Goal: Information Seeking & Learning: Learn about a topic

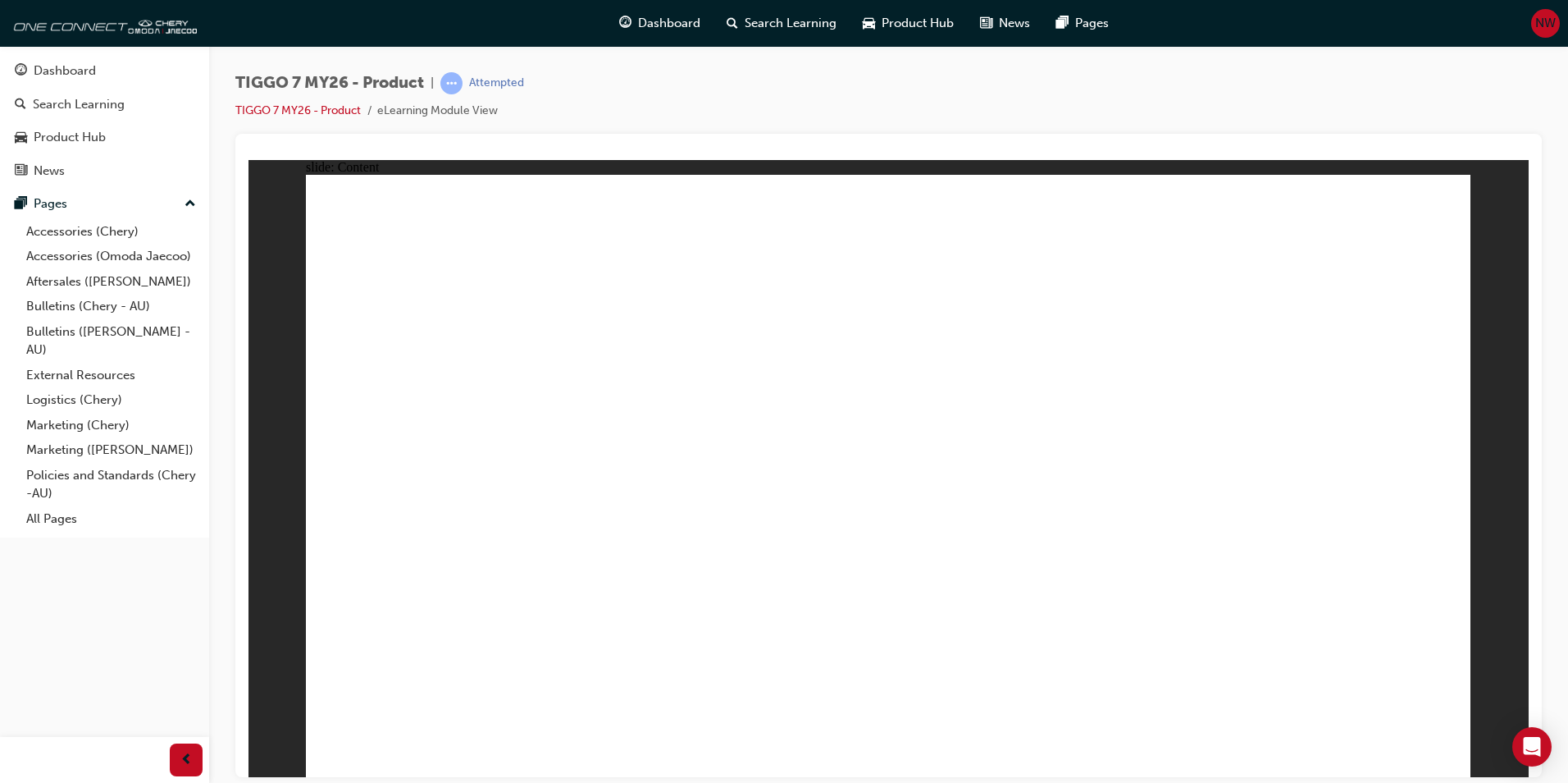
drag, startPoint x: 1446, startPoint y: 736, endPoint x: 1441, endPoint y: 744, distance: 9.4
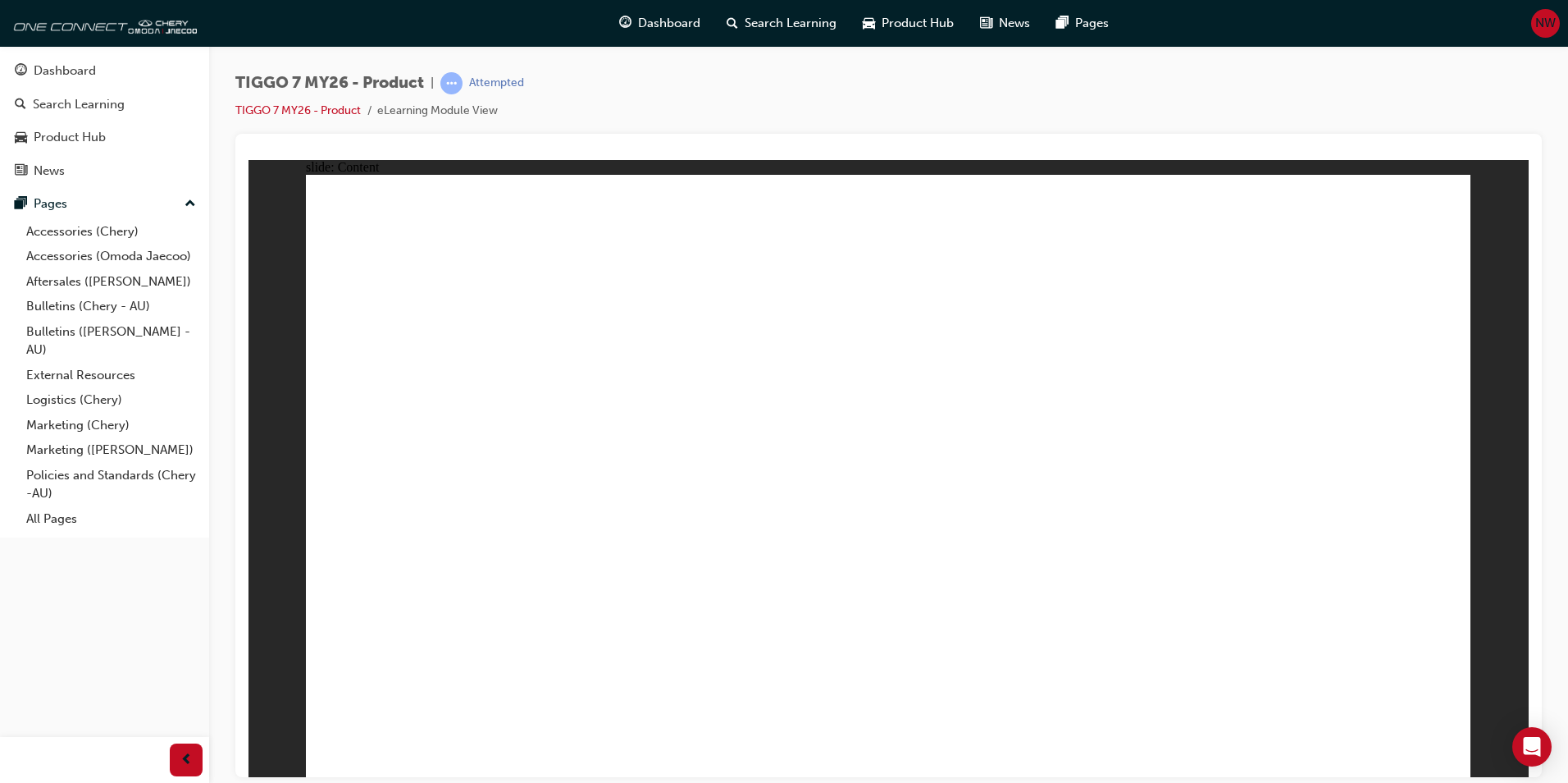
drag, startPoint x: 847, startPoint y: 420, endPoint x: 846, endPoint y: 430, distance: 10.0
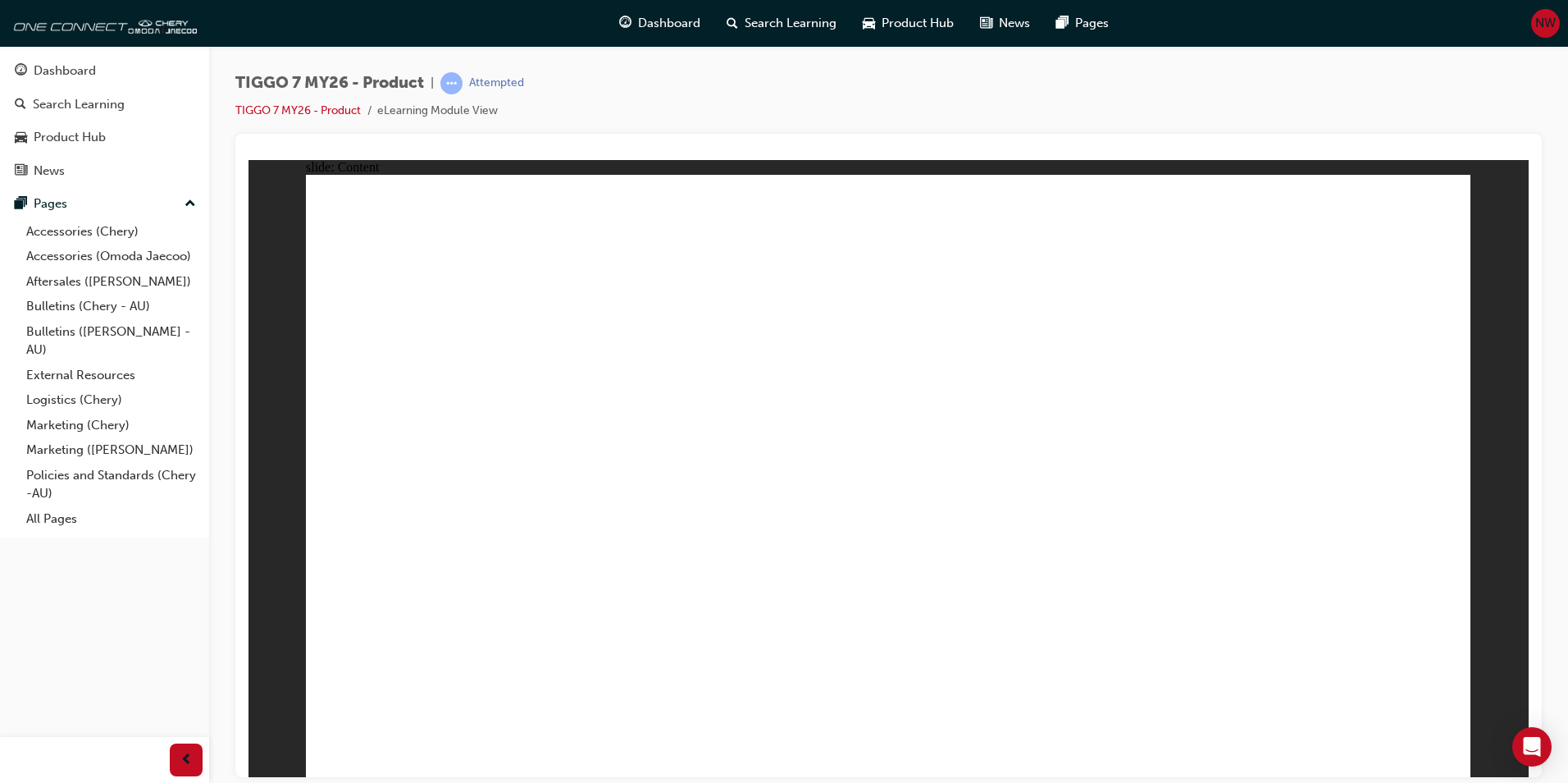
drag, startPoint x: 1315, startPoint y: 570, endPoint x: 1322, endPoint y: 576, distance: 9.2
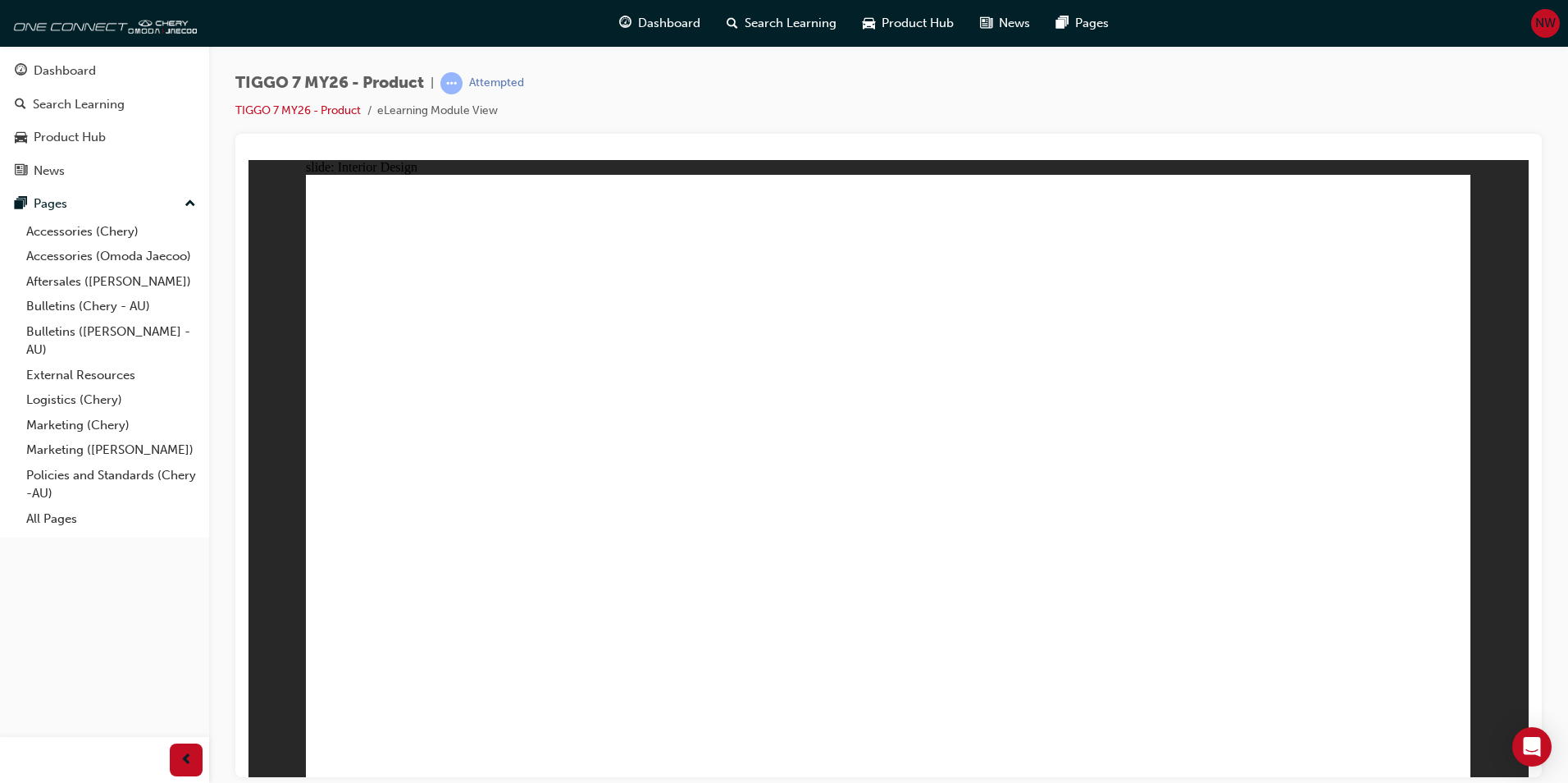
drag, startPoint x: 905, startPoint y: 568, endPoint x: 895, endPoint y: 569, distance: 10.0
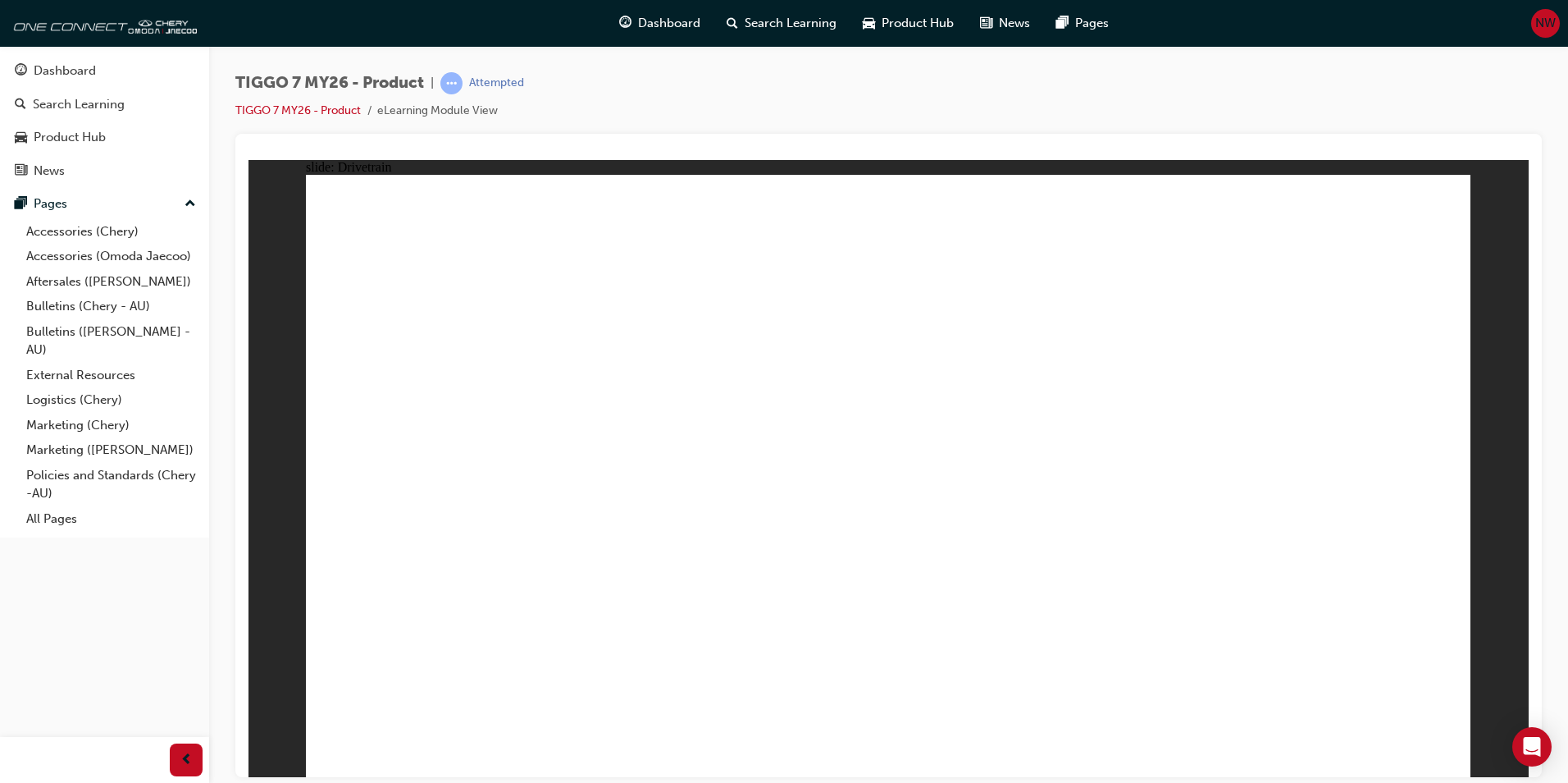
drag, startPoint x: 487, startPoint y: 671, endPoint x: 485, endPoint y: 634, distance: 37.1
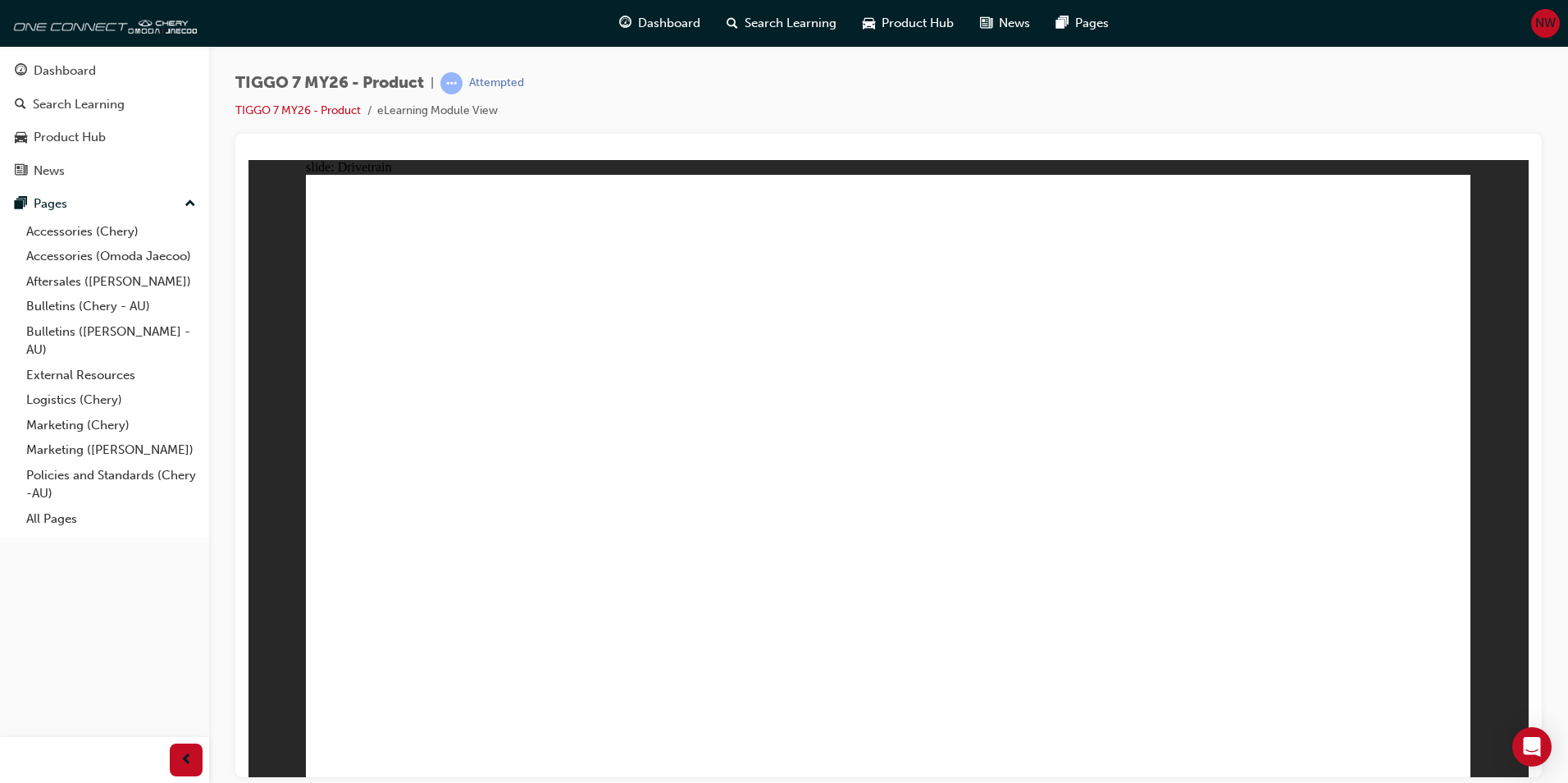
drag, startPoint x: 420, startPoint y: 617, endPoint x: 420, endPoint y: 633, distance: 16.0
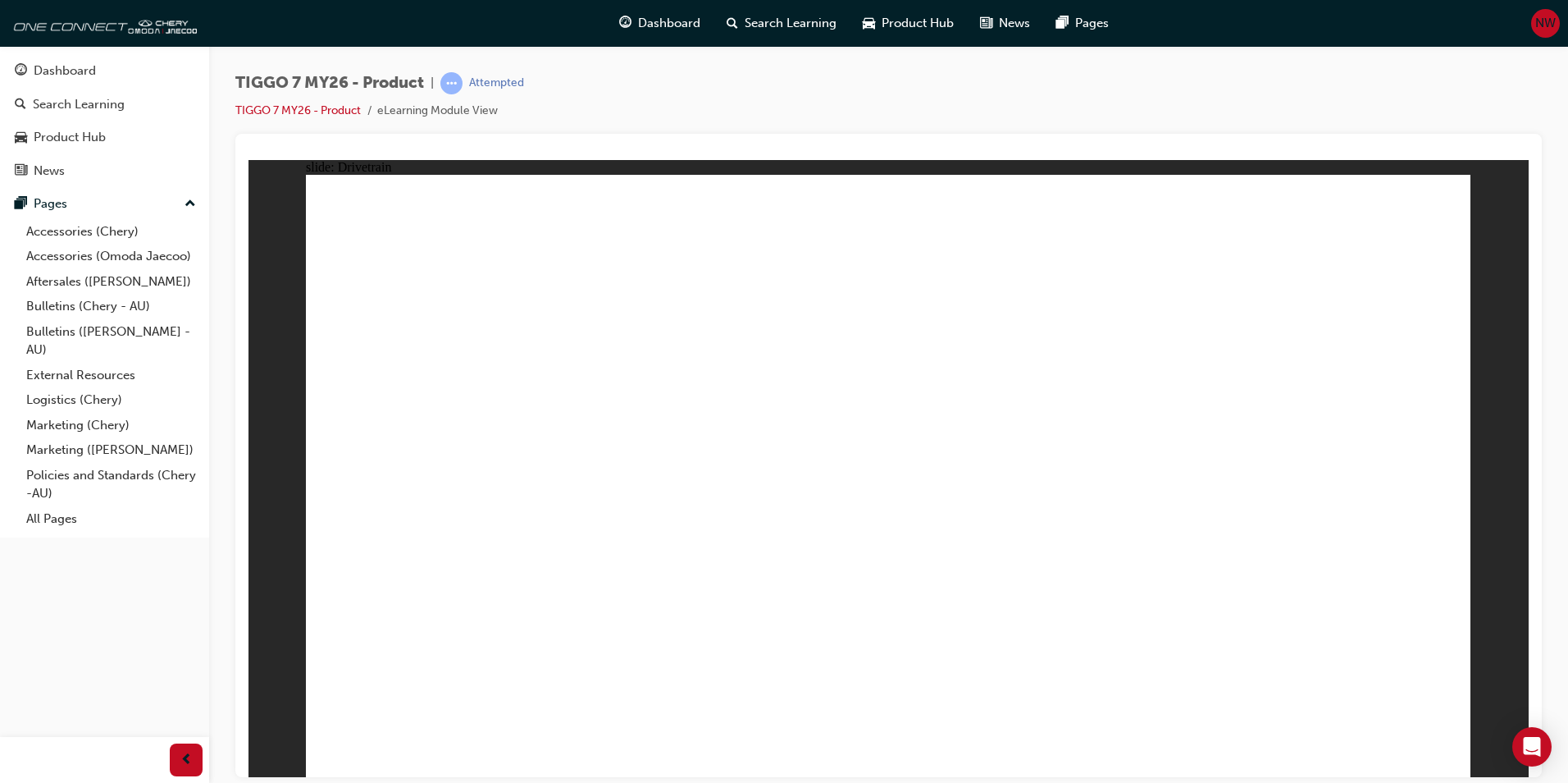
drag, startPoint x: 459, startPoint y: 613, endPoint x: 453, endPoint y: 629, distance: 17.1
drag, startPoint x: 453, startPoint y: 629, endPoint x: 574, endPoint y: 628, distance: 121.0
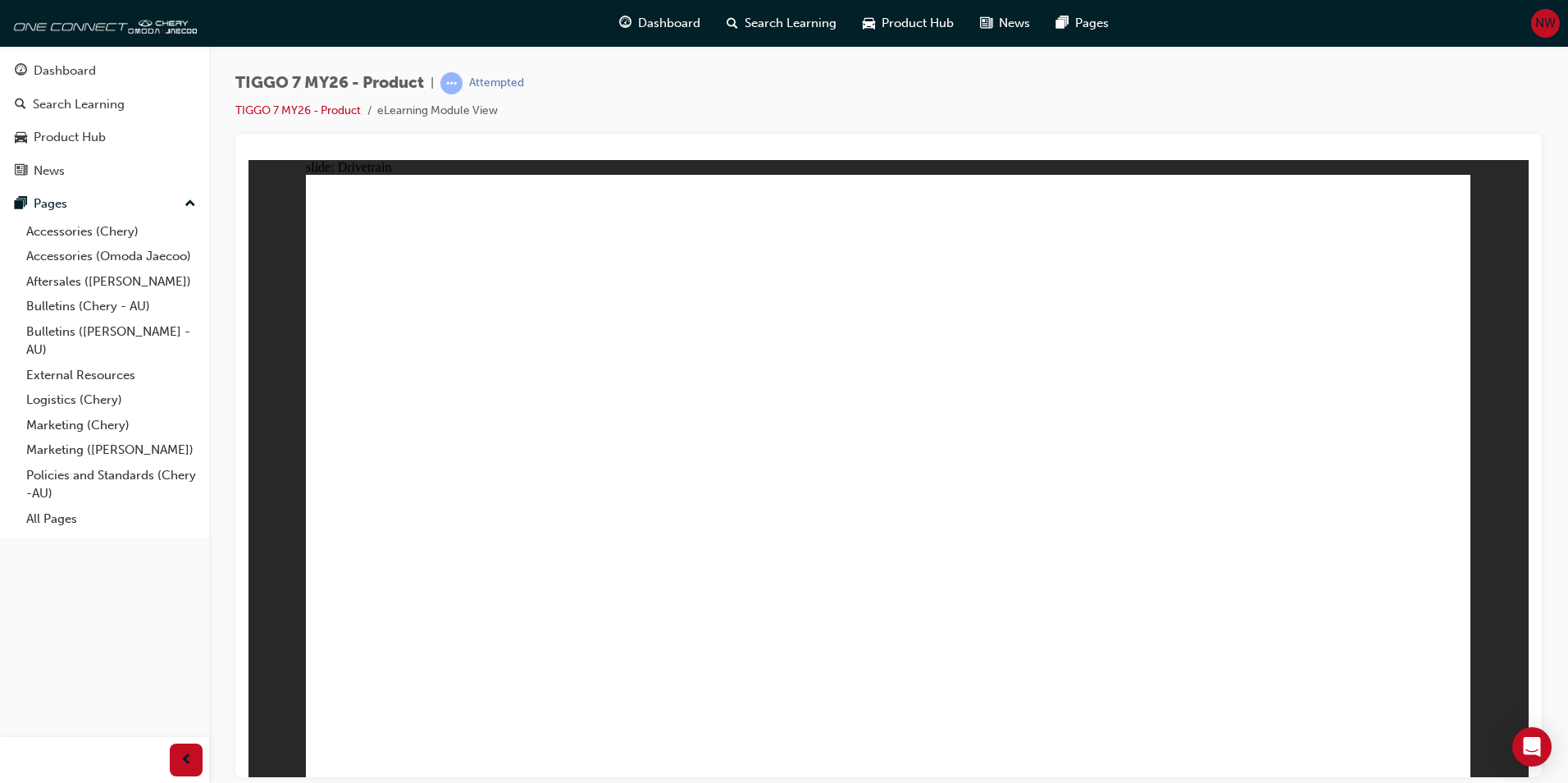
drag, startPoint x: 1420, startPoint y: 744, endPoint x: 1366, endPoint y: 736, distance: 54.6
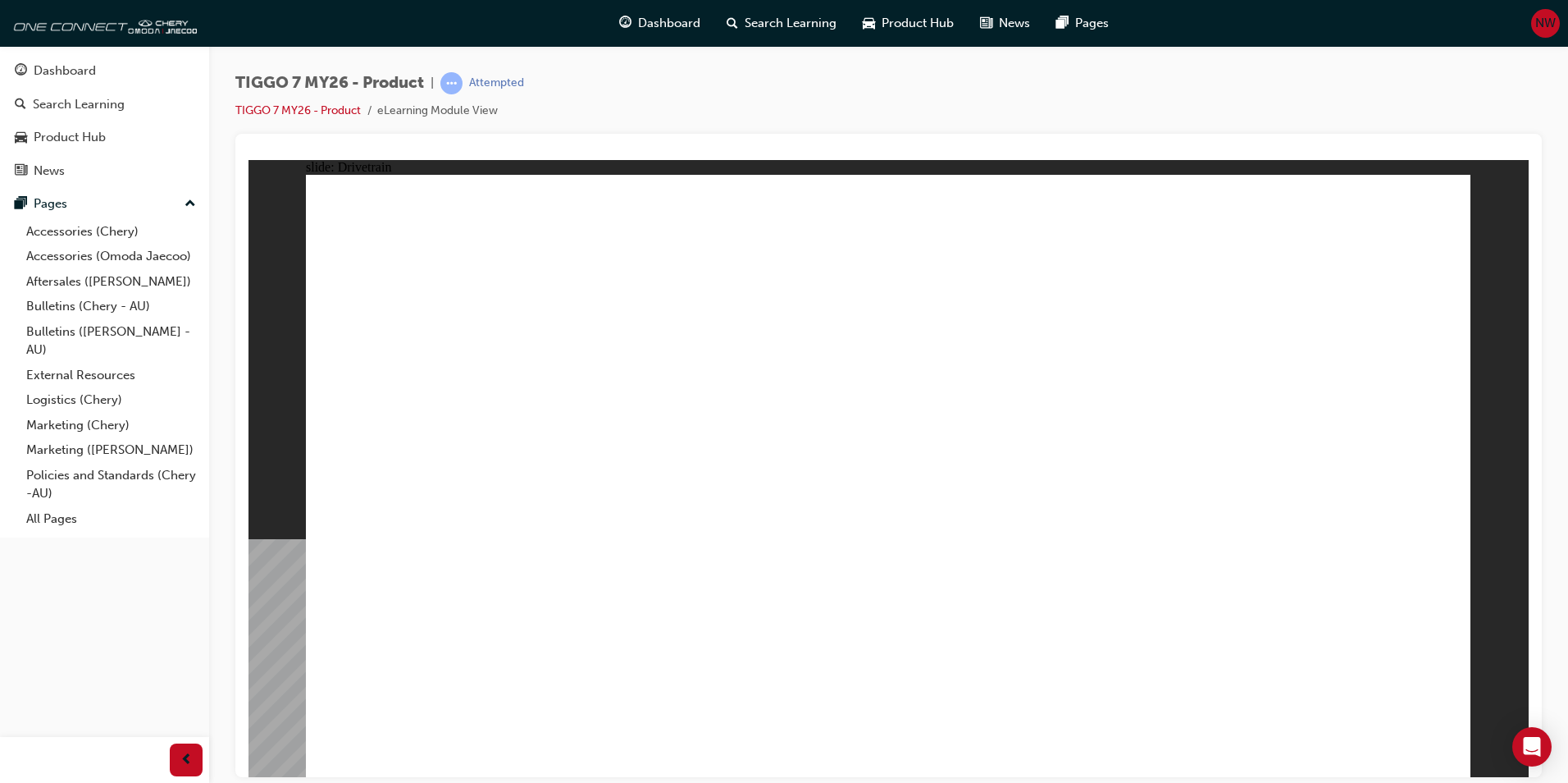
drag, startPoint x: 1296, startPoint y: 216, endPoint x: 1273, endPoint y: 507, distance: 291.9
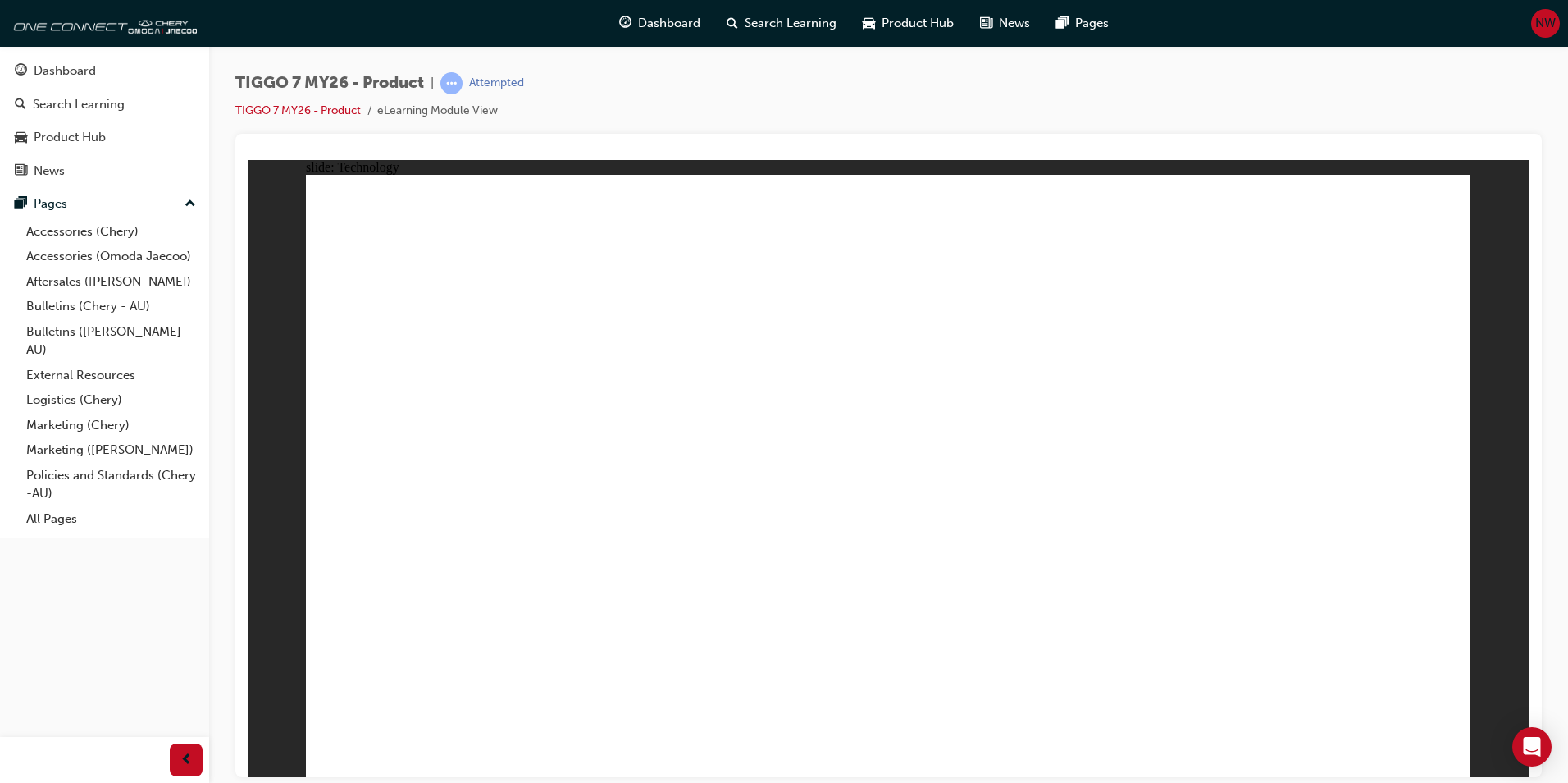
drag, startPoint x: 474, startPoint y: 580, endPoint x: 472, endPoint y: 598, distance: 18.1
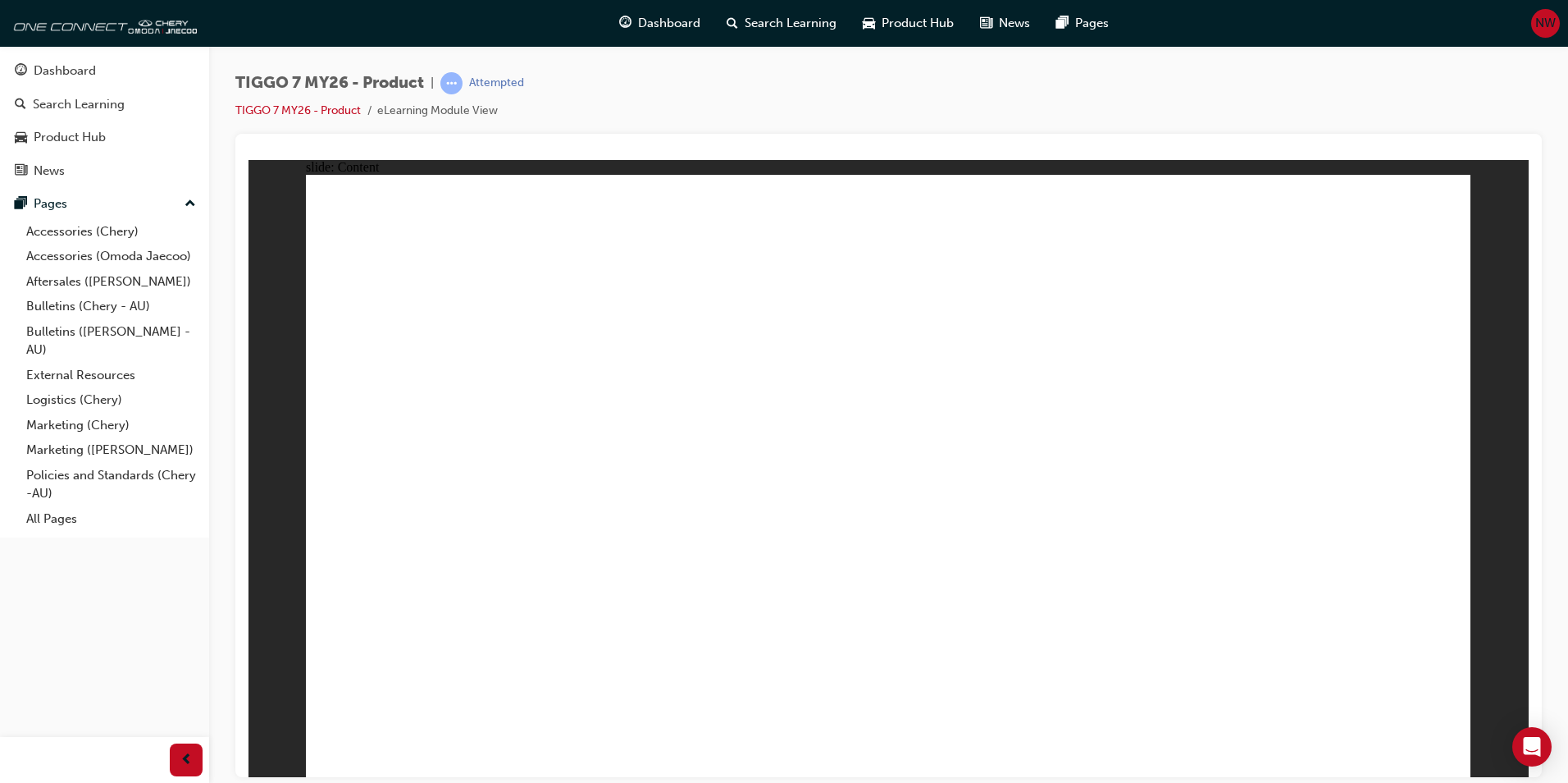
drag, startPoint x: 861, startPoint y: 452, endPoint x: 1127, endPoint y: 441, distance: 266.2
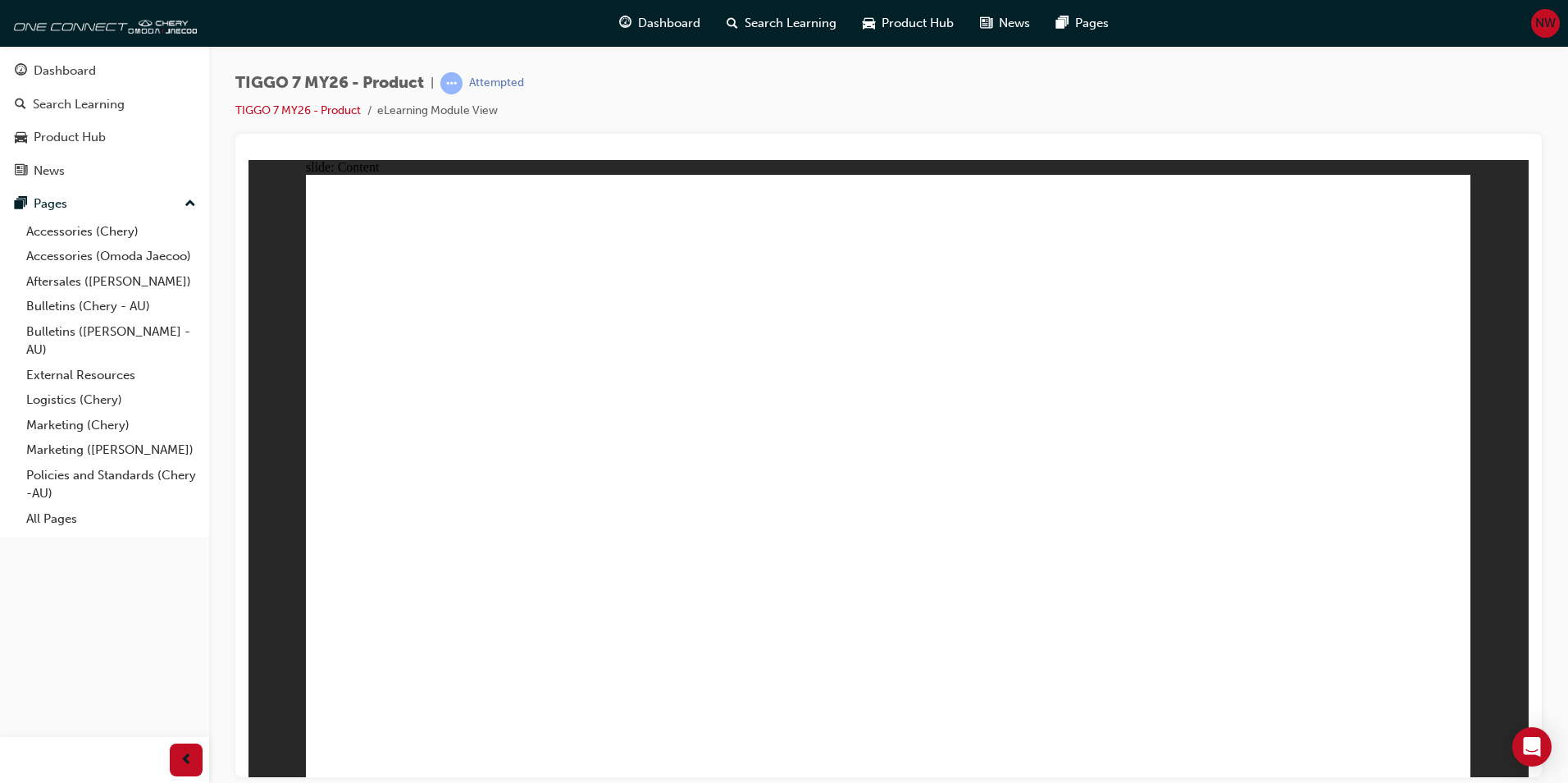
drag, startPoint x: 650, startPoint y: 548, endPoint x: 640, endPoint y: 548, distance: 10.0
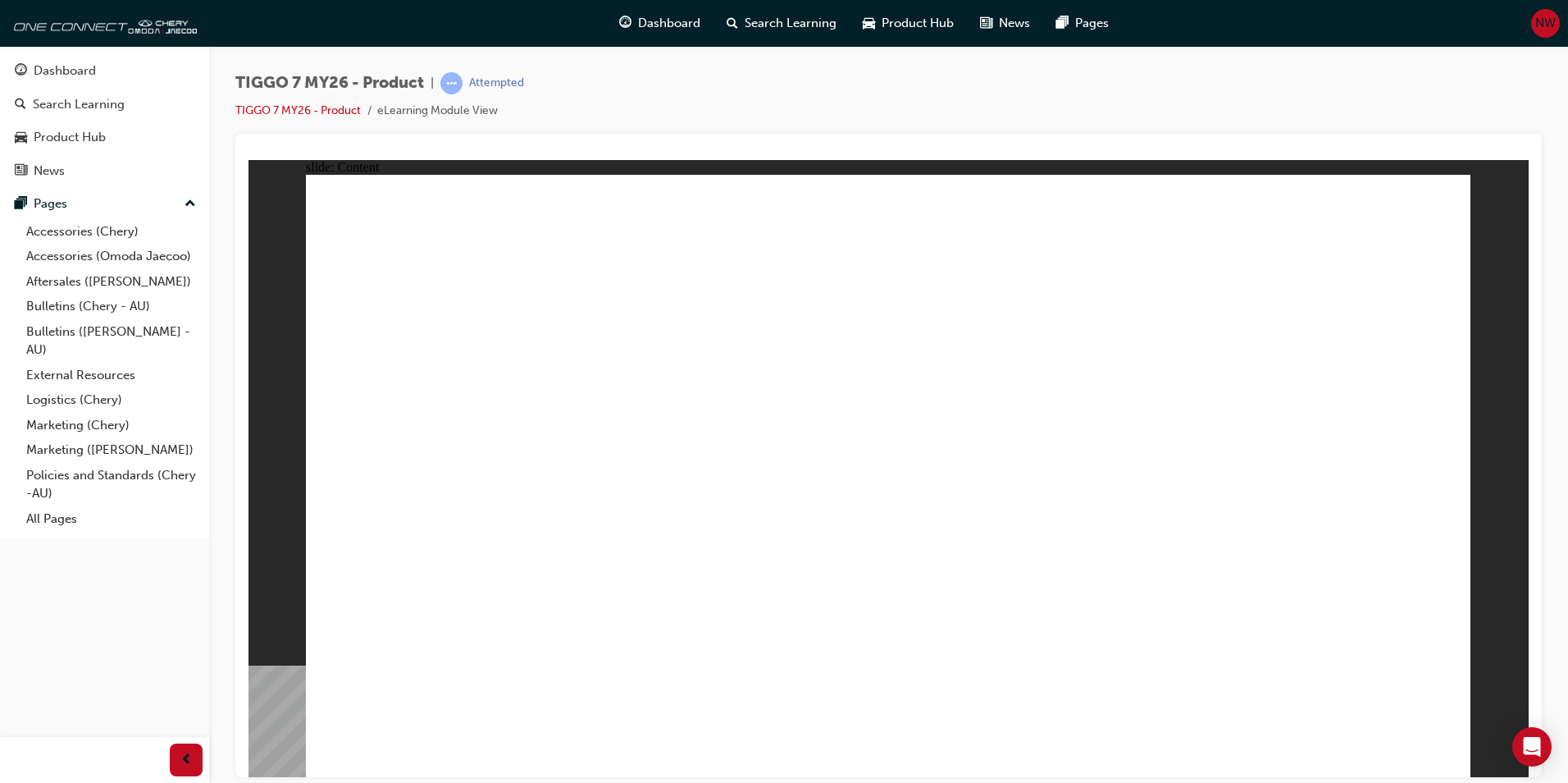
drag, startPoint x: 453, startPoint y: 411, endPoint x: 668, endPoint y: 396, distance: 215.5
drag, startPoint x: 668, startPoint y: 396, endPoint x: 962, endPoint y: 425, distance: 295.4
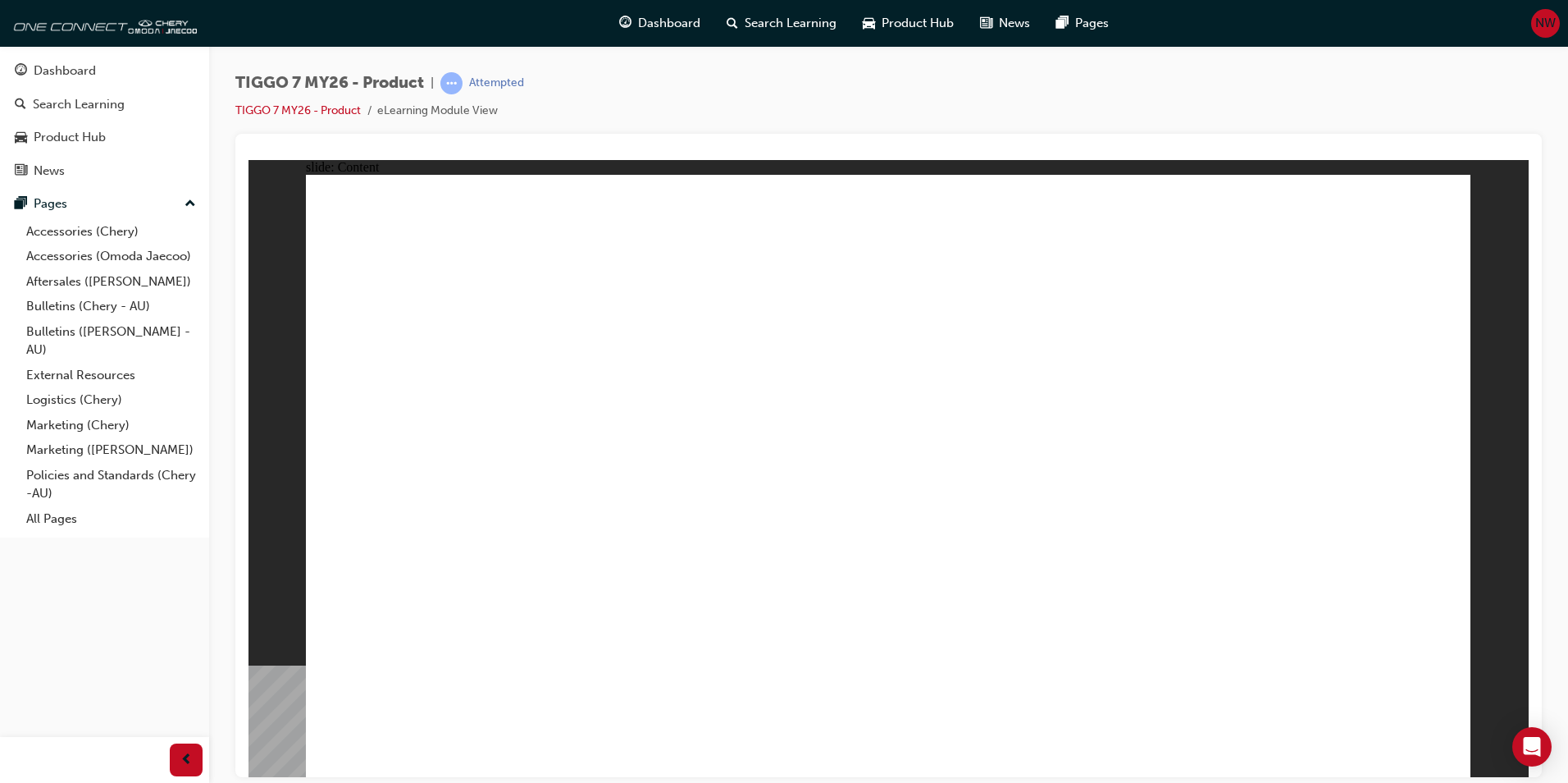
drag, startPoint x: 997, startPoint y: 508, endPoint x: 1080, endPoint y: 504, distance: 83.1
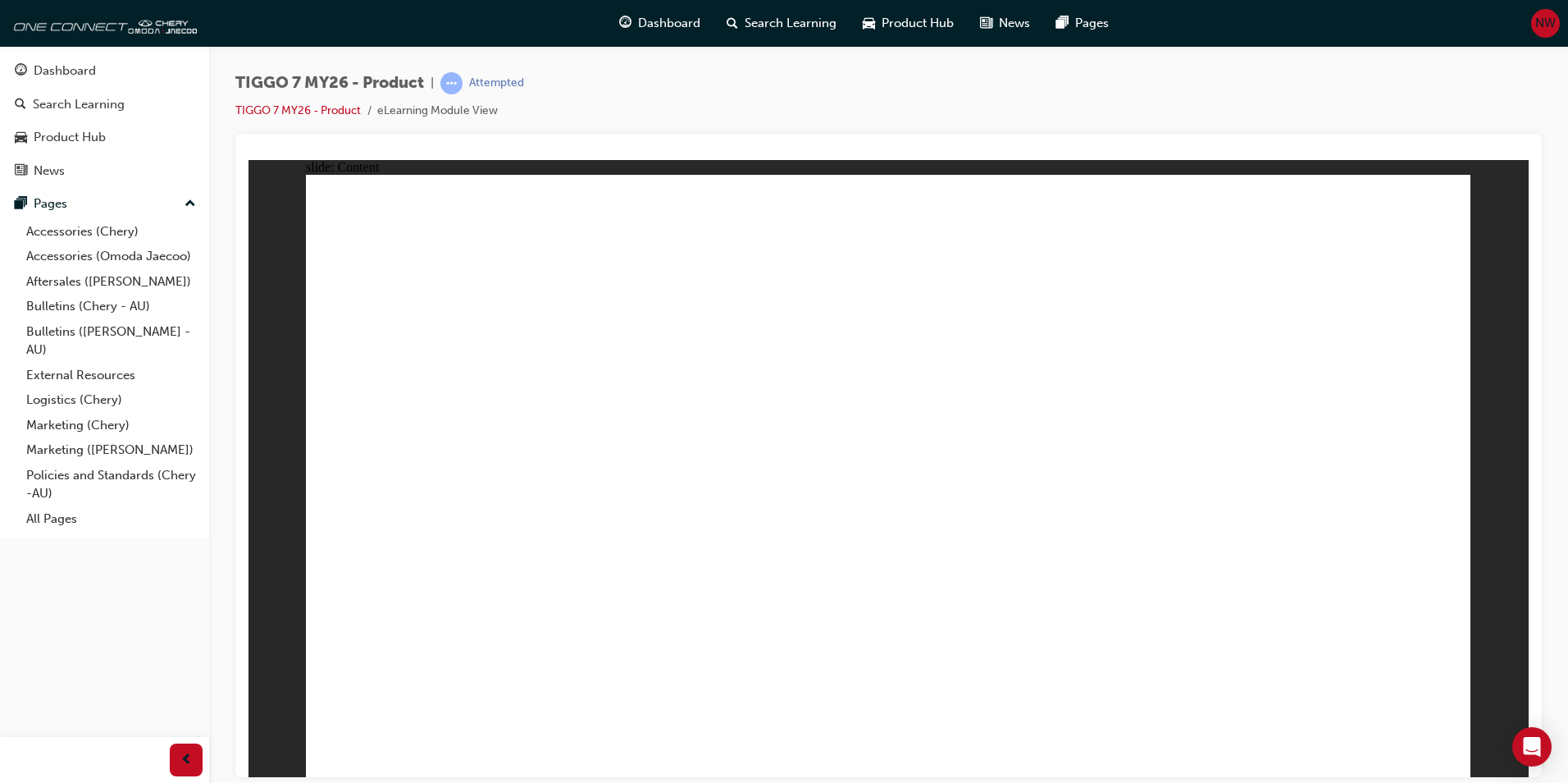
drag, startPoint x: 1336, startPoint y: 423, endPoint x: 1333, endPoint y: 370, distance: 53.1
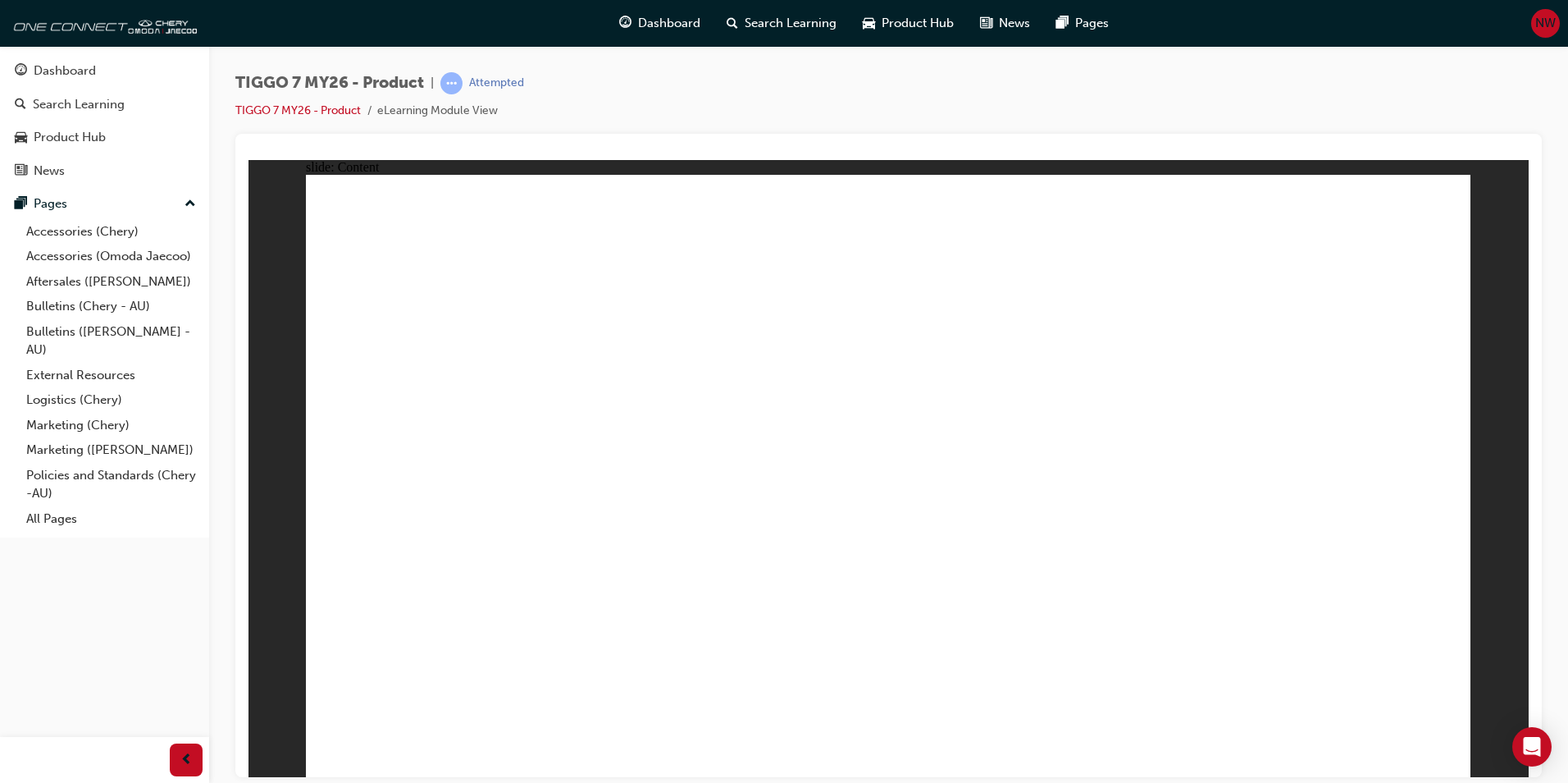
drag, startPoint x: 1334, startPoint y: 336, endPoint x: 1015, endPoint y: 367, distance: 320.5
drag, startPoint x: 1027, startPoint y: 354, endPoint x: 1054, endPoint y: 339, distance: 30.9
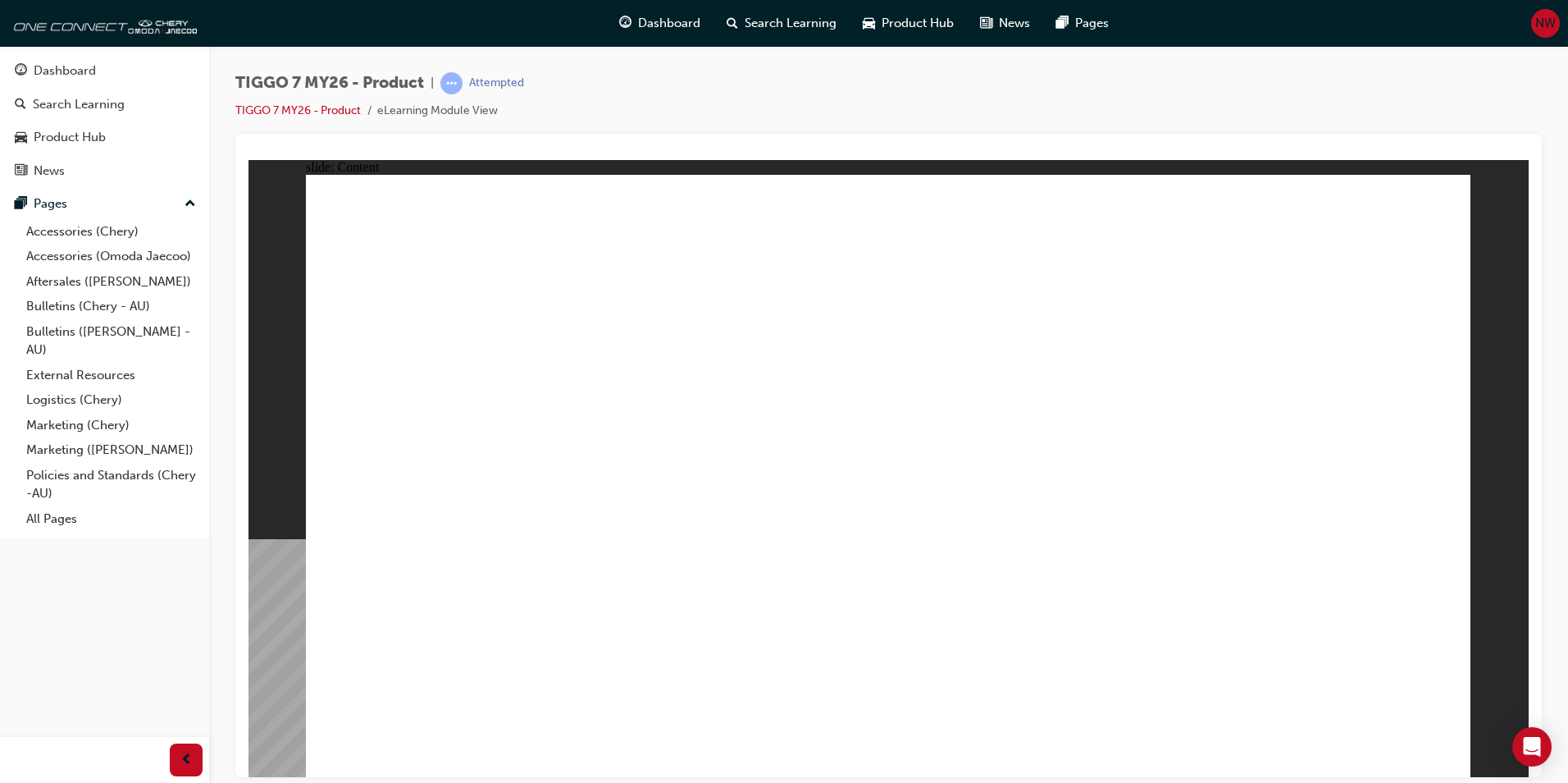
drag, startPoint x: 1452, startPoint y: 196, endPoint x: 1365, endPoint y: 264, distance: 110.4
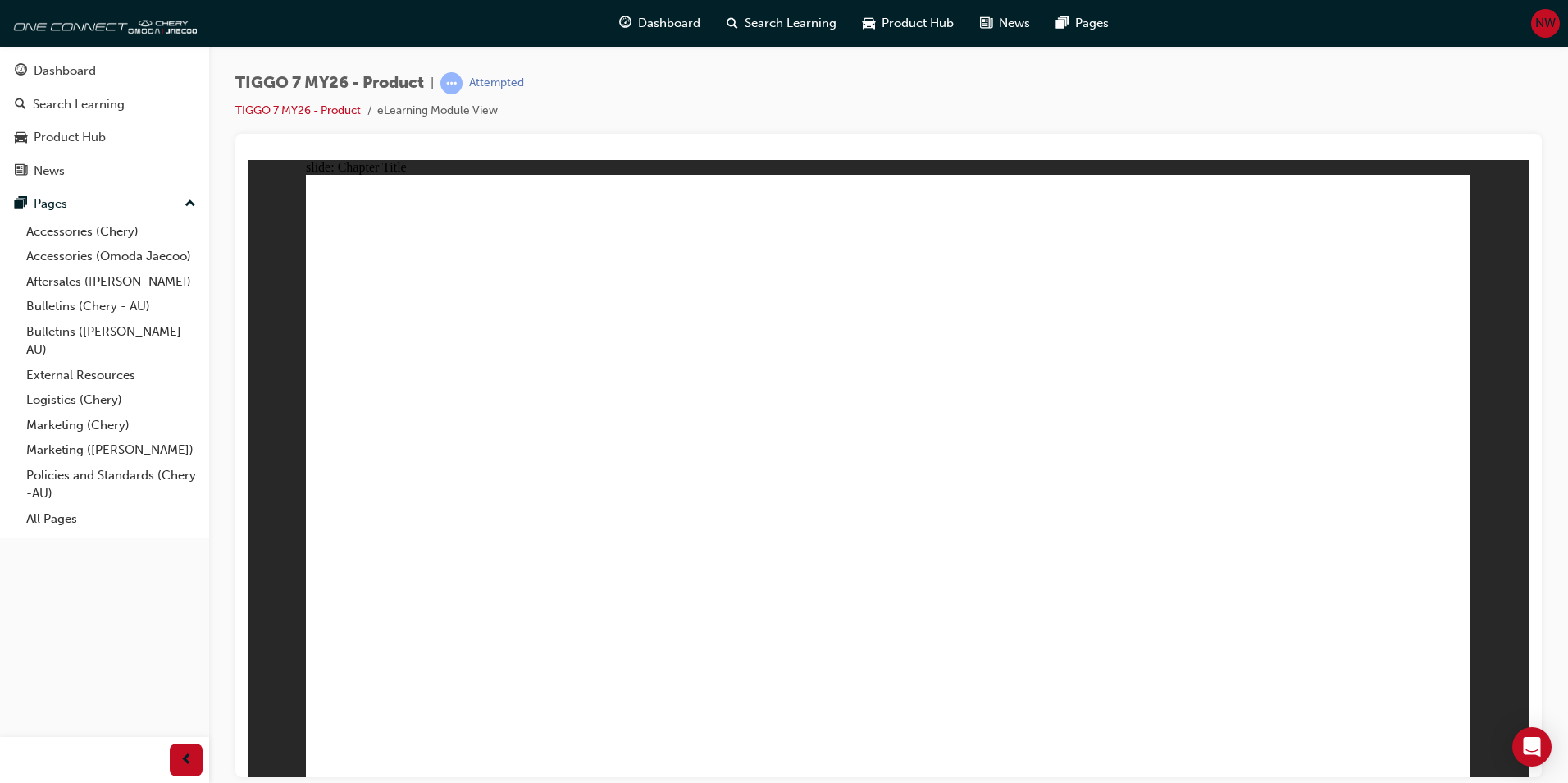
drag, startPoint x: 450, startPoint y: 642, endPoint x: 1114, endPoint y: 549, distance: 670.5
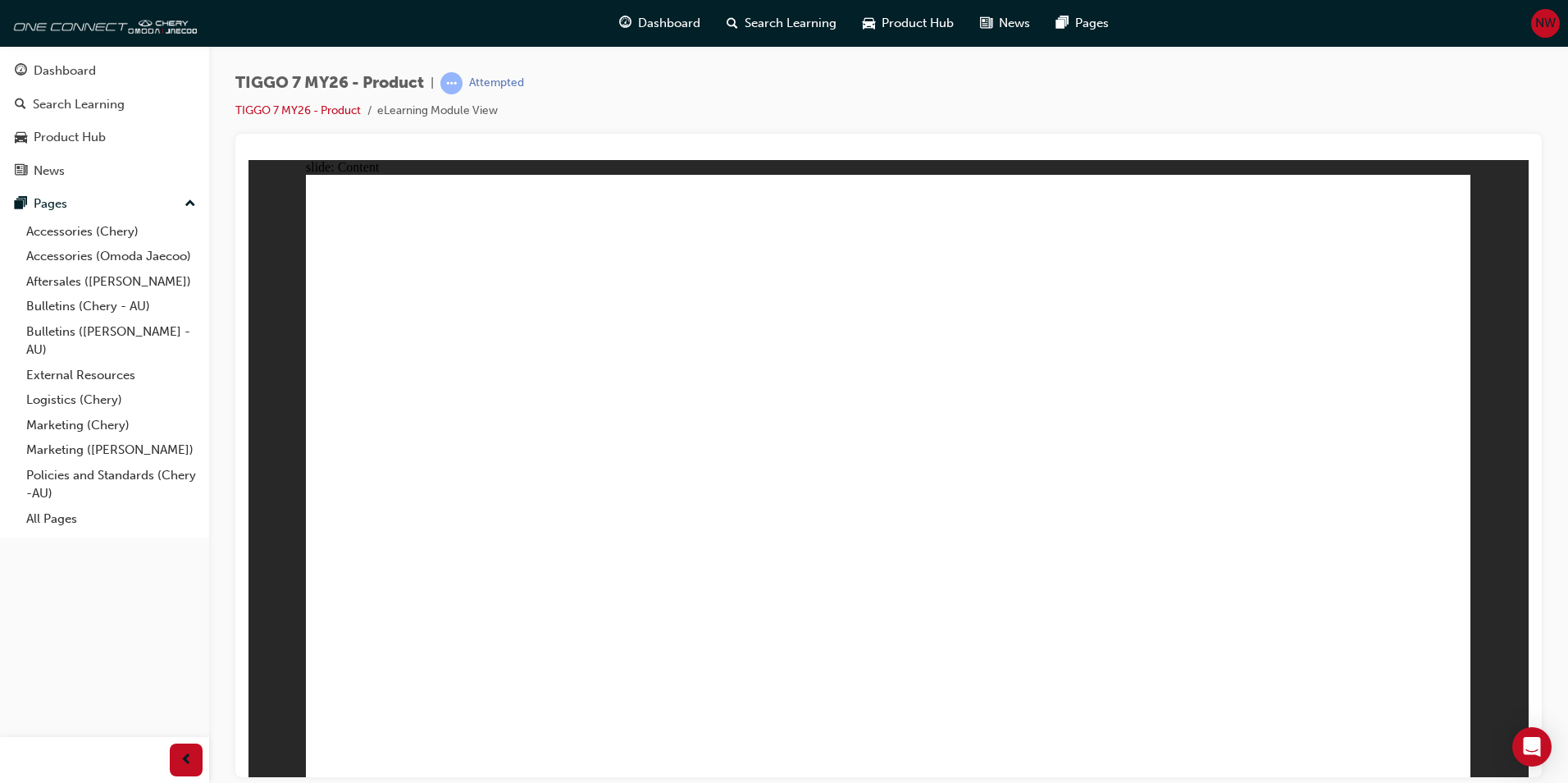
drag, startPoint x: 1209, startPoint y: 616, endPoint x: 1250, endPoint y: 591, distance: 48.0
drag, startPoint x: 1292, startPoint y: 607, endPoint x: 1348, endPoint y: 726, distance: 131.5
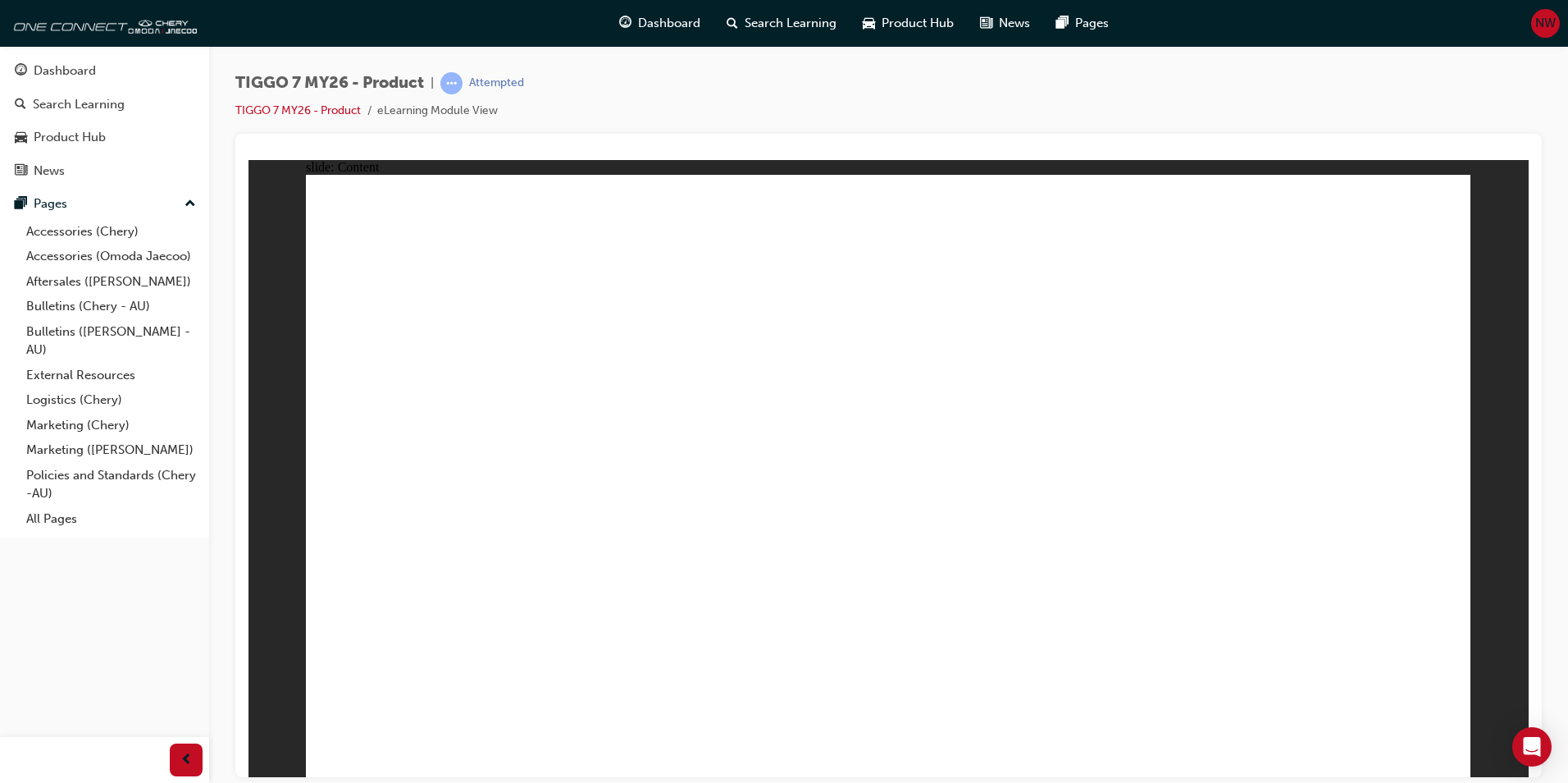
drag, startPoint x: 1410, startPoint y: 201, endPoint x: 1343, endPoint y: 219, distance: 69.4
drag, startPoint x: 1318, startPoint y: 222, endPoint x: 1254, endPoint y: 242, distance: 67.1
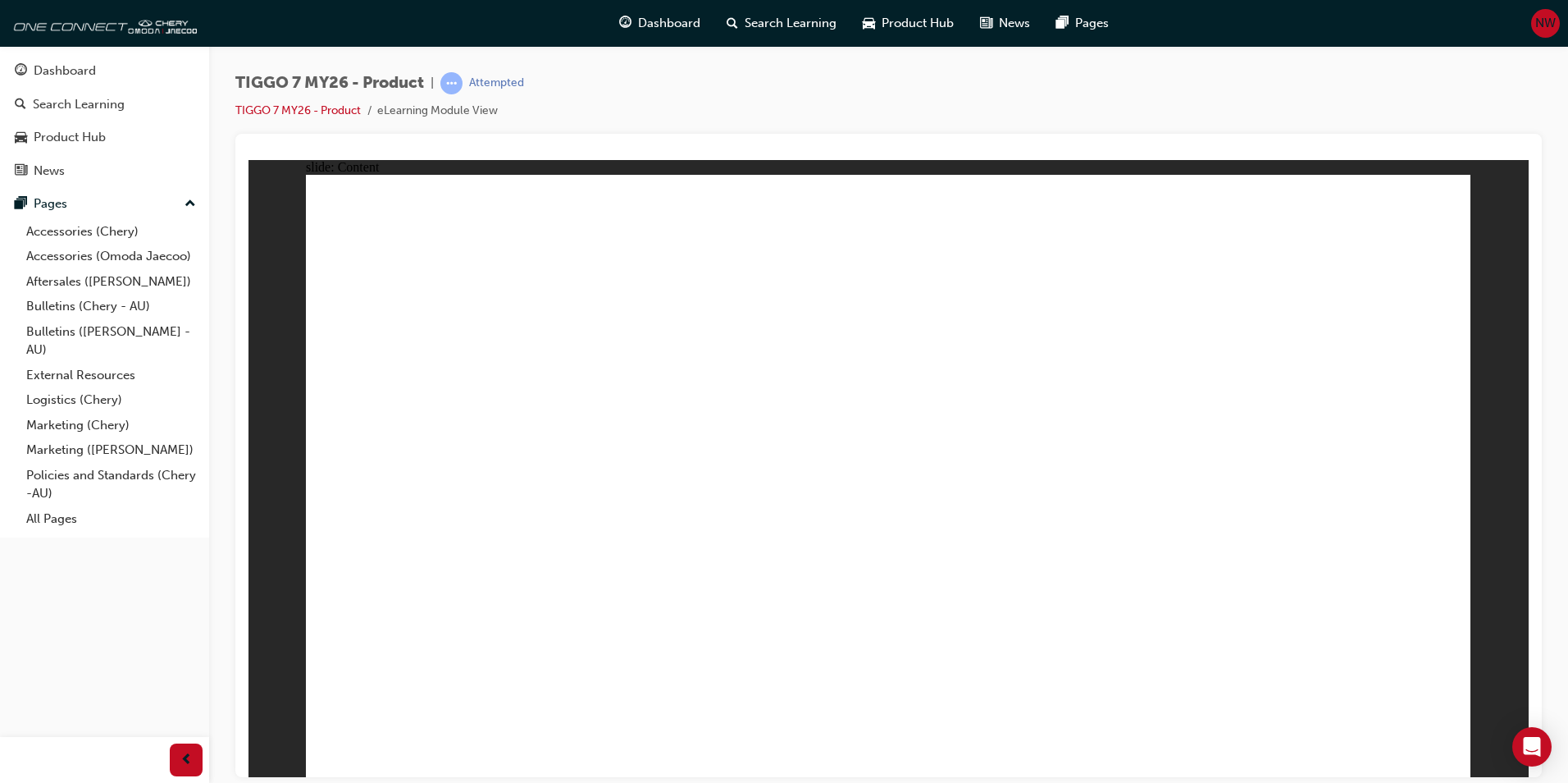
drag, startPoint x: 428, startPoint y: 421, endPoint x: 431, endPoint y: 447, distance: 26.2
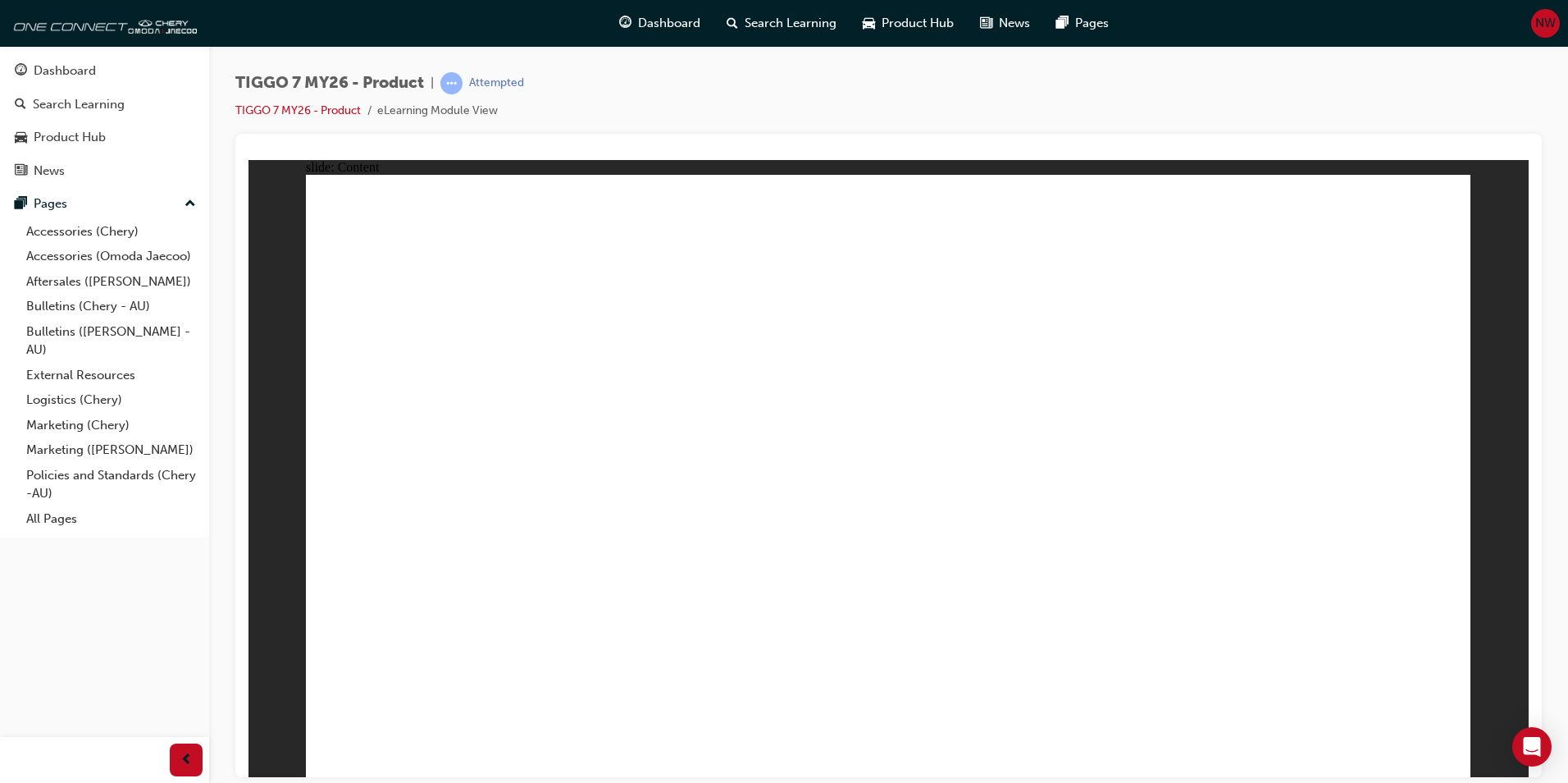
drag, startPoint x: 433, startPoint y: 498, endPoint x: 438, endPoint y: 521, distance: 23.5
drag, startPoint x: 439, startPoint y: 539, endPoint x: 441, endPoint y: 575, distance: 36.1
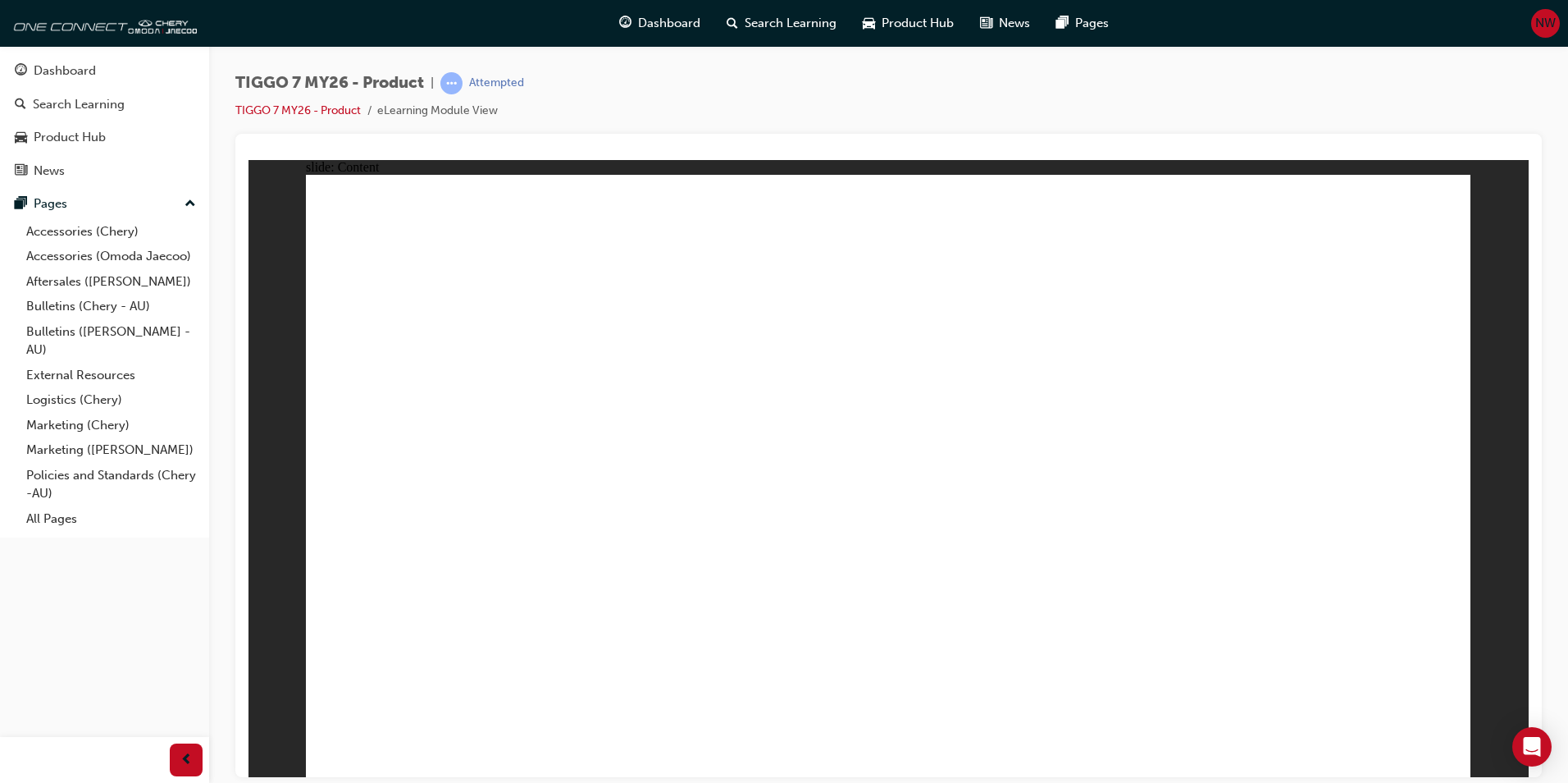
drag, startPoint x: 441, startPoint y: 575, endPoint x: 441, endPoint y: 585, distance: 10.0
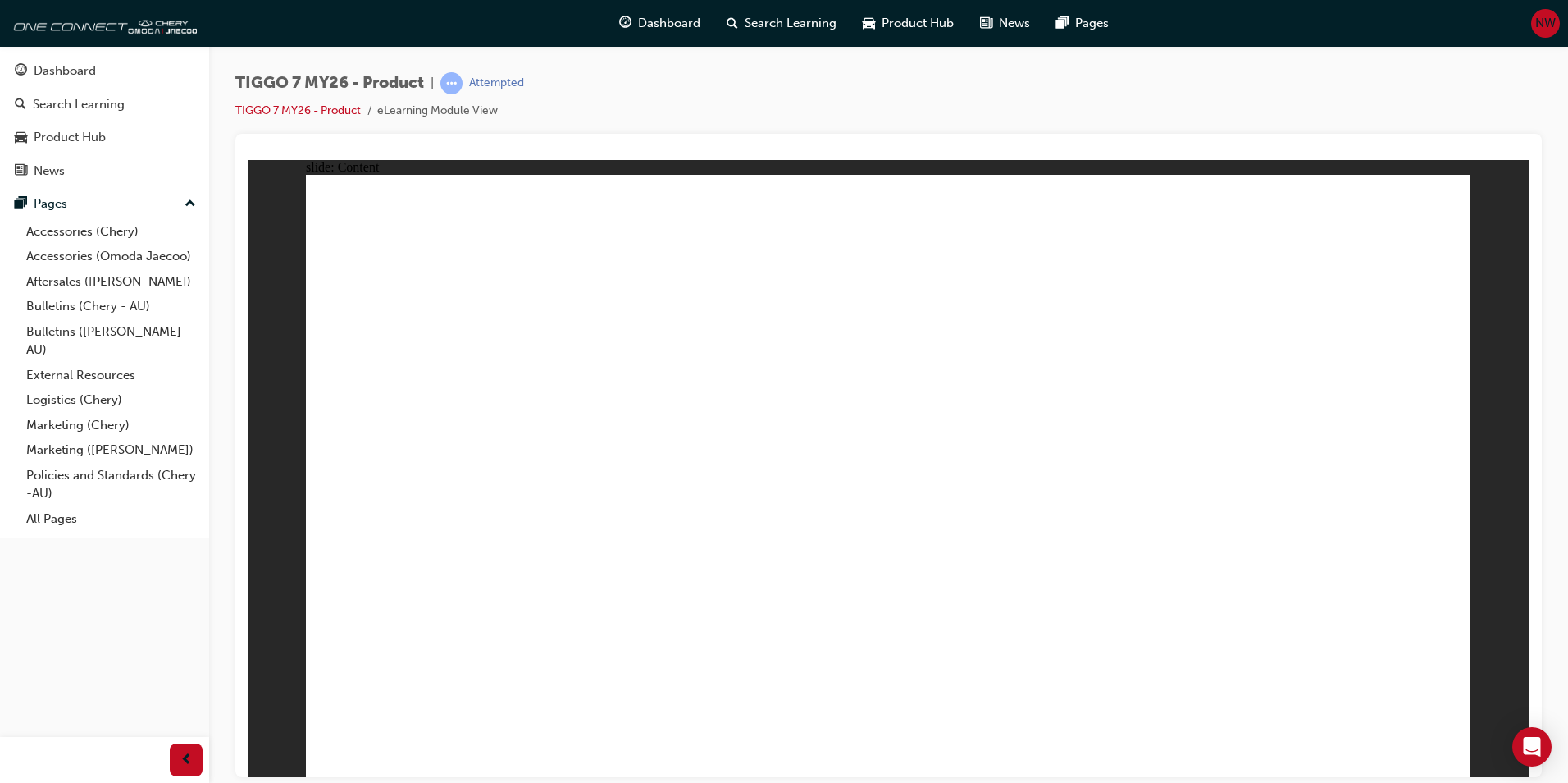
click at [1427, 757] on span "TIGGO 7 ASSESSMENT Line 1 Rectangle MENU RESOURCES left-arrow.png right-arrow.p…" at bounding box center [888, 482] width 1165 height 617
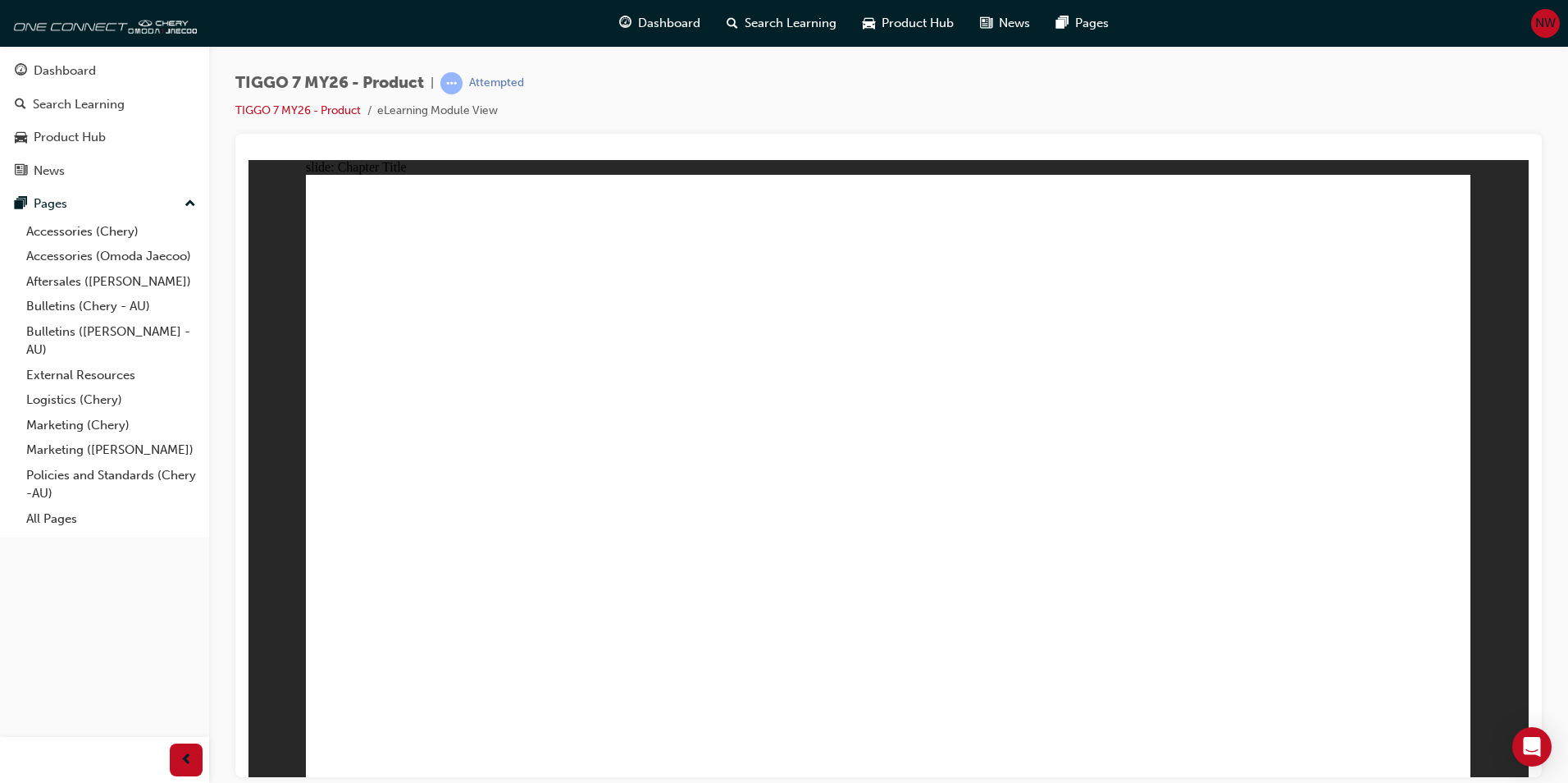
drag, startPoint x: 1426, startPoint y: 747, endPoint x: 1438, endPoint y: 746, distance: 12.0
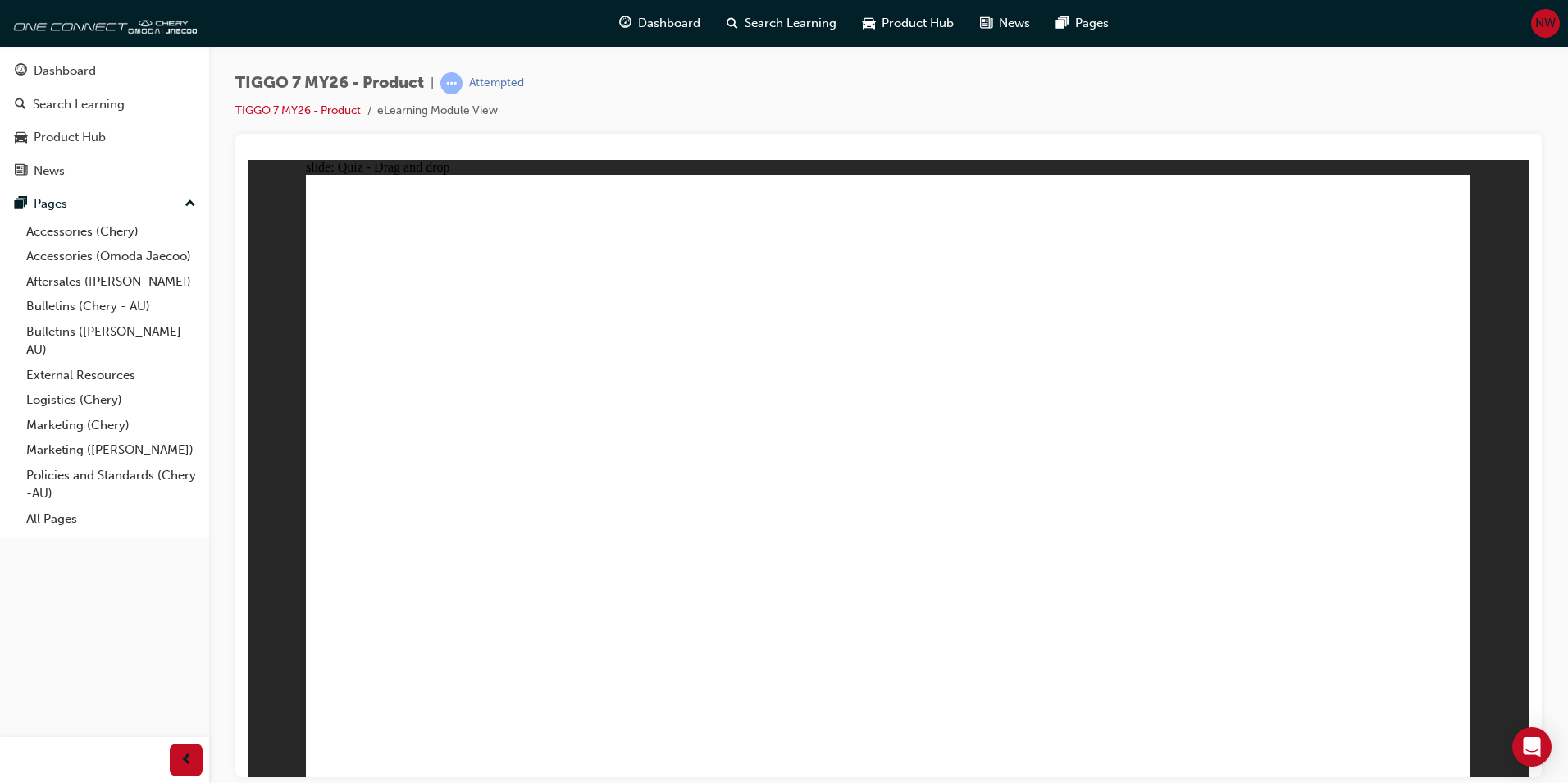
drag, startPoint x: 870, startPoint y: 227, endPoint x: 883, endPoint y: 249, distance: 25.6
drag, startPoint x: 396, startPoint y: 293, endPoint x: 493, endPoint y: 292, distance: 97.0
drag, startPoint x: 442, startPoint y: 306, endPoint x: 547, endPoint y: 310, distance: 105.1
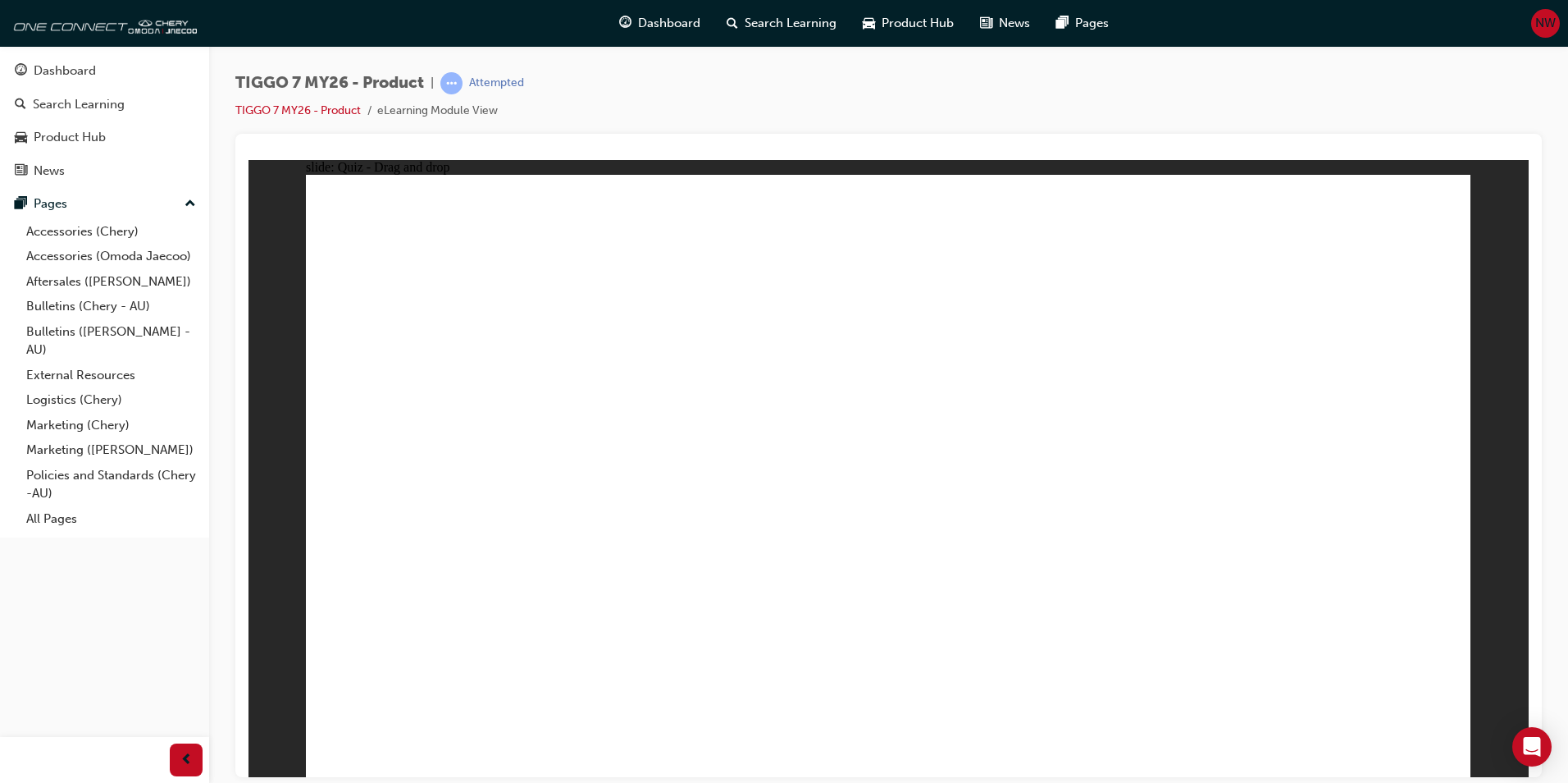
drag, startPoint x: 866, startPoint y: 239, endPoint x: 1340, endPoint y: 505, distance: 543.5
drag, startPoint x: 1340, startPoint y: 505, endPoint x: 1332, endPoint y: 503, distance: 8.2
drag, startPoint x: 1101, startPoint y: 238, endPoint x: 462, endPoint y: 499, distance: 690.2
drag, startPoint x: 919, startPoint y: 386, endPoint x: 1060, endPoint y: 528, distance: 200.1
drag, startPoint x: 1148, startPoint y: 377, endPoint x: 799, endPoint y: 513, distance: 374.6
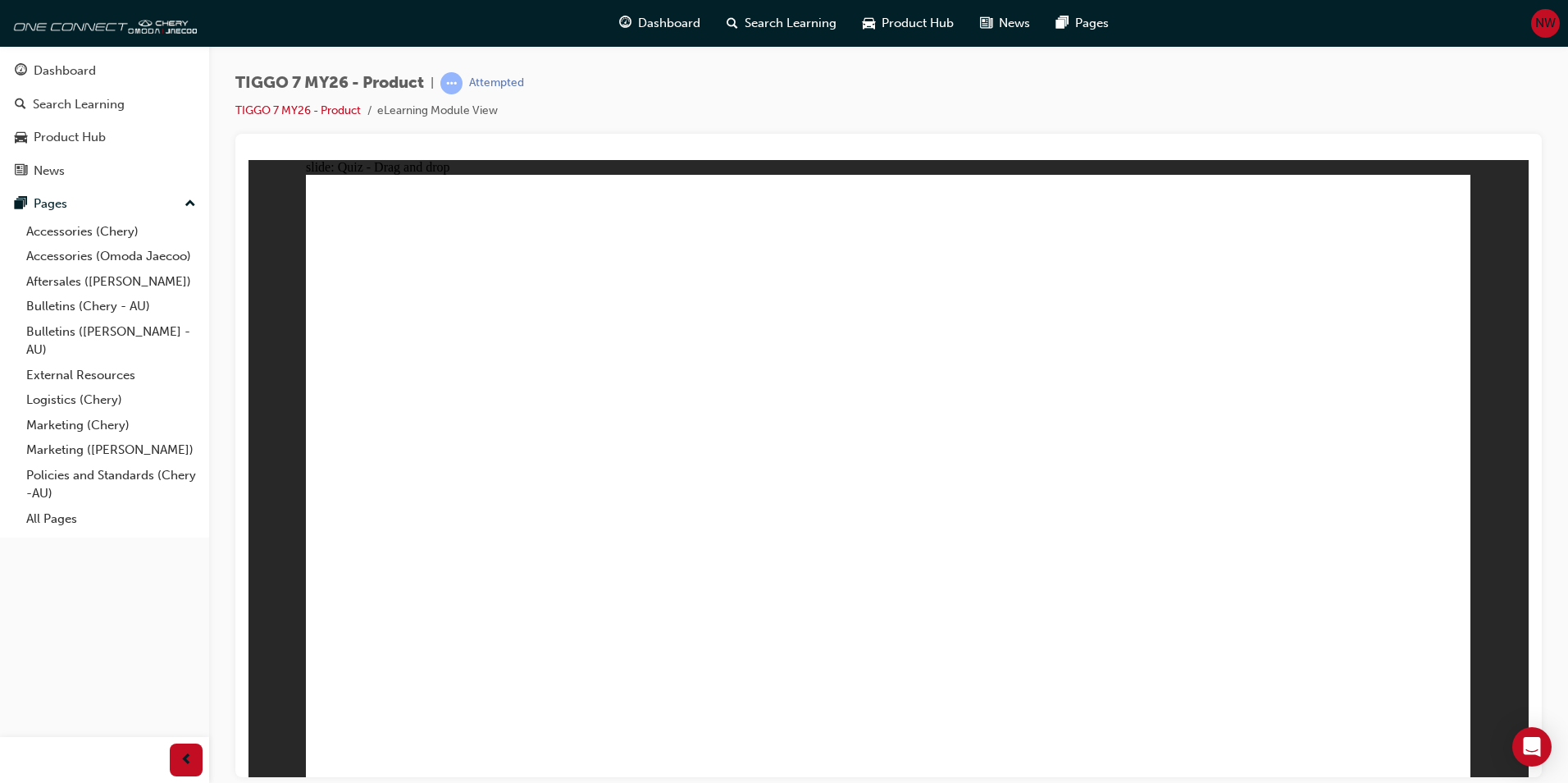
drag, startPoint x: 1243, startPoint y: 252, endPoint x: 699, endPoint y: 515, distance: 604.2
drag, startPoint x: 1091, startPoint y: 511, endPoint x: 611, endPoint y: 523, distance: 480.1
drag, startPoint x: 1288, startPoint y: 271, endPoint x: 1080, endPoint y: 516, distance: 321.4
drag, startPoint x: 1199, startPoint y: 500, endPoint x: 1205, endPoint y: 495, distance: 7.8
drag, startPoint x: 1187, startPoint y: 447, endPoint x: 1342, endPoint y: 403, distance: 161.1
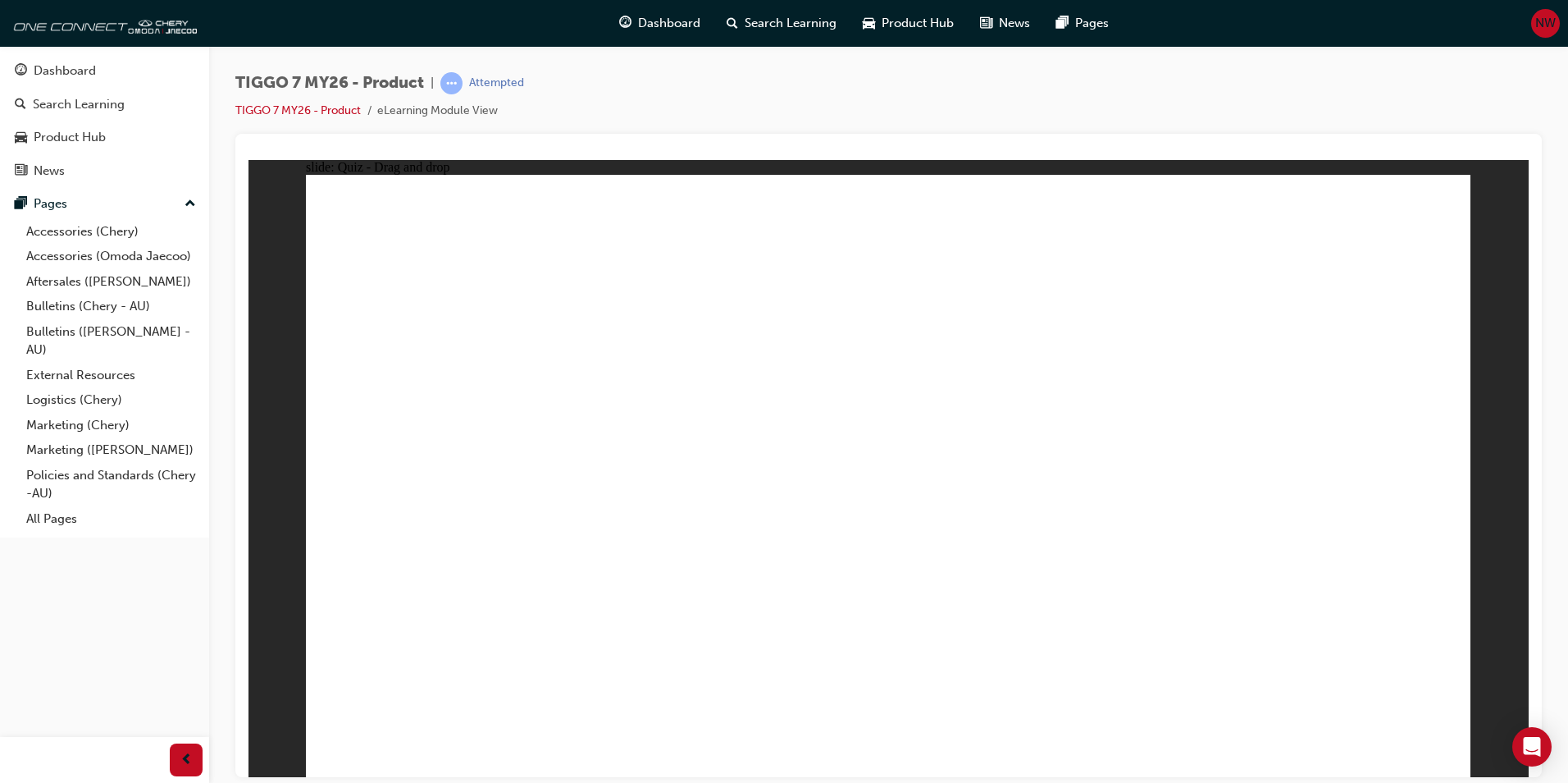
drag, startPoint x: 848, startPoint y: 223, endPoint x: 1115, endPoint y: 479, distance: 369.9
drag, startPoint x: 692, startPoint y: 499, endPoint x: 1400, endPoint y: 505, distance: 708.0
drag, startPoint x: 1313, startPoint y: 263, endPoint x: 657, endPoint y: 494, distance: 695.5
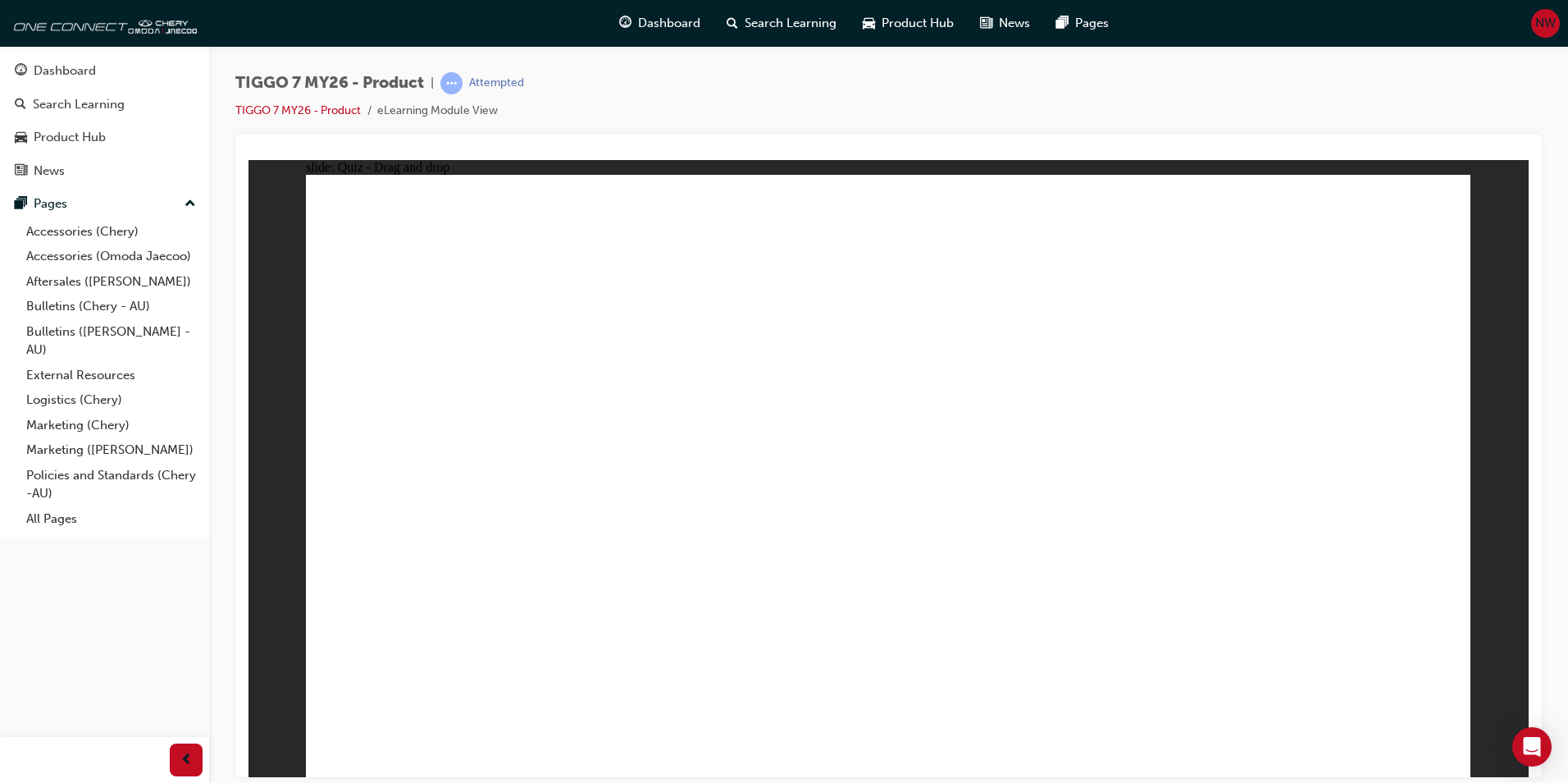
drag, startPoint x: 910, startPoint y: 321, endPoint x: 492, endPoint y: 532, distance: 468.2
drag, startPoint x: 1133, startPoint y: 314, endPoint x: 504, endPoint y: 562, distance: 676.1
drag, startPoint x: 1413, startPoint y: 299, endPoint x: 1001, endPoint y: 557, distance: 486.1
drag, startPoint x: 937, startPoint y: 529, endPoint x: 452, endPoint y: 649, distance: 499.6
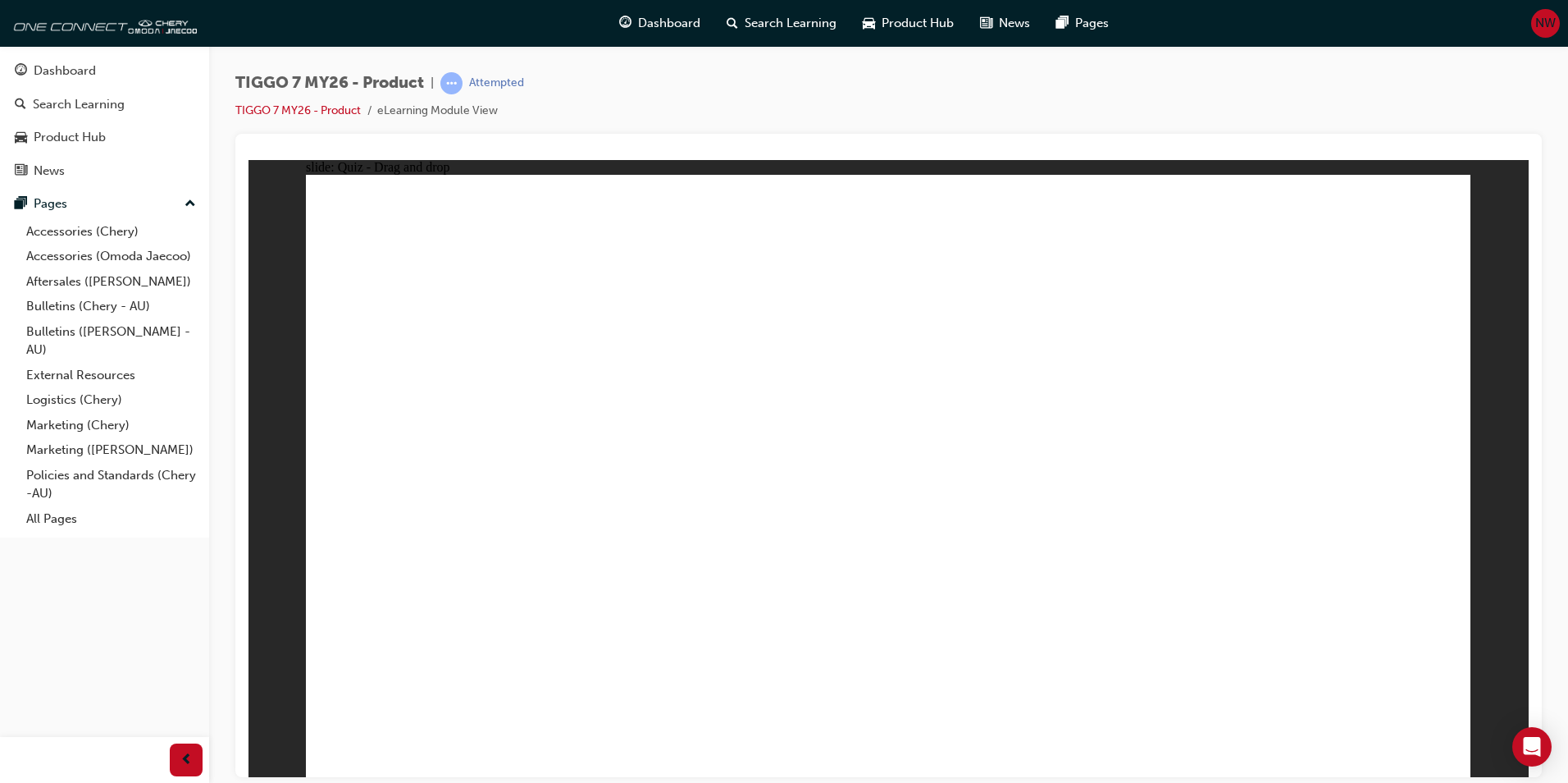
drag, startPoint x: 877, startPoint y: 238, endPoint x: 959, endPoint y: 560, distance: 332.3
drag, startPoint x: 961, startPoint y: 235, endPoint x: 1252, endPoint y: 641, distance: 499.5
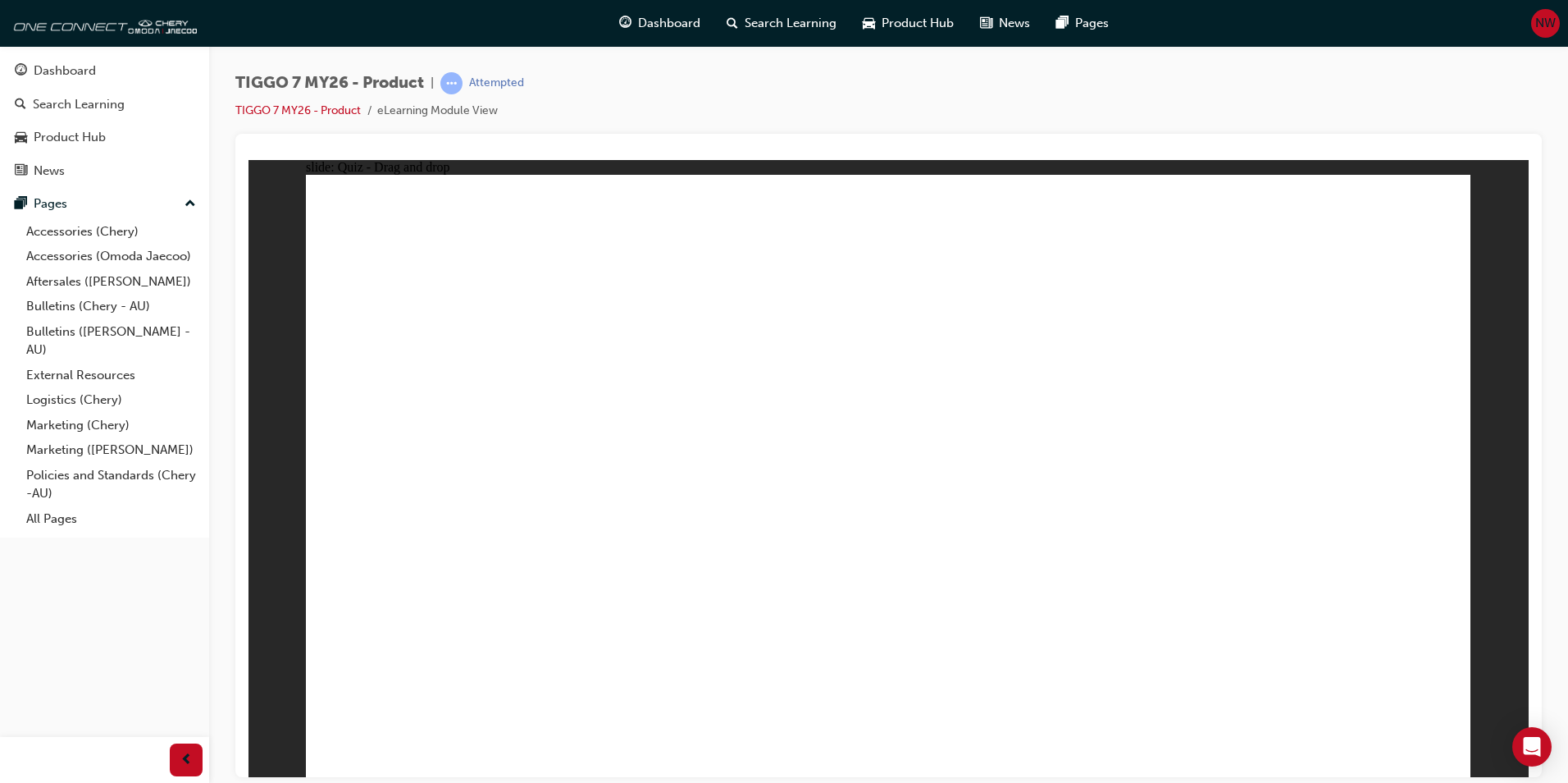
drag, startPoint x: 944, startPoint y: 558, endPoint x: 936, endPoint y: 564, distance: 10.0
drag, startPoint x: 890, startPoint y: 285, endPoint x: 881, endPoint y: 300, distance: 17.5
drag, startPoint x: 949, startPoint y: 311, endPoint x: 518, endPoint y: 517, distance: 477.7
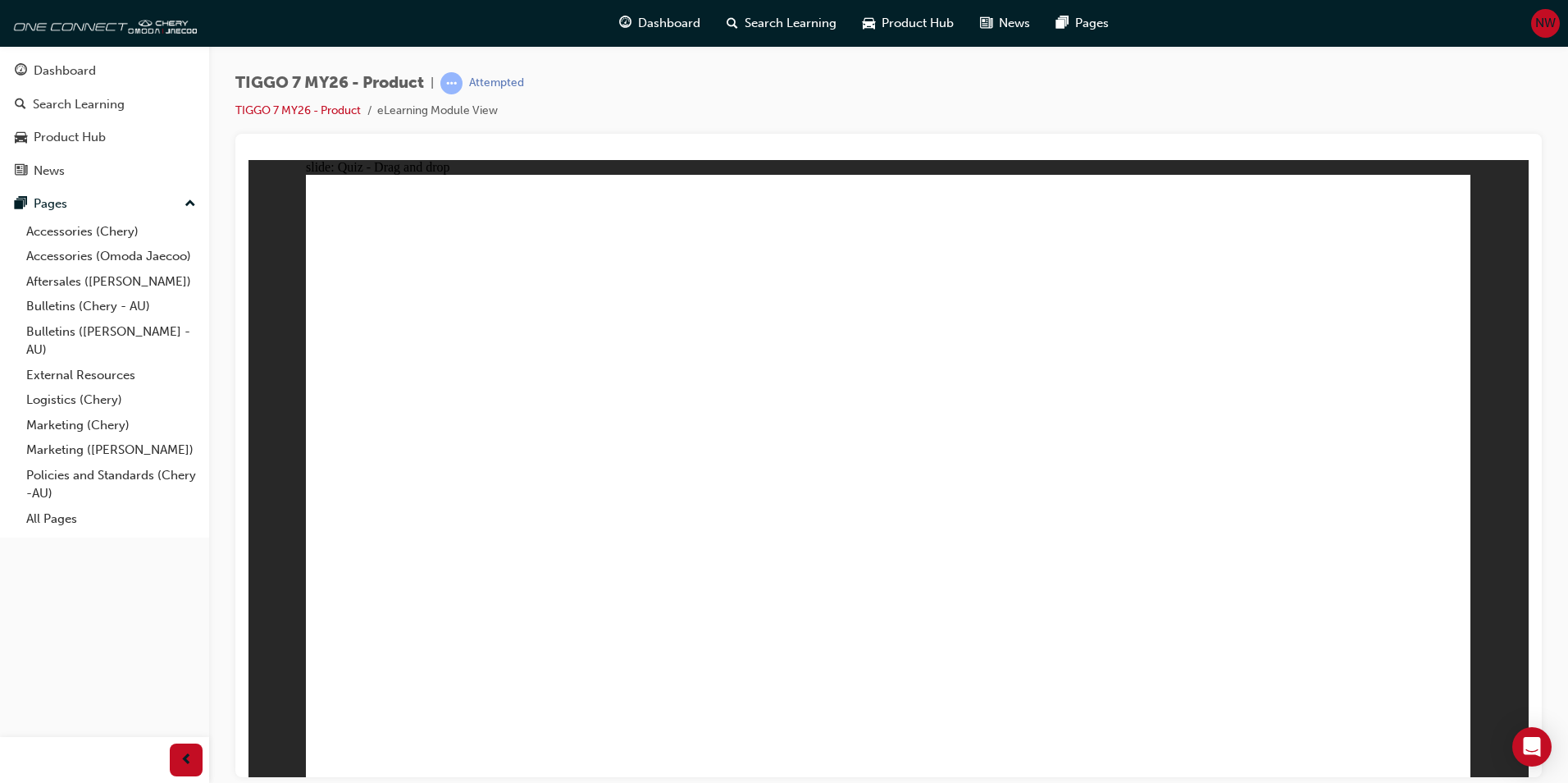
drag, startPoint x: 1158, startPoint y: 295, endPoint x: 568, endPoint y: 540, distance: 638.8
drag, startPoint x: 1302, startPoint y: 288, endPoint x: 1037, endPoint y: 483, distance: 329.0
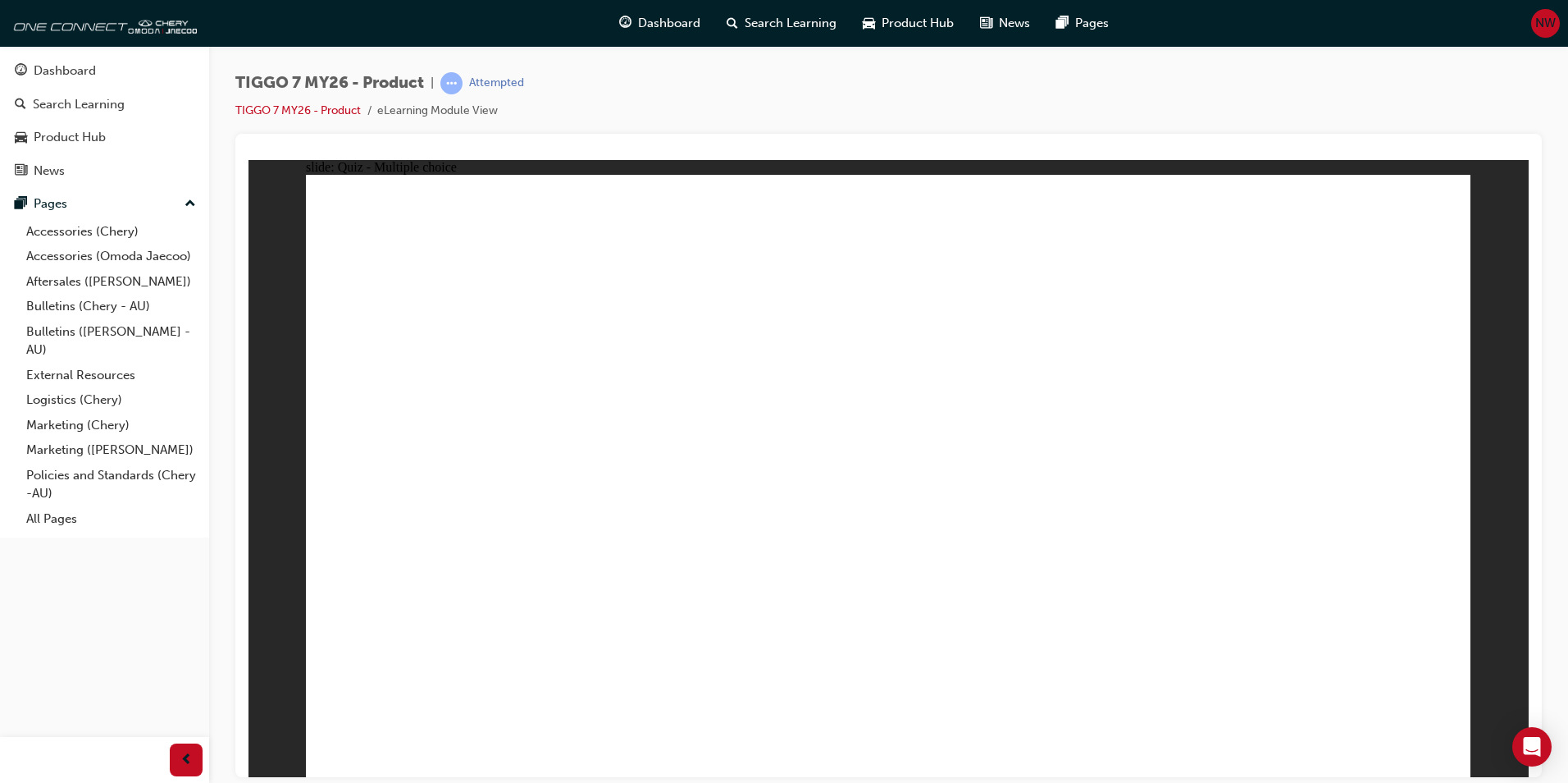
radio input "true"
drag, startPoint x: 881, startPoint y: 245, endPoint x: 879, endPoint y: 260, distance: 15.1
drag, startPoint x: 931, startPoint y: 248, endPoint x: 942, endPoint y: 267, distance: 22.0
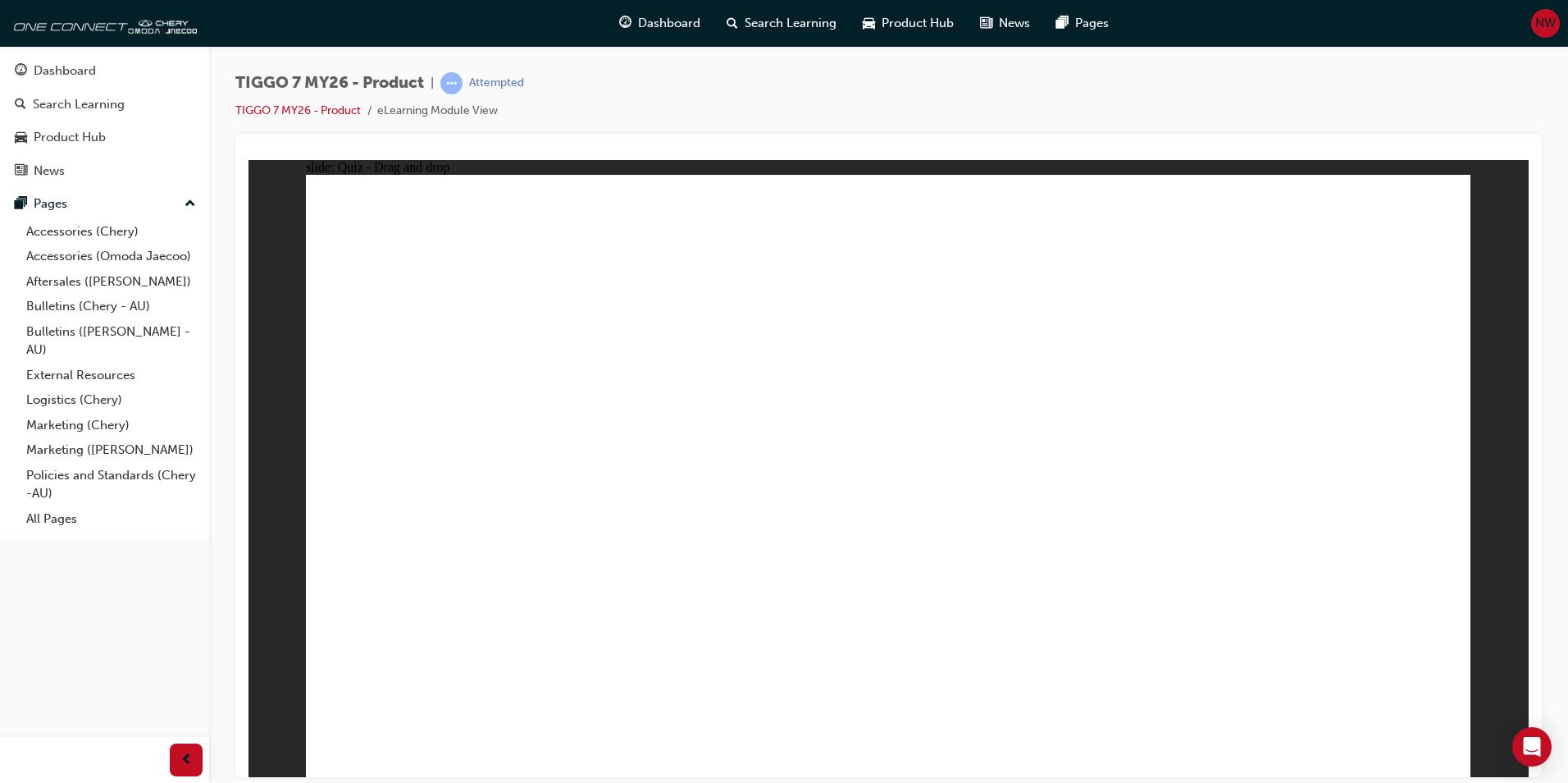
drag, startPoint x: 953, startPoint y: 237, endPoint x: 1084, endPoint y: 430, distance: 233.3
drag, startPoint x: 1113, startPoint y: 239, endPoint x: 637, endPoint y: 549, distance: 568.0
drag, startPoint x: 961, startPoint y: 434, endPoint x: 1135, endPoint y: 455, distance: 175.3
drag, startPoint x: 1157, startPoint y: 289, endPoint x: 1139, endPoint y: 528, distance: 239.7
drag, startPoint x: 1115, startPoint y: 320, endPoint x: 1120, endPoint y: 396, distance: 76.2
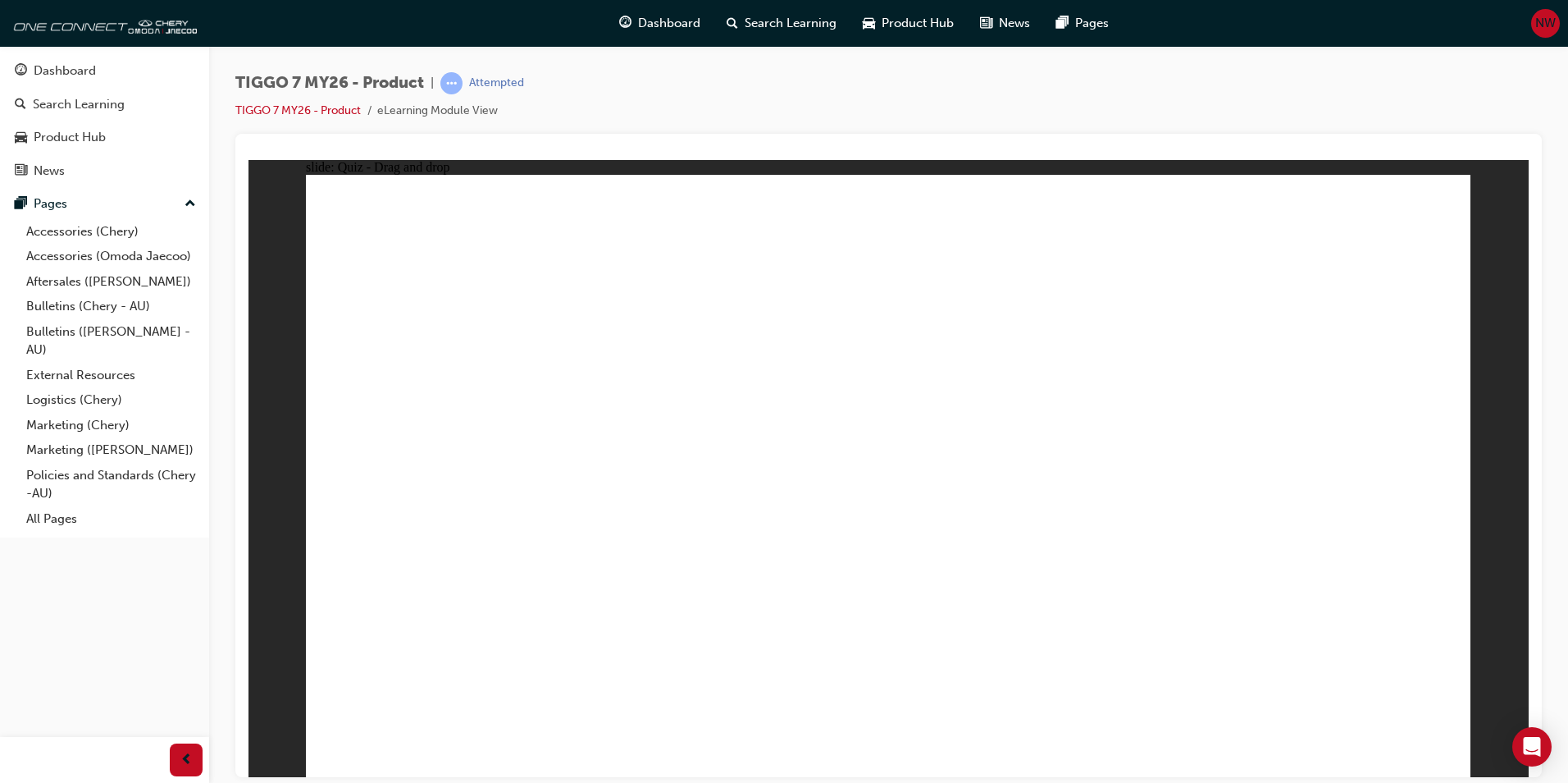
drag, startPoint x: 1120, startPoint y: 326, endPoint x: 1200, endPoint y: 366, distance: 89.4
drag, startPoint x: 1331, startPoint y: 208, endPoint x: 1173, endPoint y: 349, distance: 211.8
drag, startPoint x: 1279, startPoint y: 311, endPoint x: 1115, endPoint y: 597, distance: 329.7
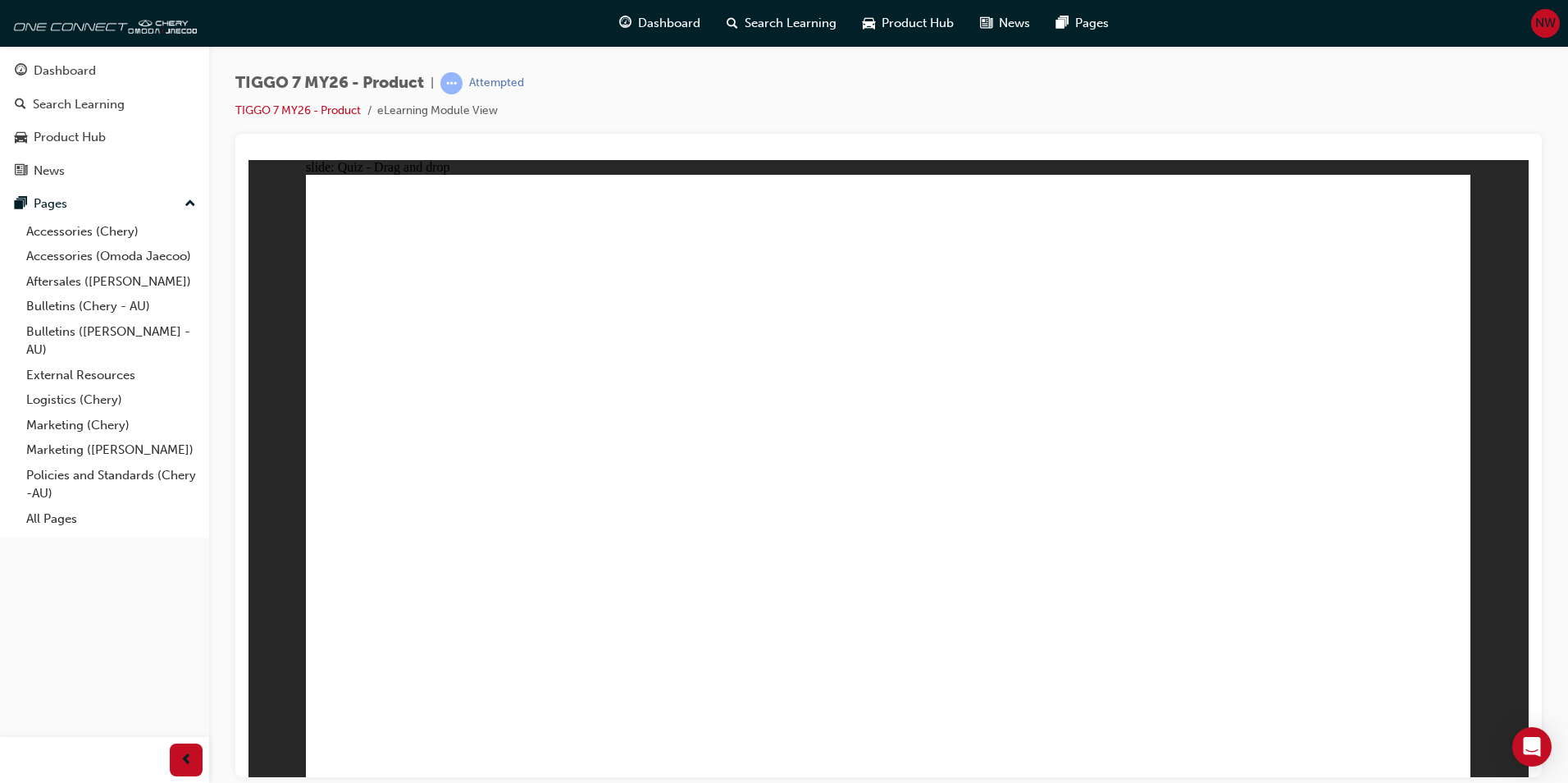
drag, startPoint x: 1268, startPoint y: 272, endPoint x: 1145, endPoint y: 471, distance: 233.9
drag, startPoint x: 1126, startPoint y: 295, endPoint x: 1136, endPoint y: 599, distance: 304.2
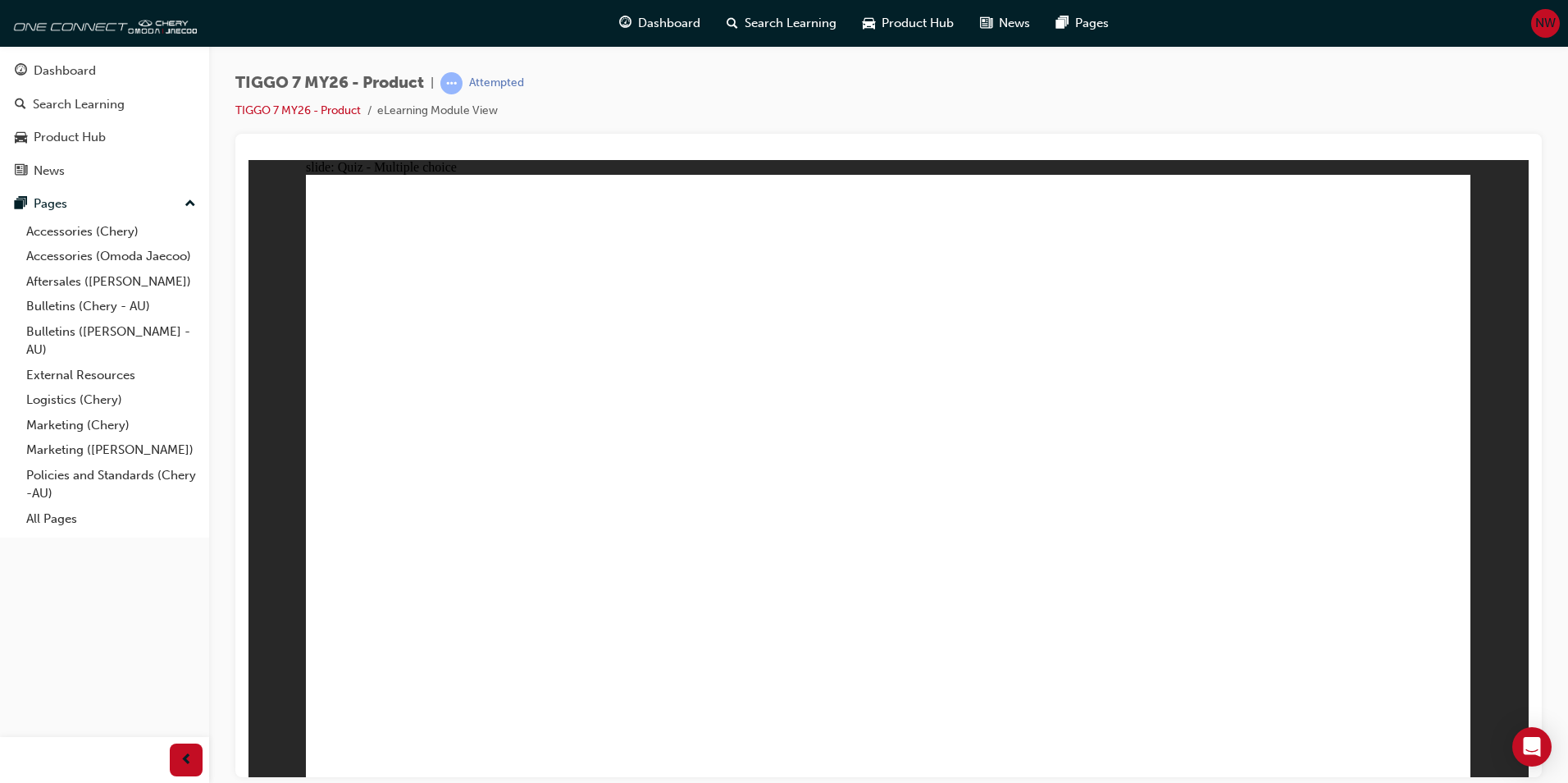
radio input "true"
drag, startPoint x: 864, startPoint y: 252, endPoint x: 449, endPoint y: 532, distance: 500.6
drag, startPoint x: 1021, startPoint y: 364, endPoint x: 948, endPoint y: 508, distance: 161.4
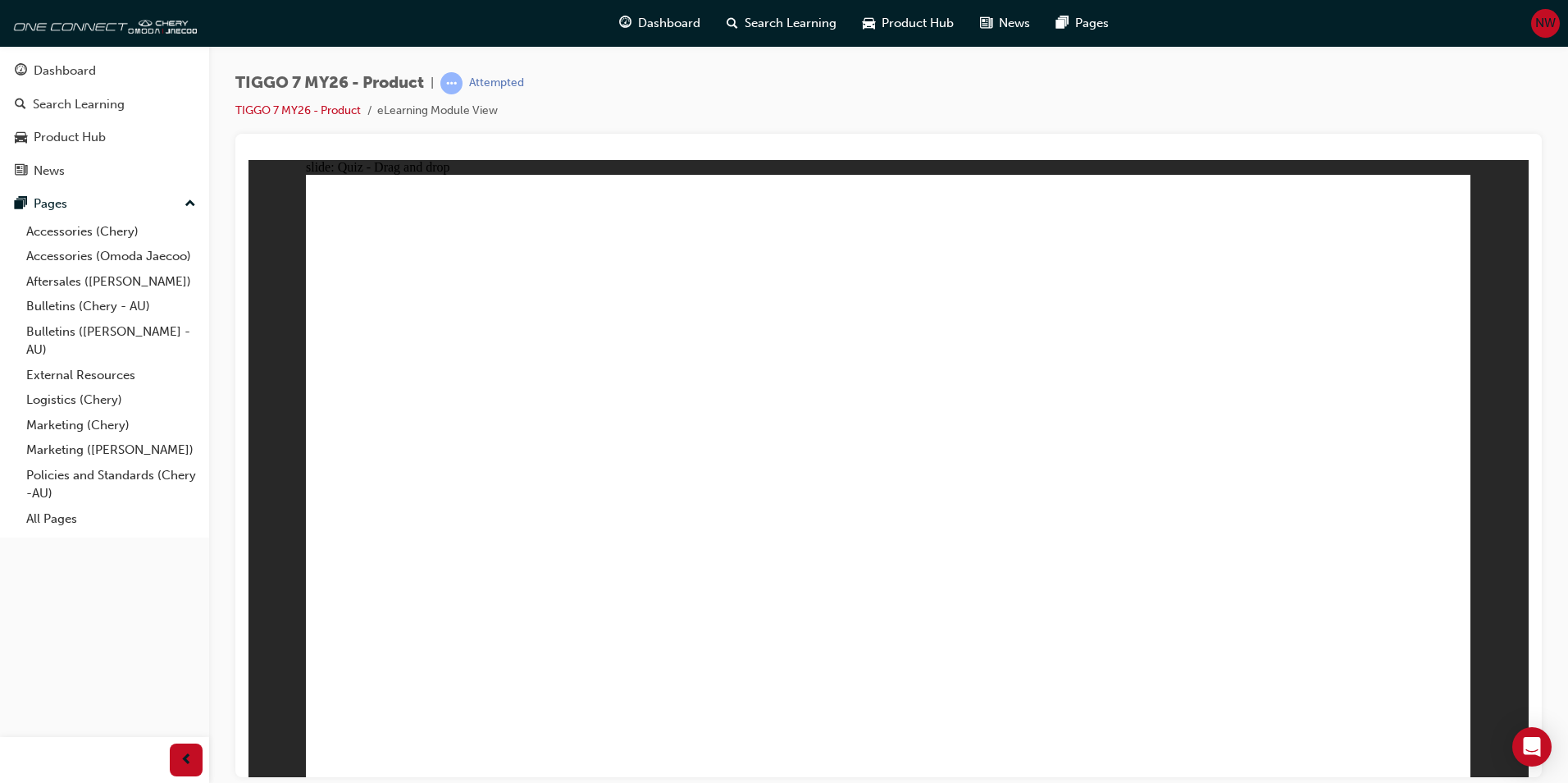
drag, startPoint x: 1185, startPoint y: 359, endPoint x: 1335, endPoint y: 515, distance: 216.4
drag, startPoint x: 1241, startPoint y: 270, endPoint x: 1022, endPoint y: 520, distance: 332.4
drag, startPoint x: 903, startPoint y: 525, endPoint x: 908, endPoint y: 509, distance: 16.8
drag, startPoint x: 1017, startPoint y: 279, endPoint x: 633, endPoint y: 532, distance: 459.9
drag, startPoint x: 954, startPoint y: 510, endPoint x: 969, endPoint y: 390, distance: 120.9
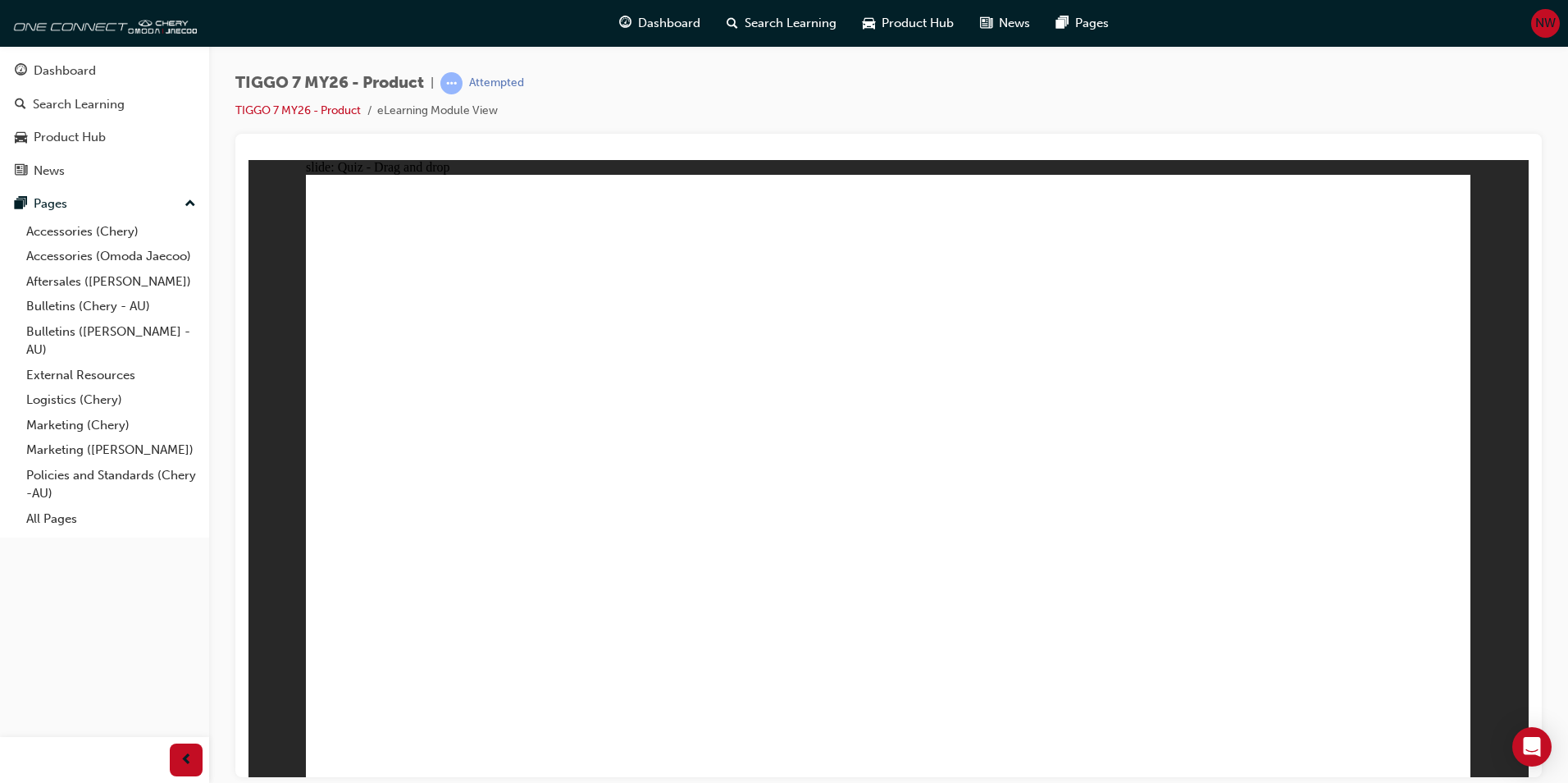
drag, startPoint x: 1073, startPoint y: 527, endPoint x: 924, endPoint y: 528, distance: 149.0
drag, startPoint x: 1002, startPoint y: 398, endPoint x: 1147, endPoint y: 518, distance: 188.2
drag, startPoint x: 1006, startPoint y: 555, endPoint x: 1004, endPoint y: 563, distance: 8.2
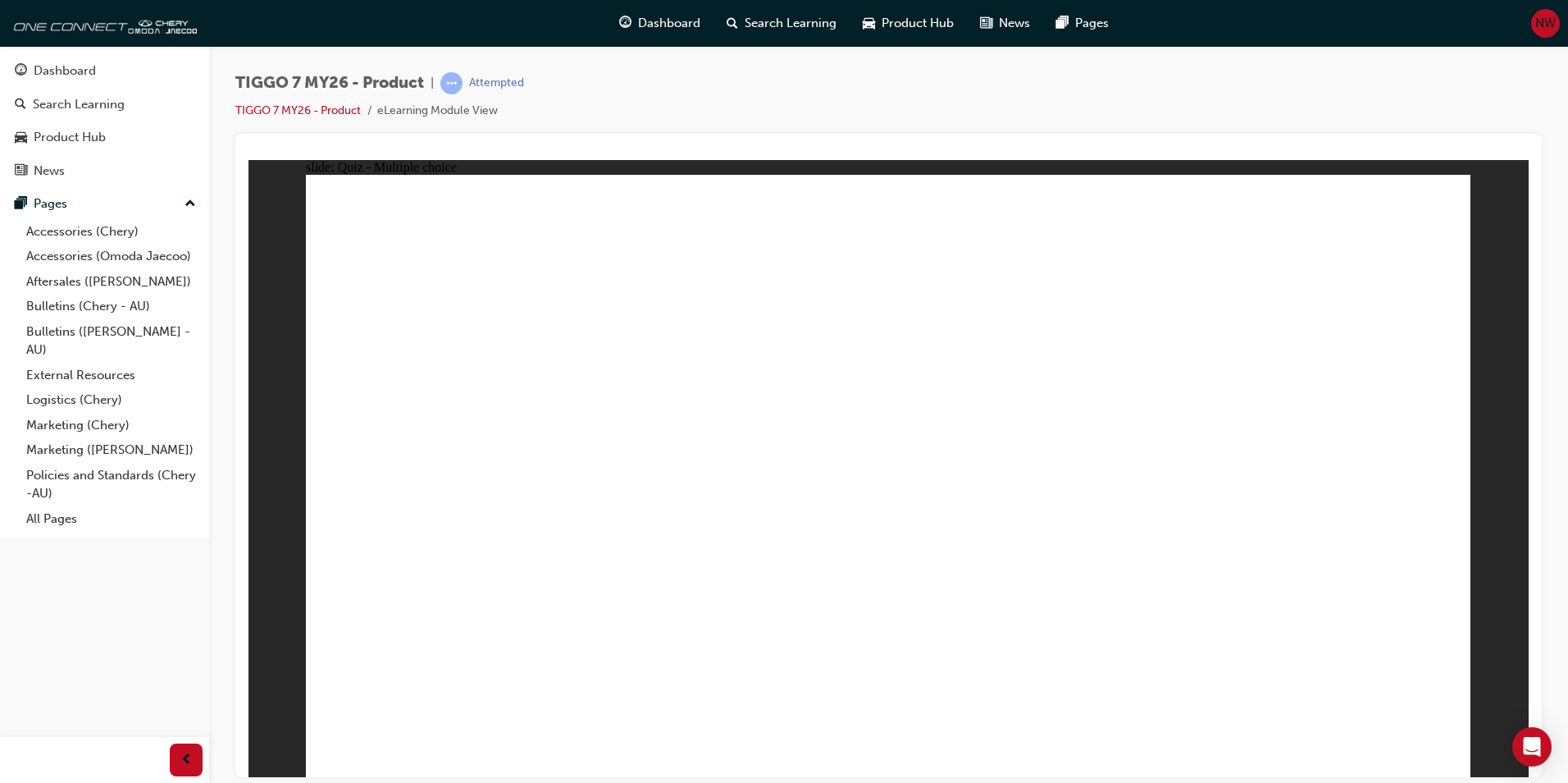
radio input "true"
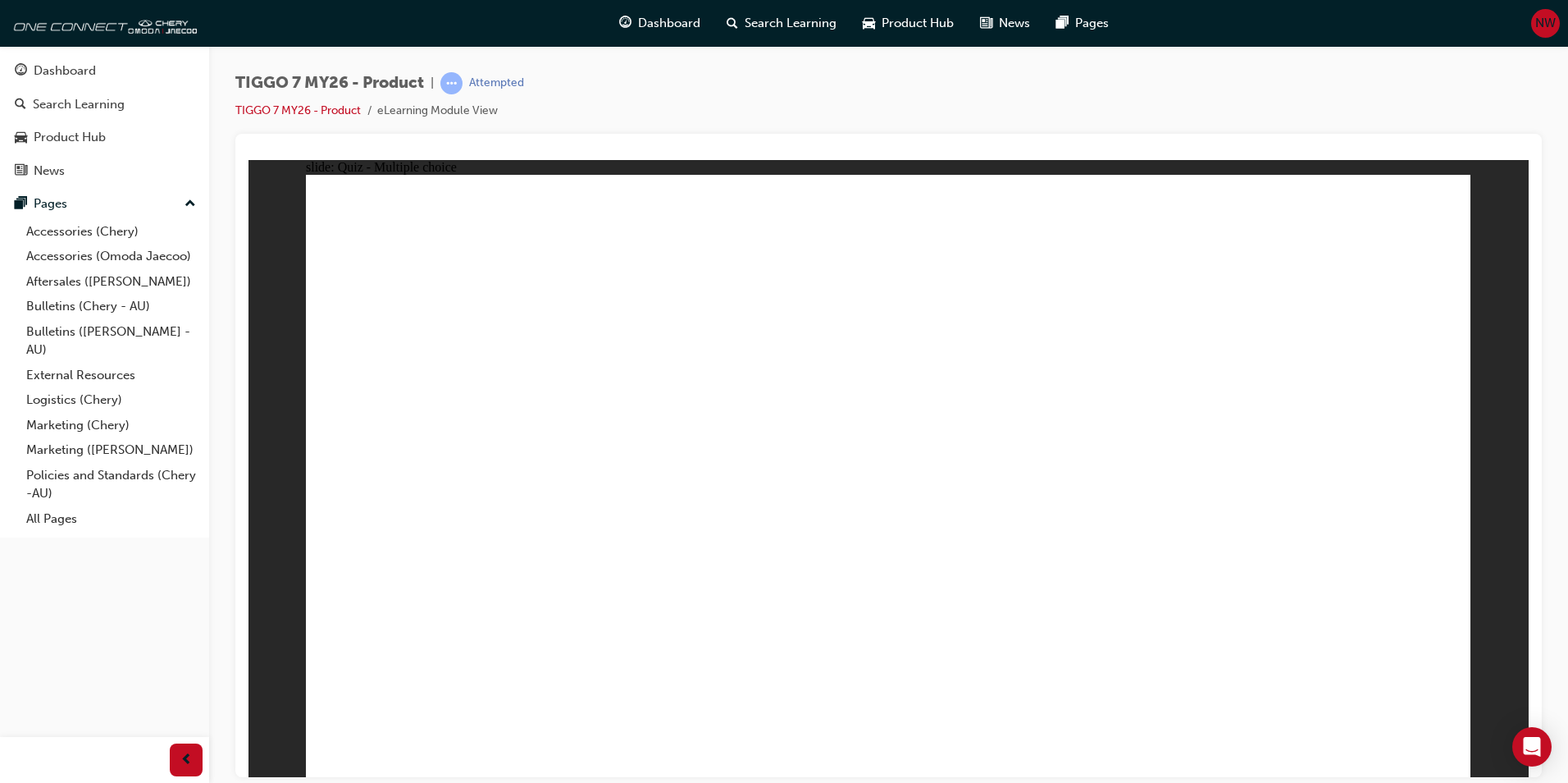
radio input "true"
drag, startPoint x: 868, startPoint y: 590, endPoint x: 933, endPoint y: 578, distance: 66.1
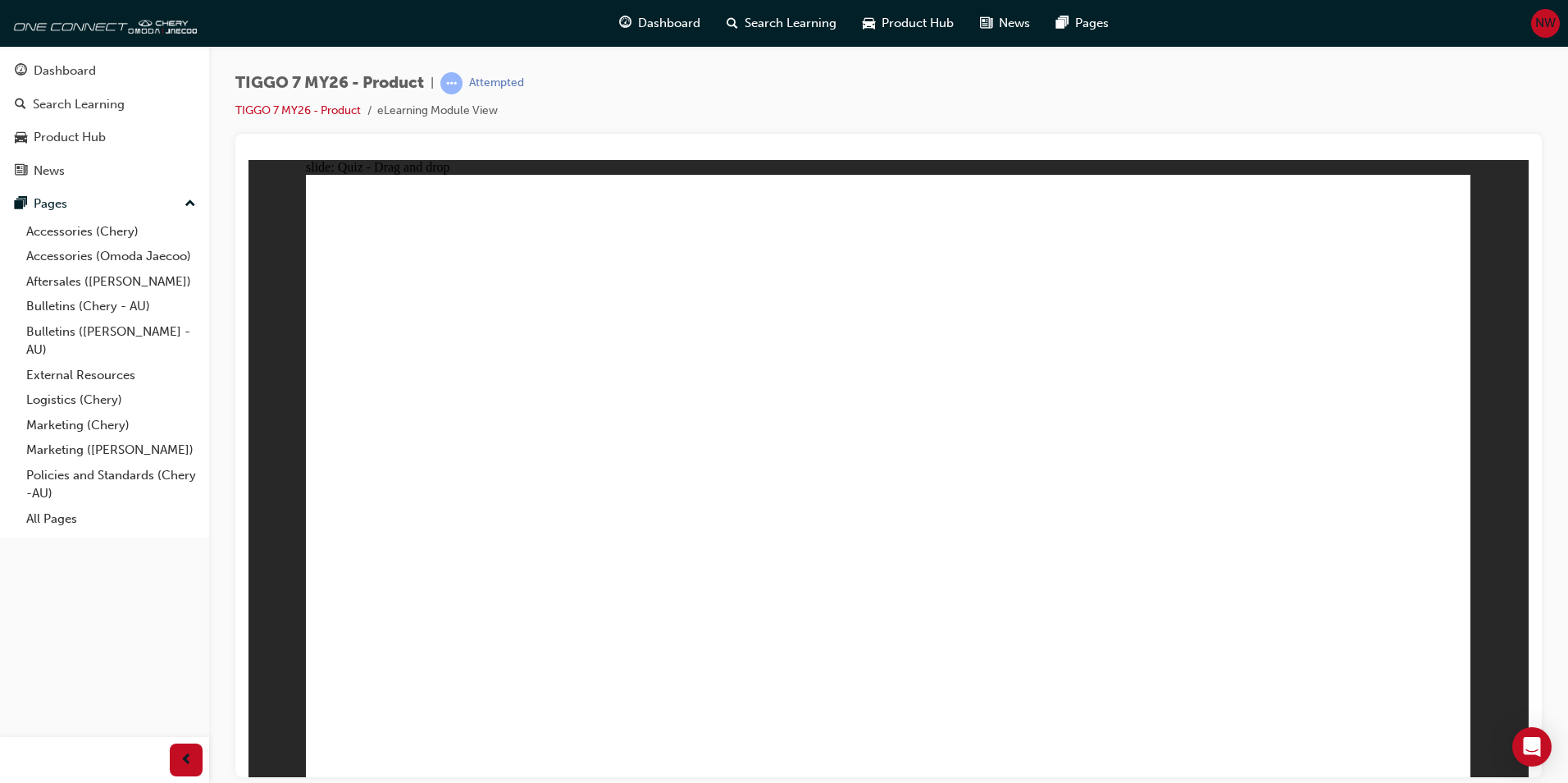
drag, startPoint x: 864, startPoint y: 261, endPoint x: 725, endPoint y: 493, distance: 270.5
drag, startPoint x: 641, startPoint y: 510, endPoint x: 1276, endPoint y: 525, distance: 635.2
drag, startPoint x: 960, startPoint y: 380, endPoint x: 1067, endPoint y: 391, distance: 107.6
drag, startPoint x: 1142, startPoint y: 396, endPoint x: 844, endPoint y: 532, distance: 327.6
drag, startPoint x: 978, startPoint y: 378, endPoint x: 1029, endPoint y: 337, distance: 65.4
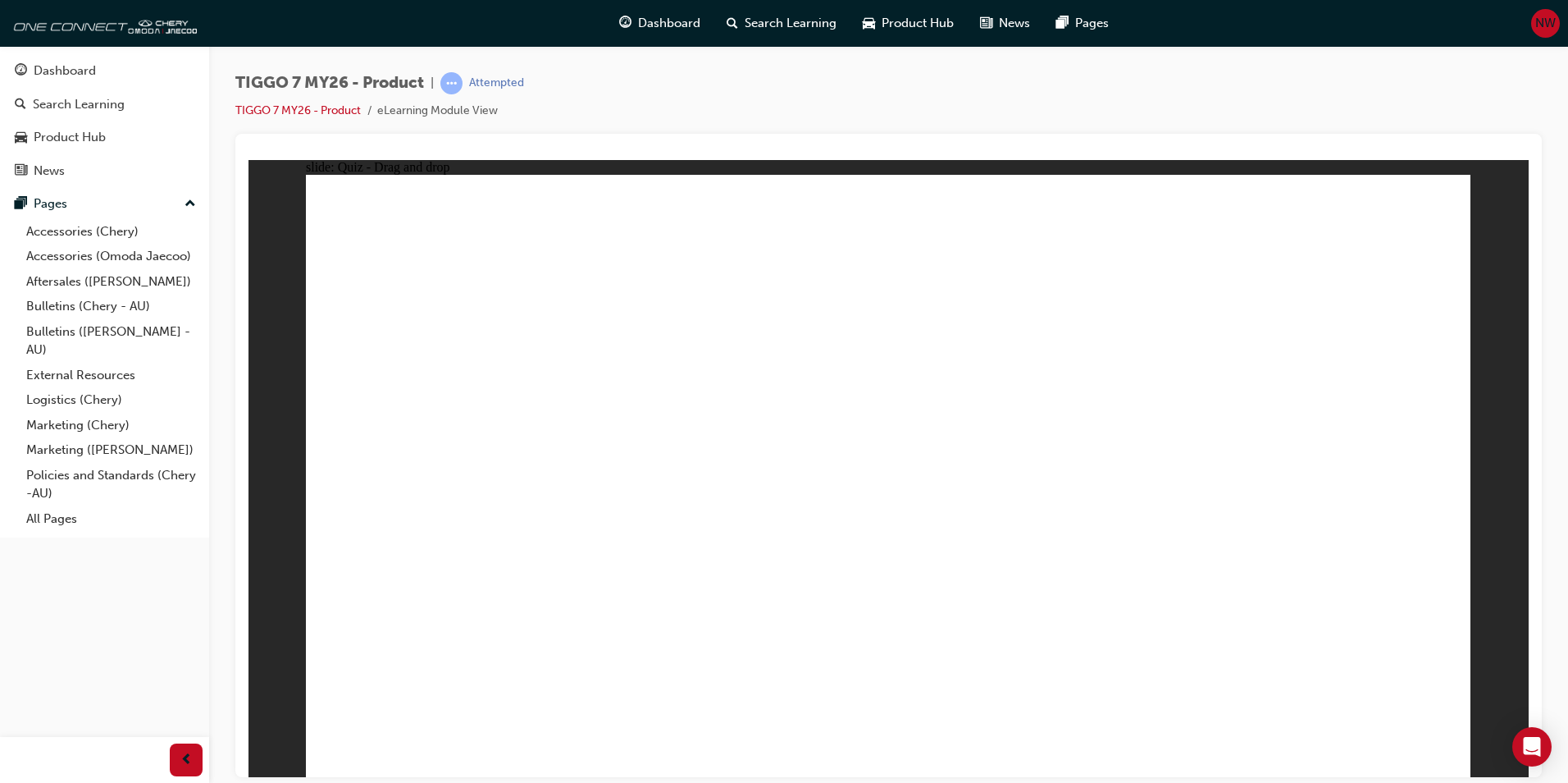
drag, startPoint x: 1105, startPoint y: 267, endPoint x: 475, endPoint y: 513, distance: 676.3
drag, startPoint x: 1280, startPoint y: 243, endPoint x: 1097, endPoint y: 488, distance: 305.8
drag, startPoint x: 987, startPoint y: 400, endPoint x: 718, endPoint y: 524, distance: 296.2
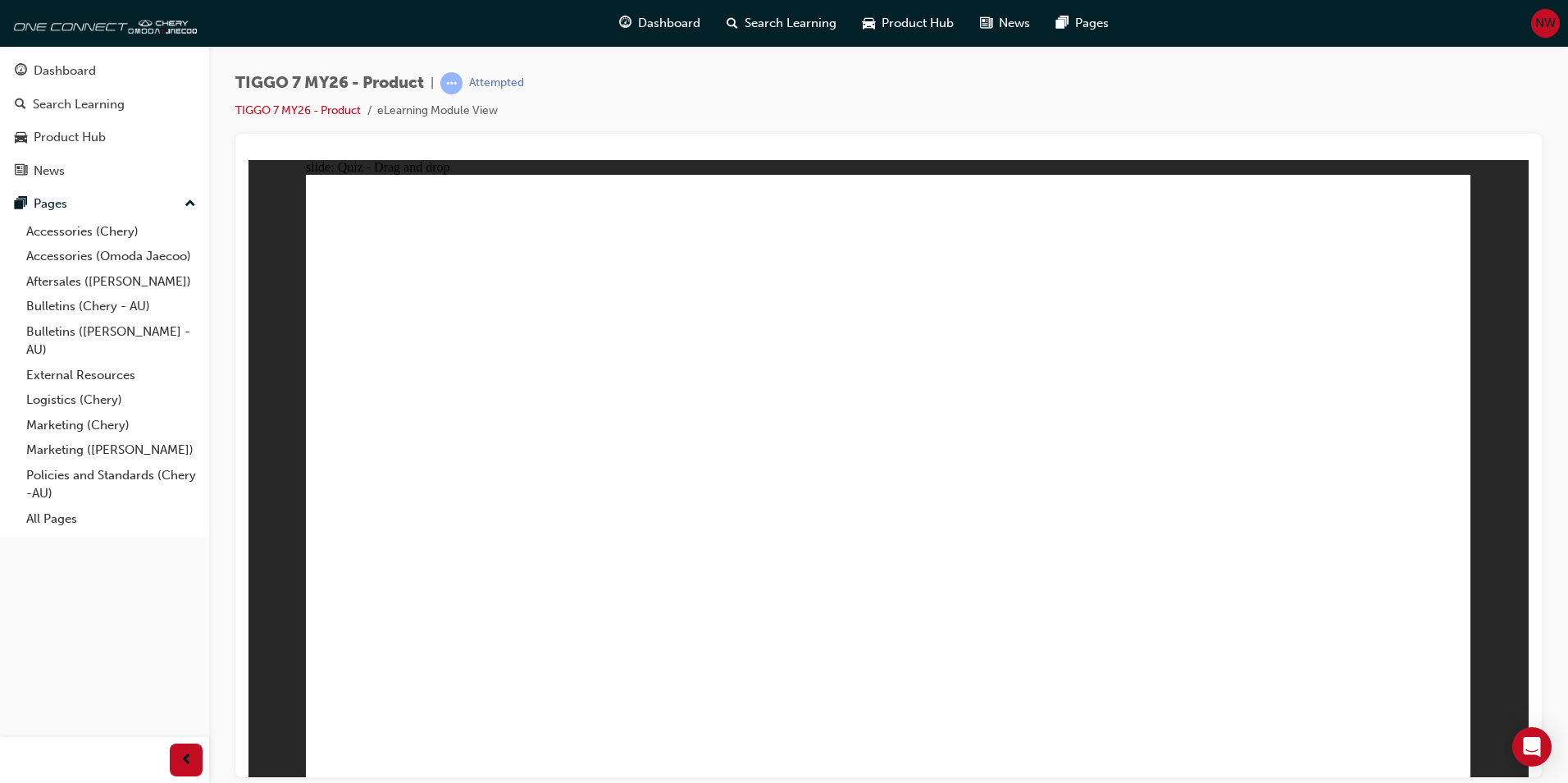
drag, startPoint x: 931, startPoint y: 294, endPoint x: 537, endPoint y: 570, distance: 481.1
drag, startPoint x: 1069, startPoint y: 313, endPoint x: 434, endPoint y: 617, distance: 704.0
drag, startPoint x: 1309, startPoint y: 301, endPoint x: 478, endPoint y: 651, distance: 901.7
drag, startPoint x: 474, startPoint y: 643, endPoint x: 942, endPoint y: 509, distance: 486.8
drag, startPoint x: 456, startPoint y: 625, endPoint x: 957, endPoint y: 539, distance: 508.3
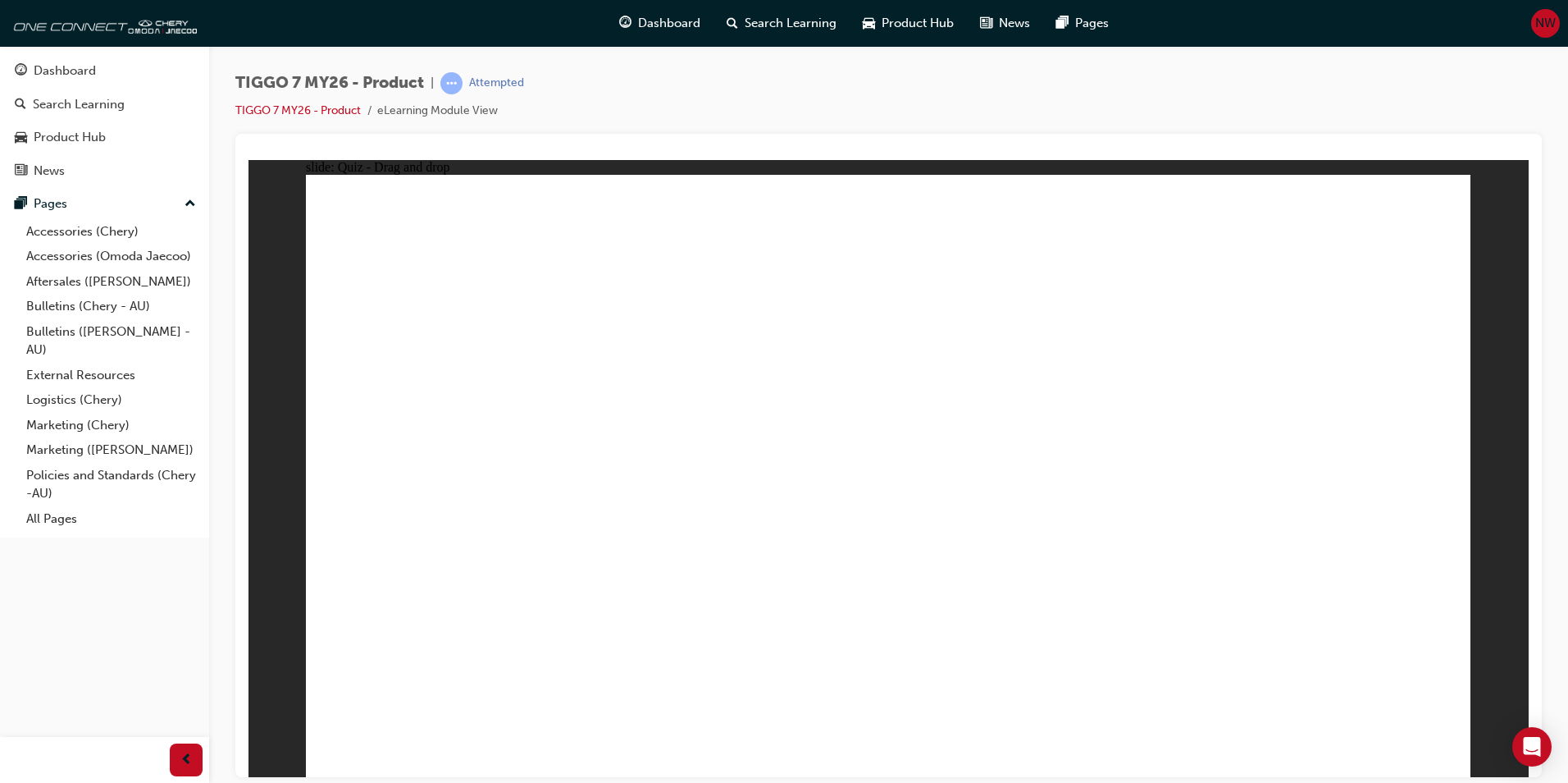
drag, startPoint x: 937, startPoint y: 591, endPoint x: 450, endPoint y: 607, distance: 487.3
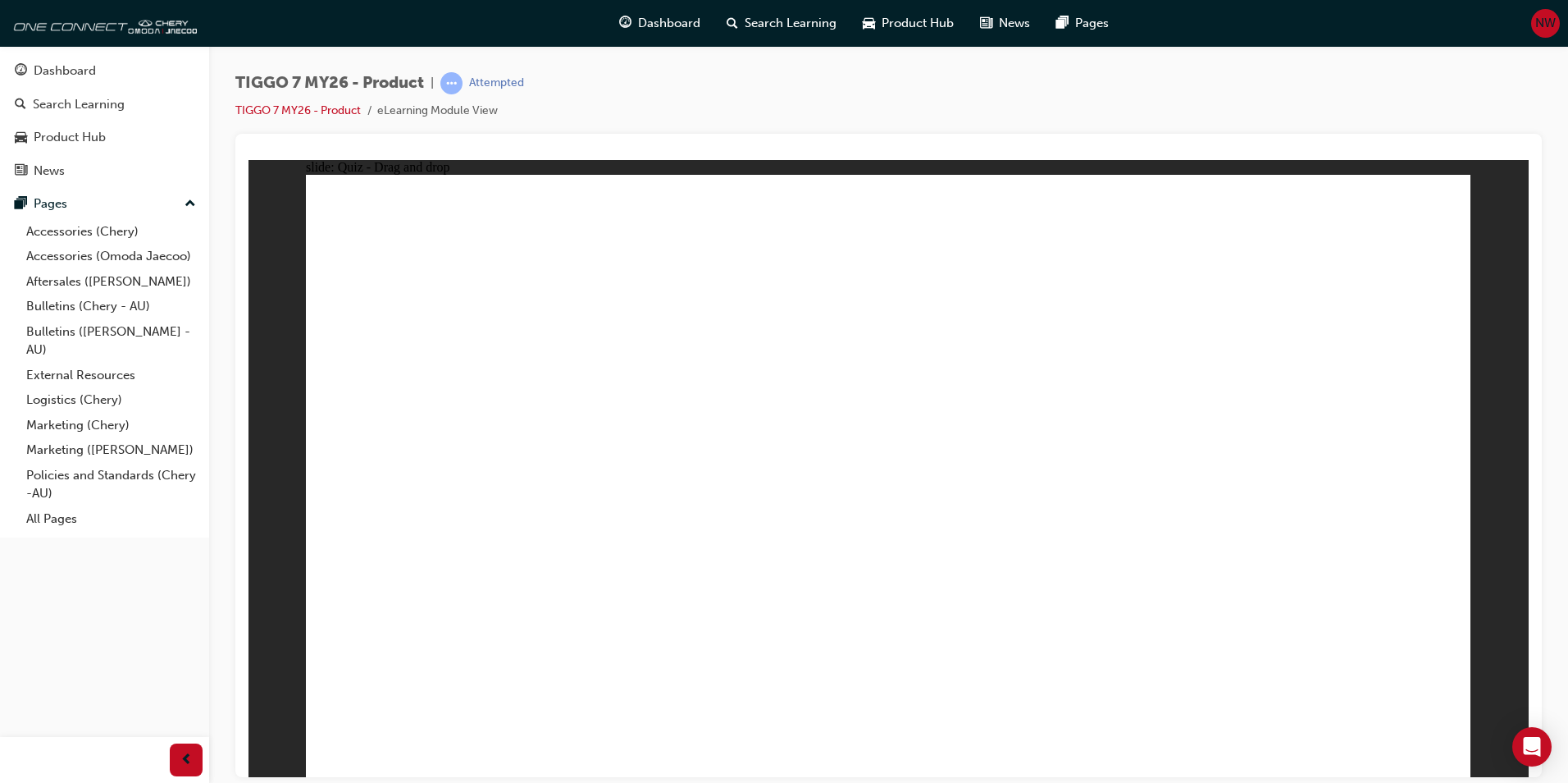
drag, startPoint x: 900, startPoint y: 232, endPoint x: 1051, endPoint y: 529, distance: 333.2
drag, startPoint x: 916, startPoint y: 569, endPoint x: 910, endPoint y: 582, distance: 14.3
drag, startPoint x: 902, startPoint y: 302, endPoint x: 1066, endPoint y: 302, distance: 164.0
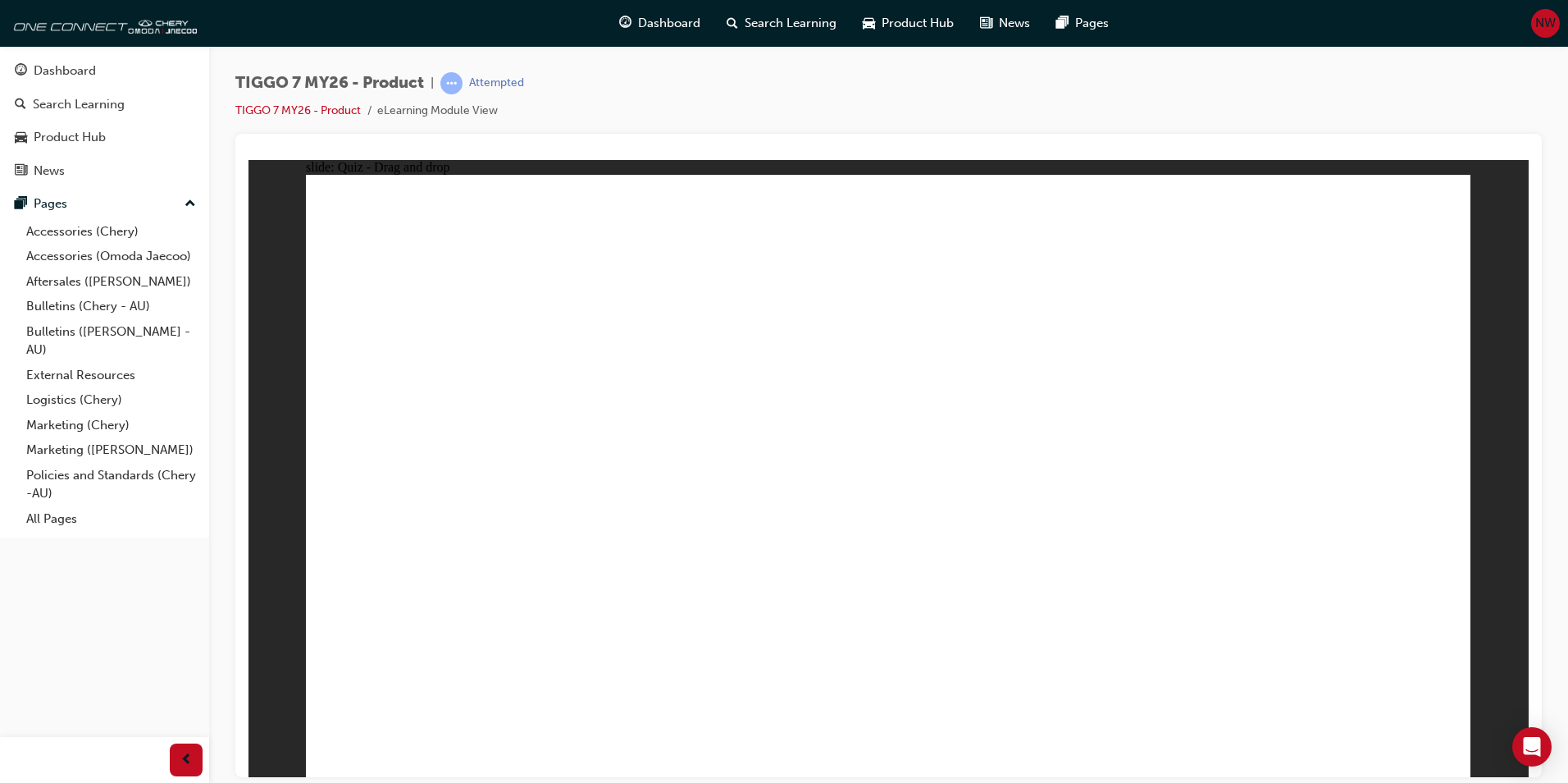
drag, startPoint x: 1138, startPoint y: 264, endPoint x: 657, endPoint y: 442, distance: 512.9
drag, startPoint x: 1287, startPoint y: 284, endPoint x: 996, endPoint y: 498, distance: 361.2
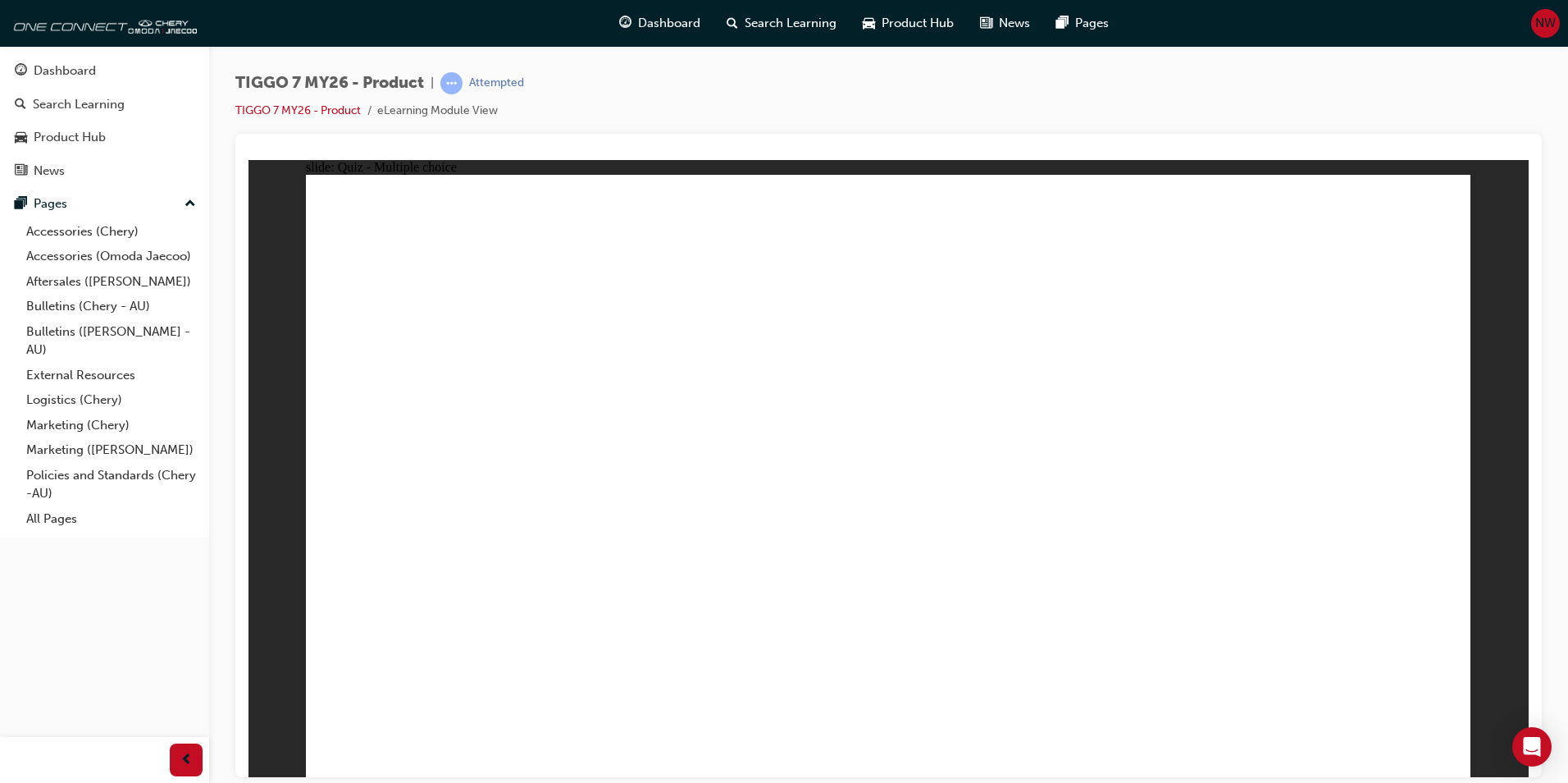
radio input "true"
drag, startPoint x: 940, startPoint y: 255, endPoint x: 1125, endPoint y: 485, distance: 295.2
drag, startPoint x: 1119, startPoint y: 319, endPoint x: 1100, endPoint y: 364, distance: 48.8
drag, startPoint x: 1123, startPoint y: 279, endPoint x: 1124, endPoint y: 498, distance: 219.0
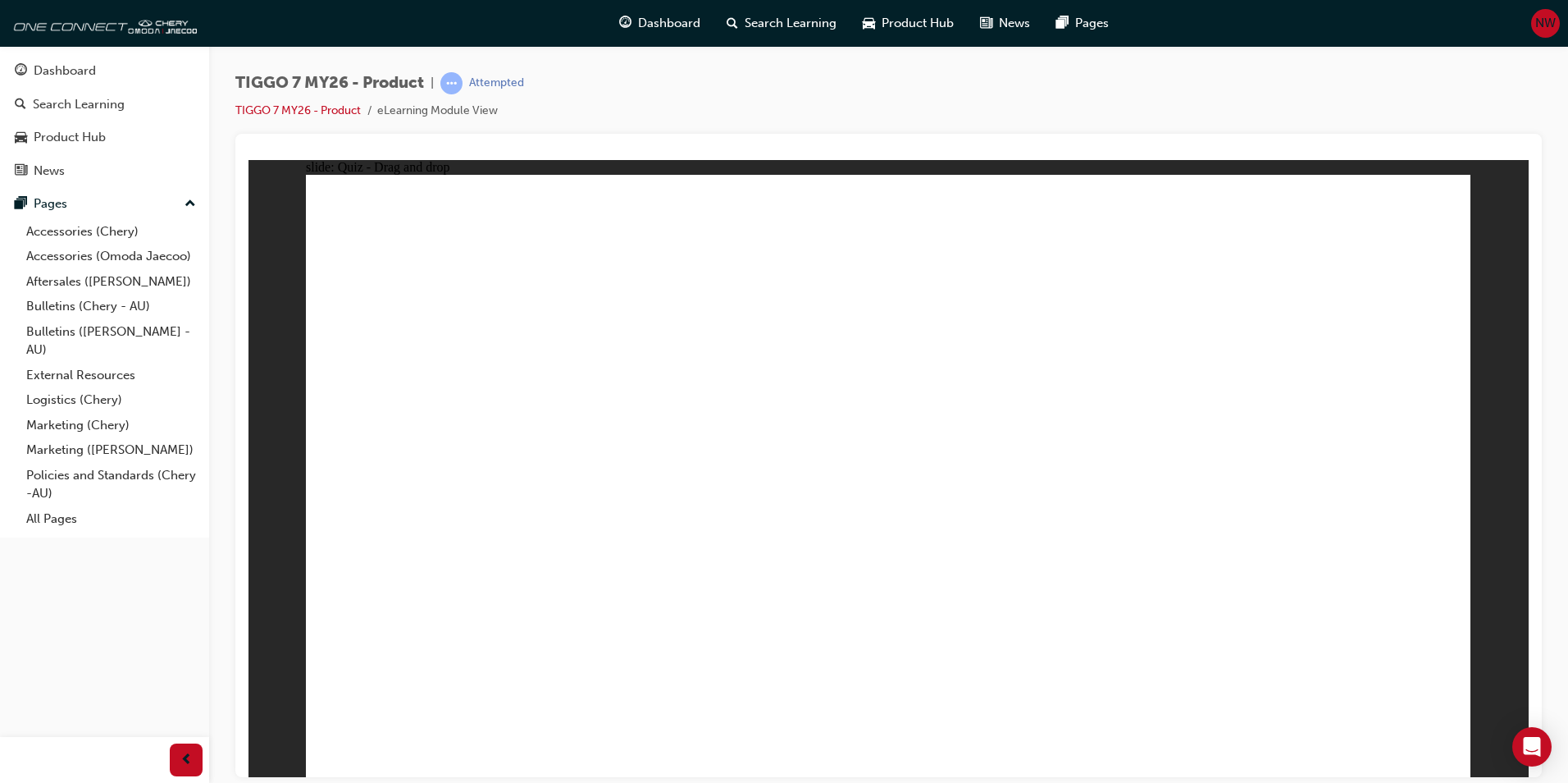
drag, startPoint x: 1291, startPoint y: 301, endPoint x: 1318, endPoint y: 568, distance: 268.4
drag, startPoint x: 1318, startPoint y: 590, endPoint x: 1356, endPoint y: 677, distance: 94.9
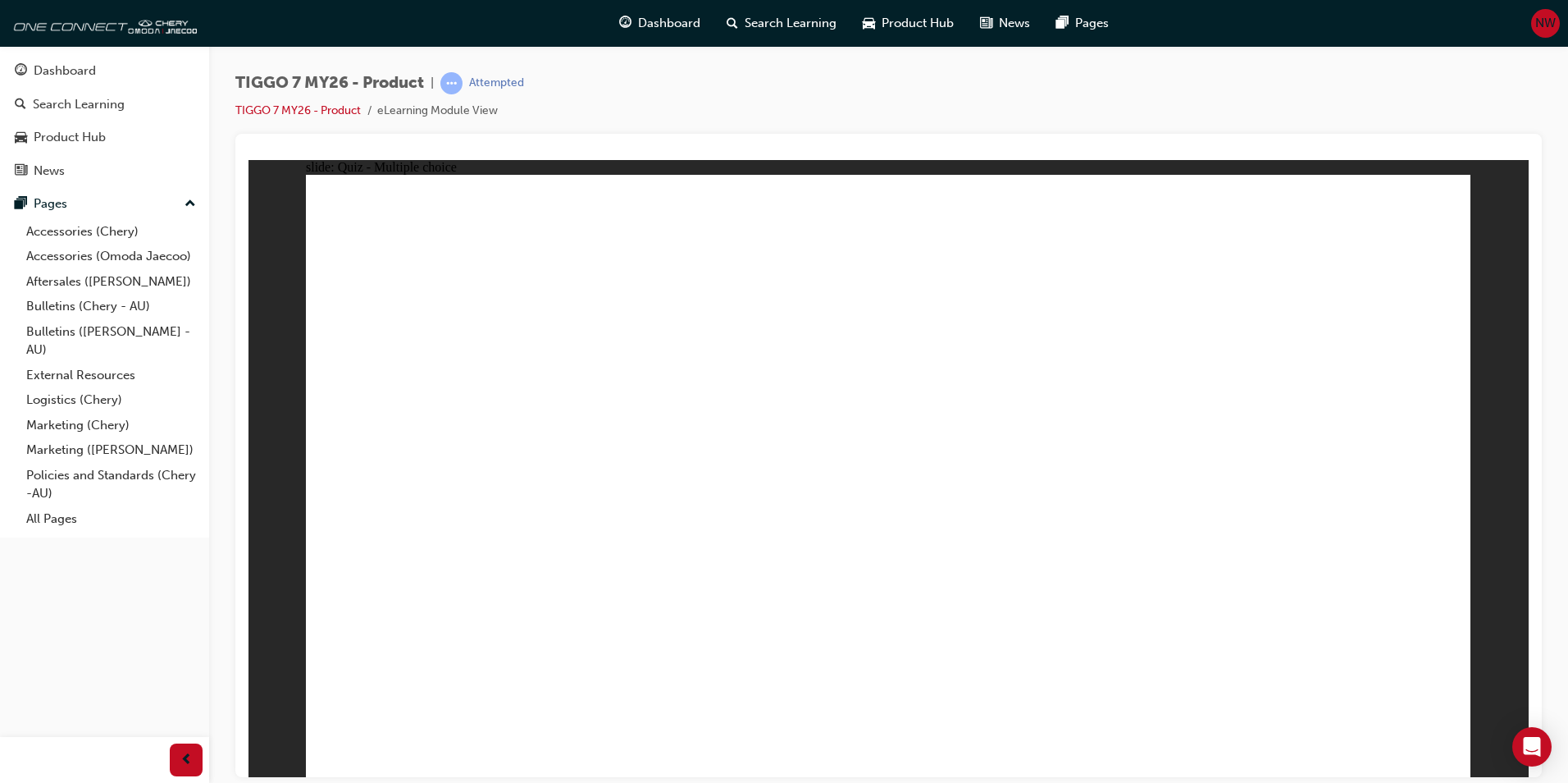
radio input "true"
drag, startPoint x: 673, startPoint y: 668, endPoint x: 734, endPoint y: 664, distance: 61.1
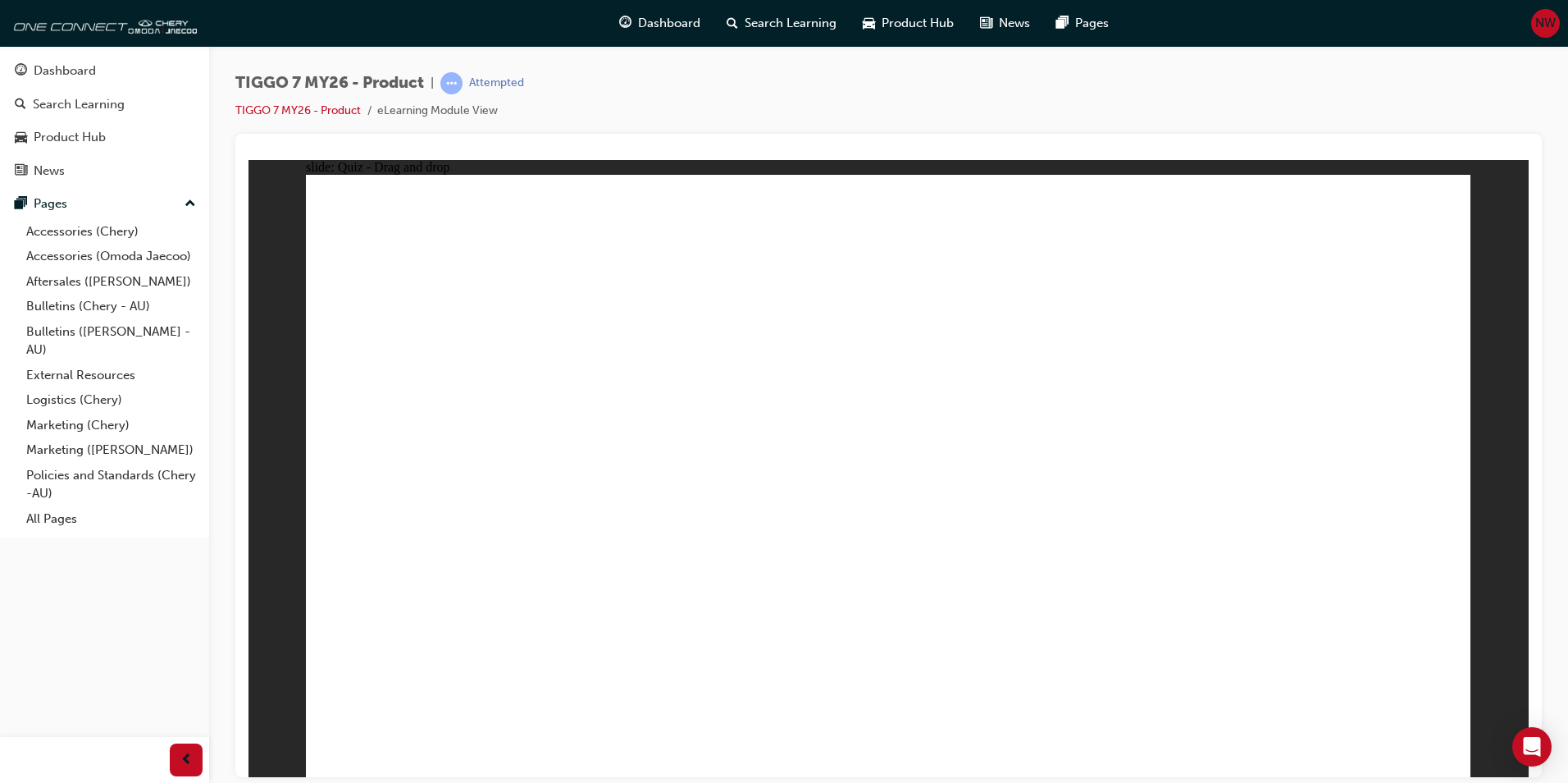
drag, startPoint x: 841, startPoint y: 226, endPoint x: 497, endPoint y: 498, distance: 438.5
drag, startPoint x: 956, startPoint y: 347, endPoint x: 944, endPoint y: 366, distance: 22.5
drag, startPoint x: 1232, startPoint y: 349, endPoint x: 1232, endPoint y: 367, distance: 18.0
drag, startPoint x: 1276, startPoint y: 244, endPoint x: 898, endPoint y: 540, distance: 480.1
drag, startPoint x: 1133, startPoint y: 384, endPoint x: 1248, endPoint y: 507, distance: 168.4
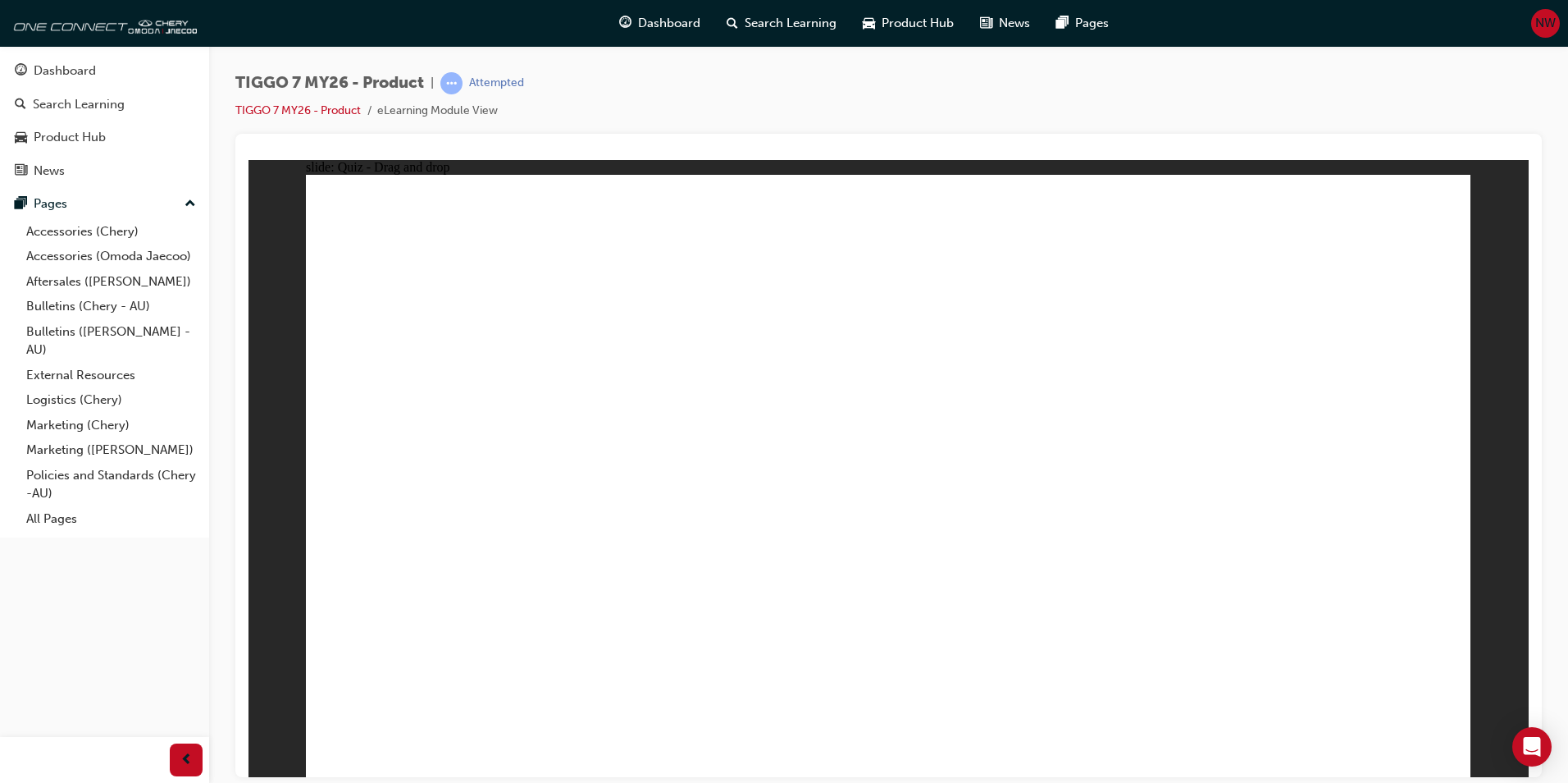
drag, startPoint x: 1006, startPoint y: 380, endPoint x: 1159, endPoint y: 528, distance: 212.9
drag, startPoint x: 1071, startPoint y: 228, endPoint x: 687, endPoint y: 472, distance: 455.0
drag, startPoint x: 1101, startPoint y: 532, endPoint x: 404, endPoint y: 549, distance: 697.2
drag, startPoint x: 891, startPoint y: 326, endPoint x: 1087, endPoint y: 491, distance: 256.2
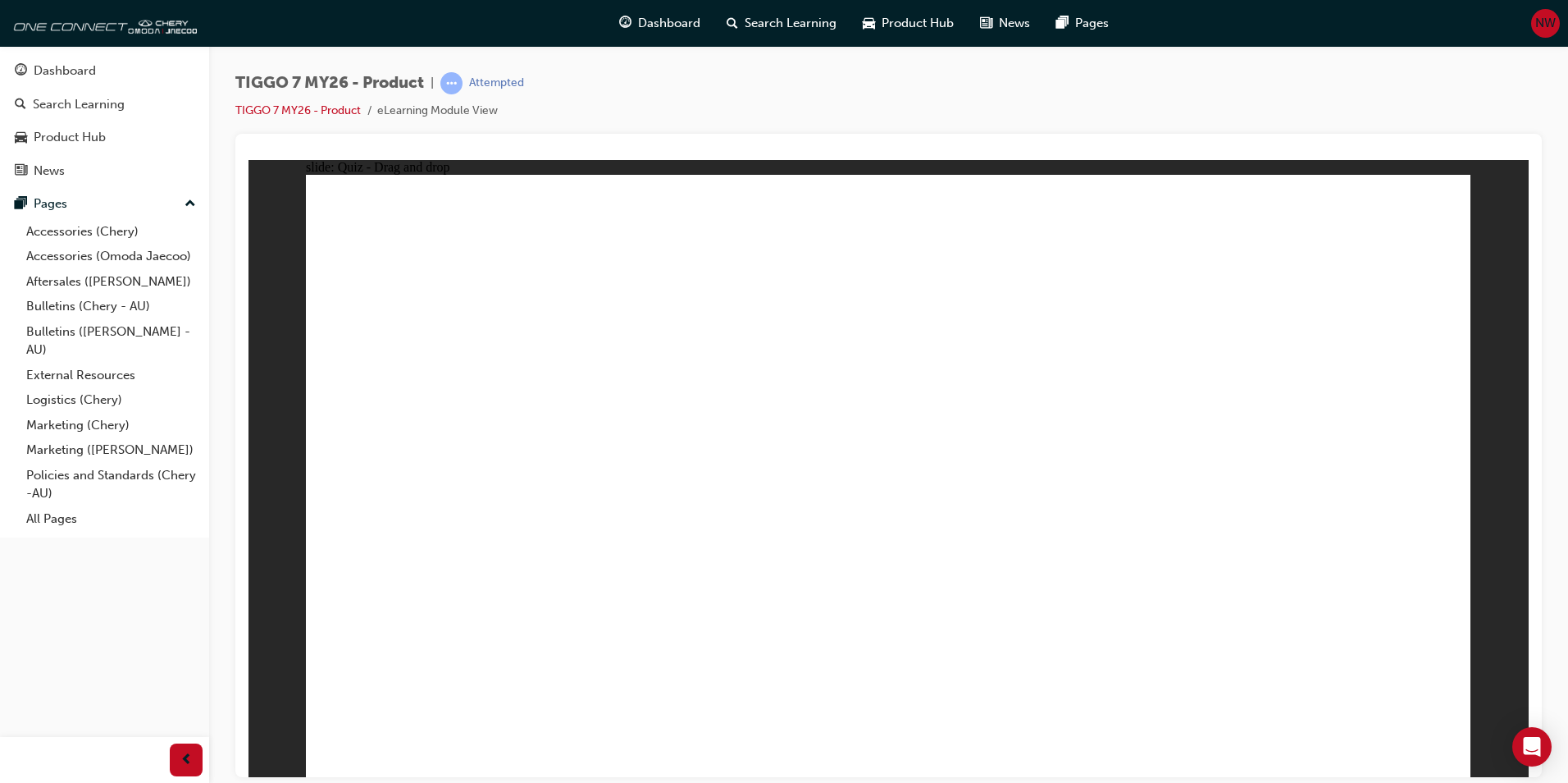
radio input "true"
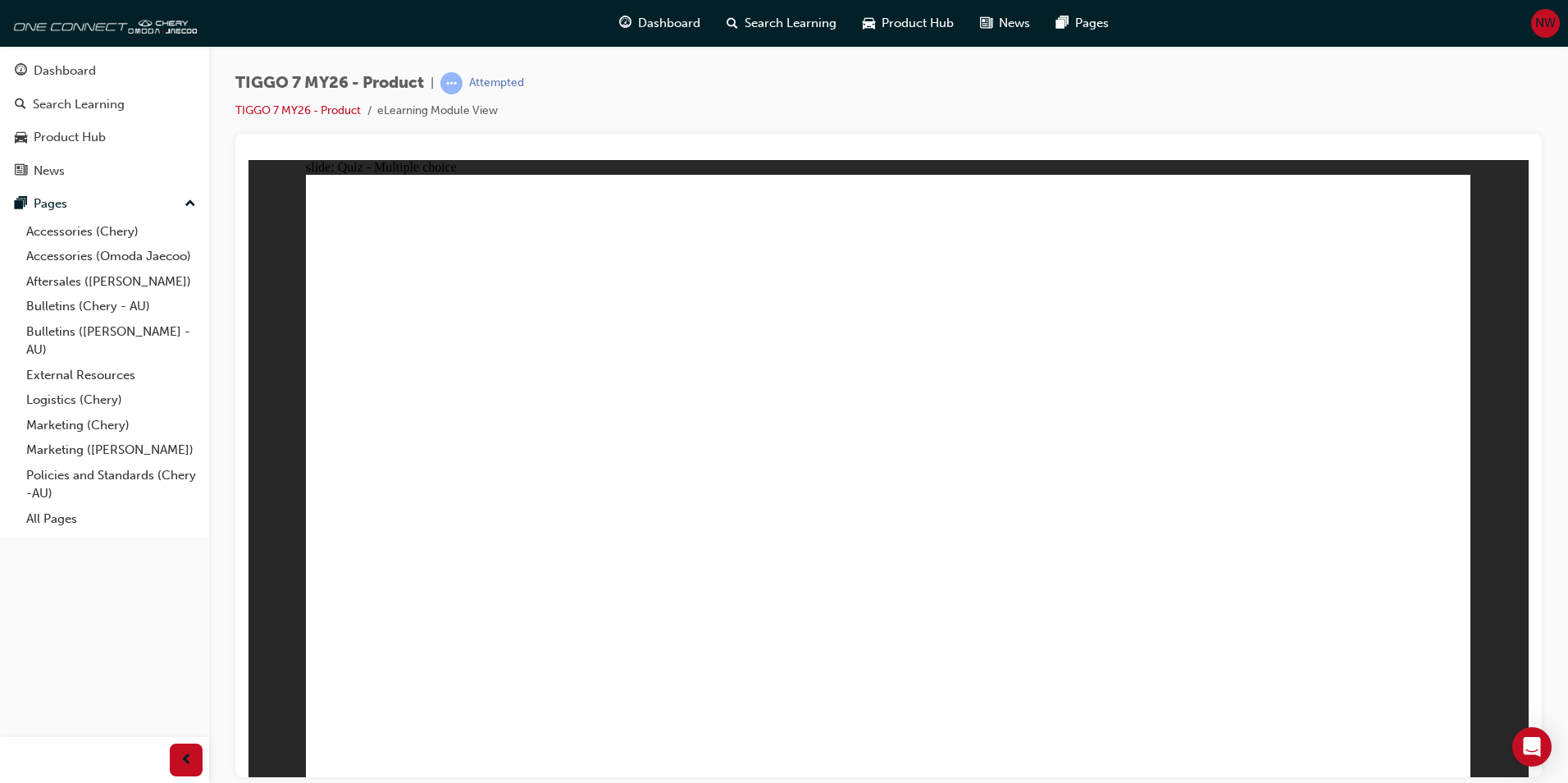
radio input "true"
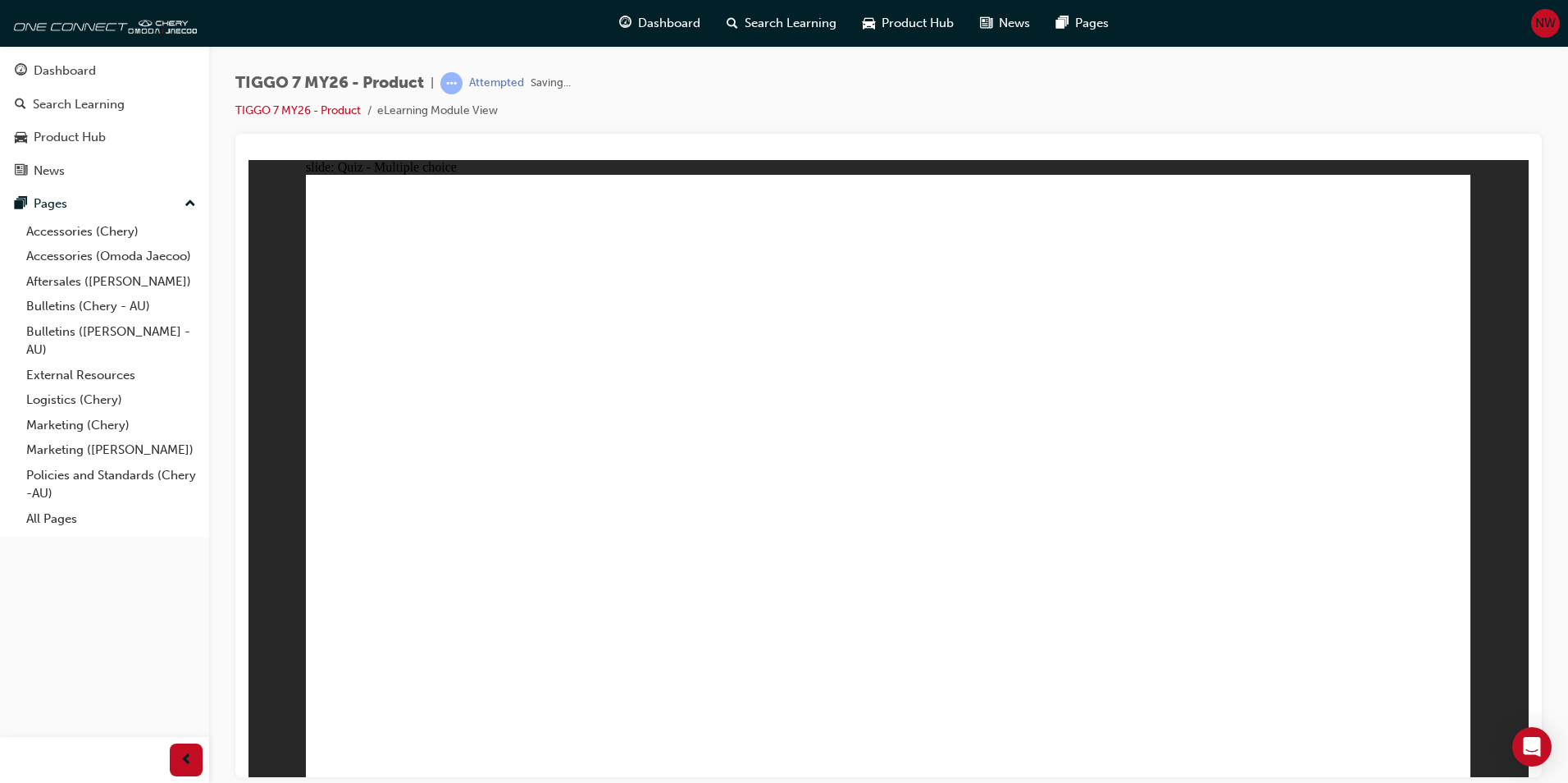
drag, startPoint x: 831, startPoint y: 274, endPoint x: 721, endPoint y: 261, distance: 110.8
drag, startPoint x: 911, startPoint y: 236, endPoint x: 1170, endPoint y: 511, distance: 377.8
drag, startPoint x: 1042, startPoint y: 225, endPoint x: 414, endPoint y: 515, distance: 691.7
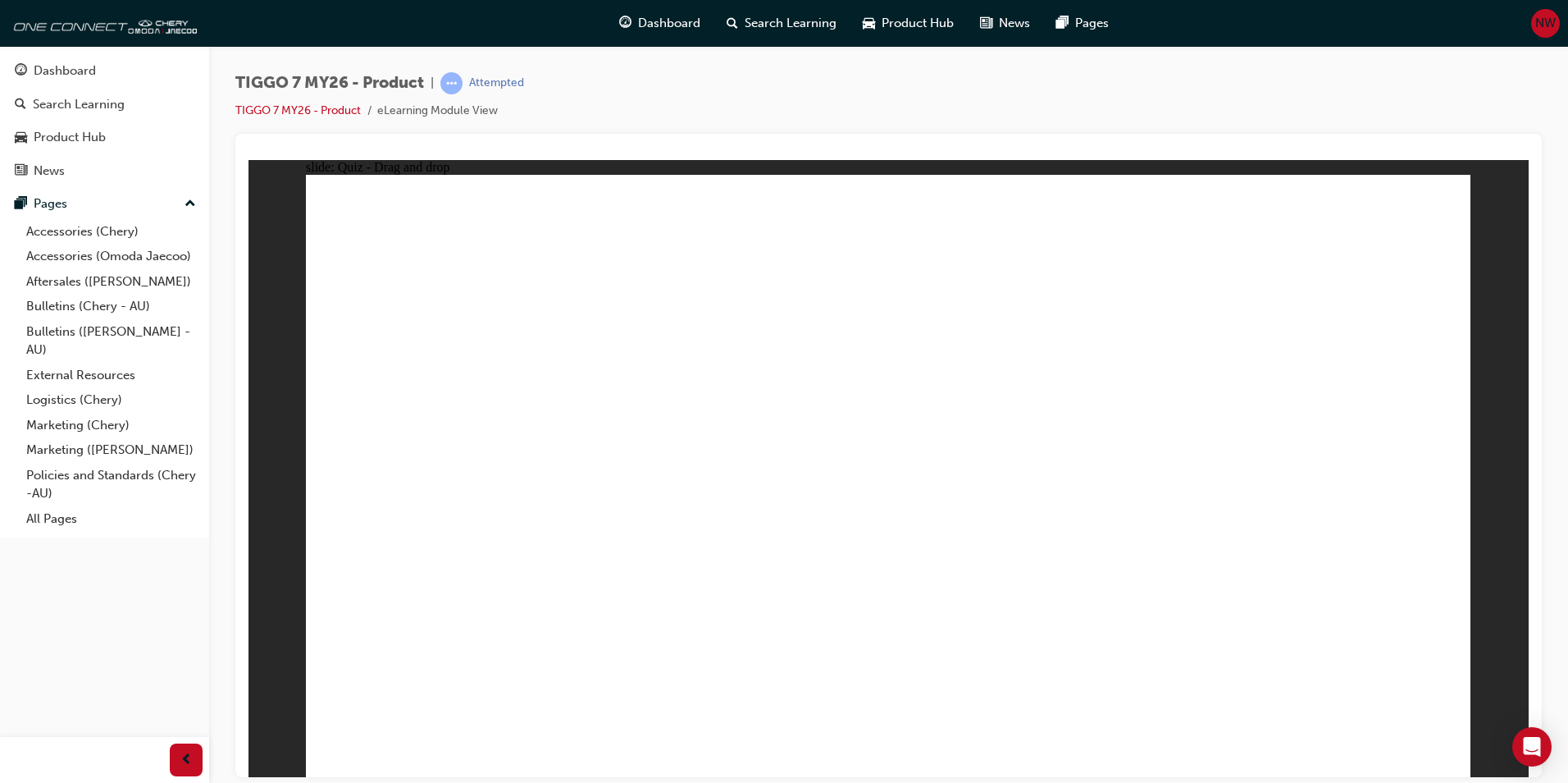
drag, startPoint x: 414, startPoint y: 515, endPoint x: 479, endPoint y: 513, distance: 65.0
drag, startPoint x: 511, startPoint y: 540, endPoint x: 516, endPoint y: 531, distance: 10.3
drag, startPoint x: 1242, startPoint y: 253, endPoint x: 818, endPoint y: 515, distance: 498.4
drag, startPoint x: 945, startPoint y: 498, endPoint x: 830, endPoint y: 355, distance: 183.5
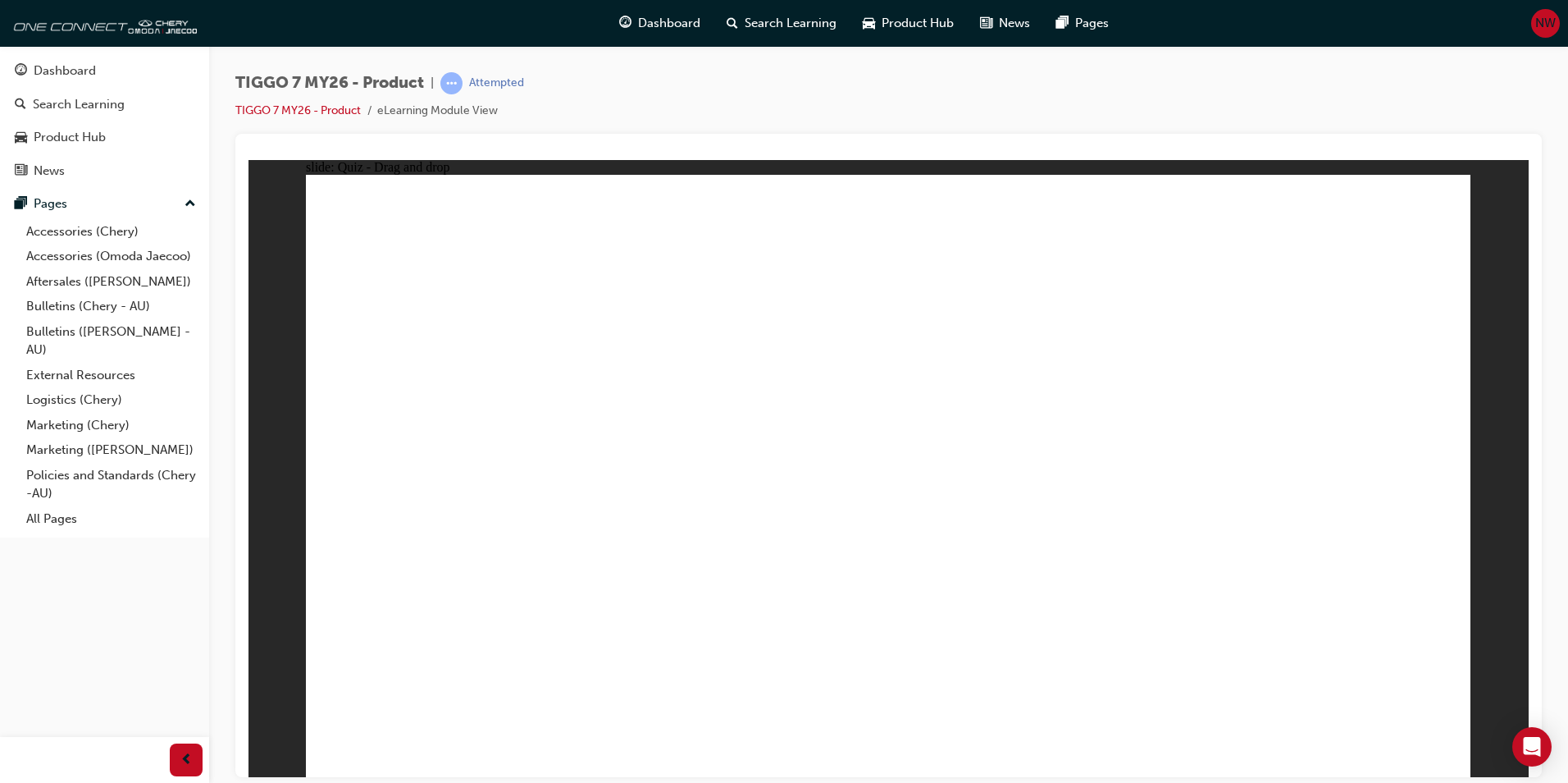
drag, startPoint x: 1293, startPoint y: 262, endPoint x: 877, endPoint y: 520, distance: 489.5
drag, startPoint x: 977, startPoint y: 379, endPoint x: 952, endPoint y: 413, distance: 42.2
drag, startPoint x: 1172, startPoint y: 401, endPoint x: 1199, endPoint y: 350, distance: 57.7
drag, startPoint x: 1031, startPoint y: 370, endPoint x: 1018, endPoint y: 374, distance: 13.6
drag, startPoint x: 933, startPoint y: 507, endPoint x: 789, endPoint y: 295, distance: 256.3
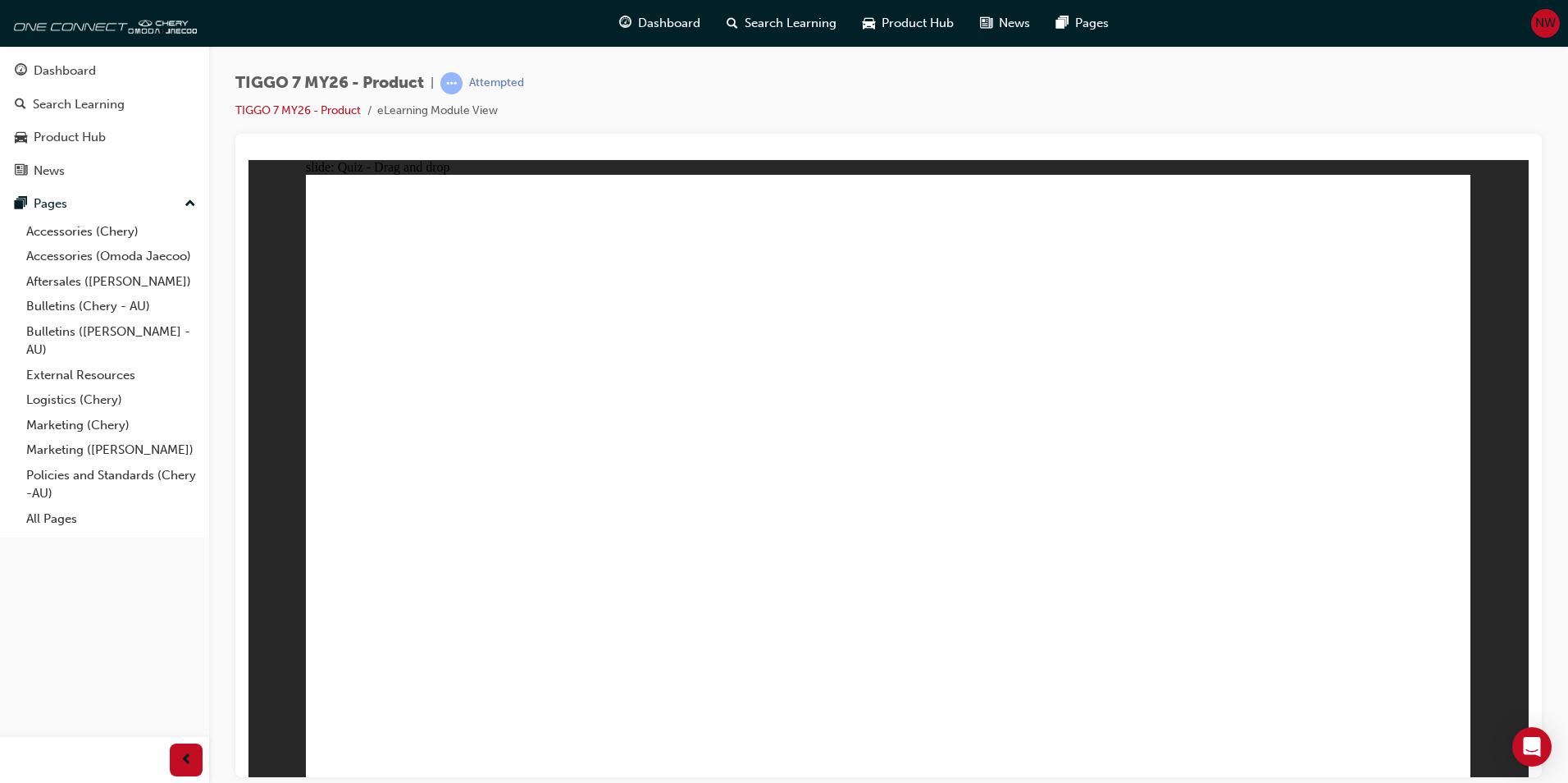
drag, startPoint x: 948, startPoint y: 352, endPoint x: 903, endPoint y: 467, distance: 123.5
drag, startPoint x: 1350, startPoint y: 243, endPoint x: 1071, endPoint y: 319, distance: 289.2
drag, startPoint x: 1190, startPoint y: 334, endPoint x: 996, endPoint y: 364, distance: 196.3
drag, startPoint x: 1189, startPoint y: 395, endPoint x: 976, endPoint y: 285, distance: 239.7
drag, startPoint x: 1308, startPoint y: 213, endPoint x: 1333, endPoint y: 282, distance: 73.4
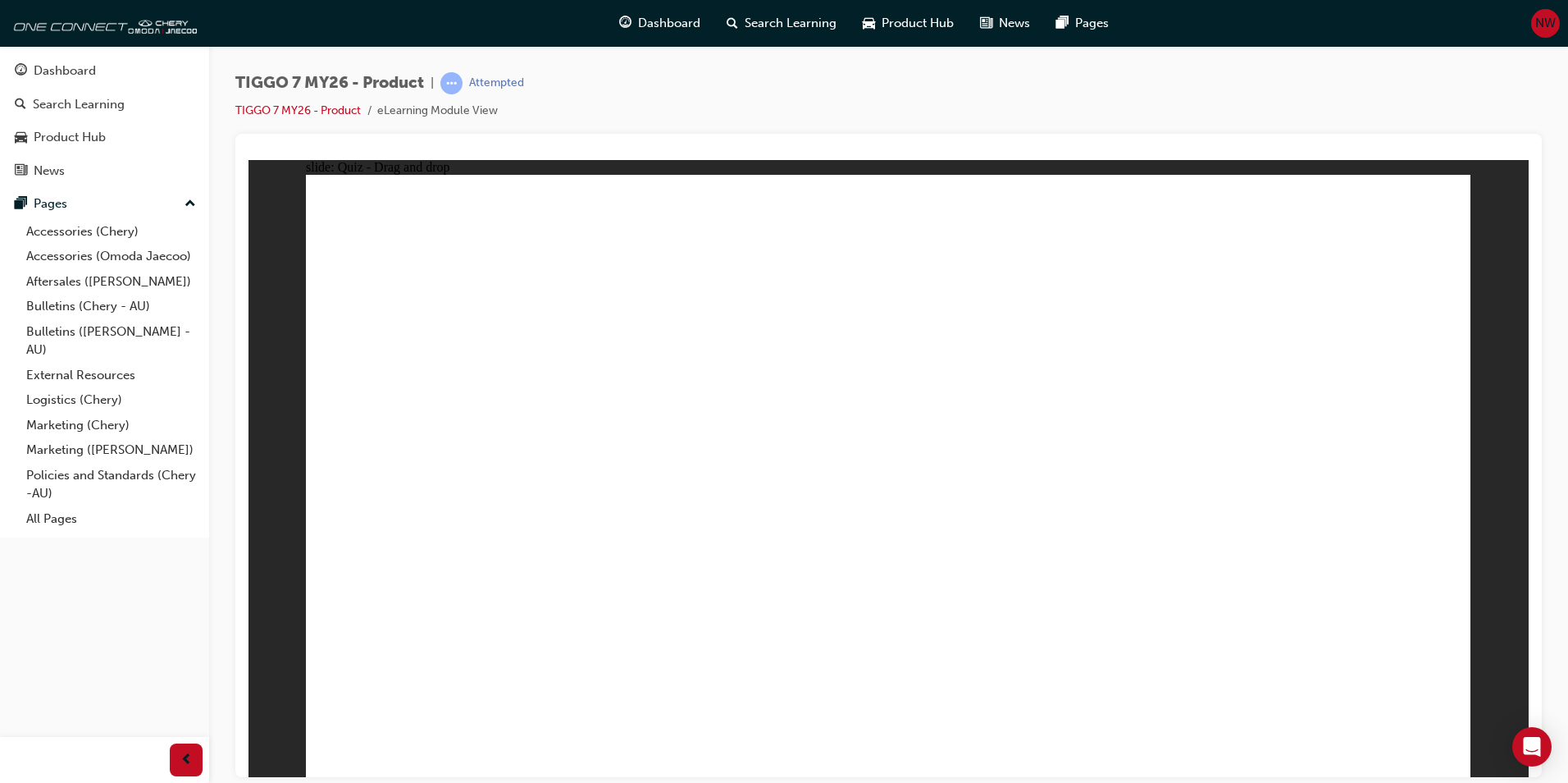
drag, startPoint x: 1199, startPoint y: 363, endPoint x: 678, endPoint y: 513, distance: 542.2
drag, startPoint x: 1404, startPoint y: 278, endPoint x: 1428, endPoint y: 519, distance: 242.2
drag, startPoint x: 880, startPoint y: 531, endPoint x: 862, endPoint y: 515, distance: 24.1
drag, startPoint x: 455, startPoint y: 527, endPoint x: 486, endPoint y: 505, distance: 38.0
drag, startPoint x: 648, startPoint y: 481, endPoint x: 461, endPoint y: 491, distance: 187.3
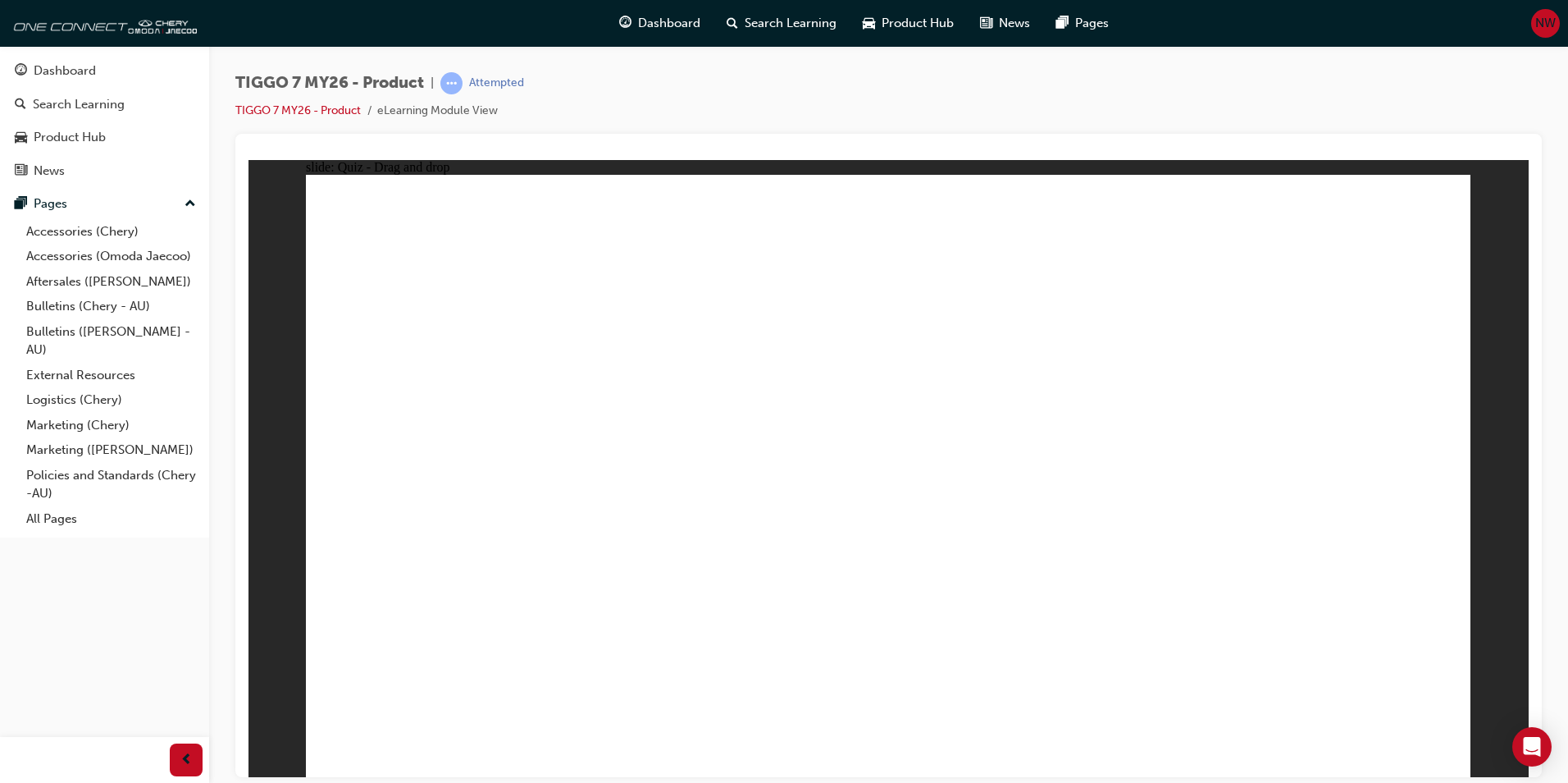
drag, startPoint x: 1038, startPoint y: 272, endPoint x: 648, endPoint y: 532, distance: 468.7
drag, startPoint x: 936, startPoint y: 604, endPoint x: 937, endPoint y: 620, distance: 16.0
drag, startPoint x: 806, startPoint y: 583, endPoint x: 1002, endPoint y: 590, distance: 196.1
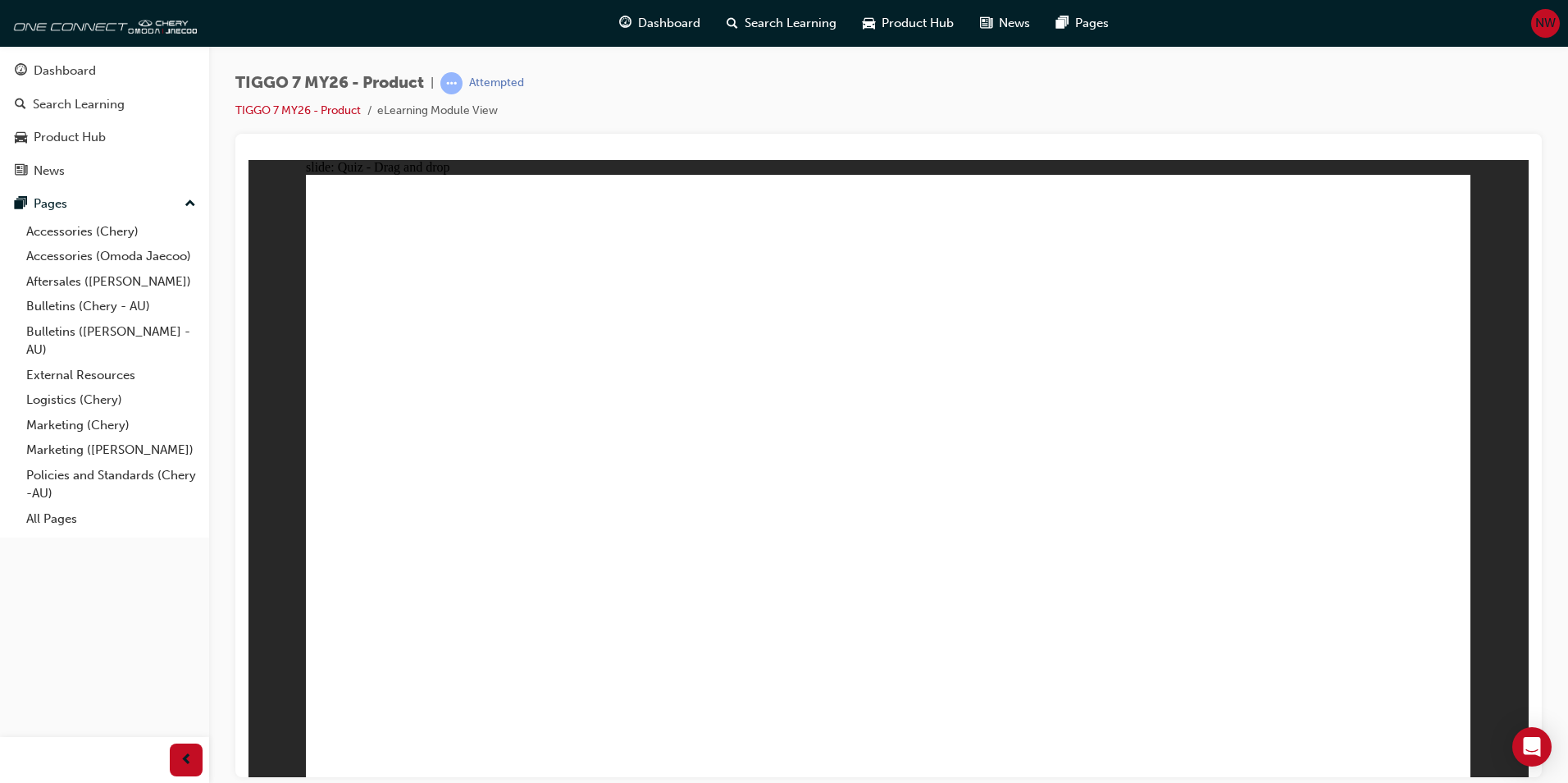
drag, startPoint x: 949, startPoint y: 501, endPoint x: 1339, endPoint y: 483, distance: 390.4
drag, startPoint x: 1261, startPoint y: 251, endPoint x: 798, endPoint y: 493, distance: 522.4
drag, startPoint x: 845, startPoint y: 566, endPoint x: 845, endPoint y: 539, distance: 27.0
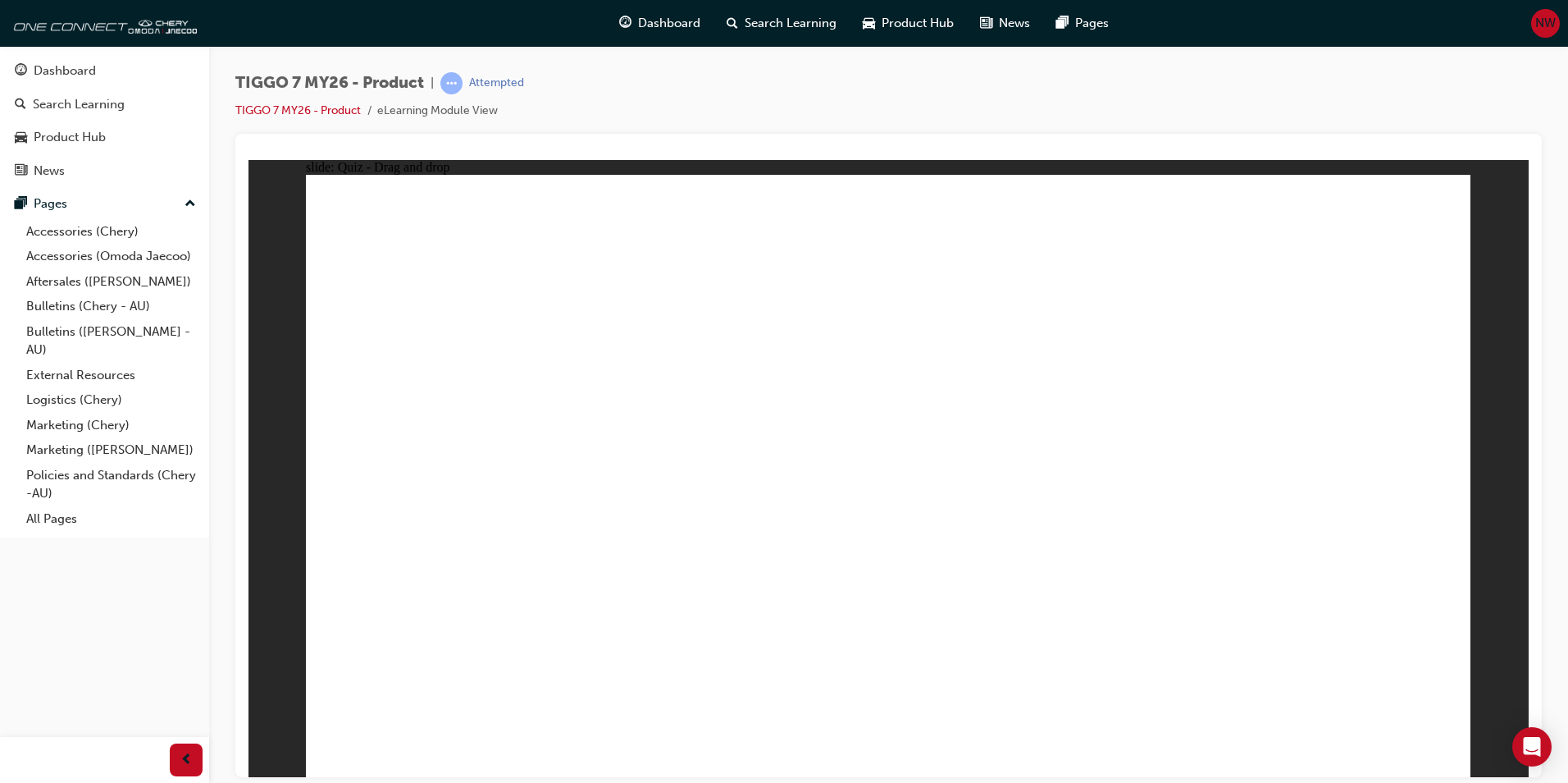
drag, startPoint x: 916, startPoint y: 317, endPoint x: 572, endPoint y: 556, distance: 418.9
drag, startPoint x: 1374, startPoint y: 346, endPoint x: 596, endPoint y: 597, distance: 817.5
drag, startPoint x: 1168, startPoint y: 328, endPoint x: 957, endPoint y: 578, distance: 327.1
drag, startPoint x: 505, startPoint y: 591, endPoint x: 962, endPoint y: 592, distance: 457.0
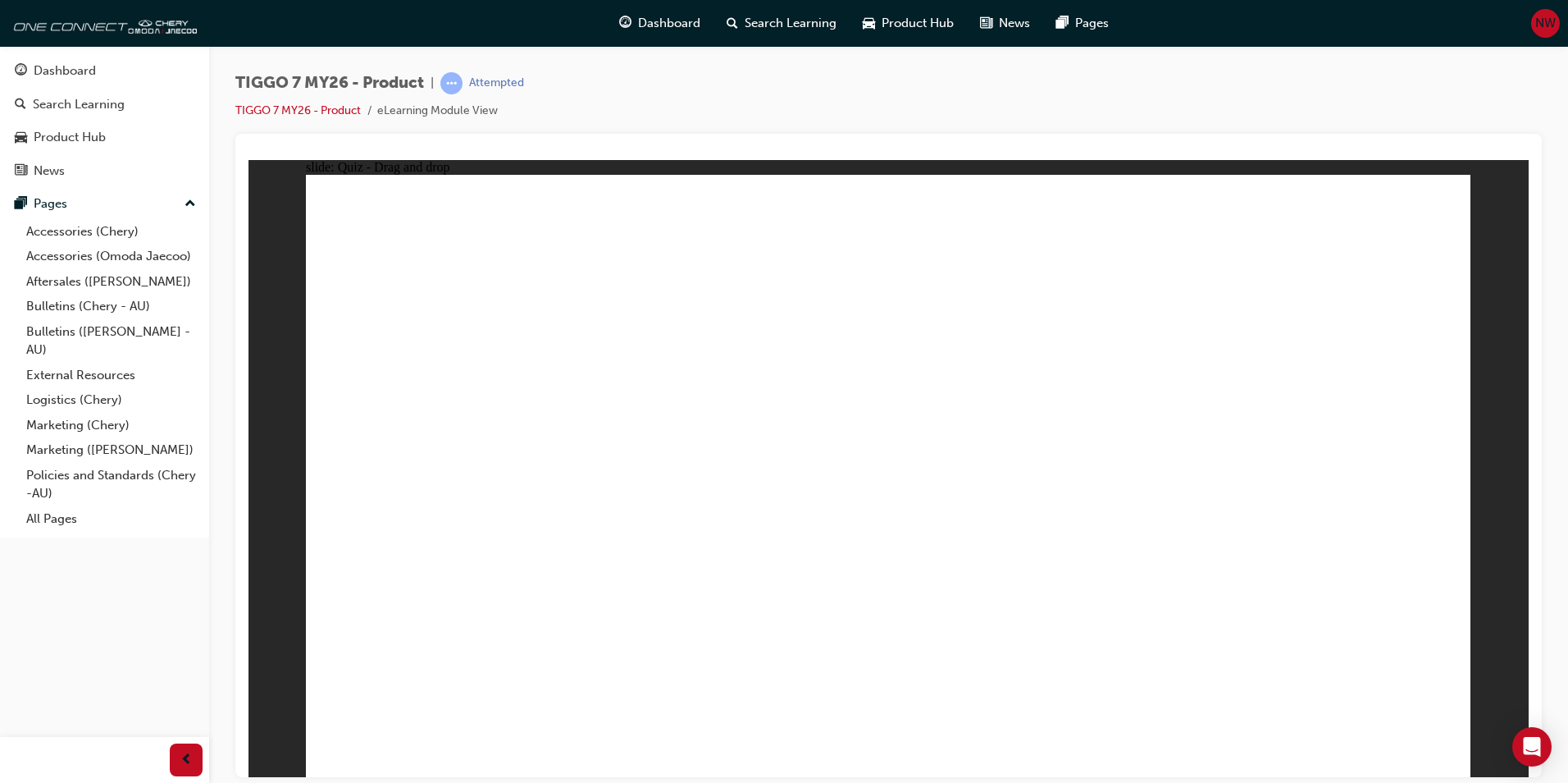
drag, startPoint x: 946, startPoint y: 516, endPoint x: 410, endPoint y: 571, distance: 538.8
drag, startPoint x: 910, startPoint y: 285, endPoint x: 969, endPoint y: 458, distance: 182.8
drag, startPoint x: 995, startPoint y: 249, endPoint x: 1092, endPoint y: 361, distance: 148.2
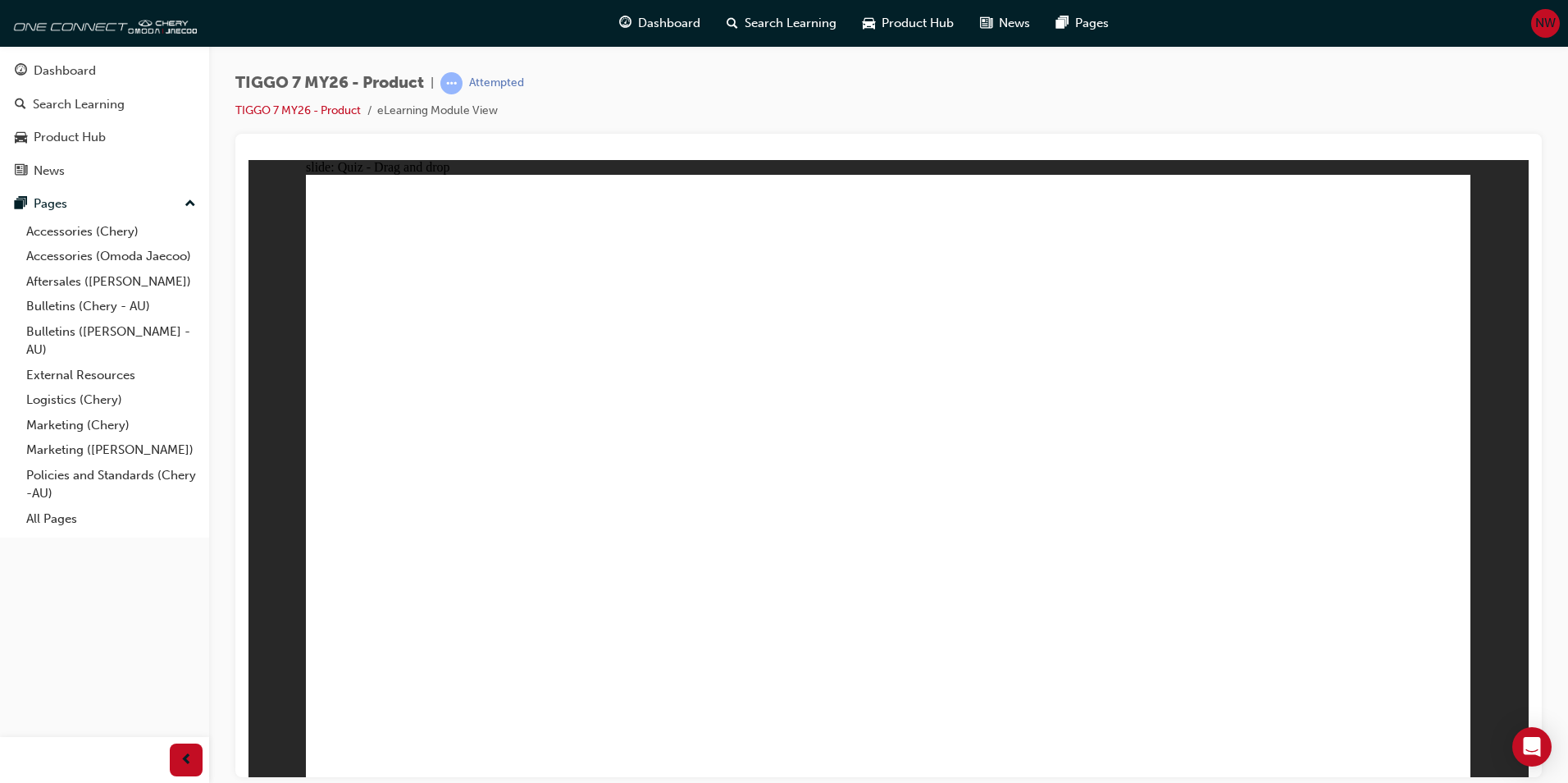
drag, startPoint x: 1139, startPoint y: 234, endPoint x: 781, endPoint y: 525, distance: 461.4
drag, startPoint x: 1229, startPoint y: 230, endPoint x: 1079, endPoint y: 302, distance: 166.4
drag, startPoint x: 915, startPoint y: 549, endPoint x: 888, endPoint y: 561, distance: 29.5
drag, startPoint x: 886, startPoint y: 547, endPoint x: 896, endPoint y: 554, distance: 12.2
drag, startPoint x: 1091, startPoint y: 415, endPoint x: 1097, endPoint y: 399, distance: 17.1
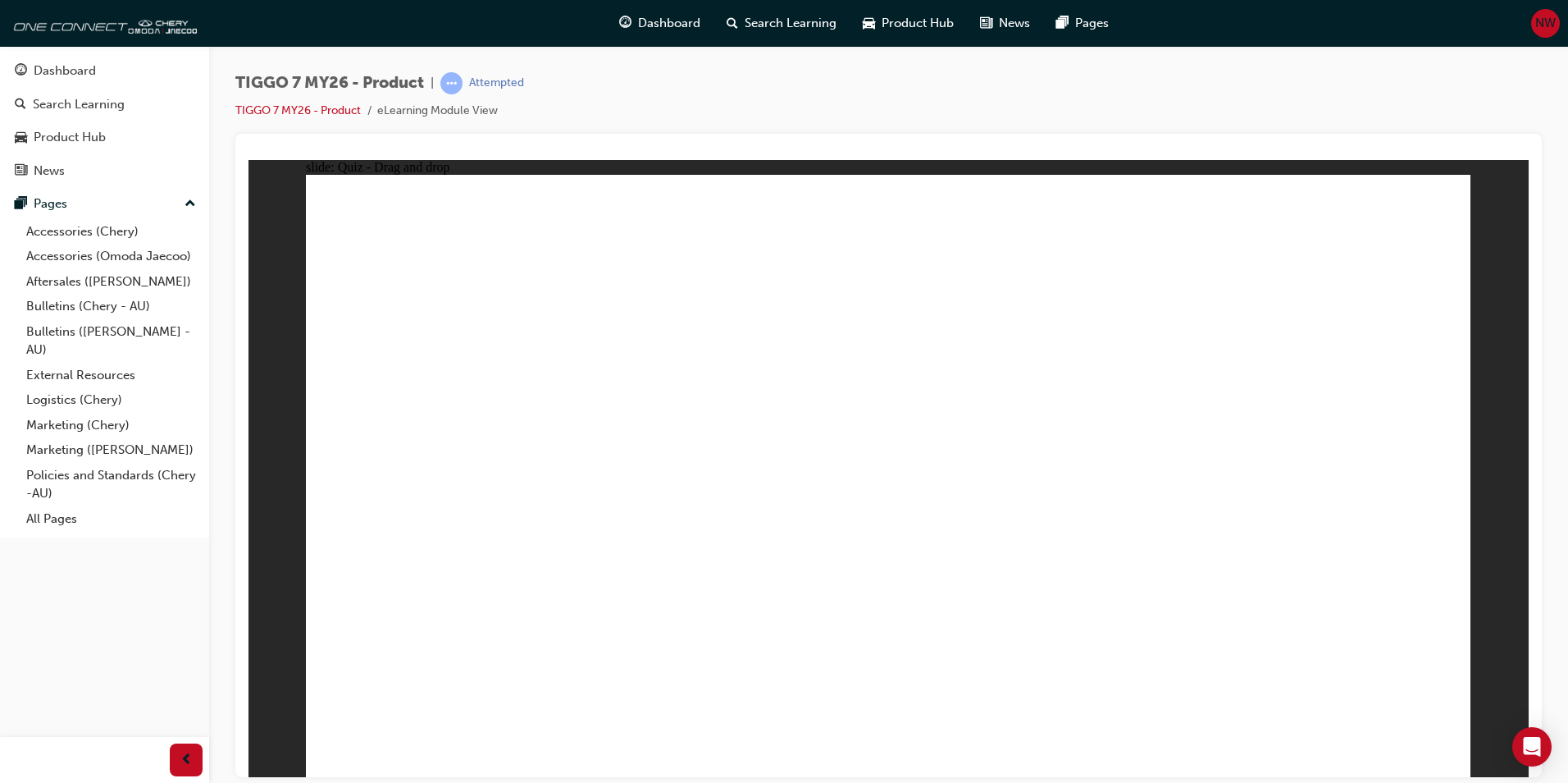
drag, startPoint x: 1055, startPoint y: 396, endPoint x: 1106, endPoint y: 588, distance: 198.7
drag, startPoint x: 1367, startPoint y: 302, endPoint x: 1194, endPoint y: 493, distance: 257.7
drag, startPoint x: 1348, startPoint y: 235, endPoint x: 608, endPoint y: 572, distance: 813.1
drag, startPoint x: 861, startPoint y: 285, endPoint x: 837, endPoint y: 507, distance: 223.3
drag, startPoint x: 1257, startPoint y: 238, endPoint x: 767, endPoint y: 547, distance: 579.3
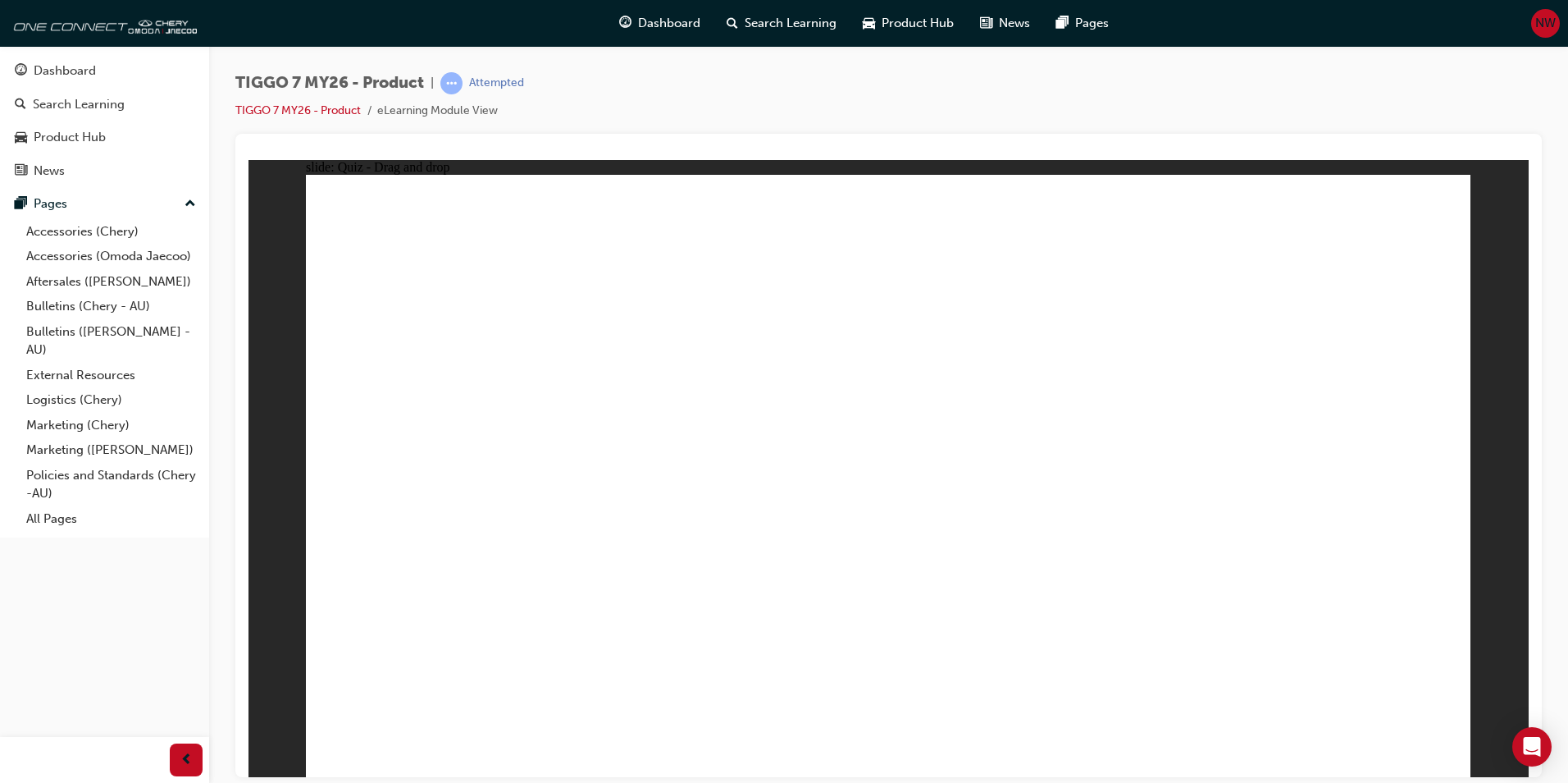
drag, startPoint x: 1279, startPoint y: 292, endPoint x: 1232, endPoint y: 283, distance: 47.9
drag, startPoint x: 1147, startPoint y: 284, endPoint x: 775, endPoint y: 574, distance: 471.7
drag, startPoint x: 1250, startPoint y: 281, endPoint x: 584, endPoint y: 610, distance: 742.8
drag, startPoint x: 1017, startPoint y: 332, endPoint x: 723, endPoint y: 592, distance: 392.5
drag, startPoint x: 1257, startPoint y: 341, endPoint x: 769, endPoint y: 580, distance: 543.4
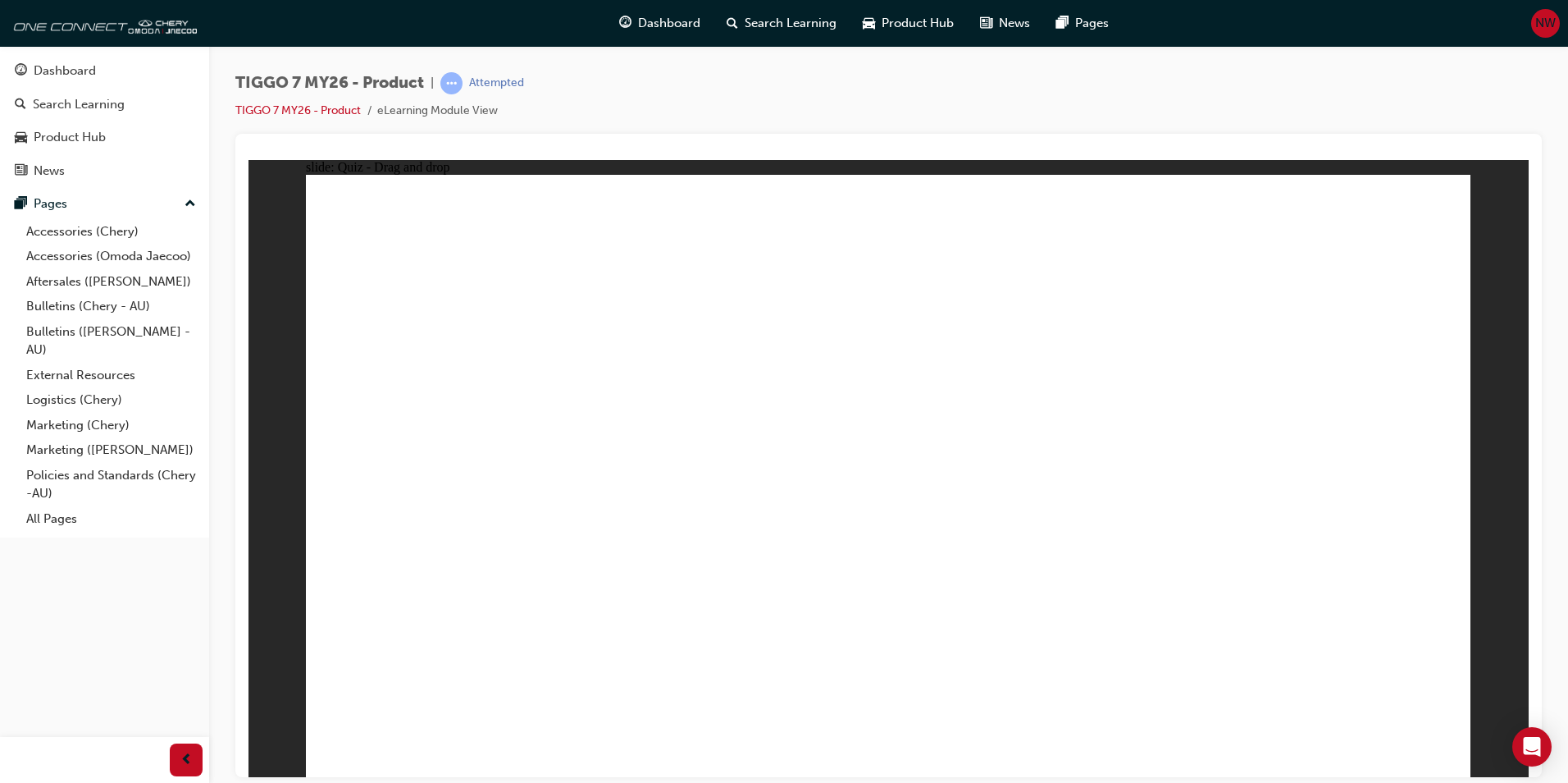
drag, startPoint x: 941, startPoint y: 282, endPoint x: 607, endPoint y: 444, distance: 371.2
drag, startPoint x: 1101, startPoint y: 287, endPoint x: 566, endPoint y: 532, distance: 588.4
drag, startPoint x: 1117, startPoint y: 468, endPoint x: 974, endPoint y: 489, distance: 144.5
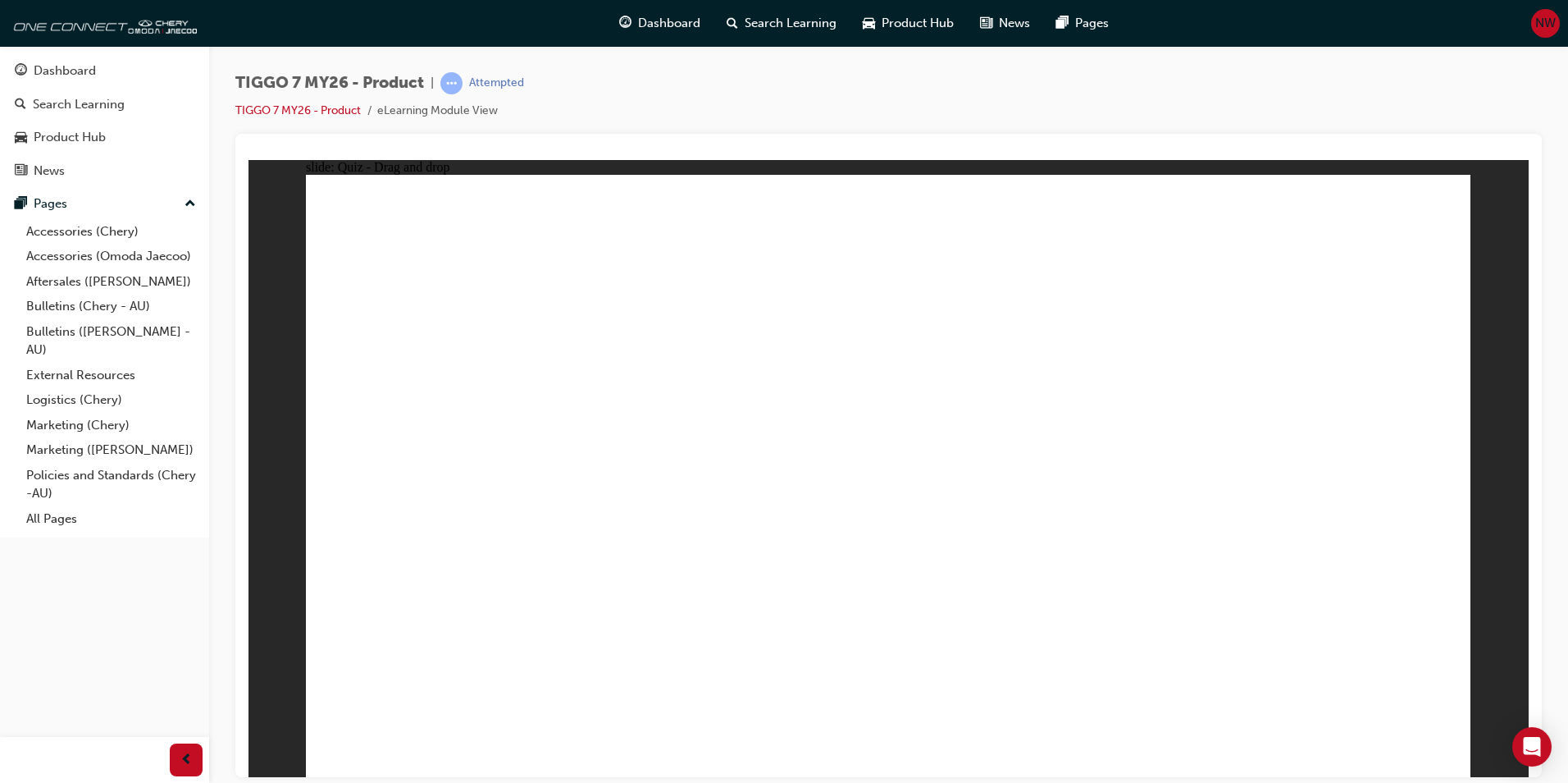
drag, startPoint x: 1114, startPoint y: 162, endPoint x: 786, endPoint y: 260, distance: 342.3
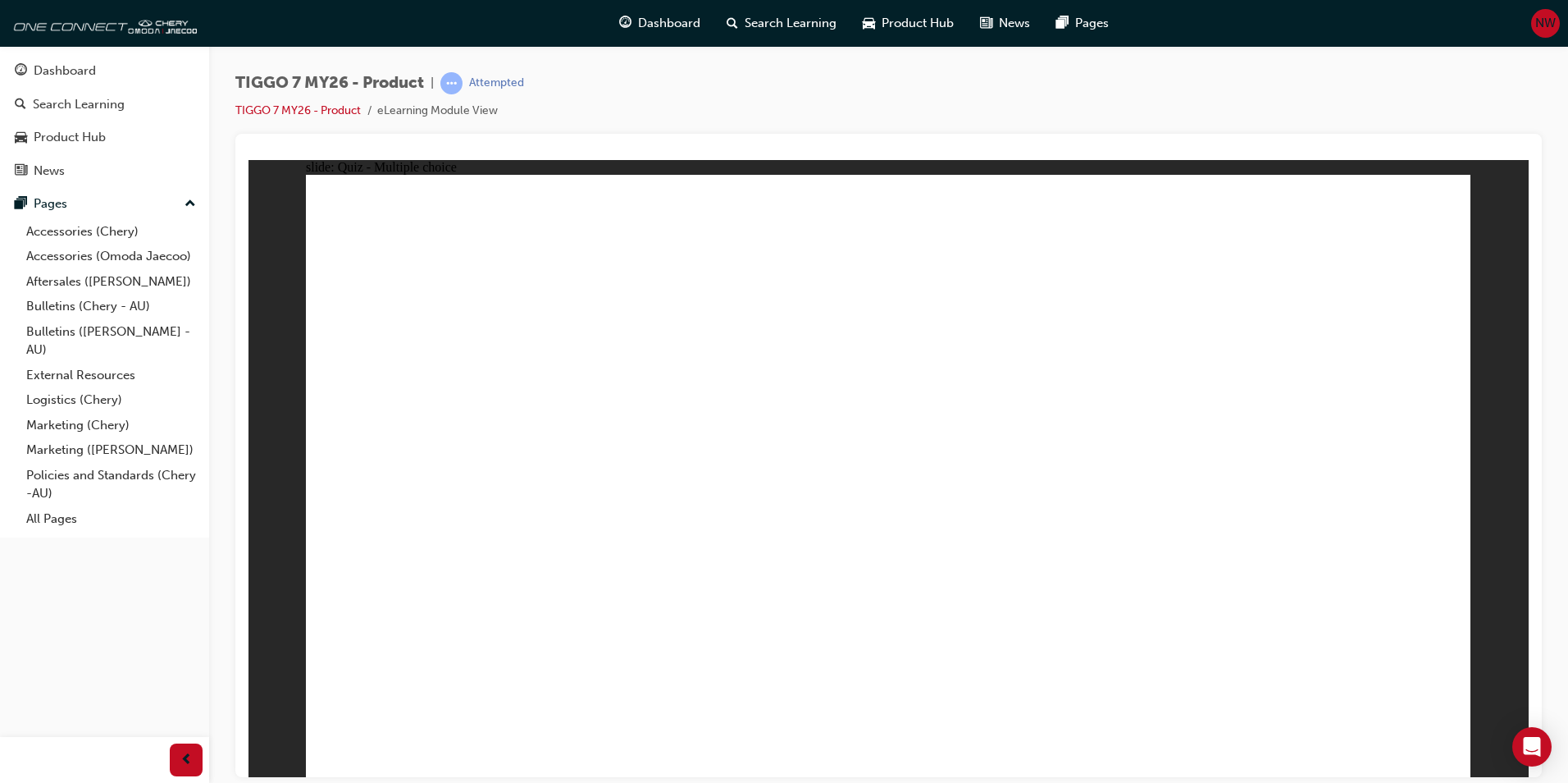
radio input "true"
drag, startPoint x: 977, startPoint y: 247, endPoint x: 956, endPoint y: 608, distance: 361.6
drag, startPoint x: 891, startPoint y: 272, endPoint x: 651, endPoint y: 487, distance: 322.2
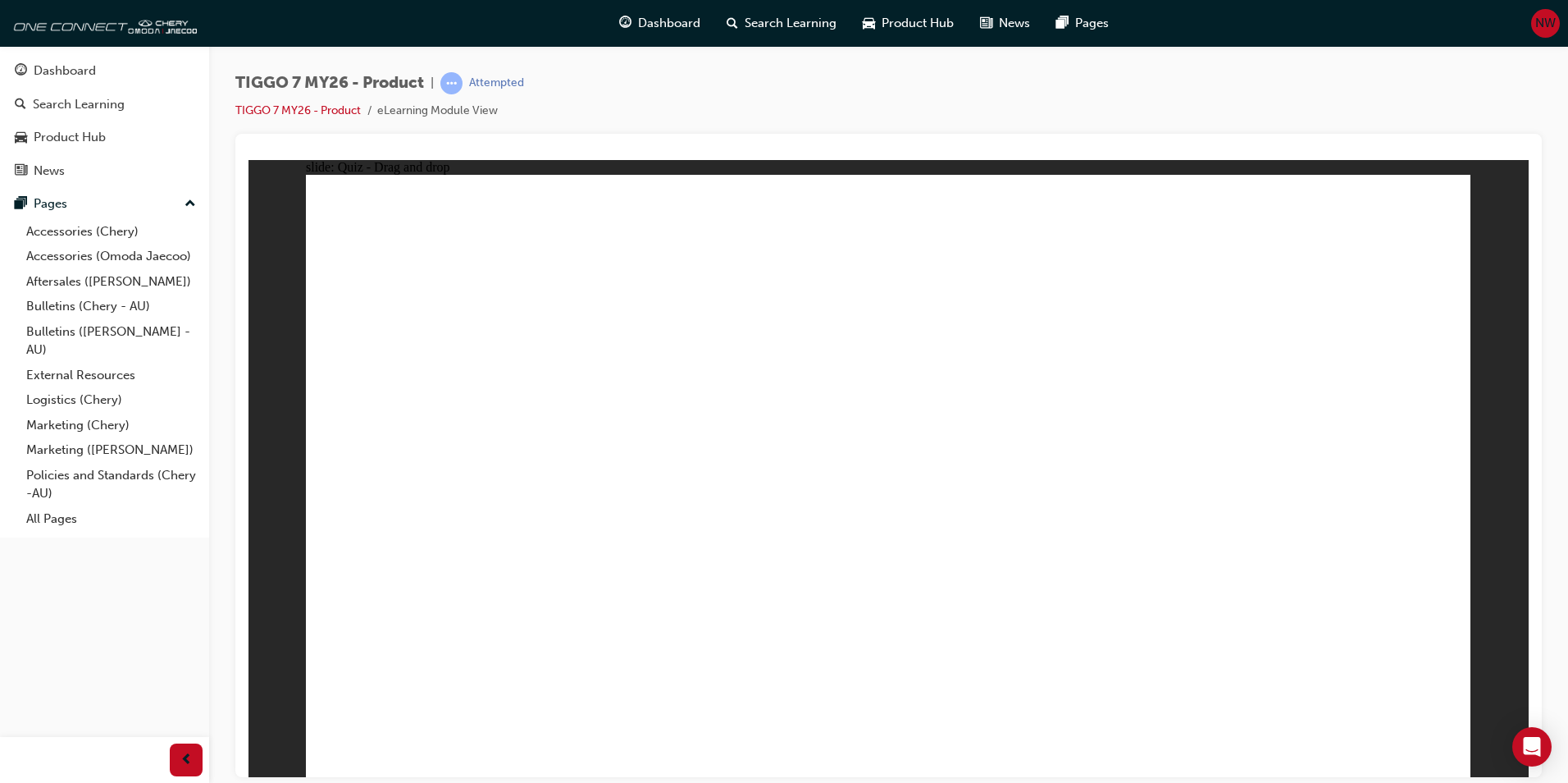
drag, startPoint x: 1104, startPoint y: 323, endPoint x: 1041, endPoint y: 565, distance: 250.1
drag, startPoint x: 782, startPoint y: 429, endPoint x: 786, endPoint y: 399, distance: 30.3
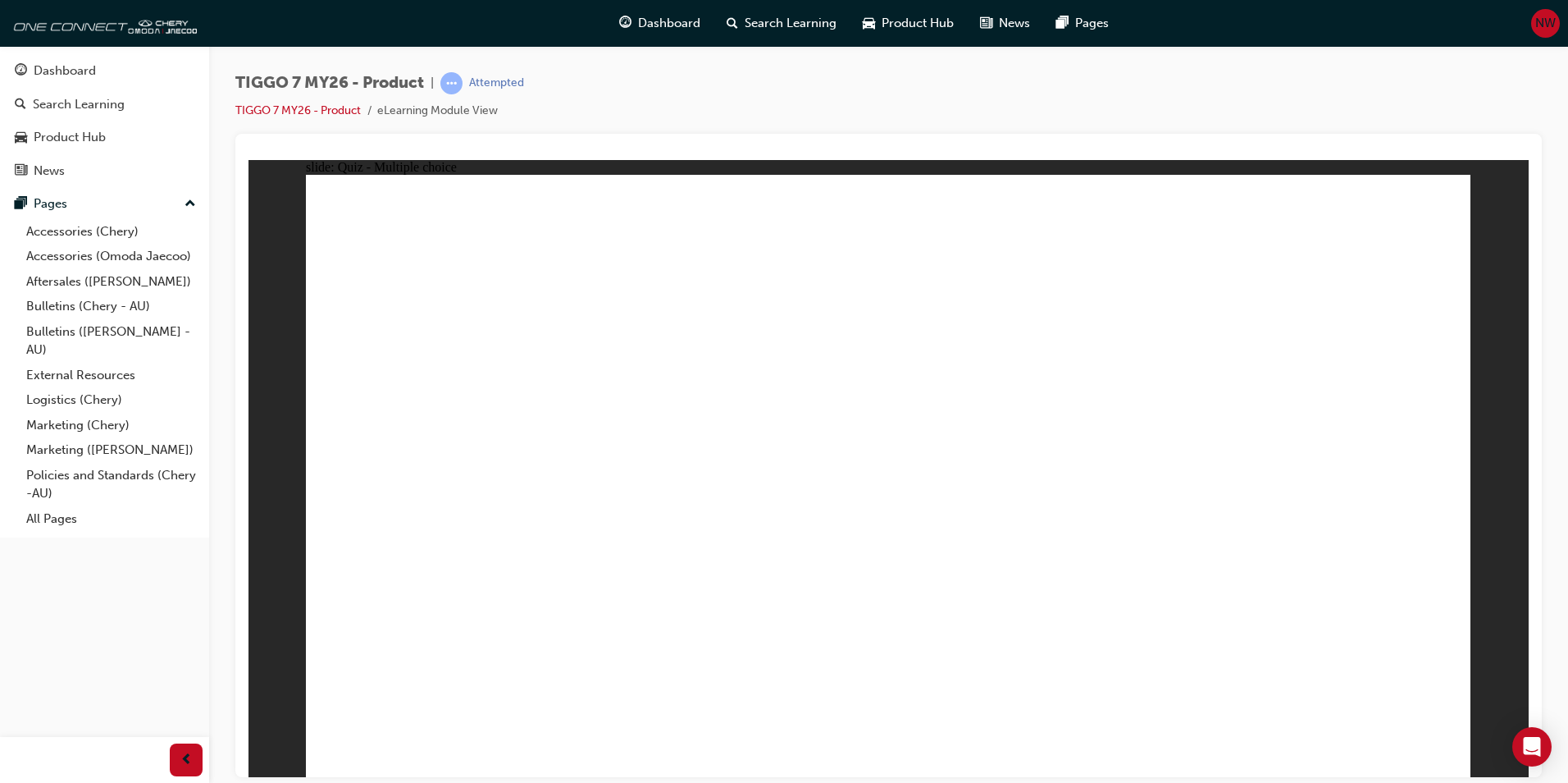
radio input "true"
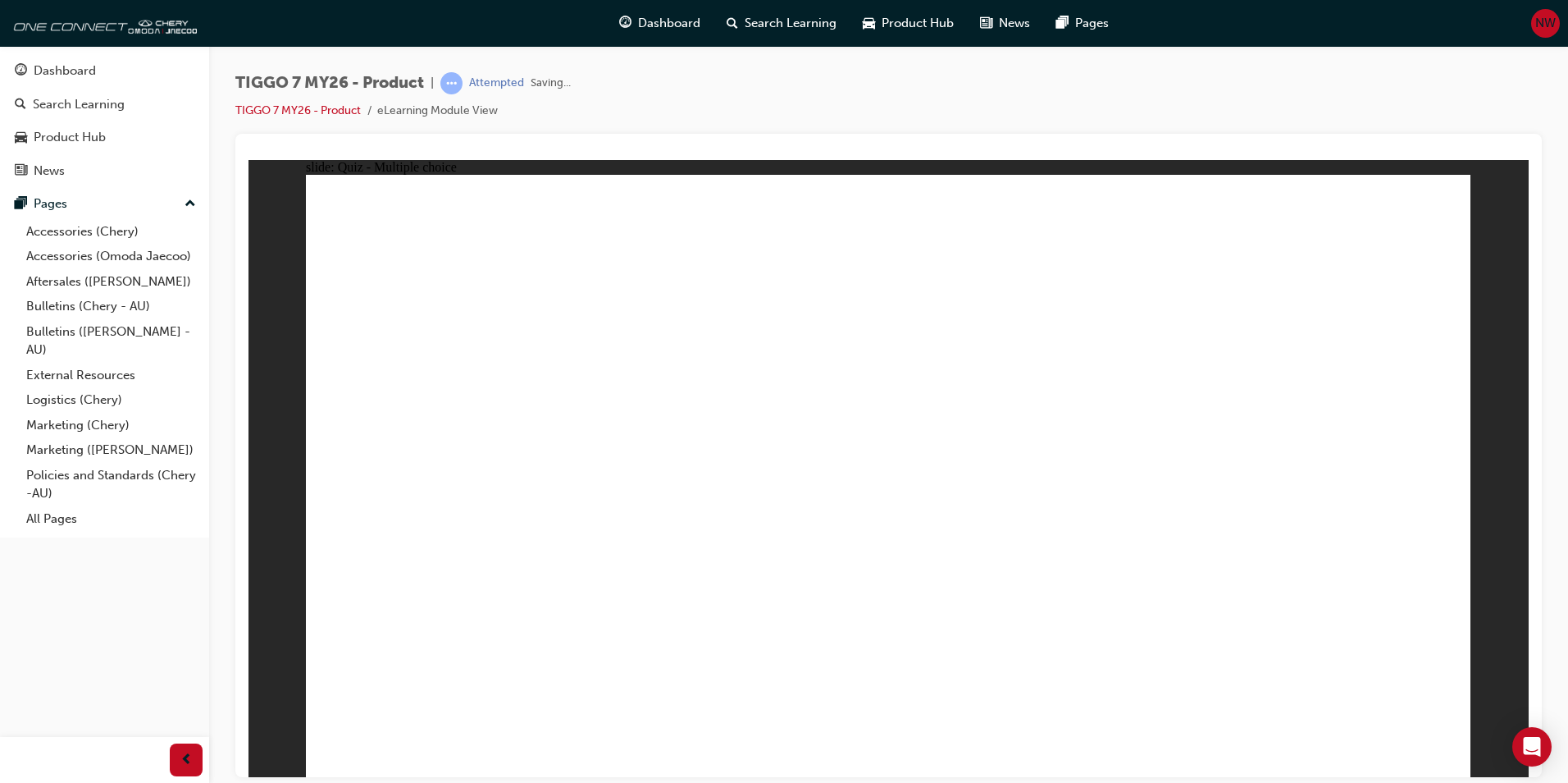
drag, startPoint x: 1236, startPoint y: 347, endPoint x: 1387, endPoint y: 483, distance: 203.2
drag, startPoint x: 1091, startPoint y: 228, endPoint x: 718, endPoint y: 479, distance: 449.6
drag, startPoint x: 795, startPoint y: 252, endPoint x: 1010, endPoint y: 465, distance: 302.6
drag, startPoint x: 1259, startPoint y: 291, endPoint x: 877, endPoint y: 501, distance: 435.9
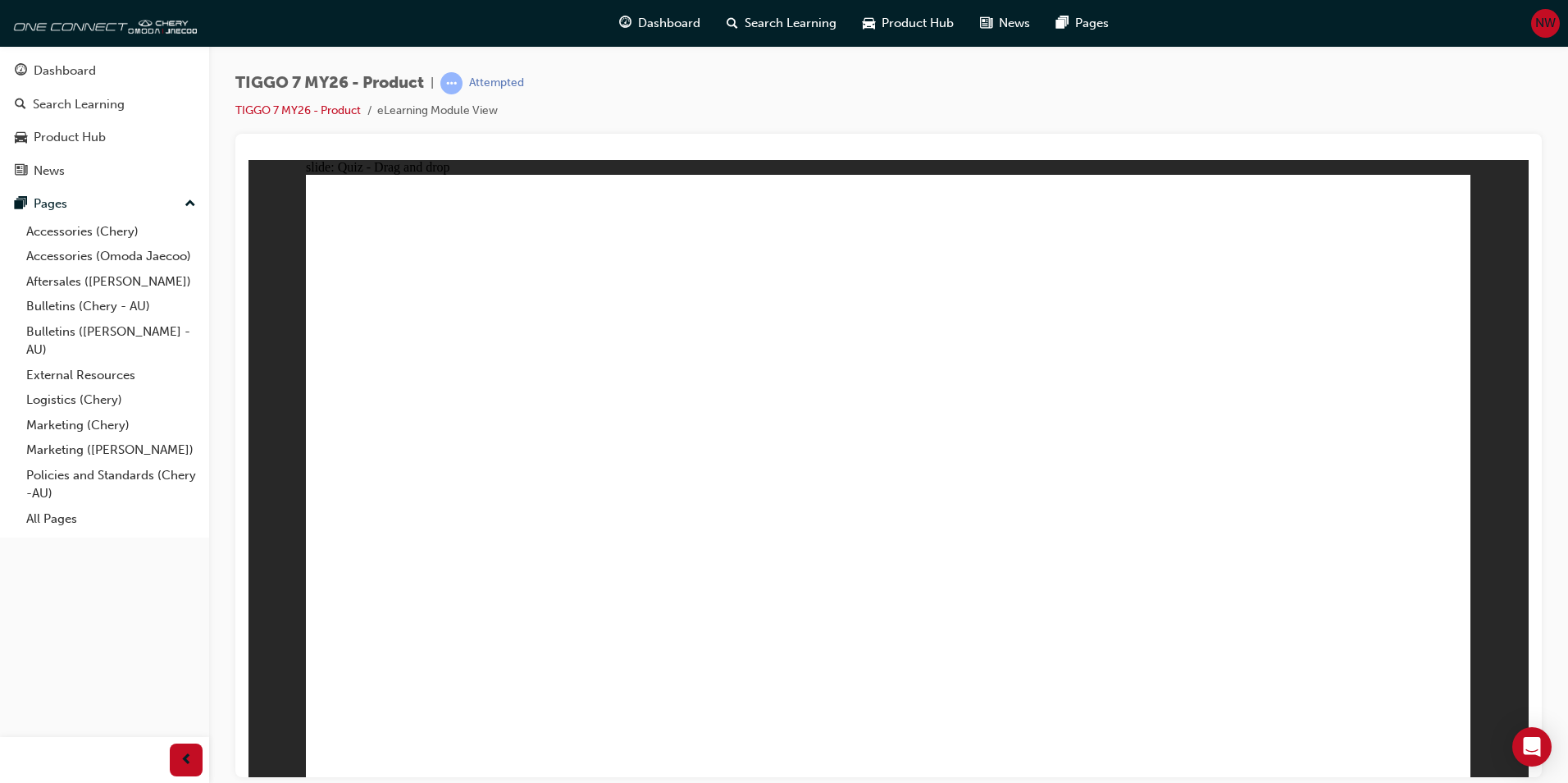
drag, startPoint x: 911, startPoint y: 419, endPoint x: 799, endPoint y: 436, distance: 113.3
drag, startPoint x: 923, startPoint y: 344, endPoint x: 407, endPoint y: 523, distance: 546.2
drag, startPoint x: 411, startPoint y: 526, endPoint x: 1115, endPoint y: 400, distance: 715.2
drag, startPoint x: 1115, startPoint y: 501, endPoint x: 470, endPoint y: 498, distance: 645.0
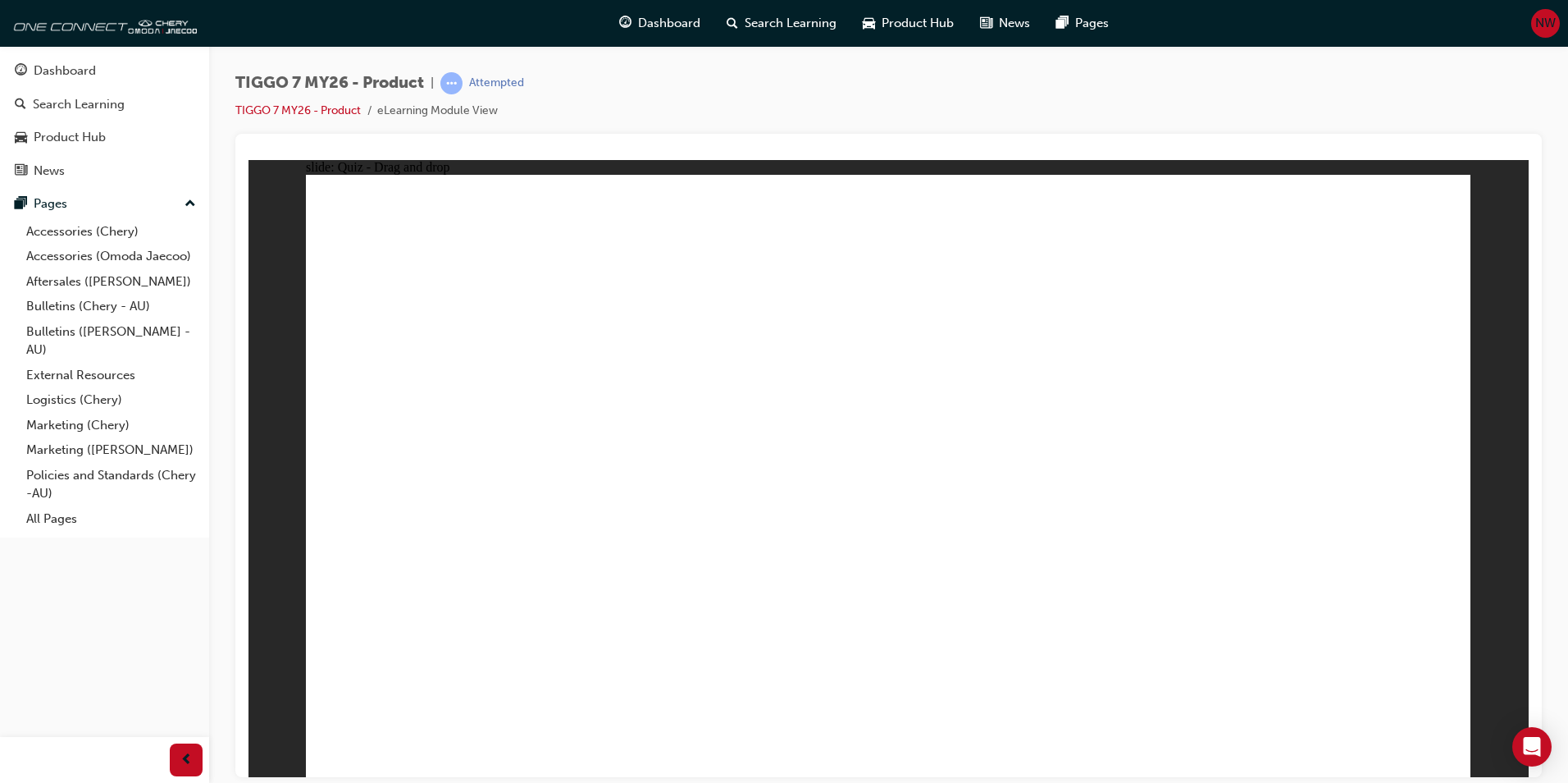
drag, startPoint x: 1090, startPoint y: 439, endPoint x: 1124, endPoint y: 486, distance: 58.0
radio input "true"
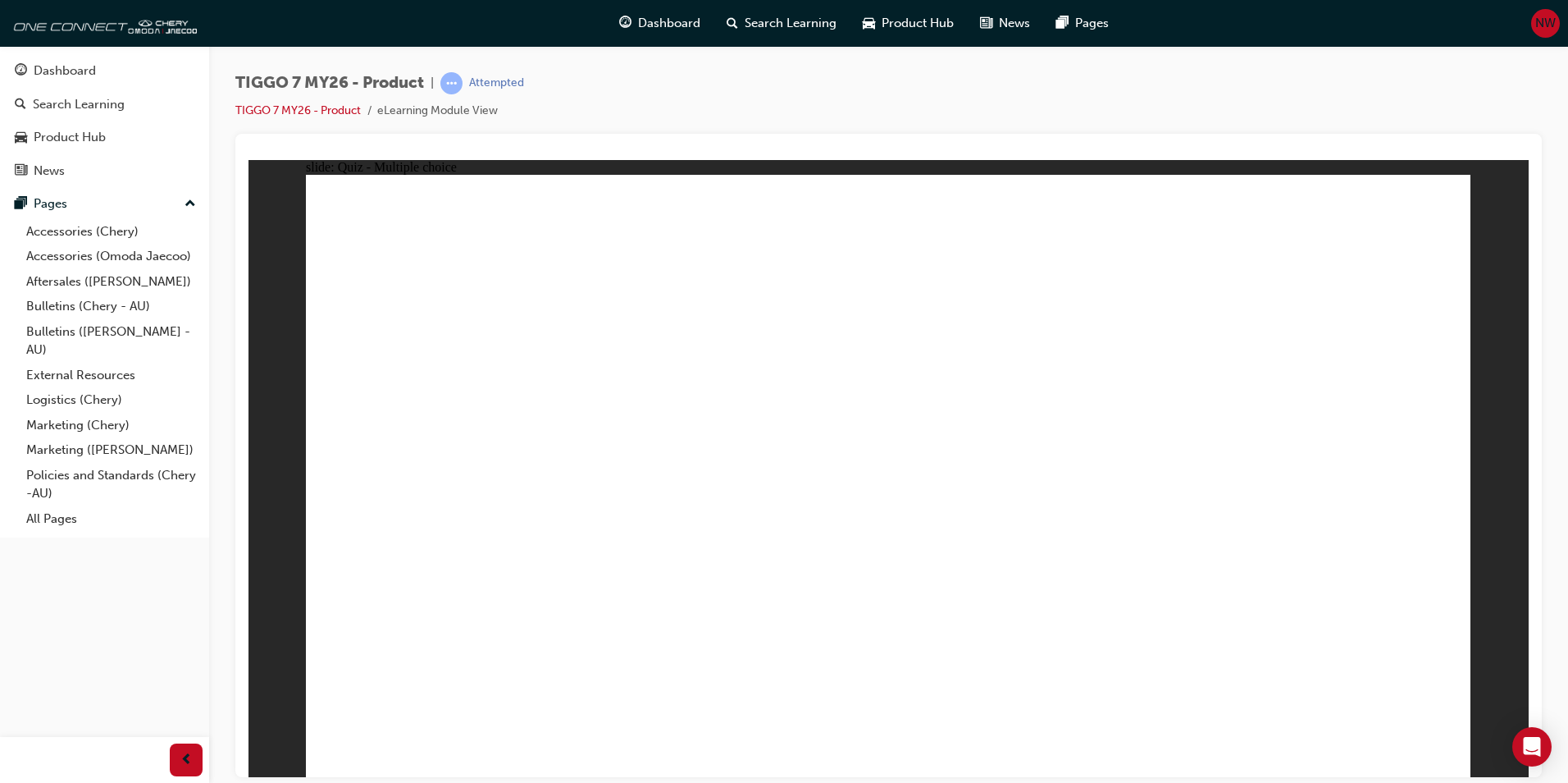
radio input "true"
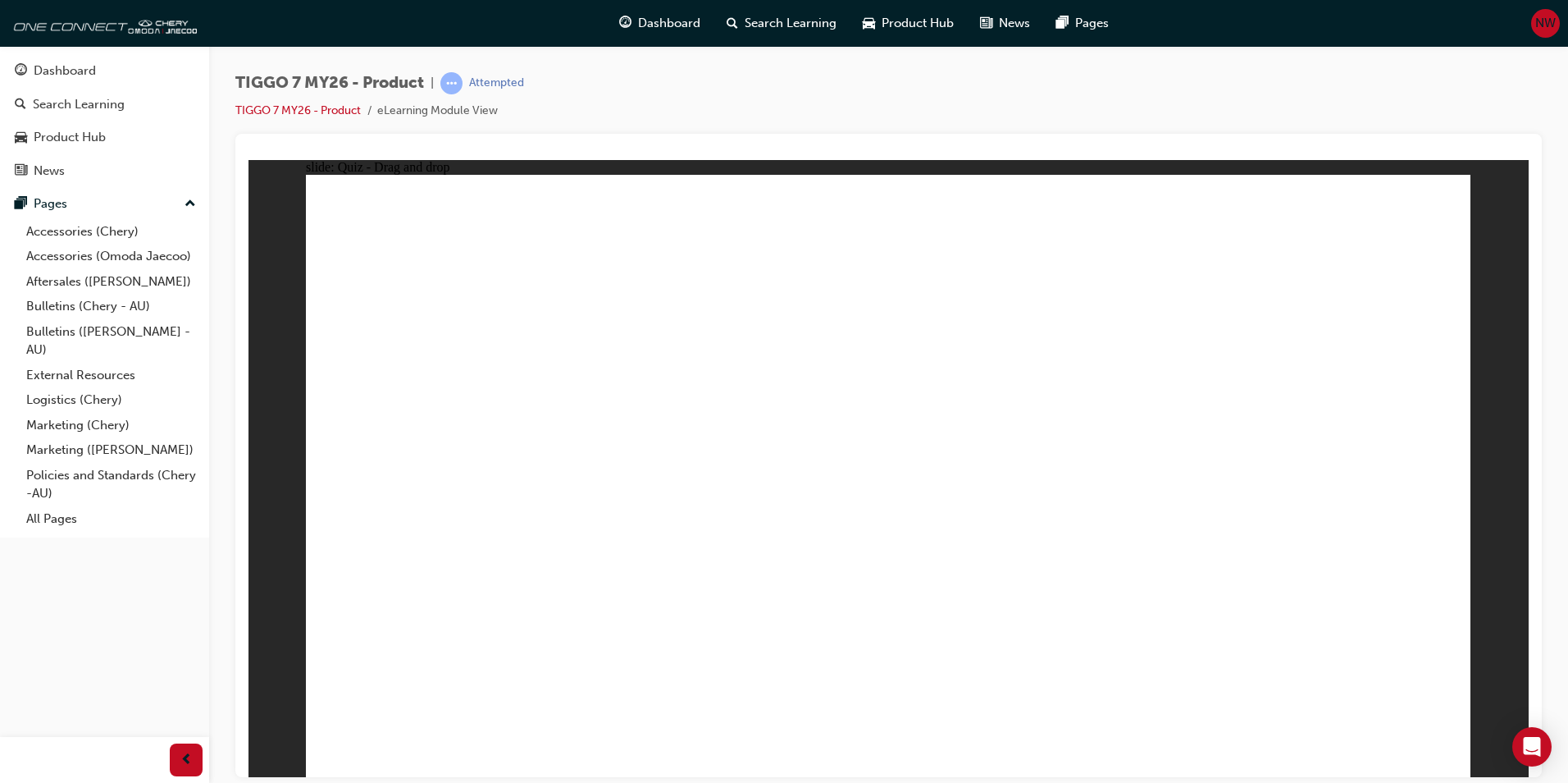
drag, startPoint x: 789, startPoint y: 256, endPoint x: 825, endPoint y: 210, distance: 58.4
drag, startPoint x: 786, startPoint y: 433, endPoint x: 1097, endPoint y: 123, distance: 439.1
drag, startPoint x: 879, startPoint y: 250, endPoint x: 1362, endPoint y: 516, distance: 551.4
drag, startPoint x: 1276, startPoint y: 243, endPoint x: 1063, endPoint y: 298, distance: 220.0
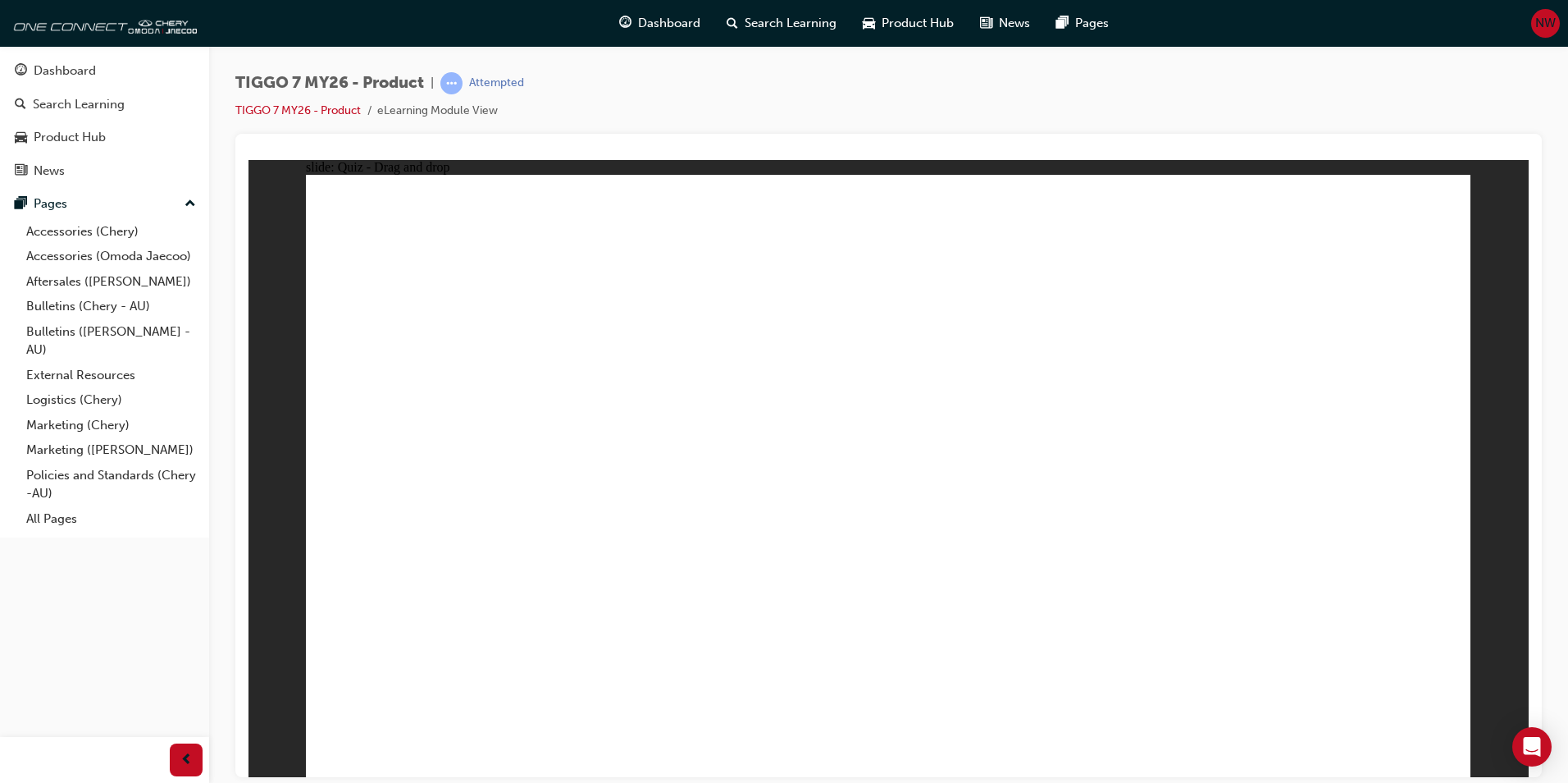
drag, startPoint x: 1160, startPoint y: 365, endPoint x: 859, endPoint y: 484, distance: 323.7
drag, startPoint x: 932, startPoint y: 376, endPoint x: 697, endPoint y: 531, distance: 281.5
drag, startPoint x: 1165, startPoint y: 465, endPoint x: 1072, endPoint y: 511, distance: 103.8
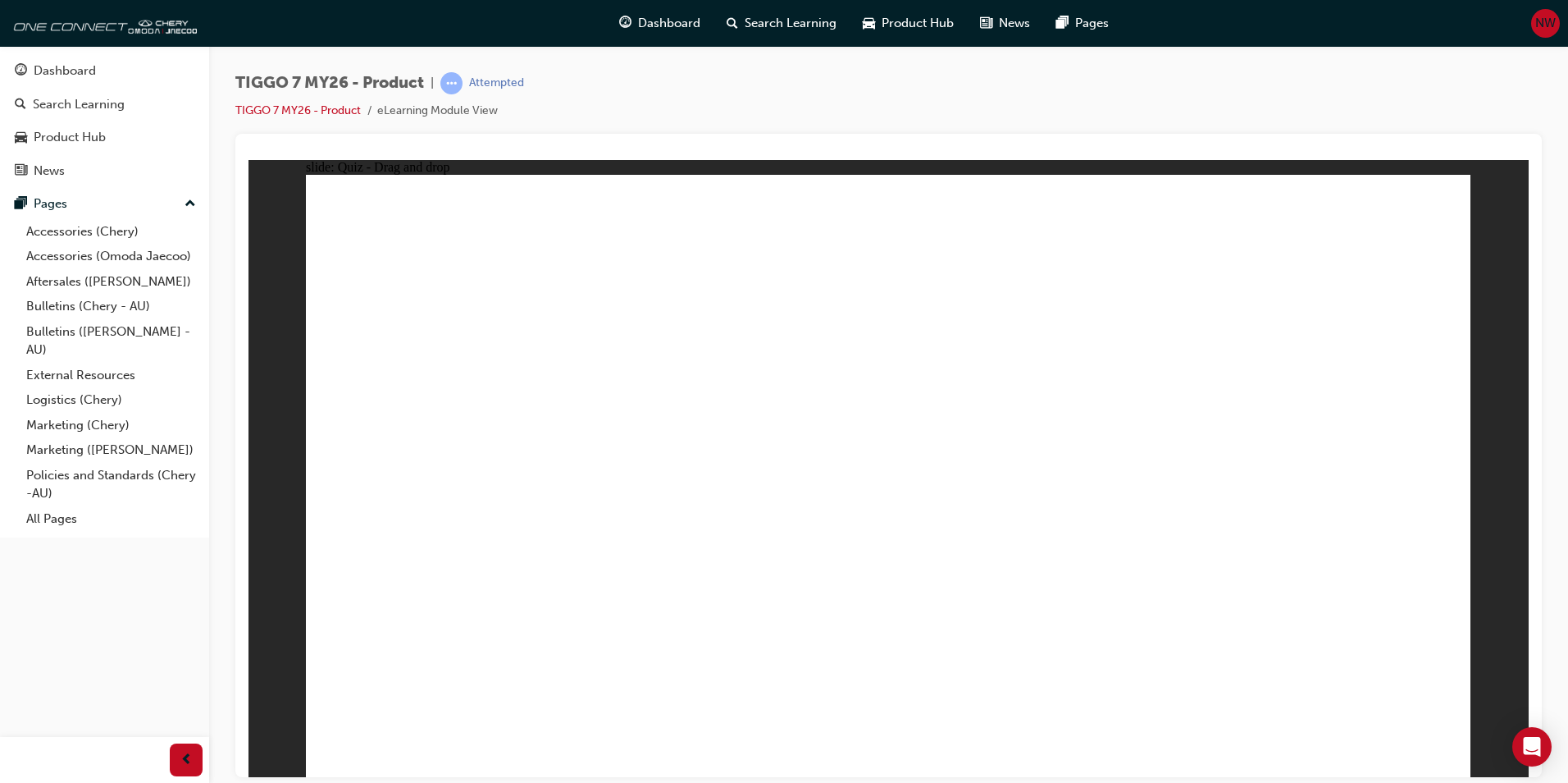
drag, startPoint x: 939, startPoint y: 339, endPoint x: 538, endPoint y: 591, distance: 473.6
drag, startPoint x: 1131, startPoint y: 291, endPoint x: 625, endPoint y: 540, distance: 563.9
drag, startPoint x: 1332, startPoint y: 329, endPoint x: 862, endPoint y: 542, distance: 516.0
drag, startPoint x: 513, startPoint y: 604, endPoint x: 511, endPoint y: 591, distance: 13.2
drag, startPoint x: 513, startPoint y: 540, endPoint x: 522, endPoint y: 540, distance: 9.0
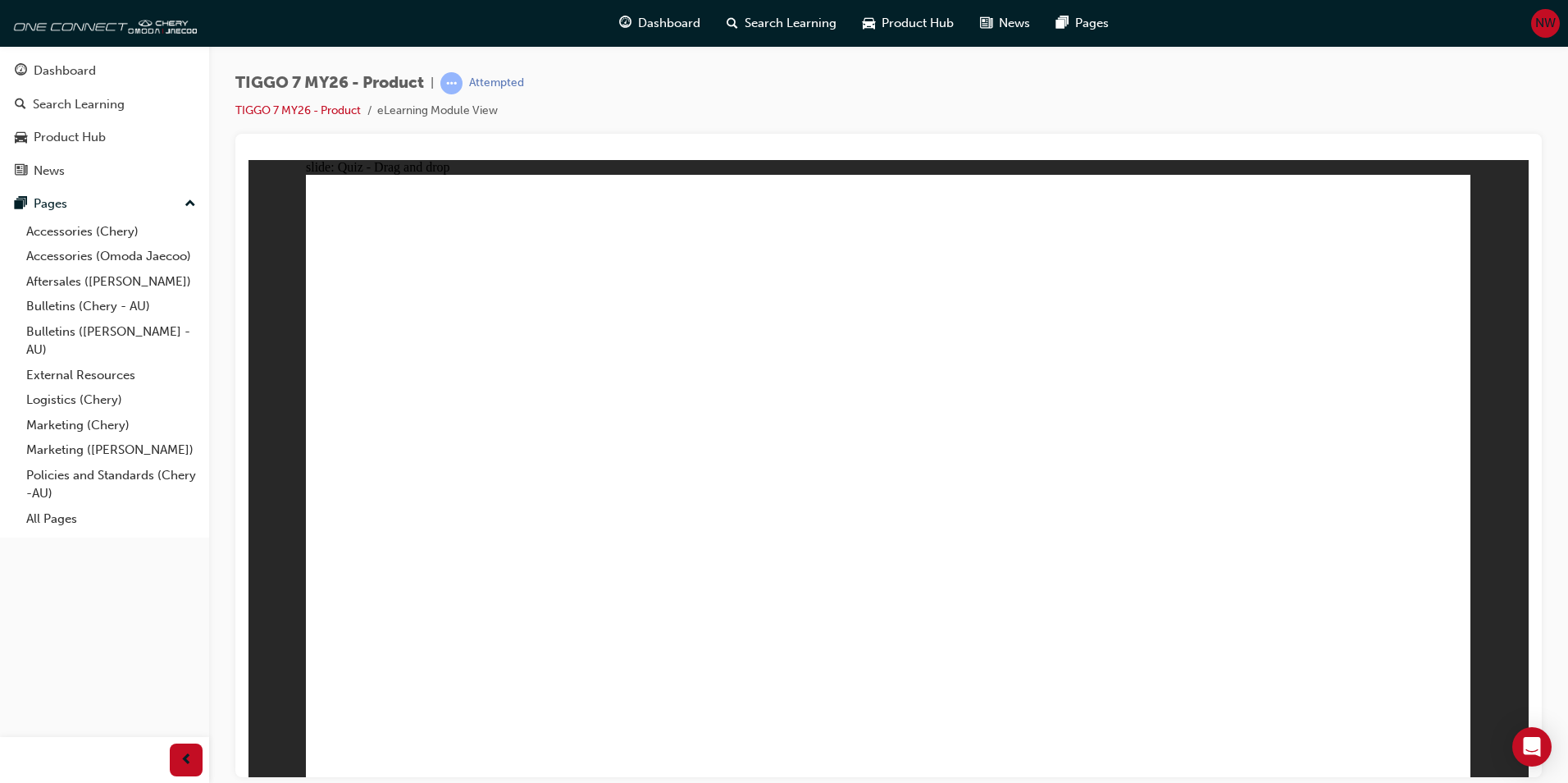
drag, startPoint x: 522, startPoint y: 539, endPoint x: 531, endPoint y: 540, distance: 9.1
drag, startPoint x: 912, startPoint y: 275, endPoint x: 1115, endPoint y: 535, distance: 329.9
drag, startPoint x: 994, startPoint y: 306, endPoint x: 1062, endPoint y: 553, distance: 256.2
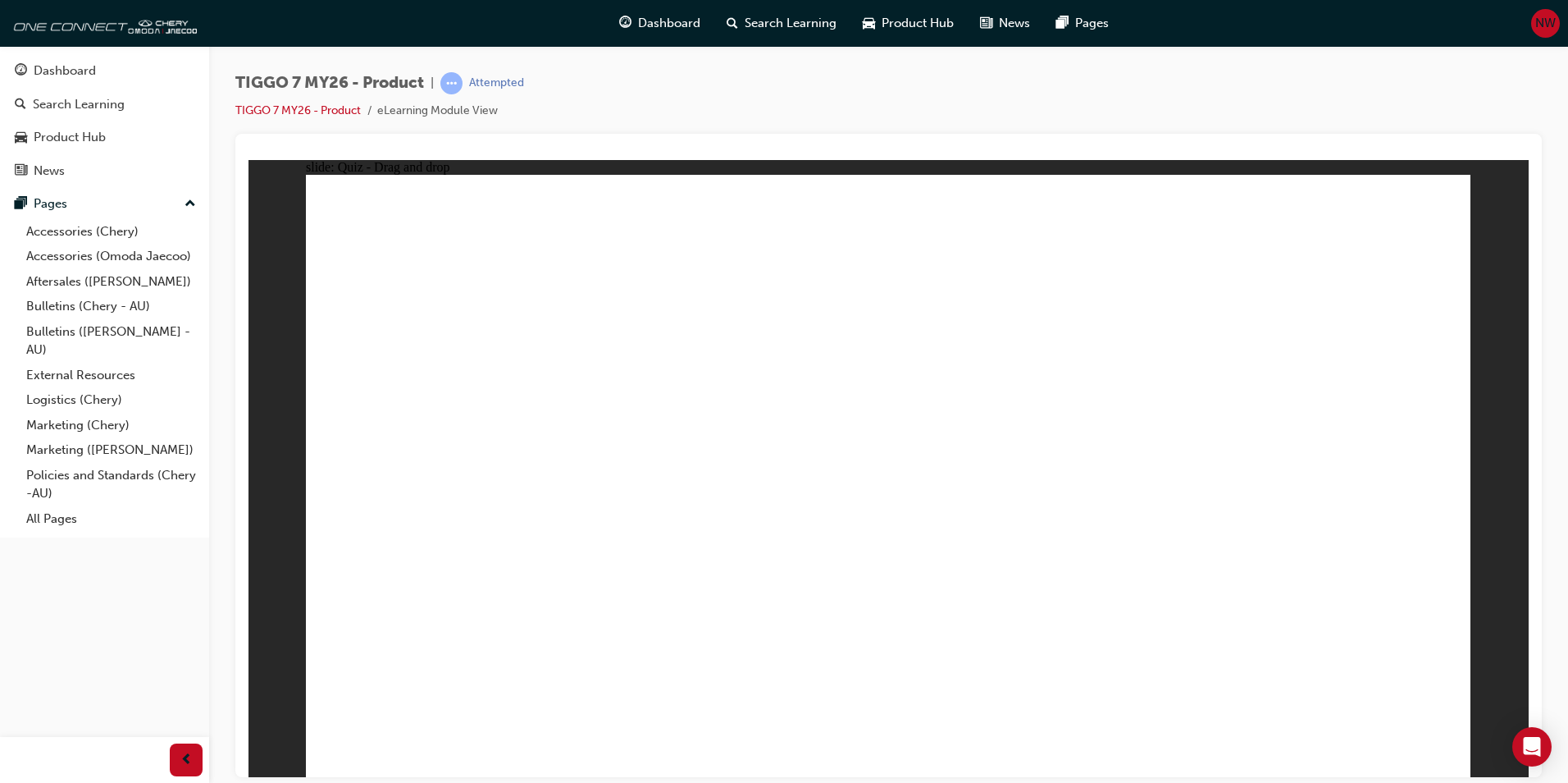
drag, startPoint x: 1147, startPoint y: 339, endPoint x: 1150, endPoint y: 483, distance: 144.0
drag, startPoint x: 1148, startPoint y: 413, endPoint x: 1219, endPoint y: 463, distance: 86.8
drag, startPoint x: 1373, startPoint y: 289, endPoint x: 1151, endPoint y: 668, distance: 439.2
drag, startPoint x: 1118, startPoint y: 378, endPoint x: 1134, endPoint y: 551, distance: 173.7
drag, startPoint x: 1352, startPoint y: 342, endPoint x: 1154, endPoint y: 526, distance: 270.3
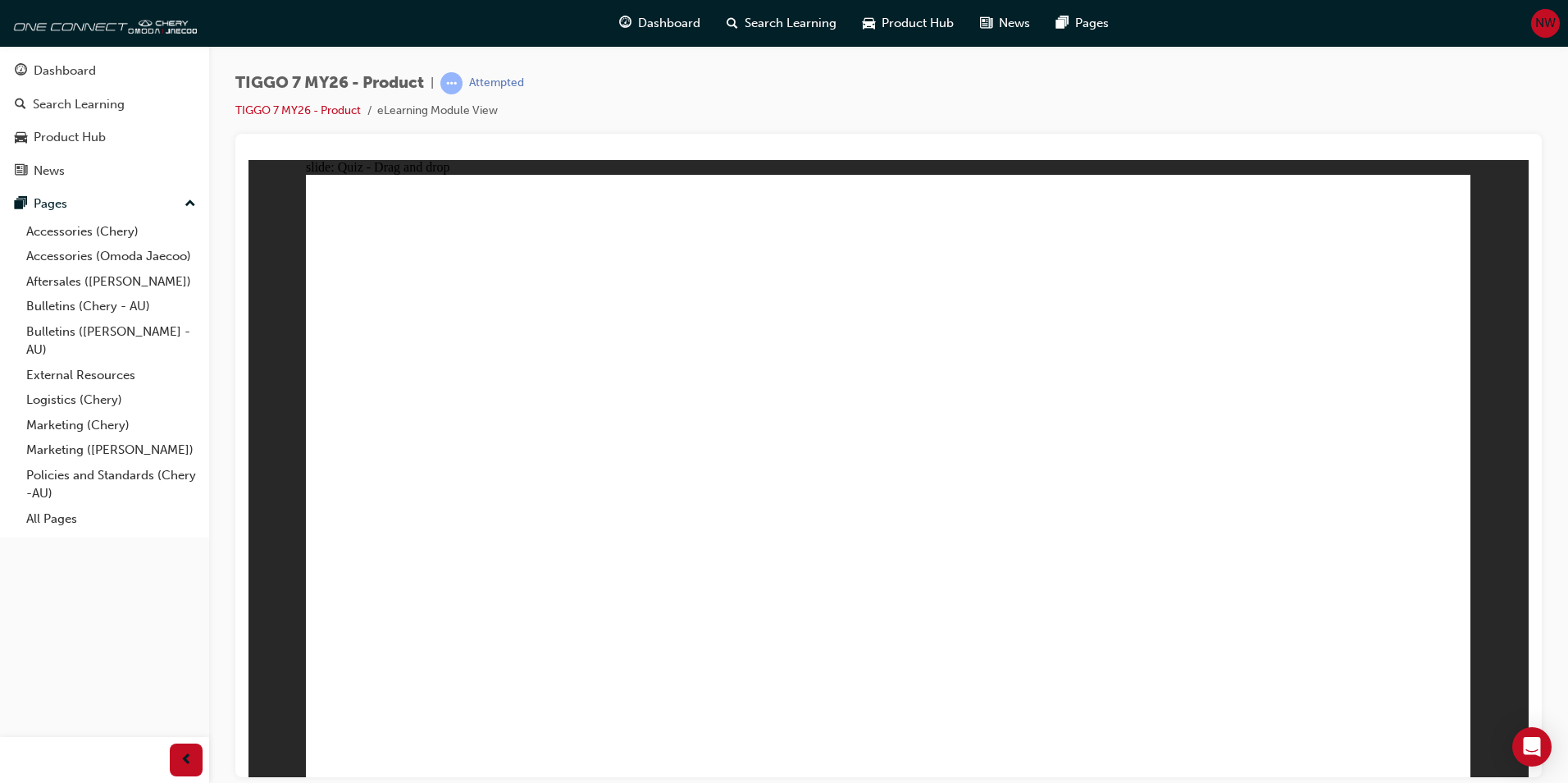
drag, startPoint x: 1343, startPoint y: 233, endPoint x: 766, endPoint y: 528, distance: 648.0
drag, startPoint x: 1242, startPoint y: 242, endPoint x: 702, endPoint y: 568, distance: 630.8
drag, startPoint x: 1111, startPoint y: 243, endPoint x: 598, endPoint y: 578, distance: 612.7
drag, startPoint x: 992, startPoint y: 232, endPoint x: 937, endPoint y: 571, distance: 343.4
drag, startPoint x: 992, startPoint y: 345, endPoint x: 859, endPoint y: 353, distance: 133.2
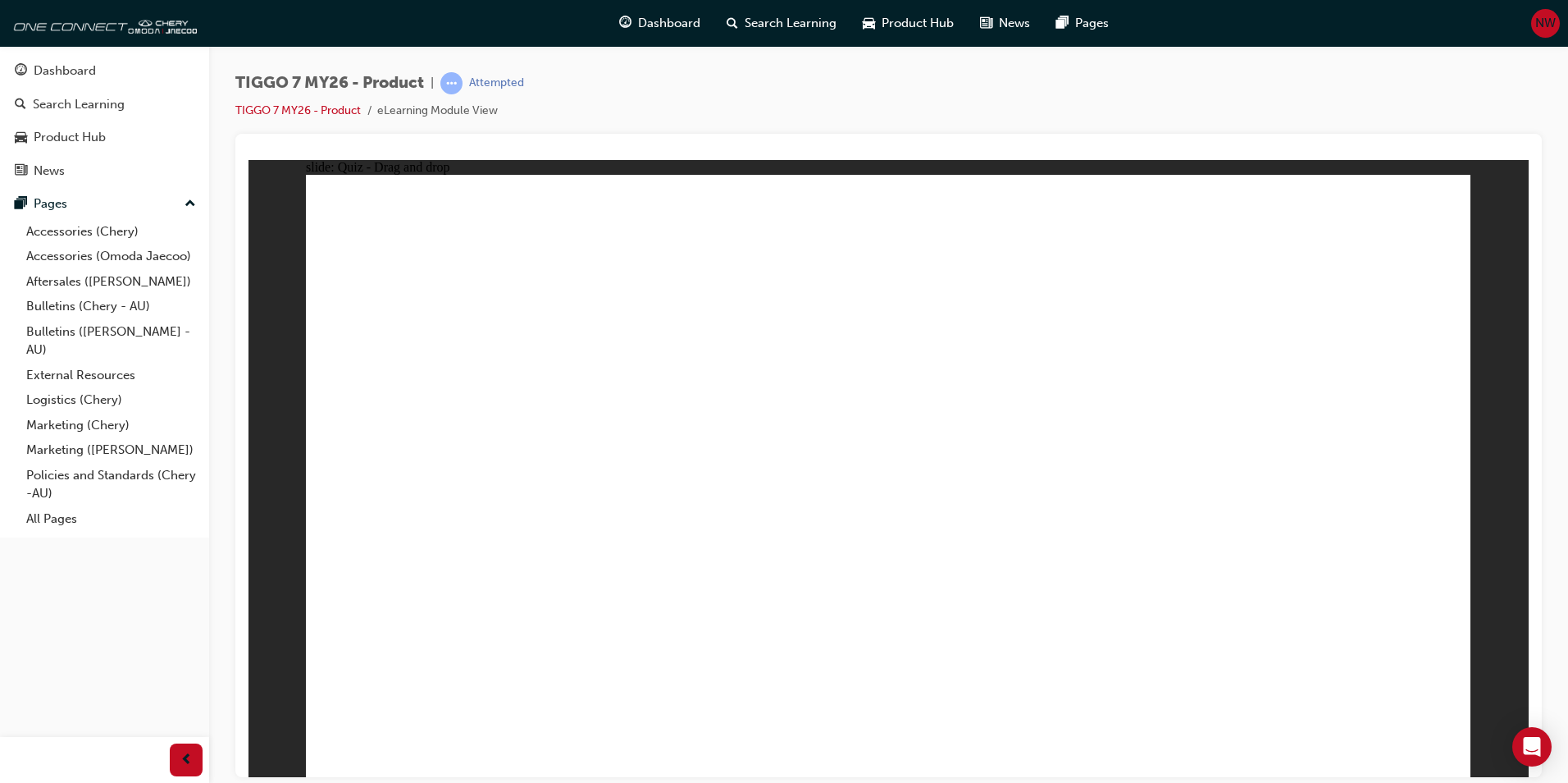
drag, startPoint x: 888, startPoint y: 312, endPoint x: 725, endPoint y: 539, distance: 279.5
drag, startPoint x: 1124, startPoint y: 285, endPoint x: 725, endPoint y: 597, distance: 506.5
drag, startPoint x: 1208, startPoint y: 345, endPoint x: 809, endPoint y: 568, distance: 457.1
drag, startPoint x: 876, startPoint y: 578, endPoint x: 657, endPoint y: 587, distance: 219.2
drag, startPoint x: 1210, startPoint y: 309, endPoint x: 628, endPoint y: 574, distance: 639.5
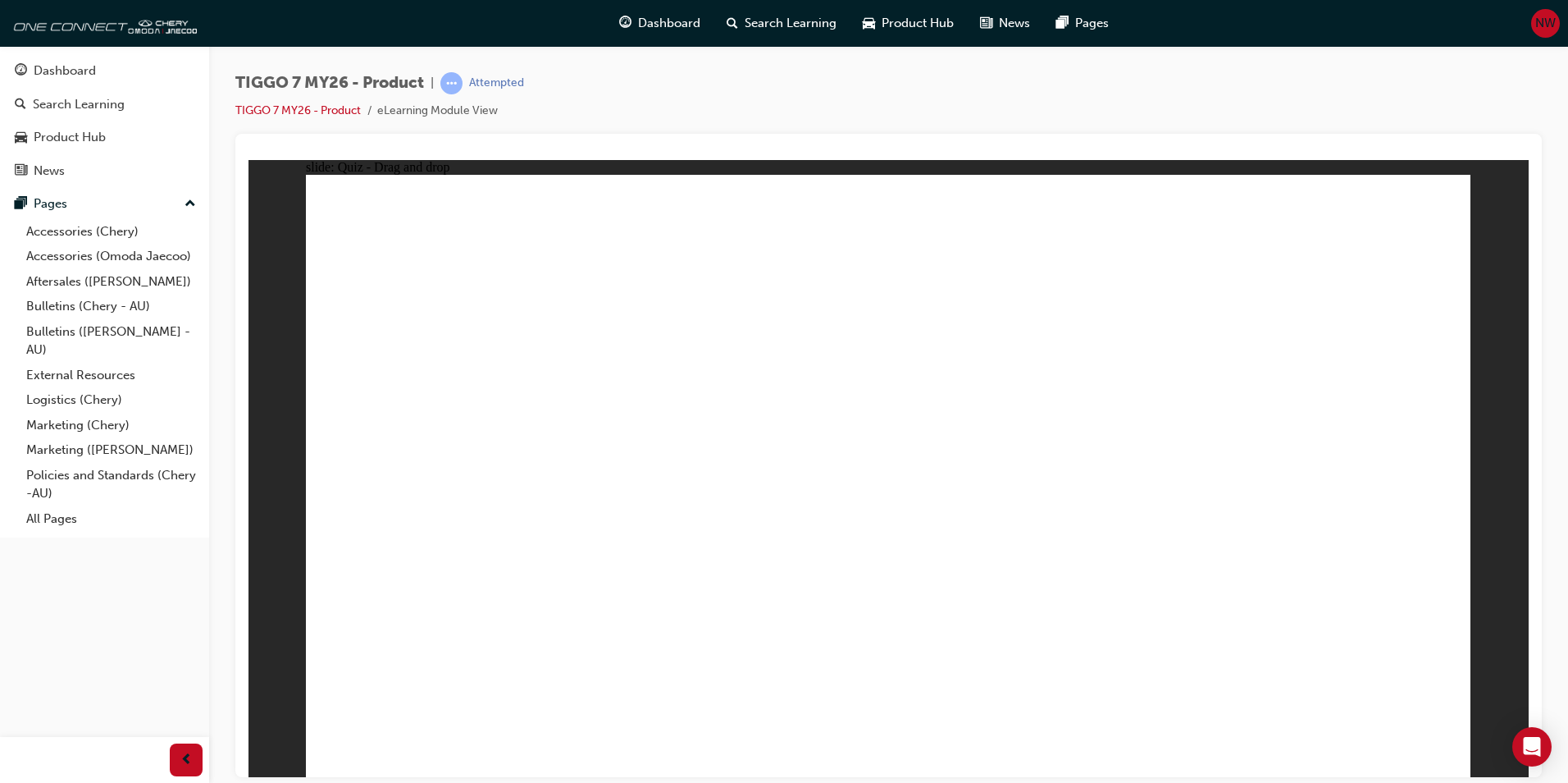
drag, startPoint x: 911, startPoint y: 283, endPoint x: 676, endPoint y: 540, distance: 348.2
drag, startPoint x: 1122, startPoint y: 291, endPoint x: 554, endPoint y: 567, distance: 631.5
drag, startPoint x: 1319, startPoint y: 288, endPoint x: 967, endPoint y: 498, distance: 409.9
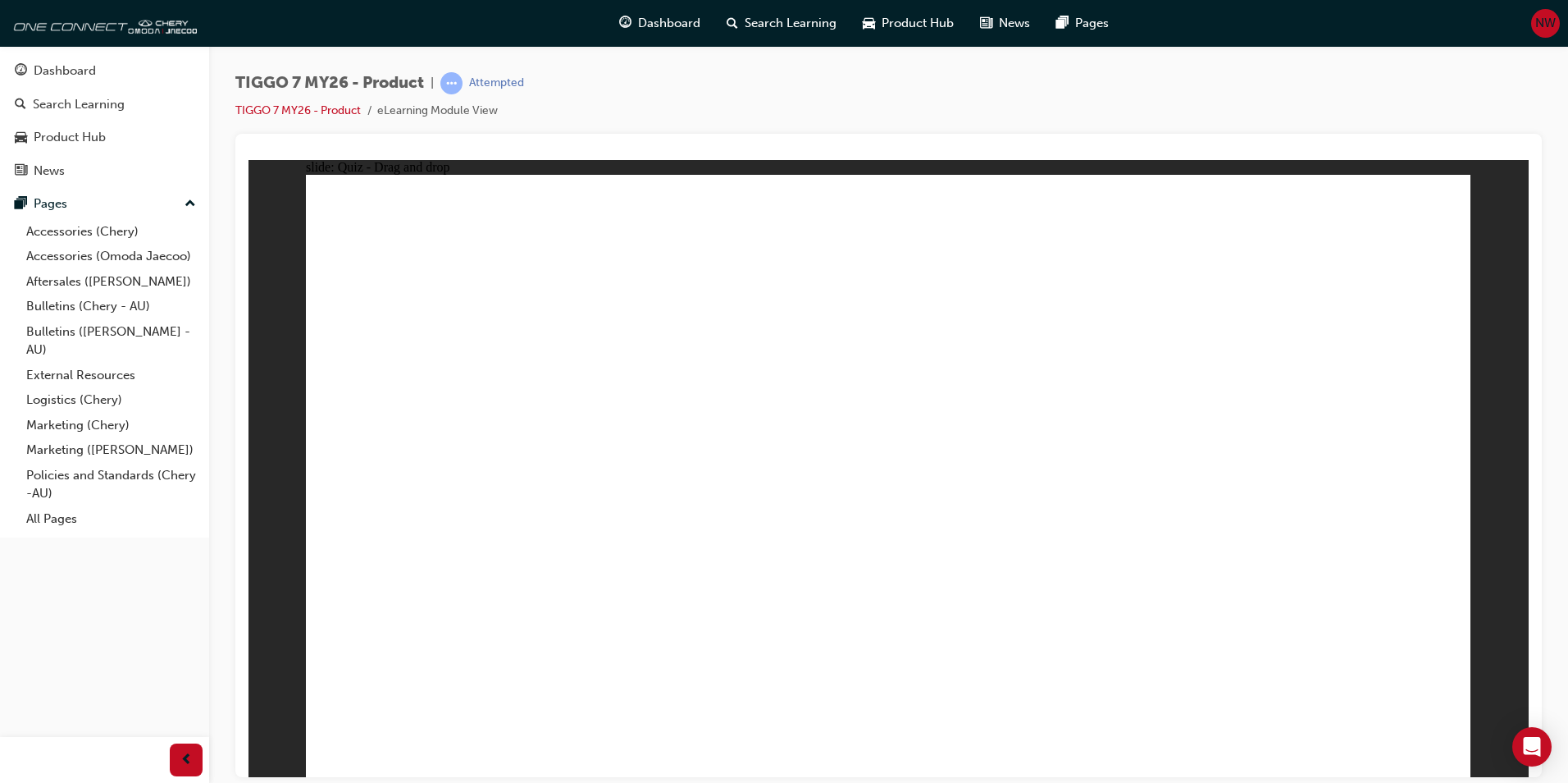
radio input "true"
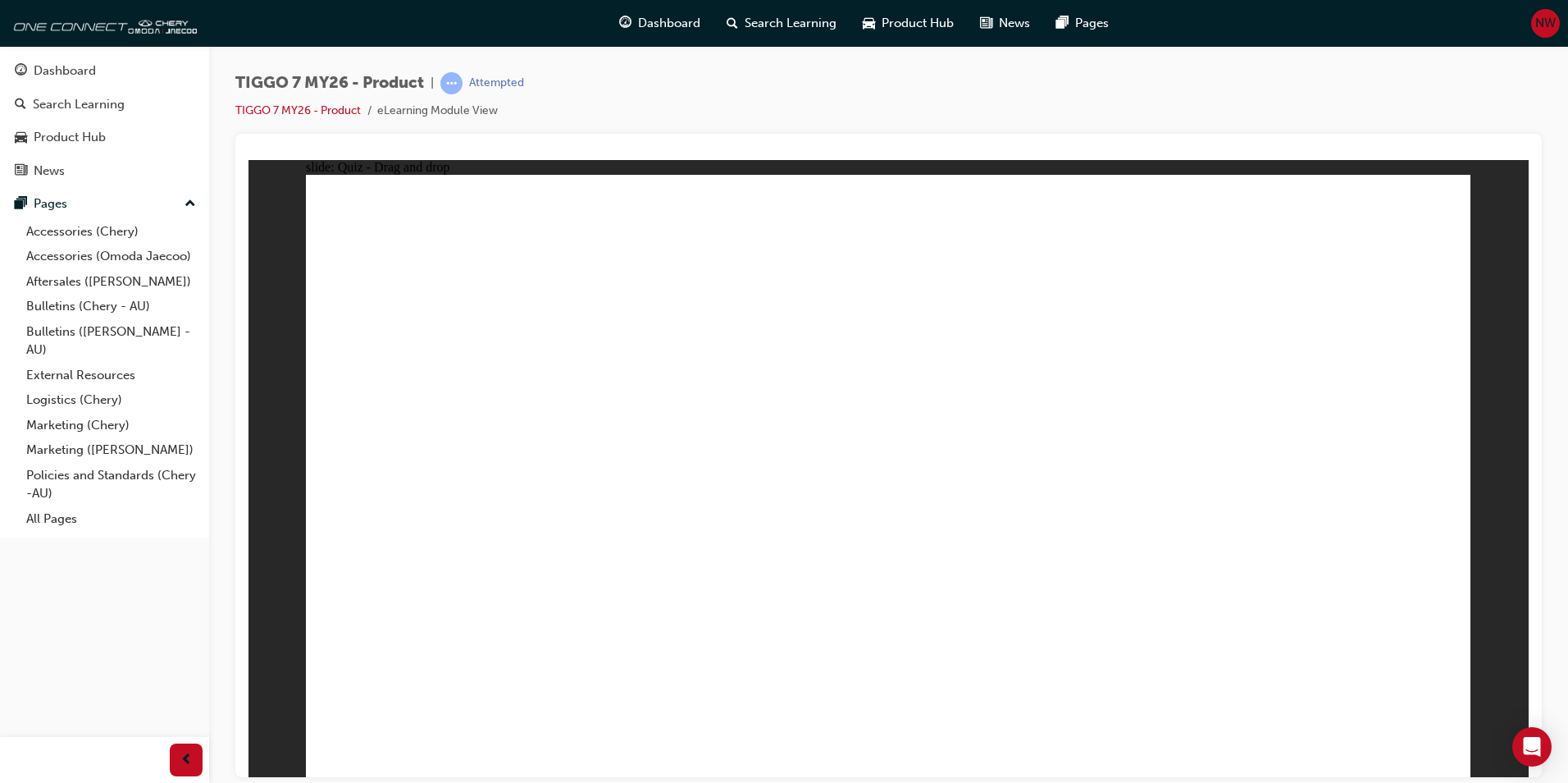
drag, startPoint x: 962, startPoint y: 243, endPoint x: 1220, endPoint y: 477, distance: 348.3
drag, startPoint x: 1179, startPoint y: 317, endPoint x: 1090, endPoint y: 585, distance: 282.4
drag, startPoint x: 1115, startPoint y: 303, endPoint x: 1109, endPoint y: 317, distance: 15.2
drag, startPoint x: 1103, startPoint y: 303, endPoint x: 1095, endPoint y: 506, distance: 203.2
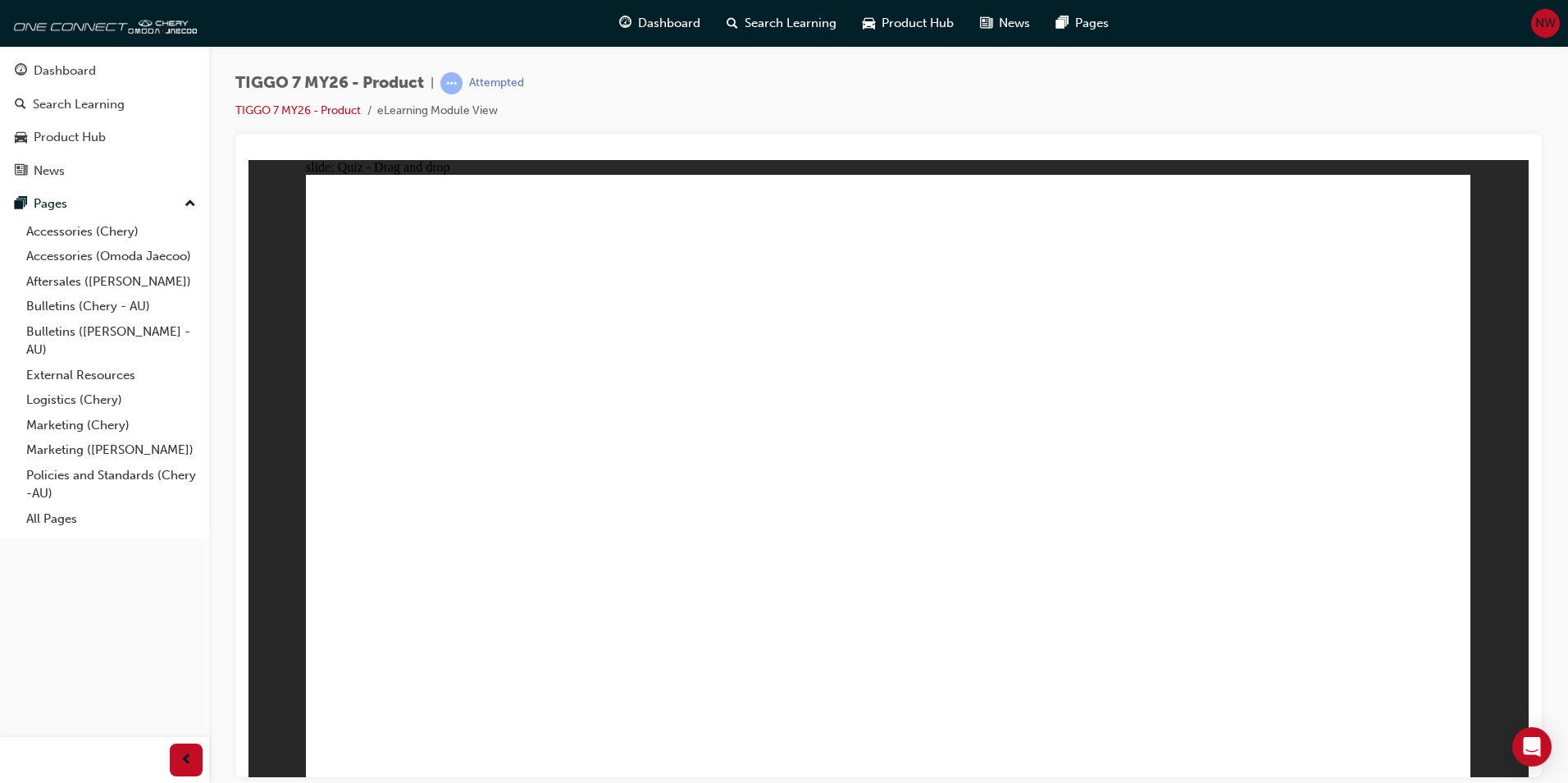
drag, startPoint x: 1108, startPoint y: 343, endPoint x: 1029, endPoint y: 361, distance: 81.0
drag, startPoint x: 961, startPoint y: 317, endPoint x: 1226, endPoint y: 318, distance: 265.0
drag, startPoint x: 1363, startPoint y: 283, endPoint x: 1317, endPoint y: 311, distance: 53.9
drag, startPoint x: 1333, startPoint y: 296, endPoint x: 1146, endPoint y: 537, distance: 305.0
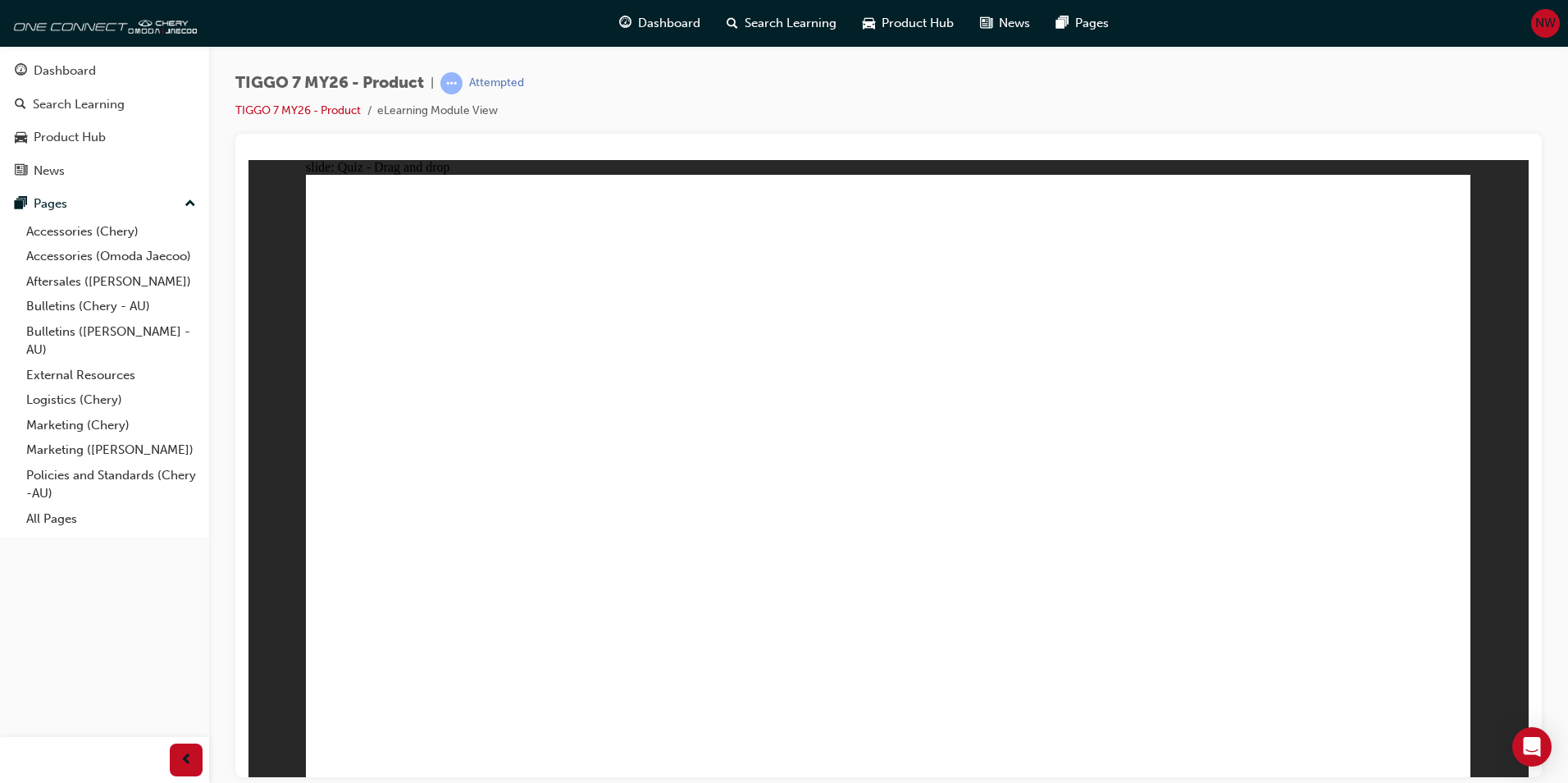
drag, startPoint x: 1310, startPoint y: 293, endPoint x: 1205, endPoint y: 571, distance: 297.2
drag, startPoint x: 894, startPoint y: 599, endPoint x: 884, endPoint y: 599, distance: 10.0
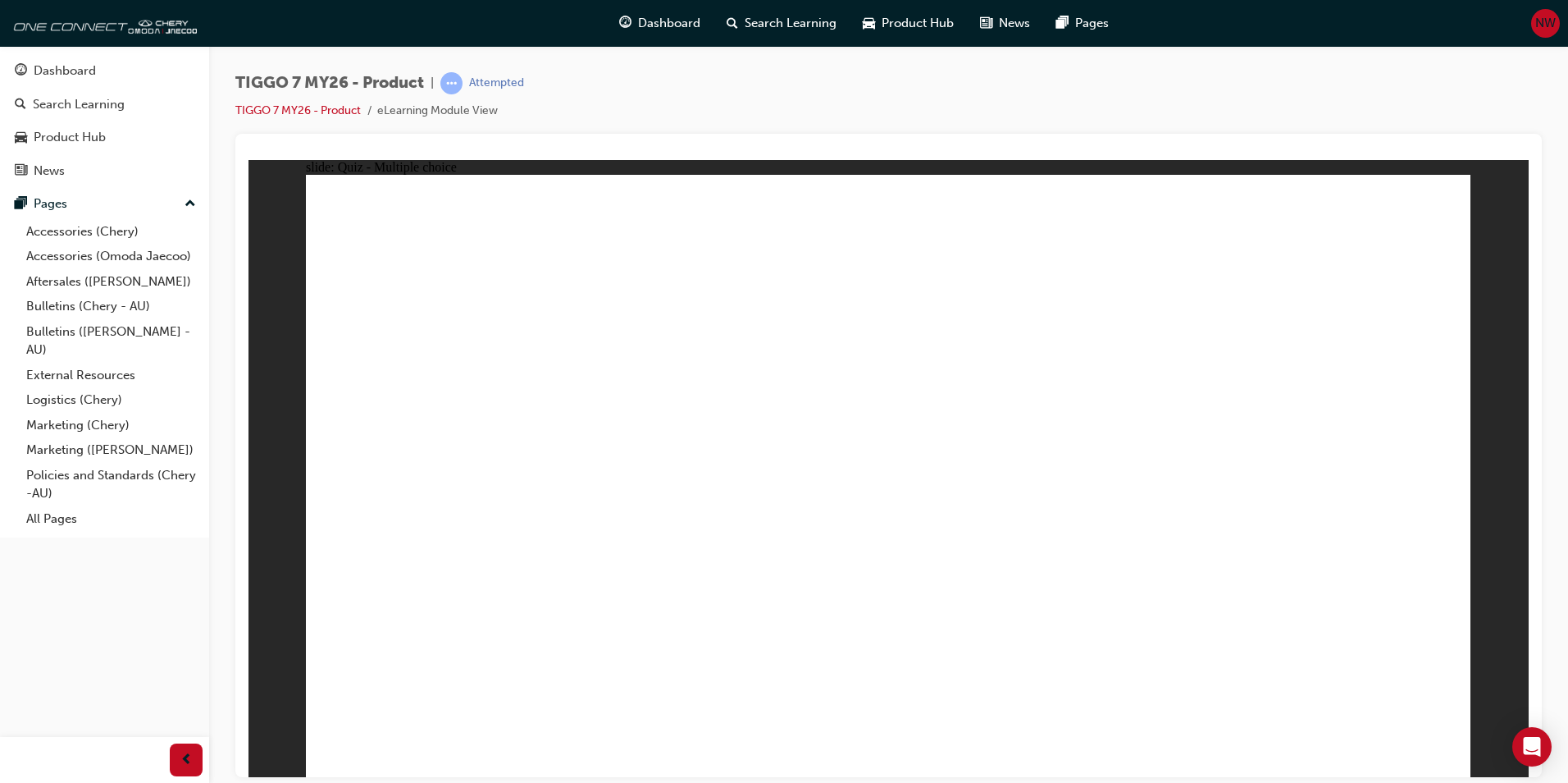
radio input "false"
radio input "true"
radio input "false"
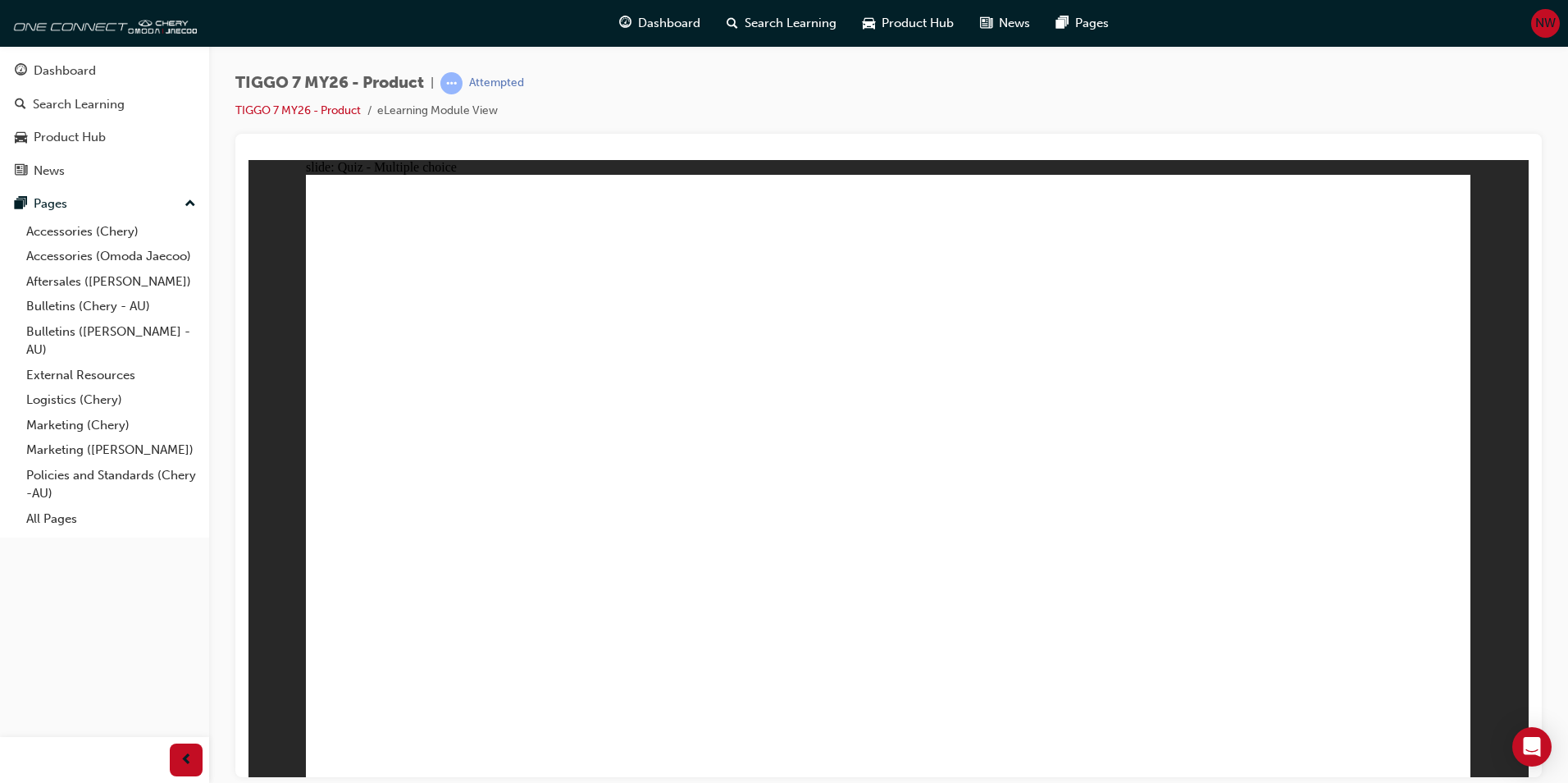
radio input "true"
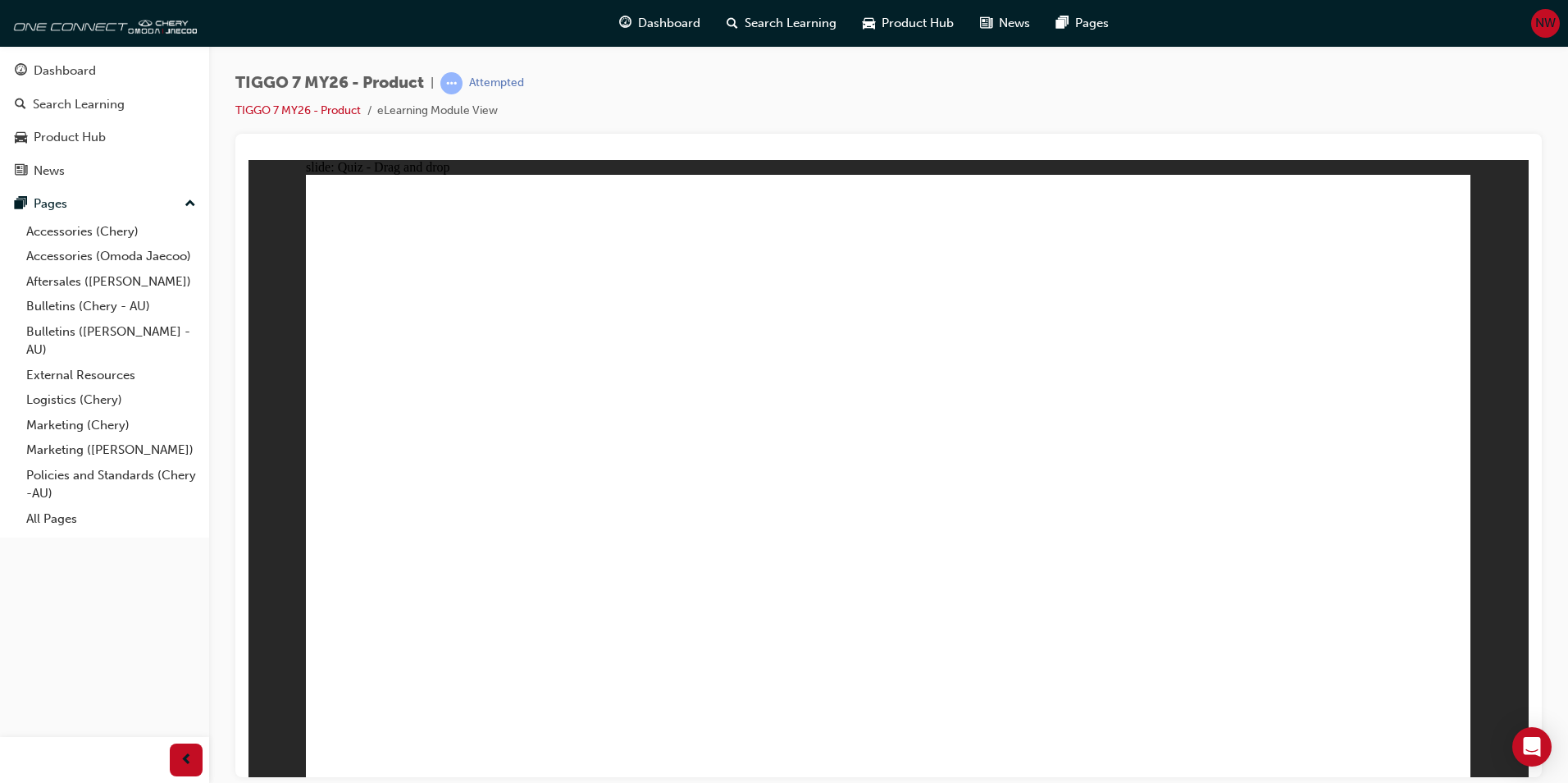
drag, startPoint x: 943, startPoint y: 354, endPoint x: 950, endPoint y: 363, distance: 11.4
drag, startPoint x: 1268, startPoint y: 230, endPoint x: 1272, endPoint y: 250, distance: 20.4
drag, startPoint x: 1150, startPoint y: 338, endPoint x: 1272, endPoint y: 479, distance: 186.5
drag, startPoint x: 843, startPoint y: 233, endPoint x: 835, endPoint y: 488, distance: 255.1
drag, startPoint x: 874, startPoint y: 536, endPoint x: 1058, endPoint y: 538, distance: 184.0
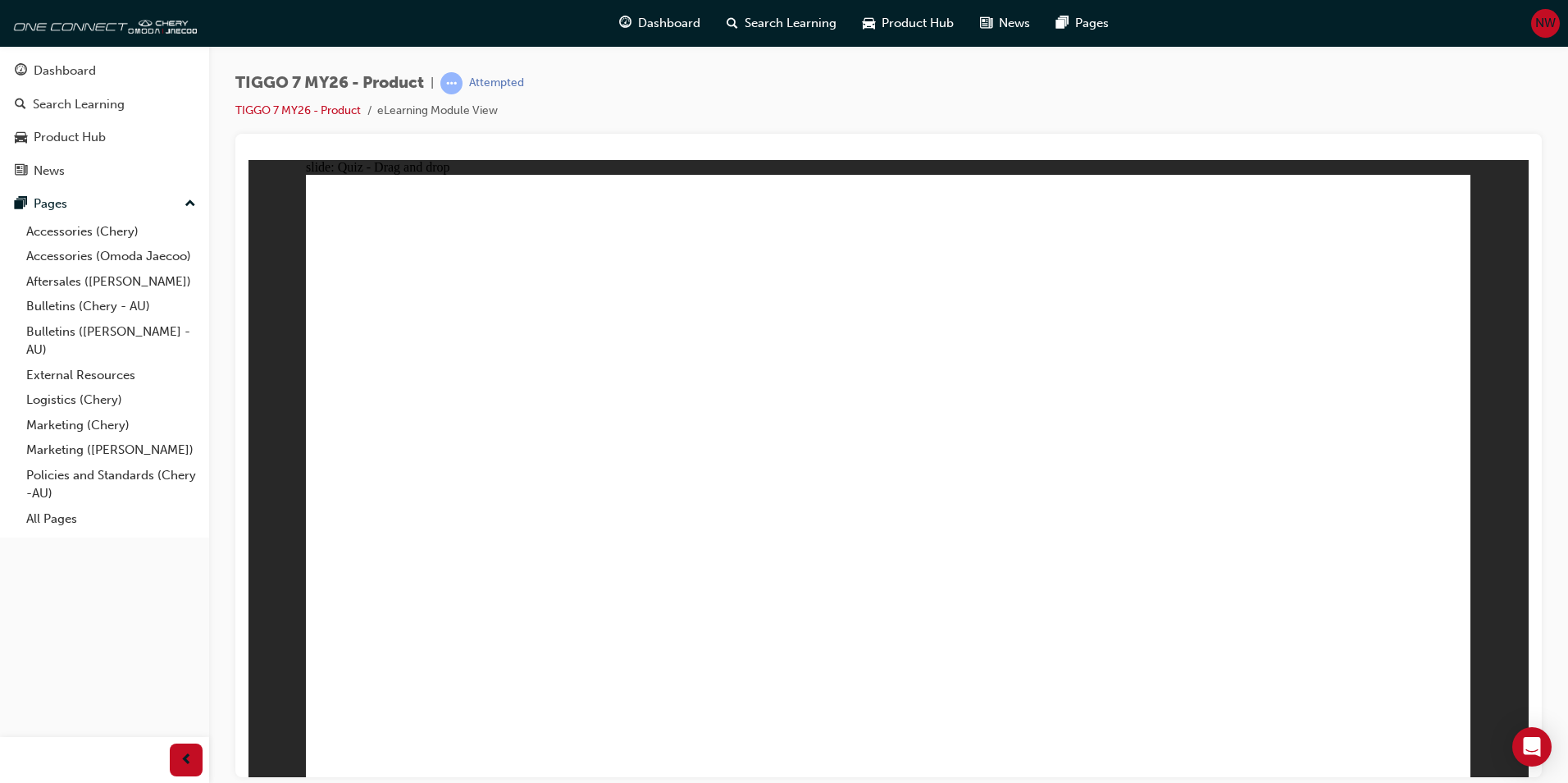
drag, startPoint x: 1353, startPoint y: 257, endPoint x: 953, endPoint y: 517, distance: 477.1
drag, startPoint x: 965, startPoint y: 358, endPoint x: 657, endPoint y: 484, distance: 332.8
drag, startPoint x: 928, startPoint y: 338, endPoint x: 818, endPoint y: 376, distance: 116.4
drag, startPoint x: 702, startPoint y: 511, endPoint x: 481, endPoint y: 512, distance: 221.0
drag, startPoint x: 1002, startPoint y: 334, endPoint x: 691, endPoint y: 525, distance: 365.0
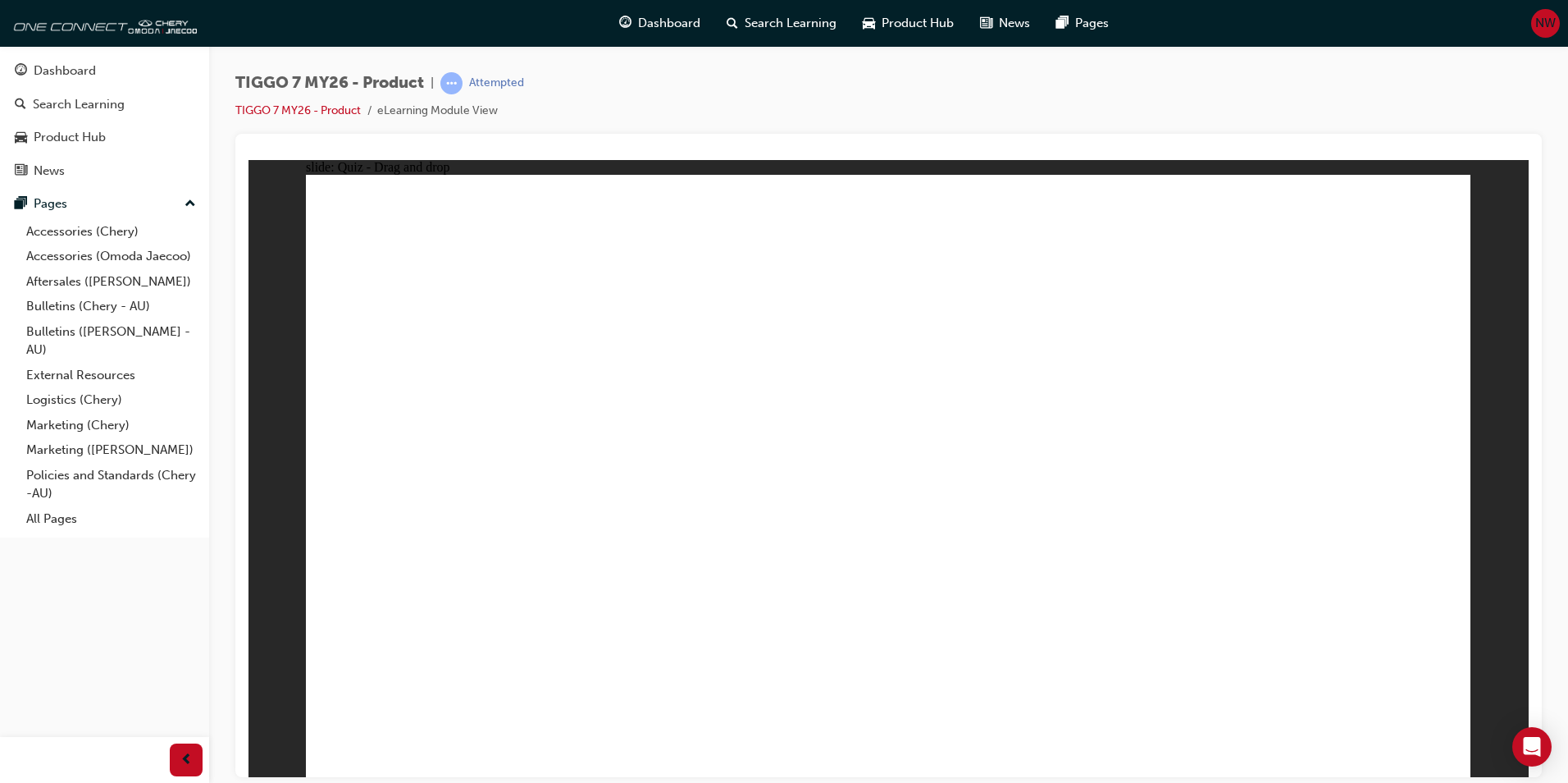
drag, startPoint x: 944, startPoint y: 594, endPoint x: 931, endPoint y: 589, distance: 13.9
radio input "true"
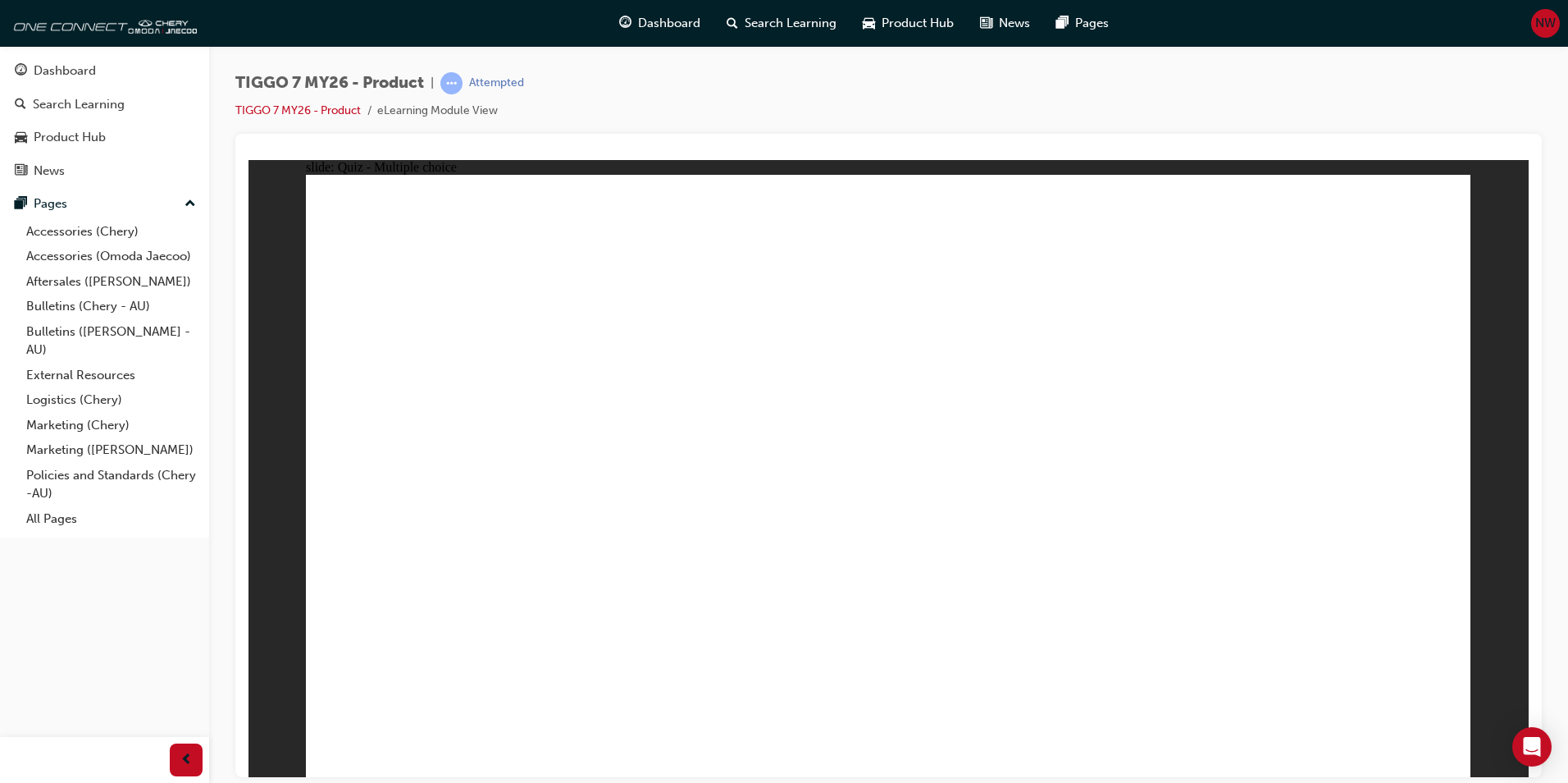
drag, startPoint x: 1140, startPoint y: 430, endPoint x: 1230, endPoint y: 426, distance: 90.1
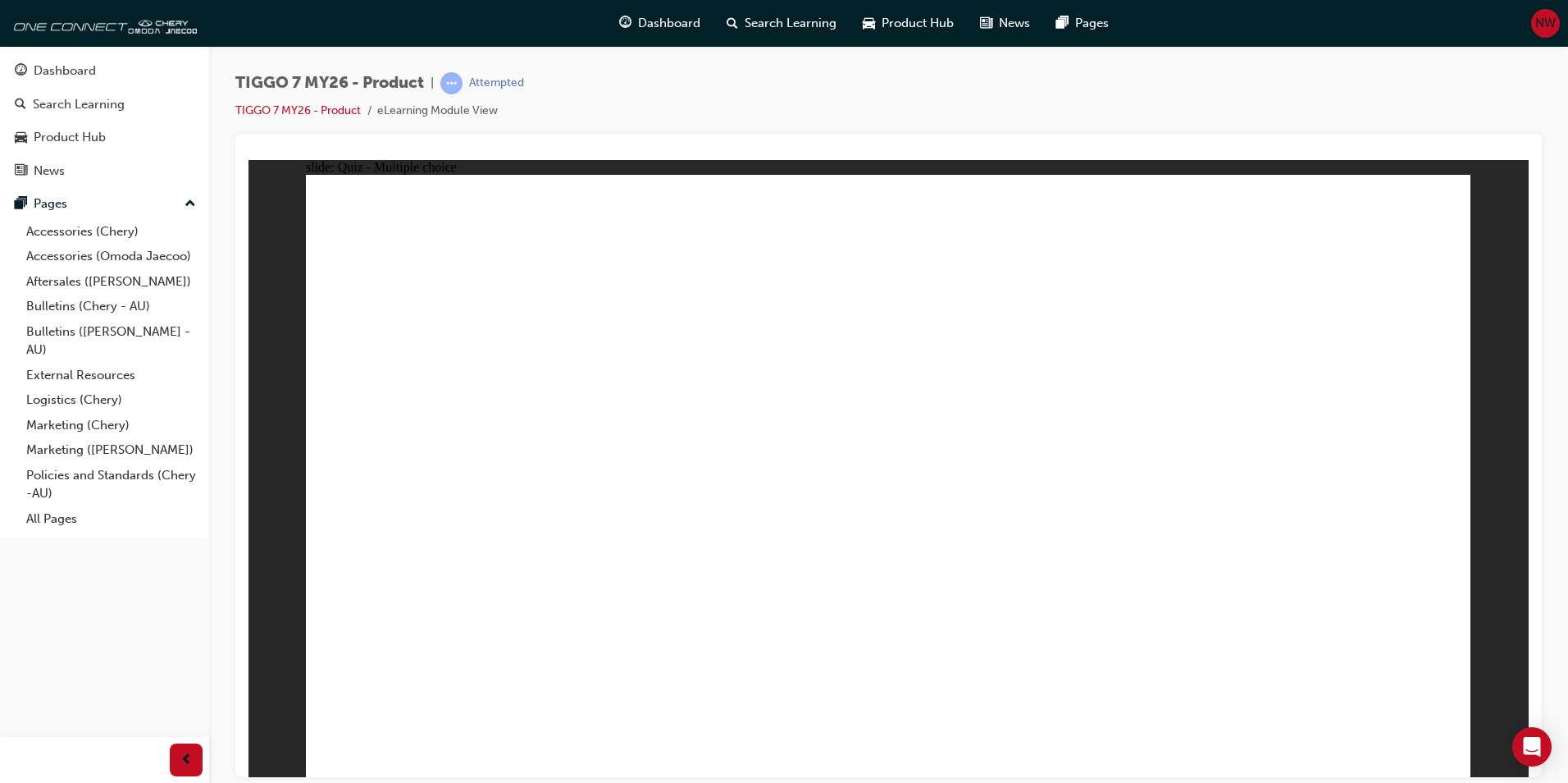
radio input "true"
drag, startPoint x: 834, startPoint y: 226, endPoint x: 1250, endPoint y: 336, distance: 430.3
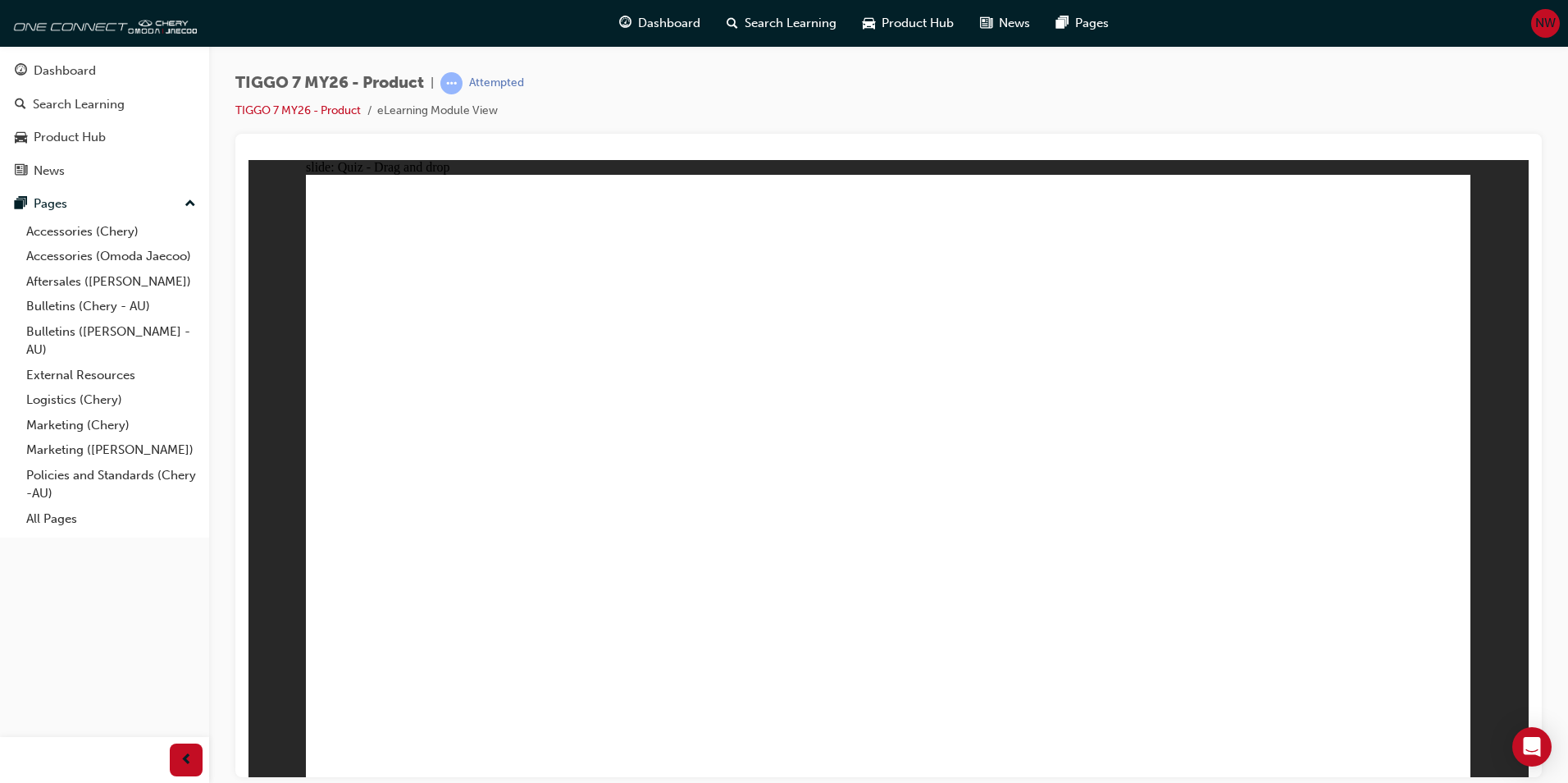
drag, startPoint x: 883, startPoint y: 256, endPoint x: 880, endPoint y: 270, distance: 14.3
drag, startPoint x: 894, startPoint y: 240, endPoint x: 1353, endPoint y: 518, distance: 536.6
drag, startPoint x: 1287, startPoint y: 383, endPoint x: 1266, endPoint y: 380, distance: 21.2
drag, startPoint x: 1249, startPoint y: 330, endPoint x: 1174, endPoint y: 455, distance: 145.8
drag, startPoint x: 1177, startPoint y: 491, endPoint x: 538, endPoint y: 489, distance: 639.0
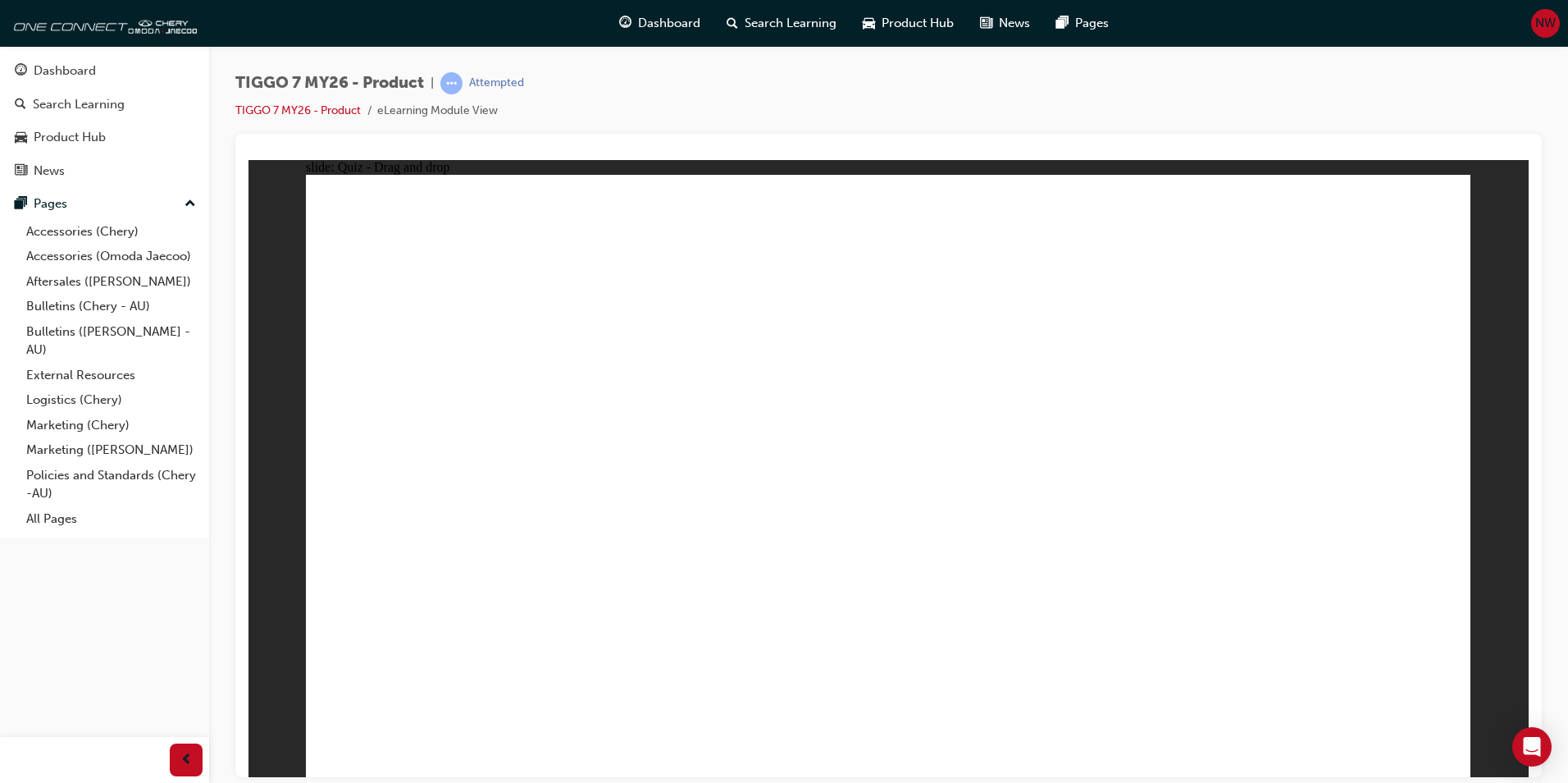
drag, startPoint x: 462, startPoint y: 539, endPoint x: 1111, endPoint y: 533, distance: 649.0
drag, startPoint x: 1139, startPoint y: 268, endPoint x: 950, endPoint y: 522, distance: 316.6
drag, startPoint x: 904, startPoint y: 523, endPoint x: 498, endPoint y: 528, distance: 406.0
drag, startPoint x: 1021, startPoint y: 336, endPoint x: 955, endPoint y: 478, distance: 156.6
drag, startPoint x: 1316, startPoint y: 207, endPoint x: 651, endPoint y: 455, distance: 709.7
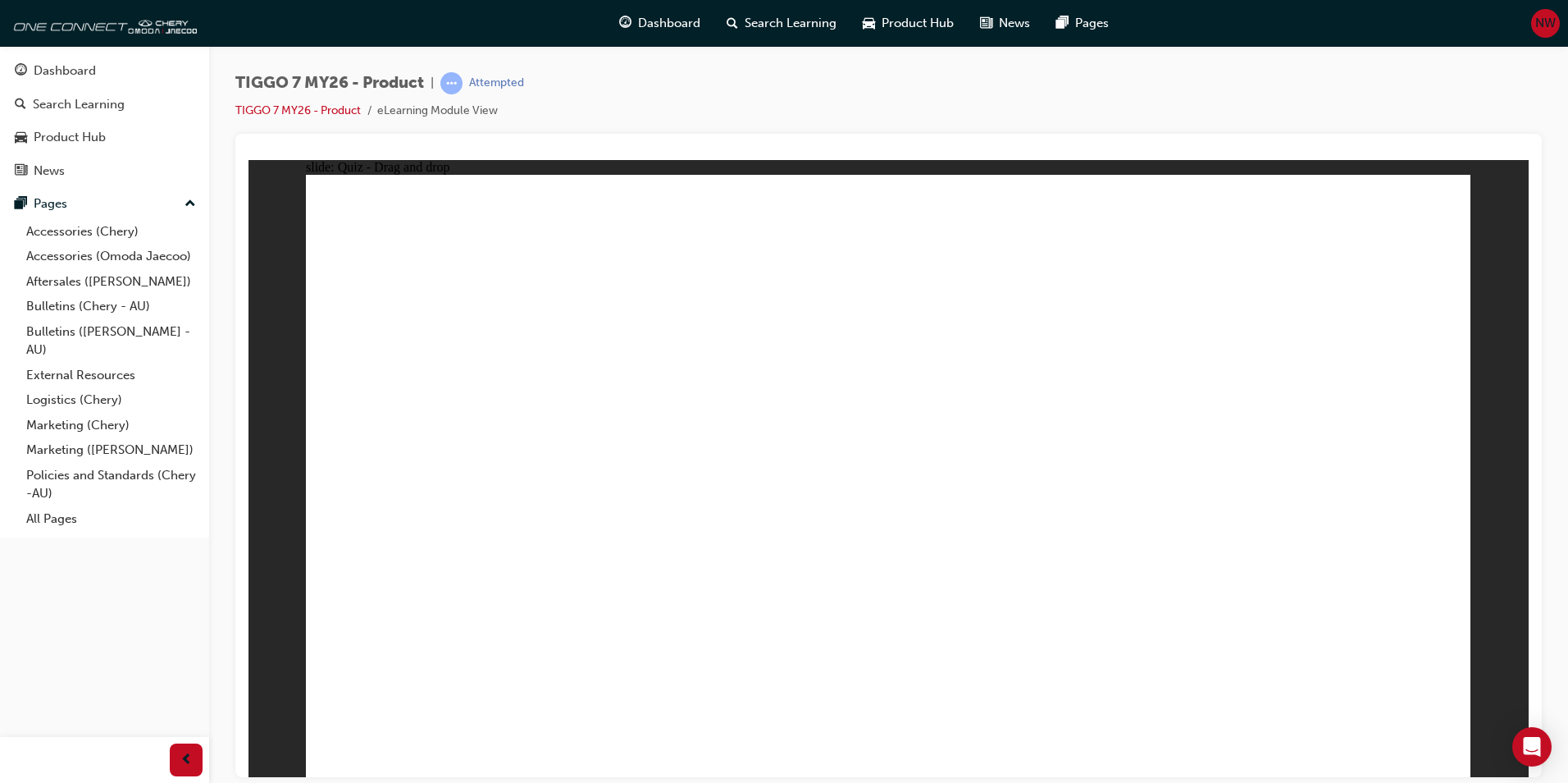
drag, startPoint x: 913, startPoint y: 536, endPoint x: 712, endPoint y: 536, distance: 201.0
drag, startPoint x: 1280, startPoint y: 218, endPoint x: 894, endPoint y: 495, distance: 475.1
drag, startPoint x: 1097, startPoint y: 523, endPoint x: 890, endPoint y: 509, distance: 207.5
drag, startPoint x: 1322, startPoint y: 252, endPoint x: 1142, endPoint y: 493, distance: 300.8
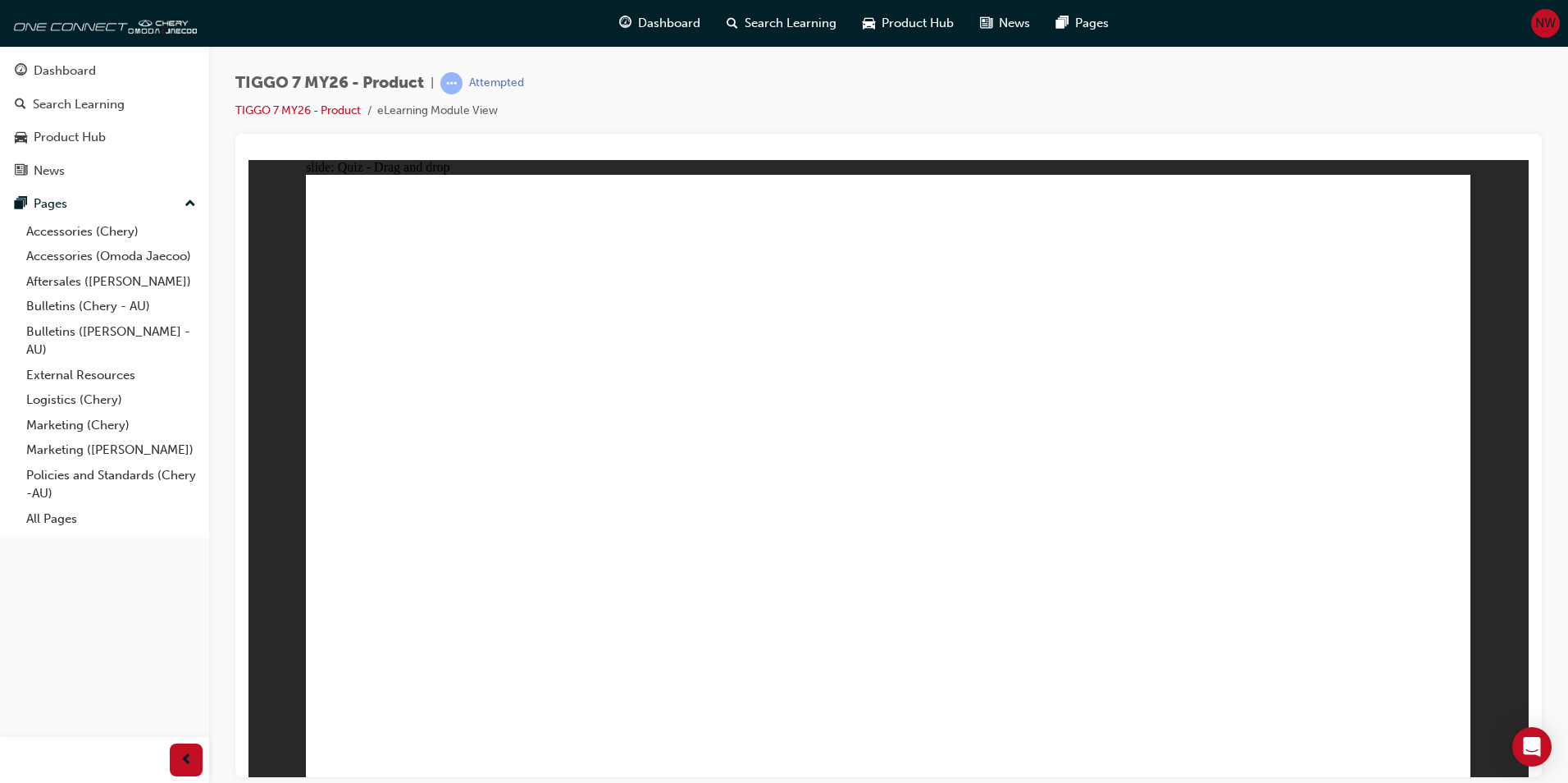
drag, startPoint x: 949, startPoint y: 317, endPoint x: 497, endPoint y: 576, distance: 520.9
drag, startPoint x: 1150, startPoint y: 447, endPoint x: 400, endPoint y: 600, distance: 765.4
drag, startPoint x: 1085, startPoint y: 311, endPoint x: 969, endPoint y: 571, distance: 284.7
drag, startPoint x: 487, startPoint y: 596, endPoint x: 942, endPoint y: 599, distance: 455.0
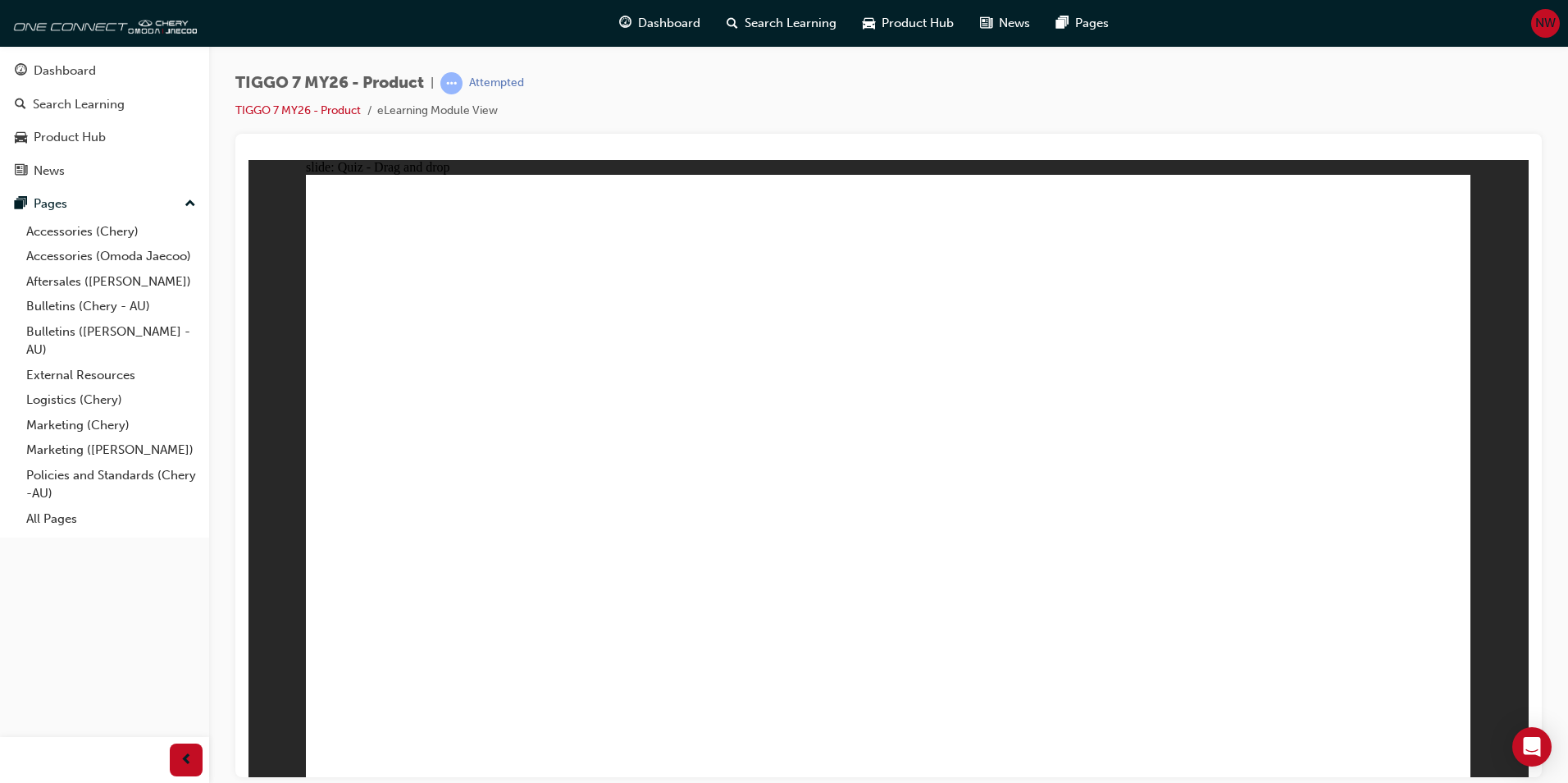
drag, startPoint x: 941, startPoint y: 545, endPoint x: 434, endPoint y: 629, distance: 513.9
drag, startPoint x: 985, startPoint y: 282, endPoint x: 1029, endPoint y: 539, distance: 260.7
drag, startPoint x: 883, startPoint y: 251, endPoint x: 1031, endPoint y: 528, distance: 314.1
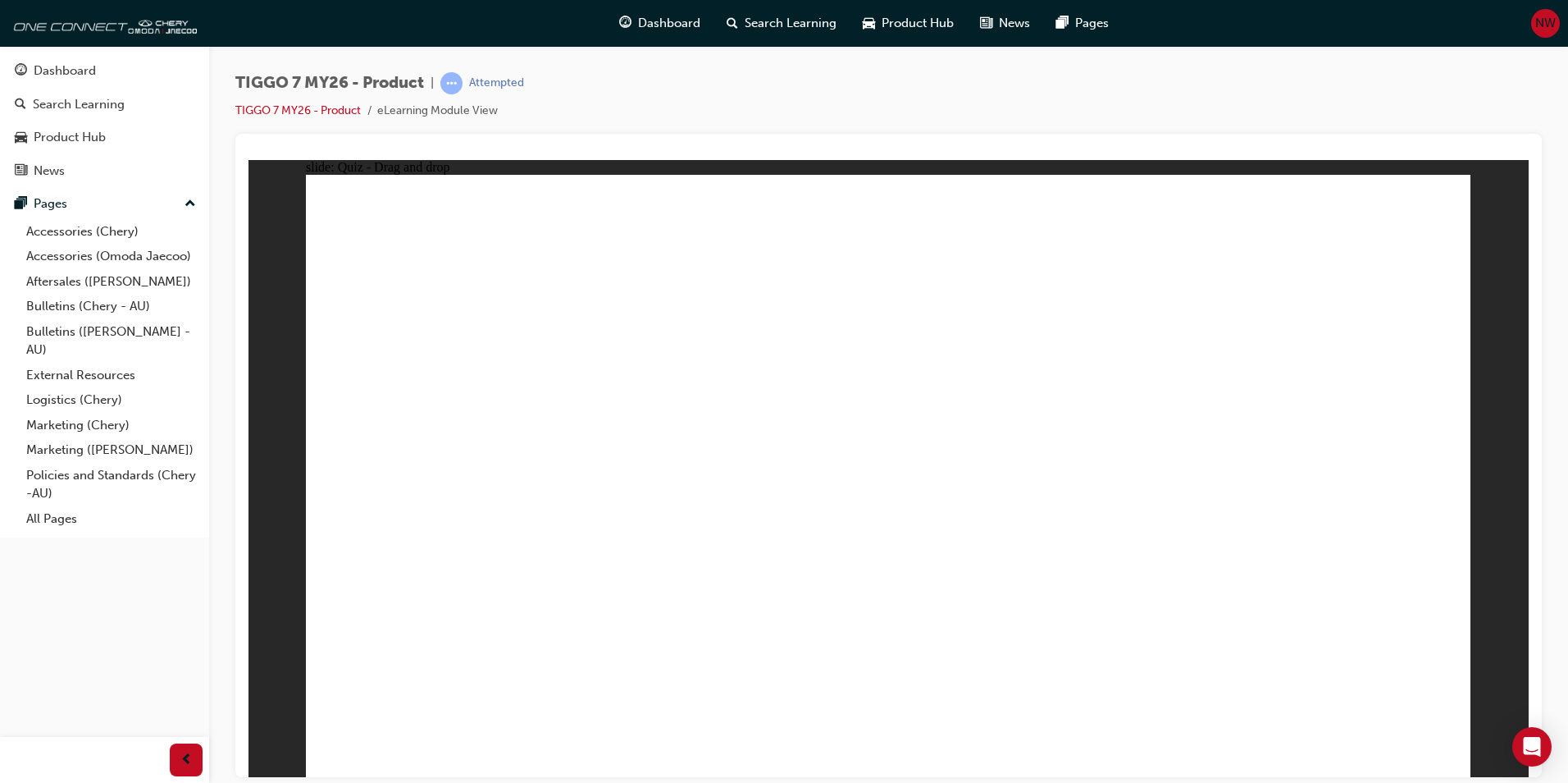
drag, startPoint x: 884, startPoint y: 289, endPoint x: 758, endPoint y: 549, distance: 288.9
drag, startPoint x: 984, startPoint y: 239, endPoint x: 1110, endPoint y: 539, distance: 325.4
drag, startPoint x: 1103, startPoint y: 242, endPoint x: 693, endPoint y: 548, distance: 511.6
drag, startPoint x: 1259, startPoint y: 246, endPoint x: 763, endPoint y: 548, distance: 580.7
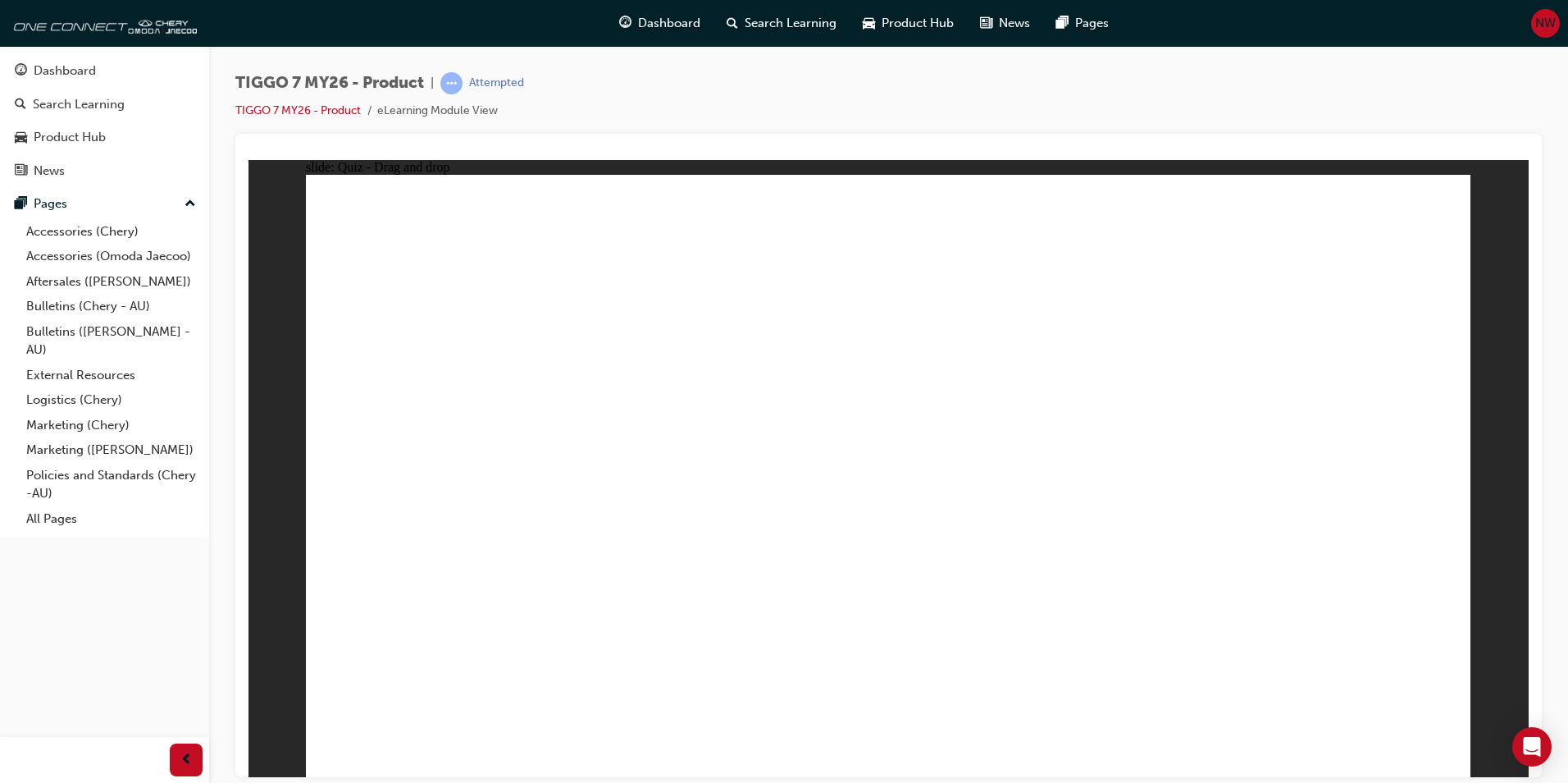
drag, startPoint x: 1399, startPoint y: 251, endPoint x: 800, endPoint y: 557, distance: 672.6
drag, startPoint x: 1358, startPoint y: 375, endPoint x: 1201, endPoint y: 578, distance: 256.6
drag, startPoint x: 1092, startPoint y: 341, endPoint x: 1089, endPoint y: 528, distance: 187.0
drag, startPoint x: 967, startPoint y: 351, endPoint x: 699, endPoint y: 532, distance: 323.4
drag, startPoint x: 1089, startPoint y: 279, endPoint x: 709, endPoint y: 549, distance: 466.2
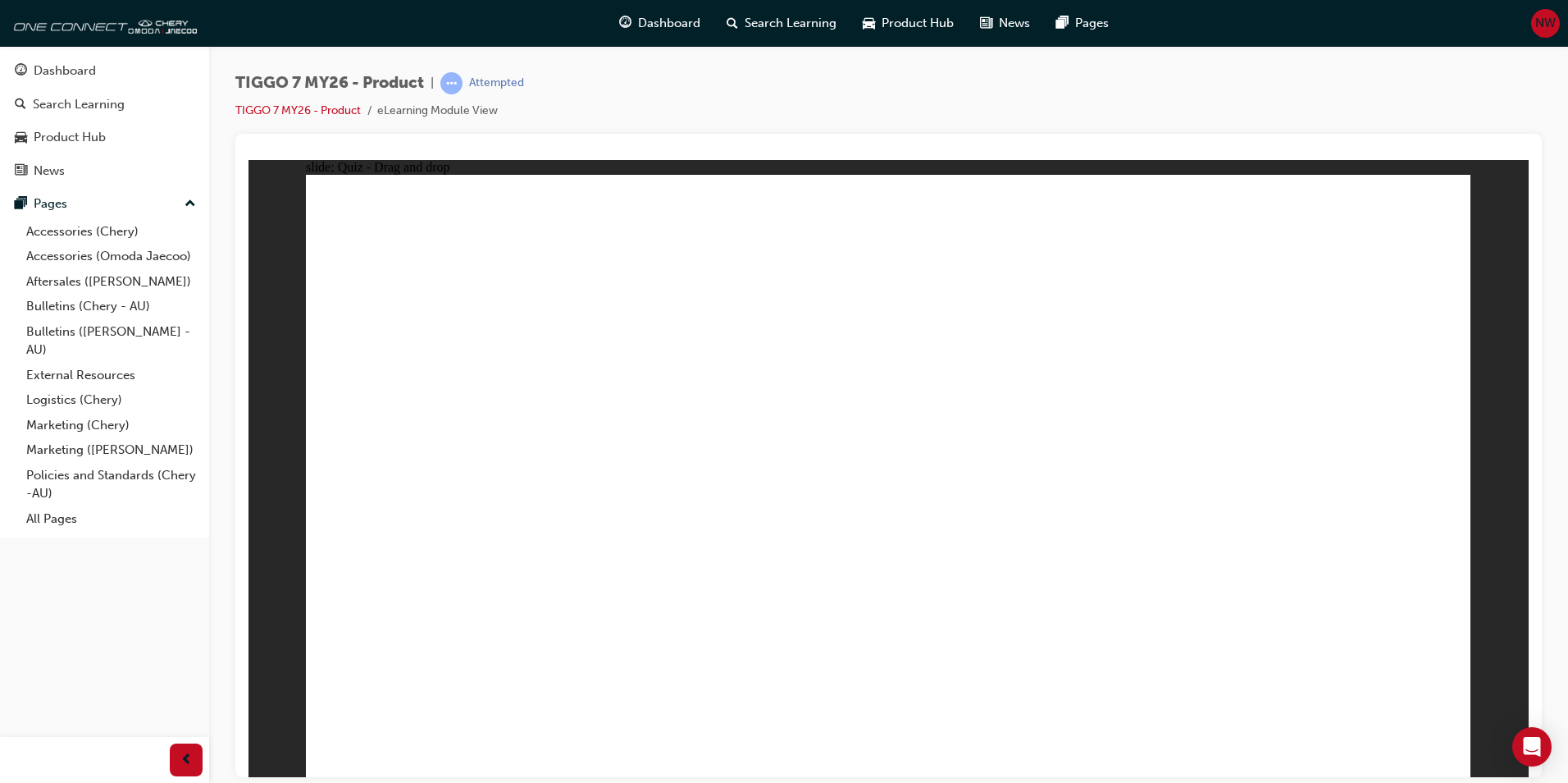
drag, startPoint x: 1259, startPoint y: 306, endPoint x: 1252, endPoint y: 295, distance: 13.0
drag, startPoint x: 1151, startPoint y: 366, endPoint x: 725, endPoint y: 583, distance: 478.1
drag, startPoint x: 911, startPoint y: 465, endPoint x: 562, endPoint y: 577, distance: 366.5
drag, startPoint x: 1425, startPoint y: 710, endPoint x: 1416, endPoint y: 697, distance: 15.8
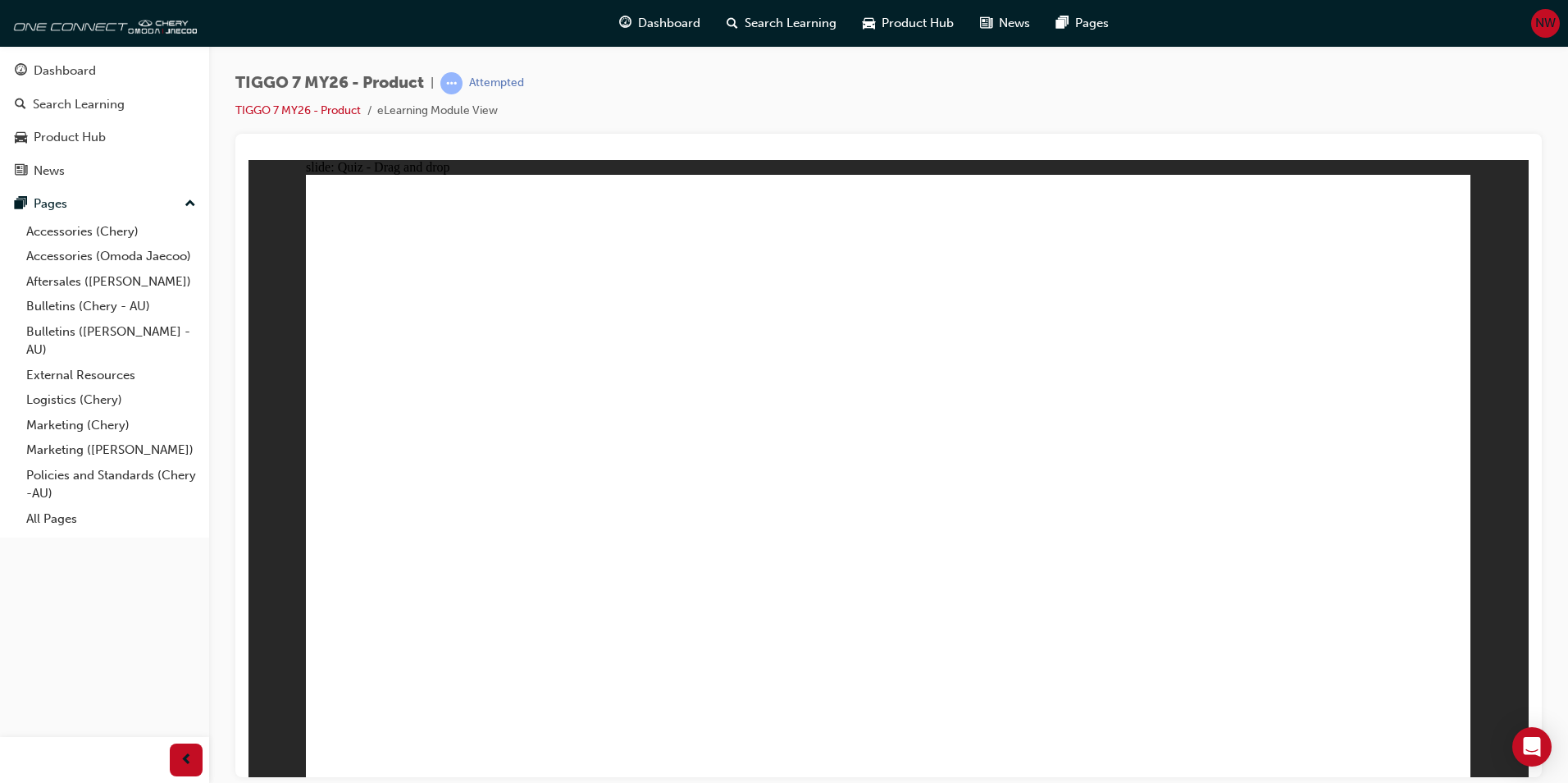
drag, startPoint x: 893, startPoint y: 272, endPoint x: 693, endPoint y: 331, distance: 208.5
drag, startPoint x: 924, startPoint y: 297, endPoint x: 1088, endPoint y: 268, distance: 166.5
drag, startPoint x: 850, startPoint y: 405, endPoint x: 657, endPoint y: 419, distance: 193.5
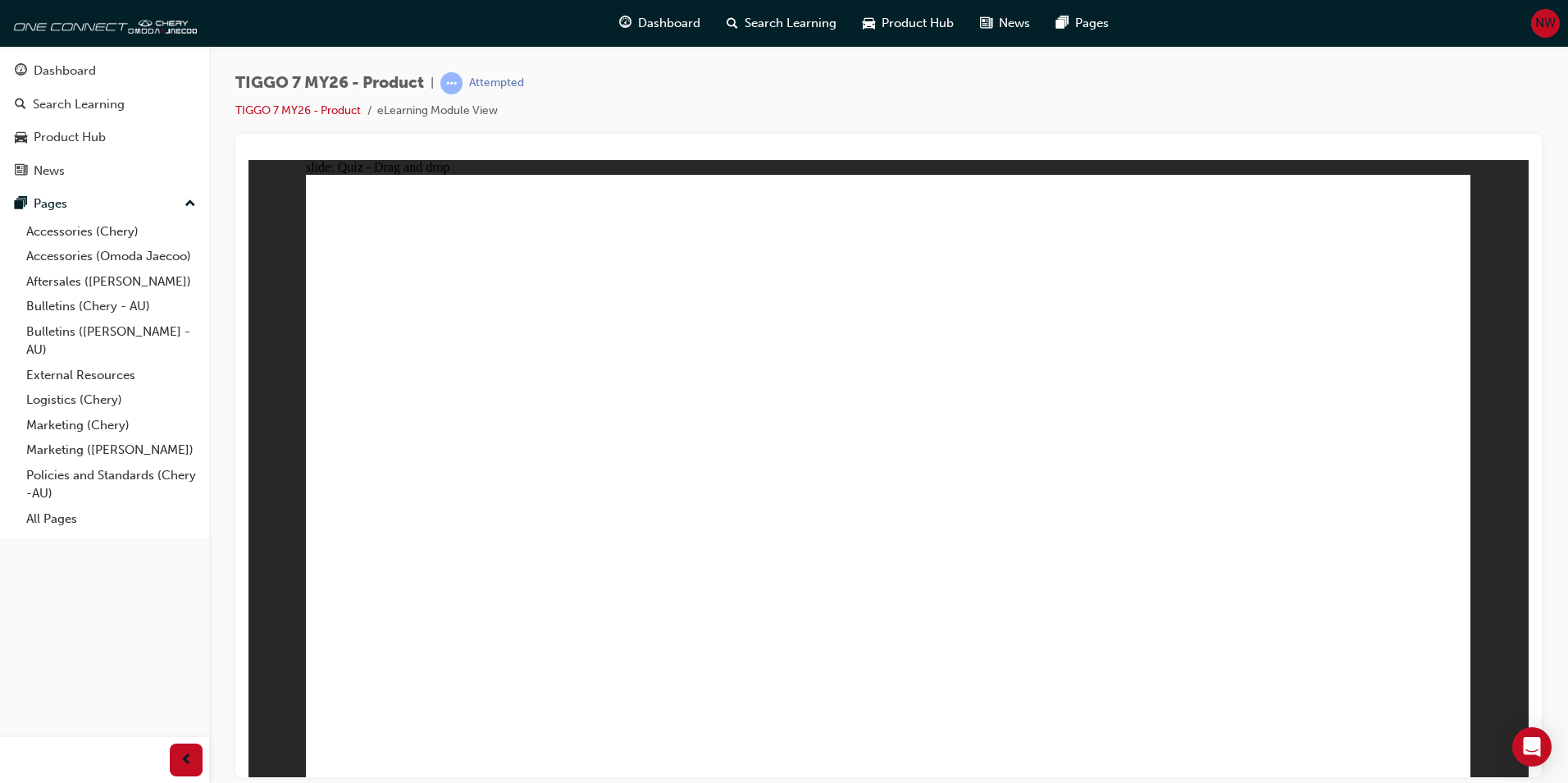
drag, startPoint x: 1061, startPoint y: 356, endPoint x: 667, endPoint y: 506, distance: 421.6
drag, startPoint x: 1364, startPoint y: 260, endPoint x: 1082, endPoint y: 485, distance: 360.8
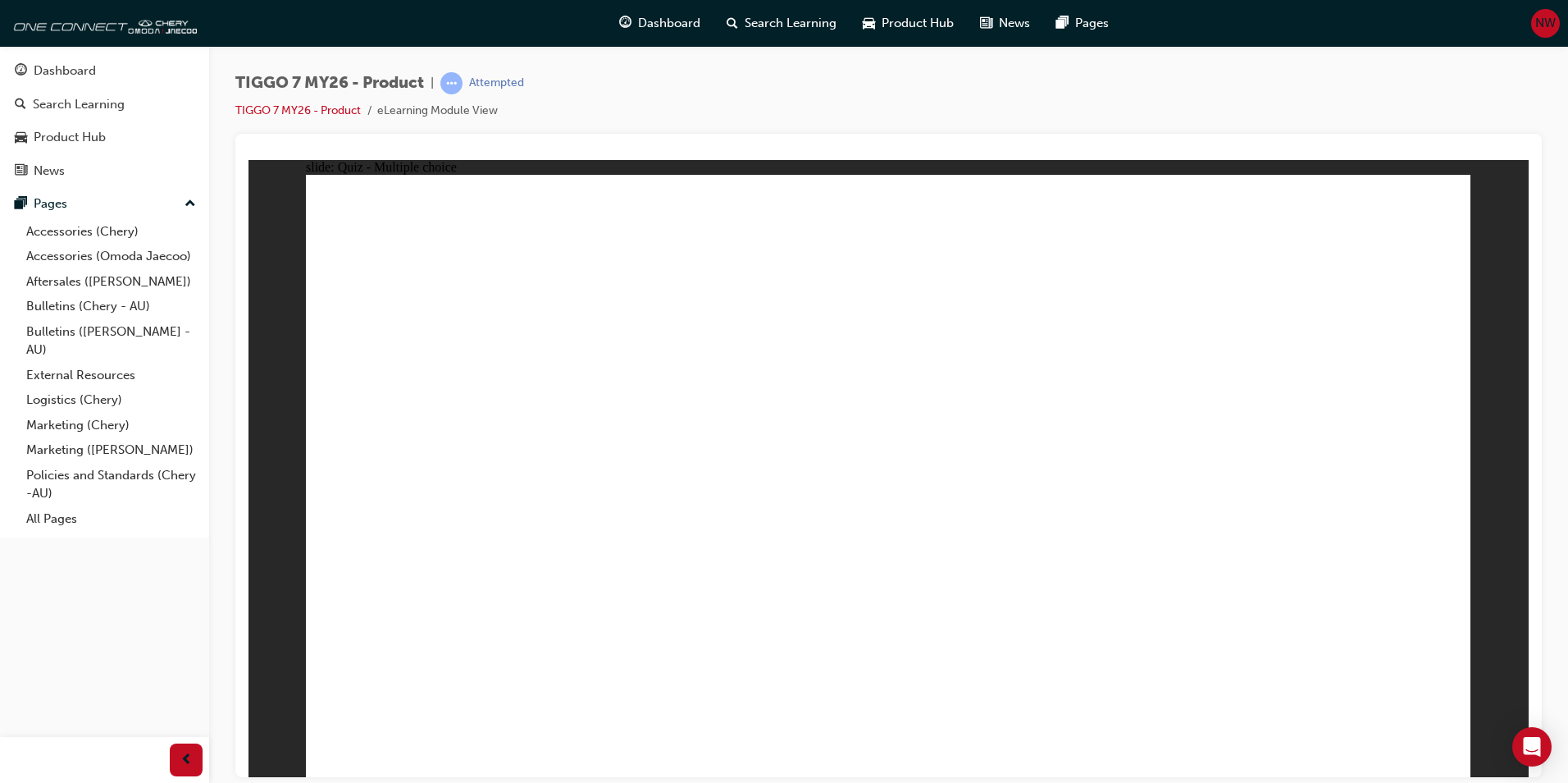
radio input "true"
drag, startPoint x: 886, startPoint y: 276, endPoint x: 1021, endPoint y: 431, distance: 205.5
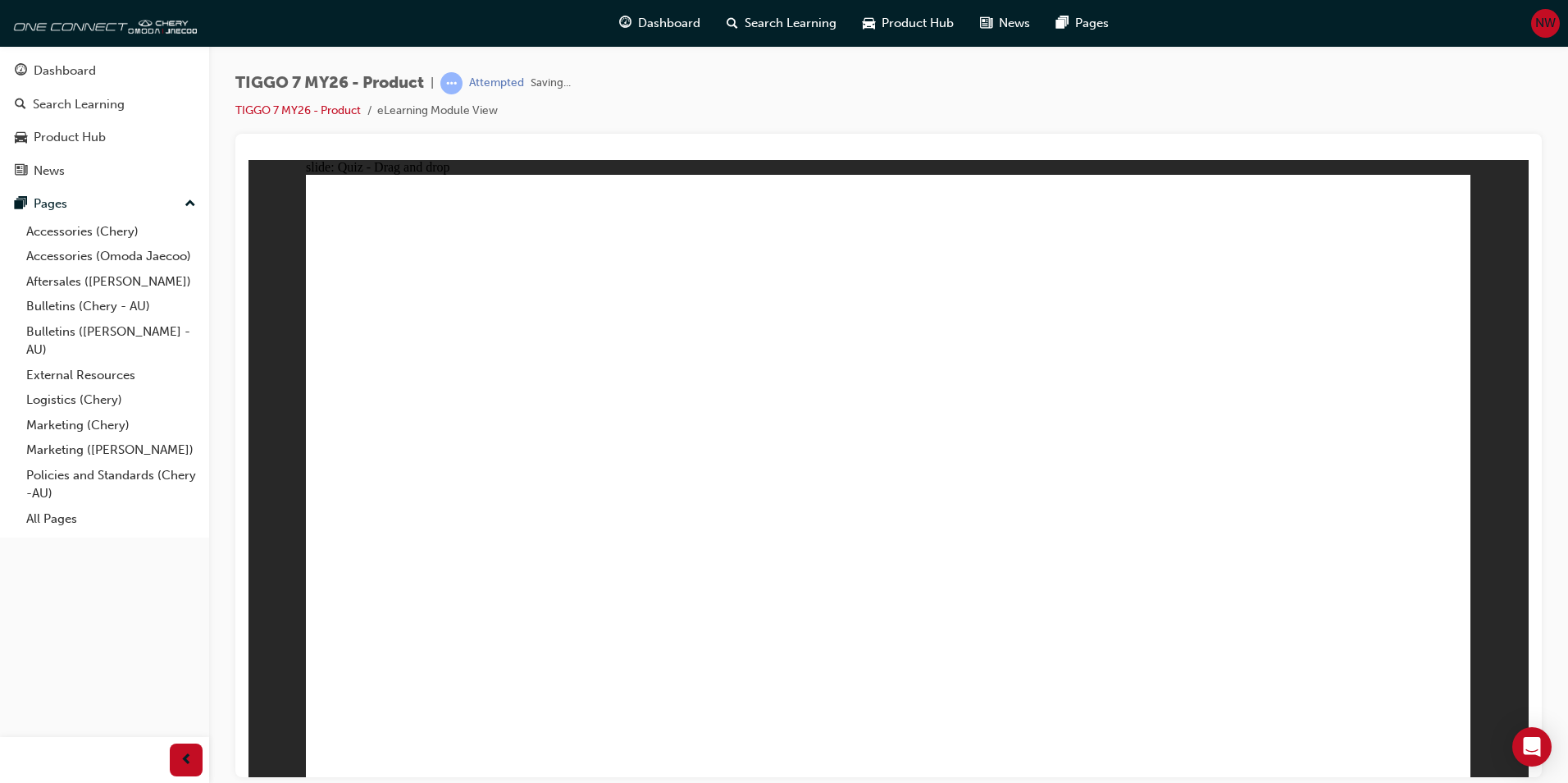
radio input "true"
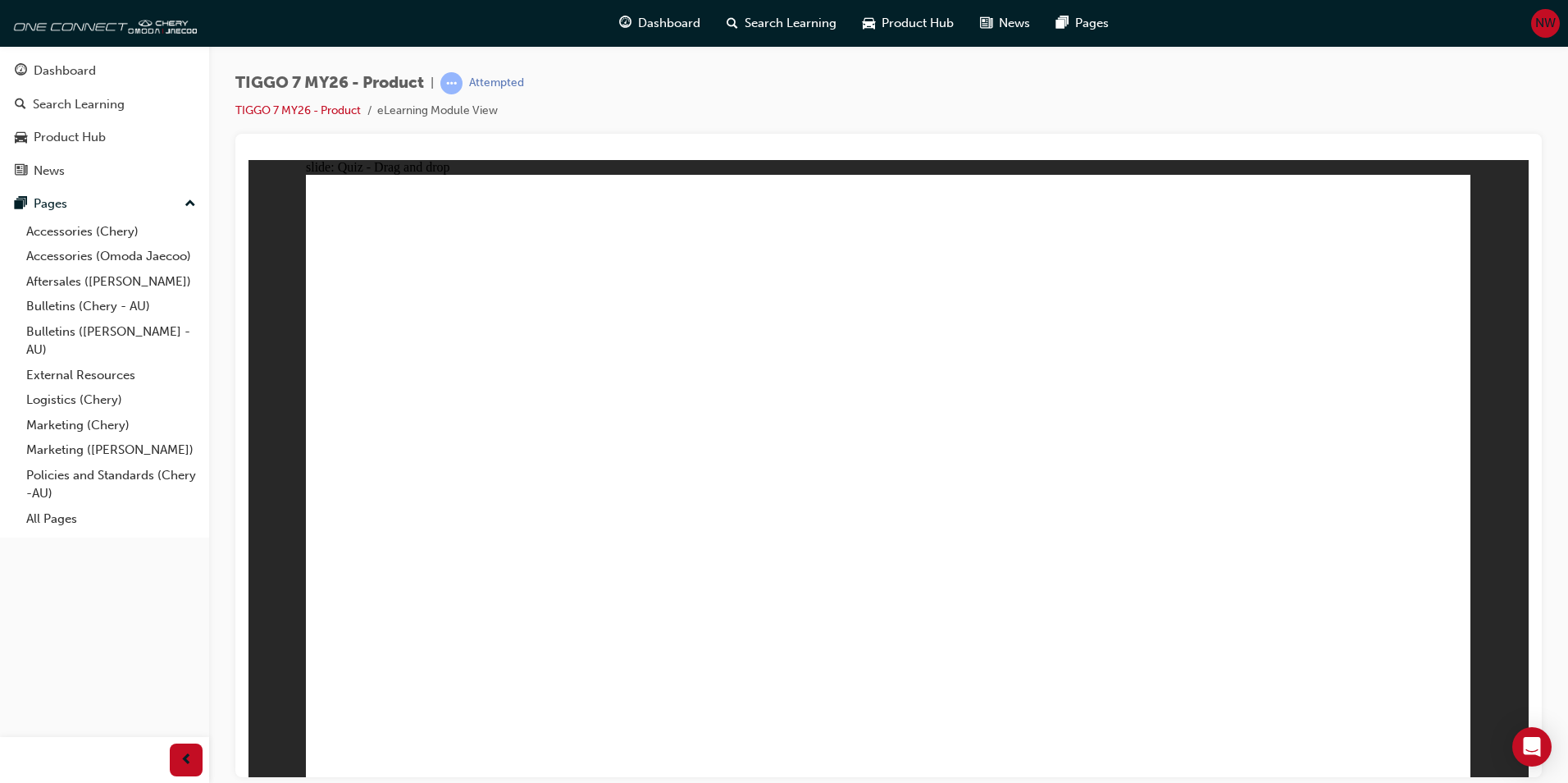
drag, startPoint x: 936, startPoint y: 380, endPoint x: 926, endPoint y: 493, distance: 113.4
drag, startPoint x: 1193, startPoint y: 347, endPoint x: 1139, endPoint y: 484, distance: 147.3
drag, startPoint x: 941, startPoint y: 495, endPoint x: 970, endPoint y: 436, distance: 65.7
drag, startPoint x: 1079, startPoint y: 519, endPoint x: 1086, endPoint y: 333, distance: 186.1
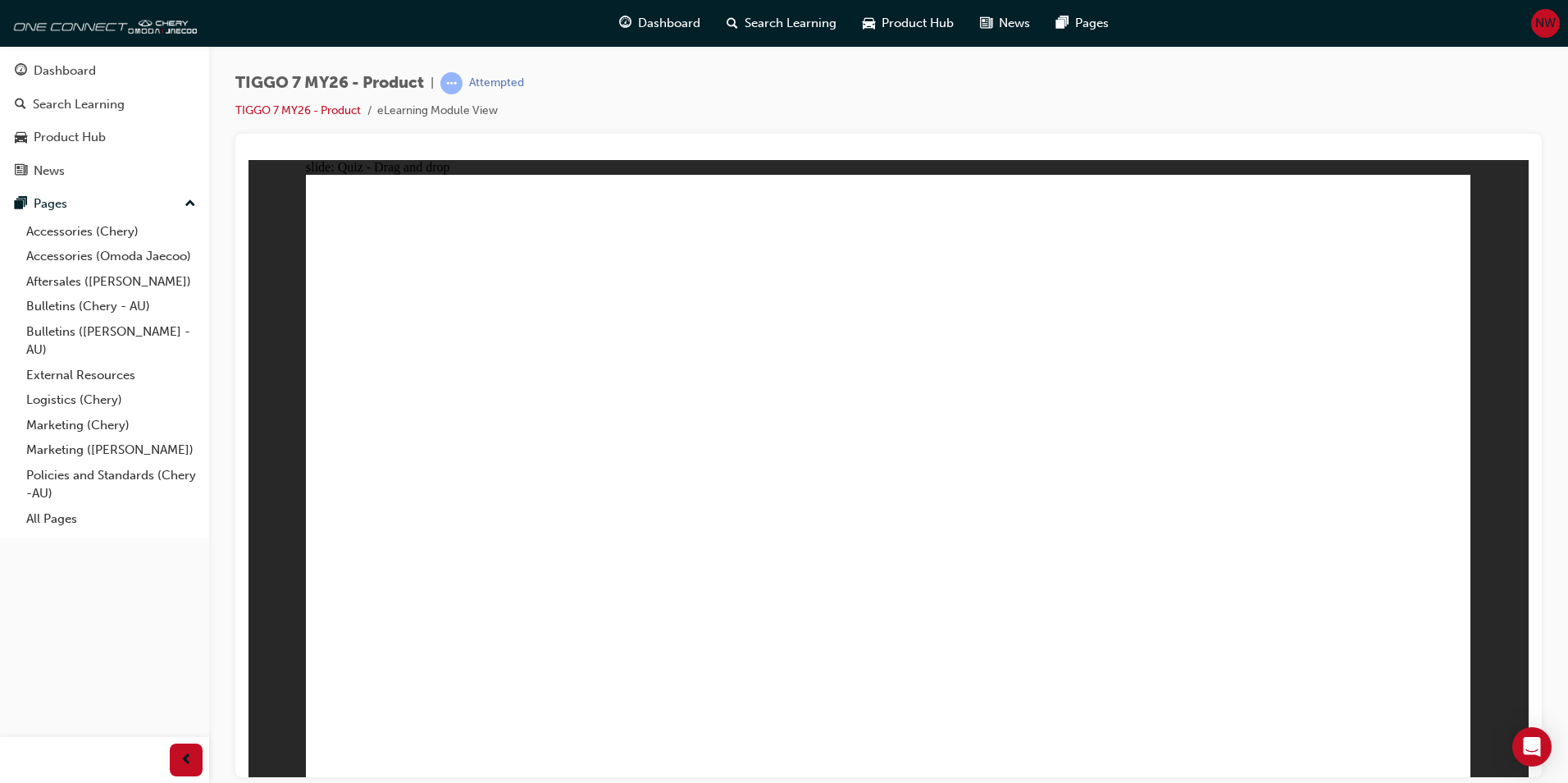
drag, startPoint x: 970, startPoint y: 370, endPoint x: 719, endPoint y: 511, distance: 287.9
drag, startPoint x: 1218, startPoint y: 381, endPoint x: 1323, endPoint y: 519, distance: 173.4
drag, startPoint x: 1292, startPoint y: 251, endPoint x: 832, endPoint y: 491, distance: 518.8
drag, startPoint x: 1028, startPoint y: 239, endPoint x: 1041, endPoint y: 439, distance: 200.4
drag, startPoint x: 866, startPoint y: 275, endPoint x: 425, endPoint y: 549, distance: 519.2
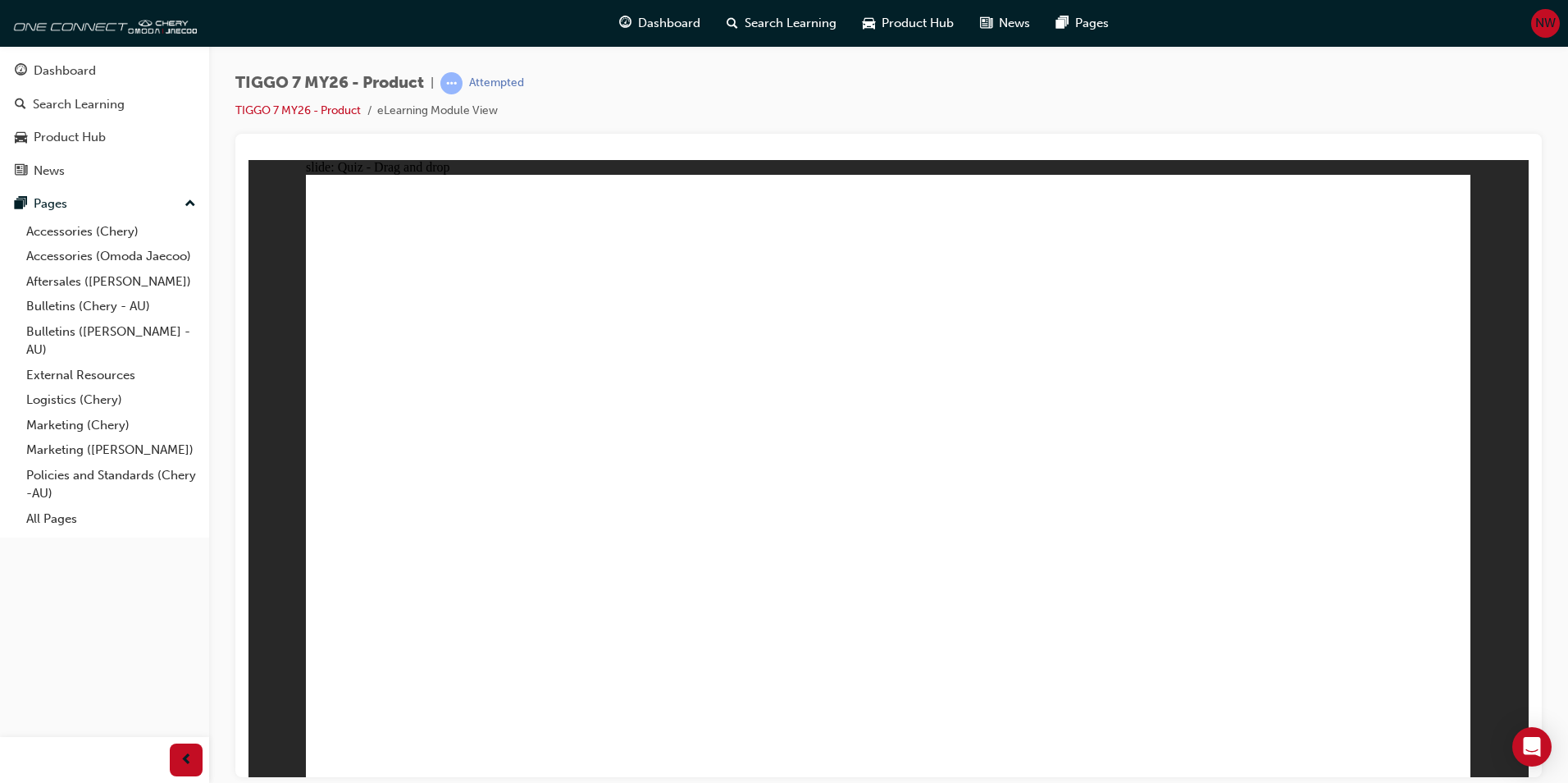
drag, startPoint x: 1077, startPoint y: 529, endPoint x: 746, endPoint y: 365, distance: 369.4
drag, startPoint x: 702, startPoint y: 530, endPoint x: 1157, endPoint y: 522, distance: 455.1
drag, startPoint x: 1067, startPoint y: 223, endPoint x: 594, endPoint y: 490, distance: 543.2
drag, startPoint x: 935, startPoint y: 512, endPoint x: 451, endPoint y: 508, distance: 484.0
drag, startPoint x: 832, startPoint y: 277, endPoint x: 870, endPoint y: 507, distance: 233.1
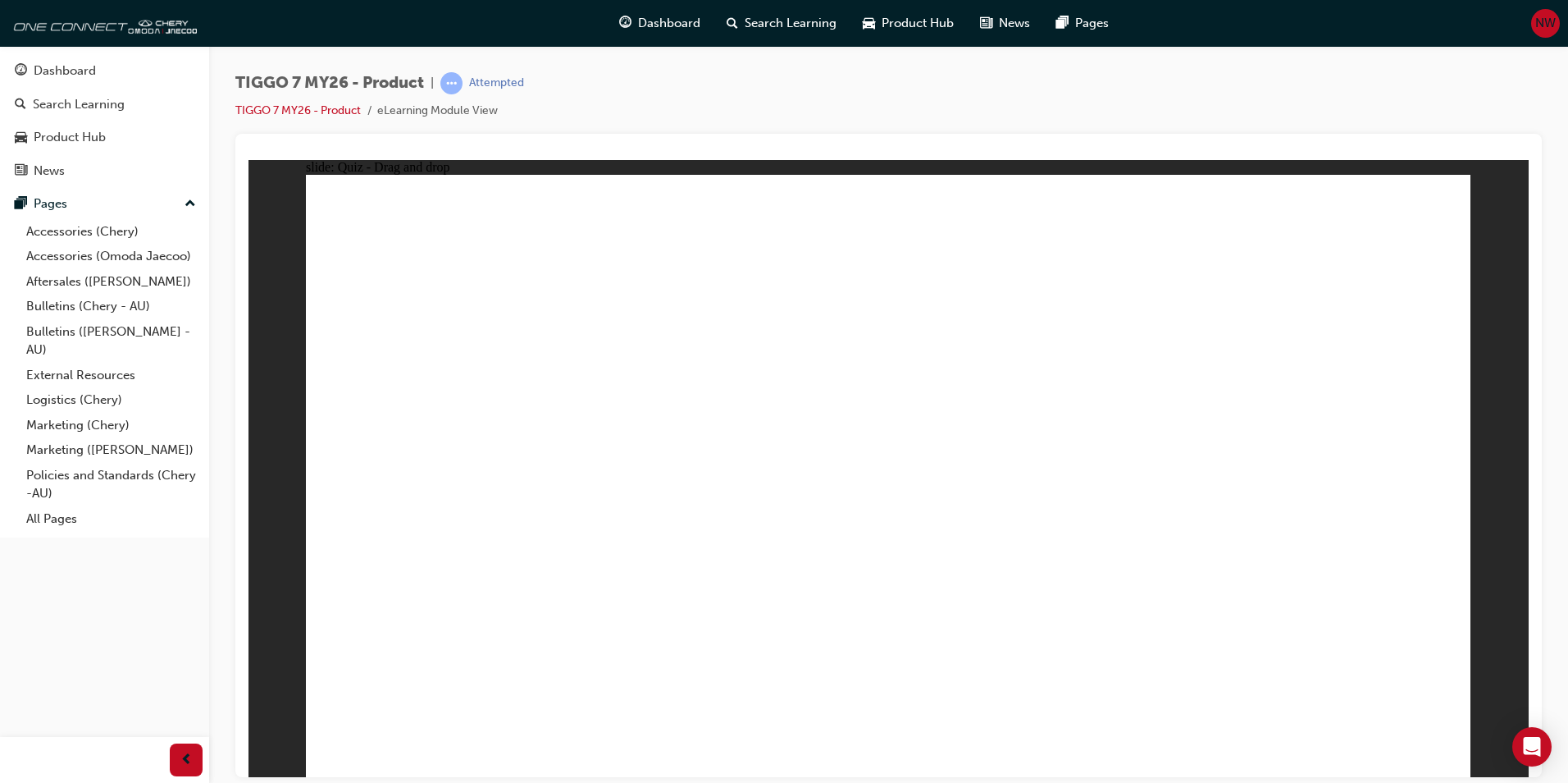
drag, startPoint x: 1062, startPoint y: 533, endPoint x: 869, endPoint y: 528, distance: 193.1
drag, startPoint x: 830, startPoint y: 253, endPoint x: 1084, endPoint y: 518, distance: 367.1
drag, startPoint x: 1386, startPoint y: 699, endPoint x: 1395, endPoint y: 773, distance: 74.5
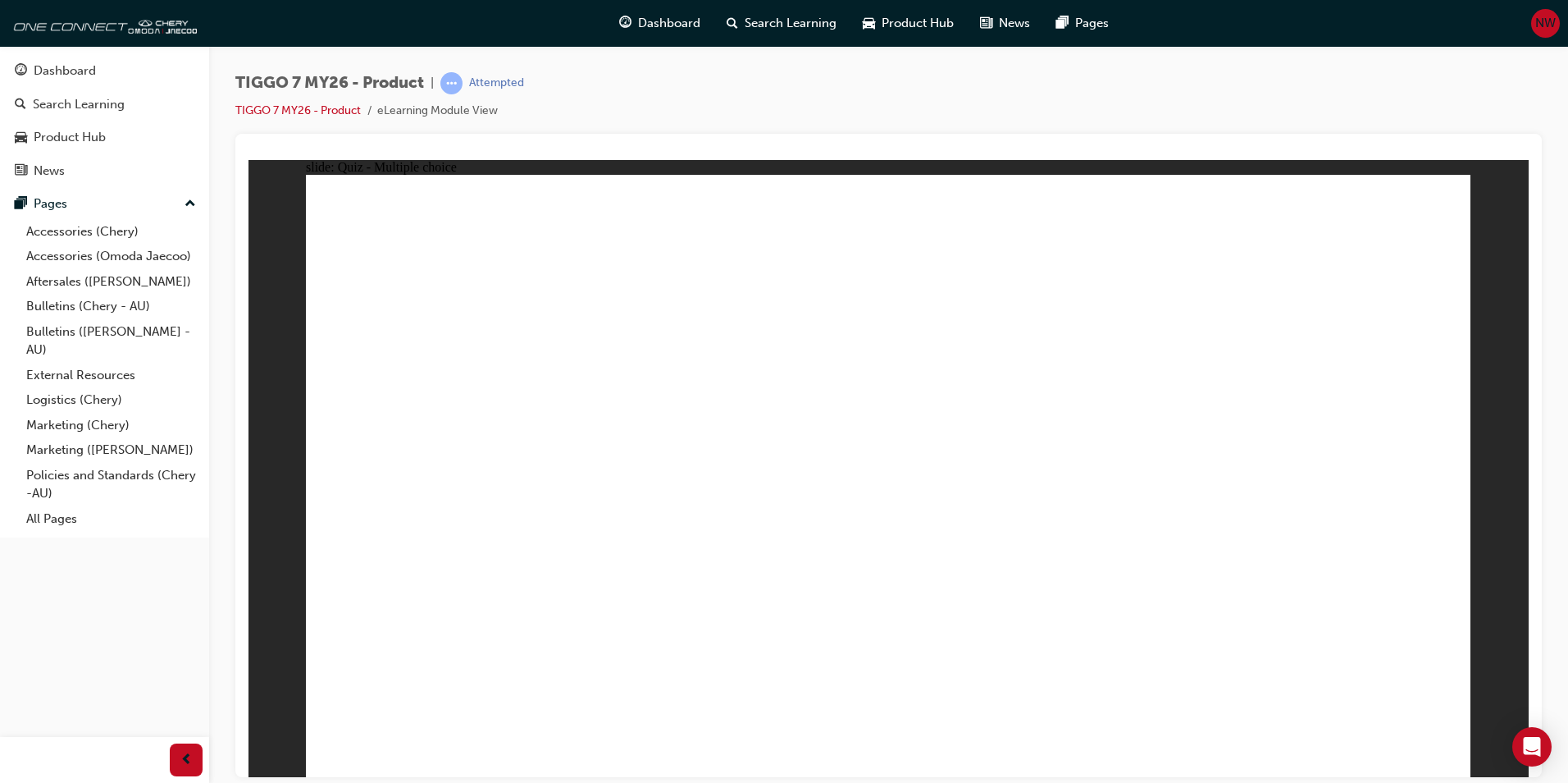
radio input "true"
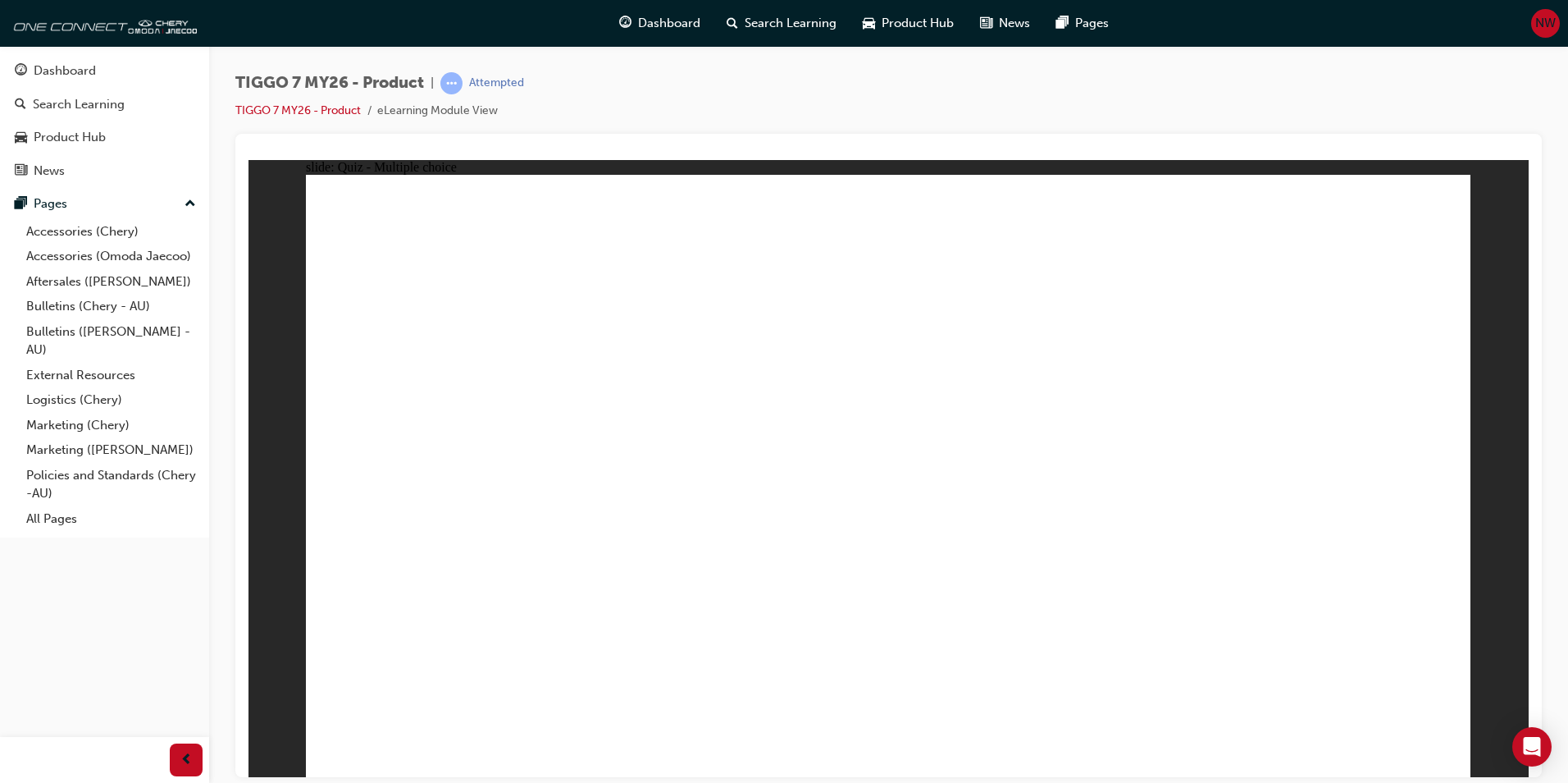
drag, startPoint x: 1209, startPoint y: 381, endPoint x: 1223, endPoint y: 403, distance: 26.1
drag, startPoint x: 854, startPoint y: 258, endPoint x: 1322, endPoint y: 523, distance: 537.8
drag, startPoint x: 1133, startPoint y: 247, endPoint x: 504, endPoint y: 521, distance: 686.1
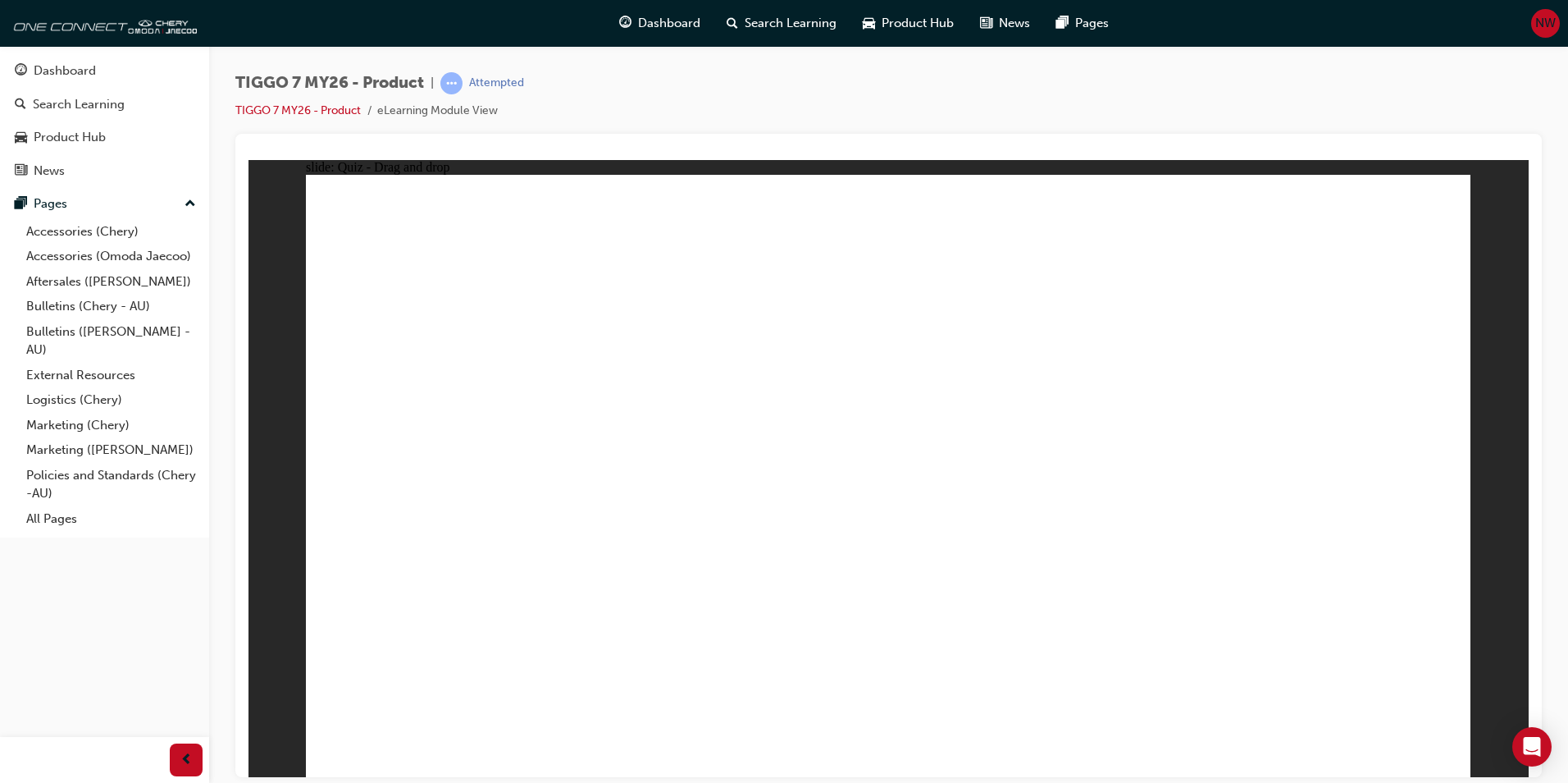
drag, startPoint x: 1236, startPoint y: 251, endPoint x: 1151, endPoint y: 222, distance: 89.8
drag, startPoint x: 1146, startPoint y: 341, endPoint x: 1111, endPoint y: 372, distance: 46.8
drag, startPoint x: 1150, startPoint y: 328, endPoint x: 835, endPoint y: 464, distance: 343.1
drag, startPoint x: 1239, startPoint y: 251, endPoint x: 1039, endPoint y: 494, distance: 314.7
drag, startPoint x: 830, startPoint y: 395, endPoint x: 685, endPoint y: 515, distance: 188.2
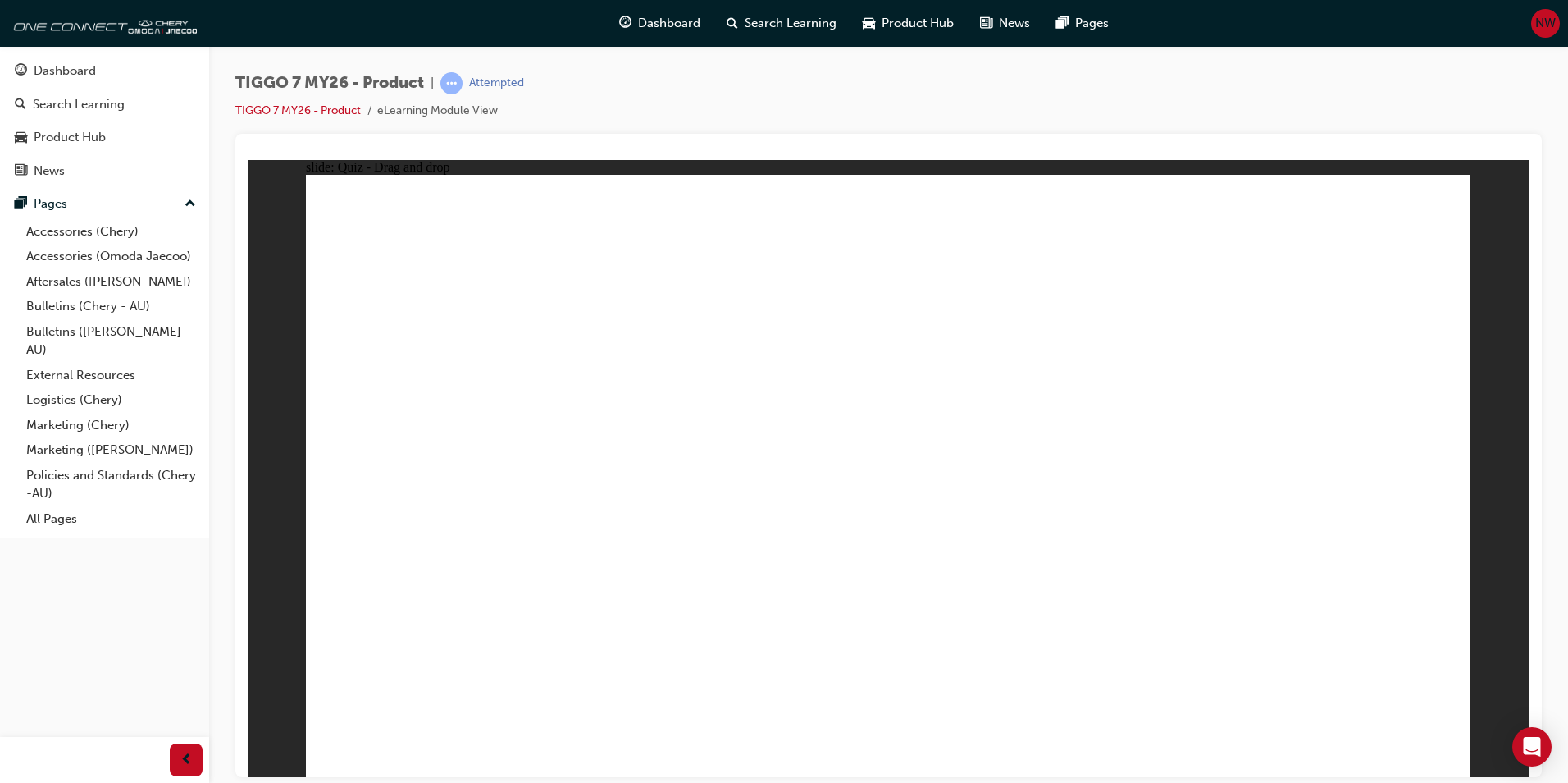
drag, startPoint x: 933, startPoint y: 531, endPoint x: 968, endPoint y: 398, distance: 137.5
drag, startPoint x: 1078, startPoint y: 496, endPoint x: 953, endPoint y: 499, distance: 125.0
drag, startPoint x: 1206, startPoint y: 370, endPoint x: 1101, endPoint y: 517, distance: 180.6
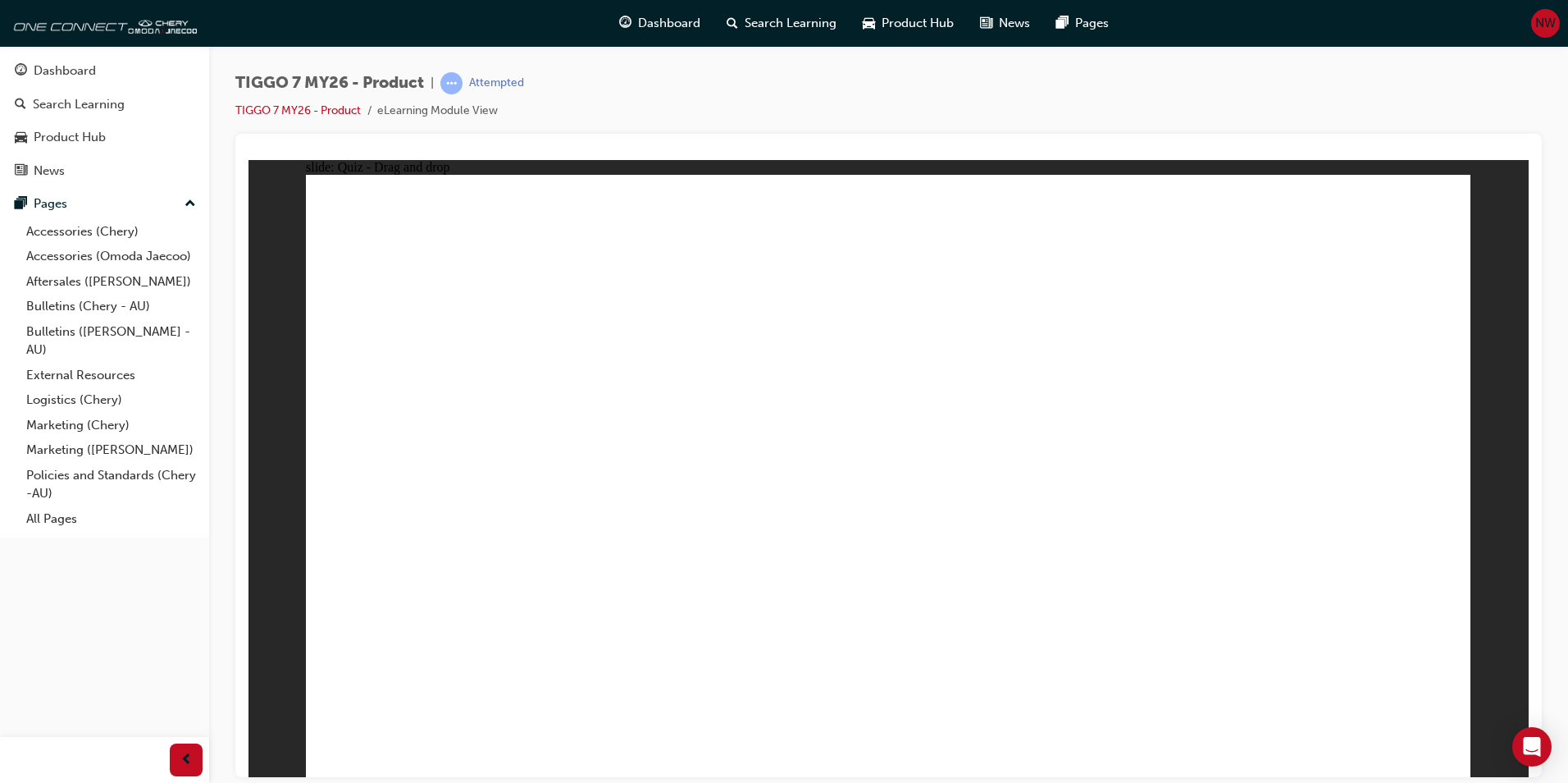
drag, startPoint x: 913, startPoint y: 302, endPoint x: 499, endPoint y: 524, distance: 469.8
drag, startPoint x: 1089, startPoint y: 313, endPoint x: 541, endPoint y: 556, distance: 599.5
drag, startPoint x: 1321, startPoint y: 341, endPoint x: 972, endPoint y: 581, distance: 423.6
drag, startPoint x: 1007, startPoint y: 283, endPoint x: 977, endPoint y: 536, distance: 254.8
drag, startPoint x: 1113, startPoint y: 341, endPoint x: 1072, endPoint y: 558, distance: 220.8
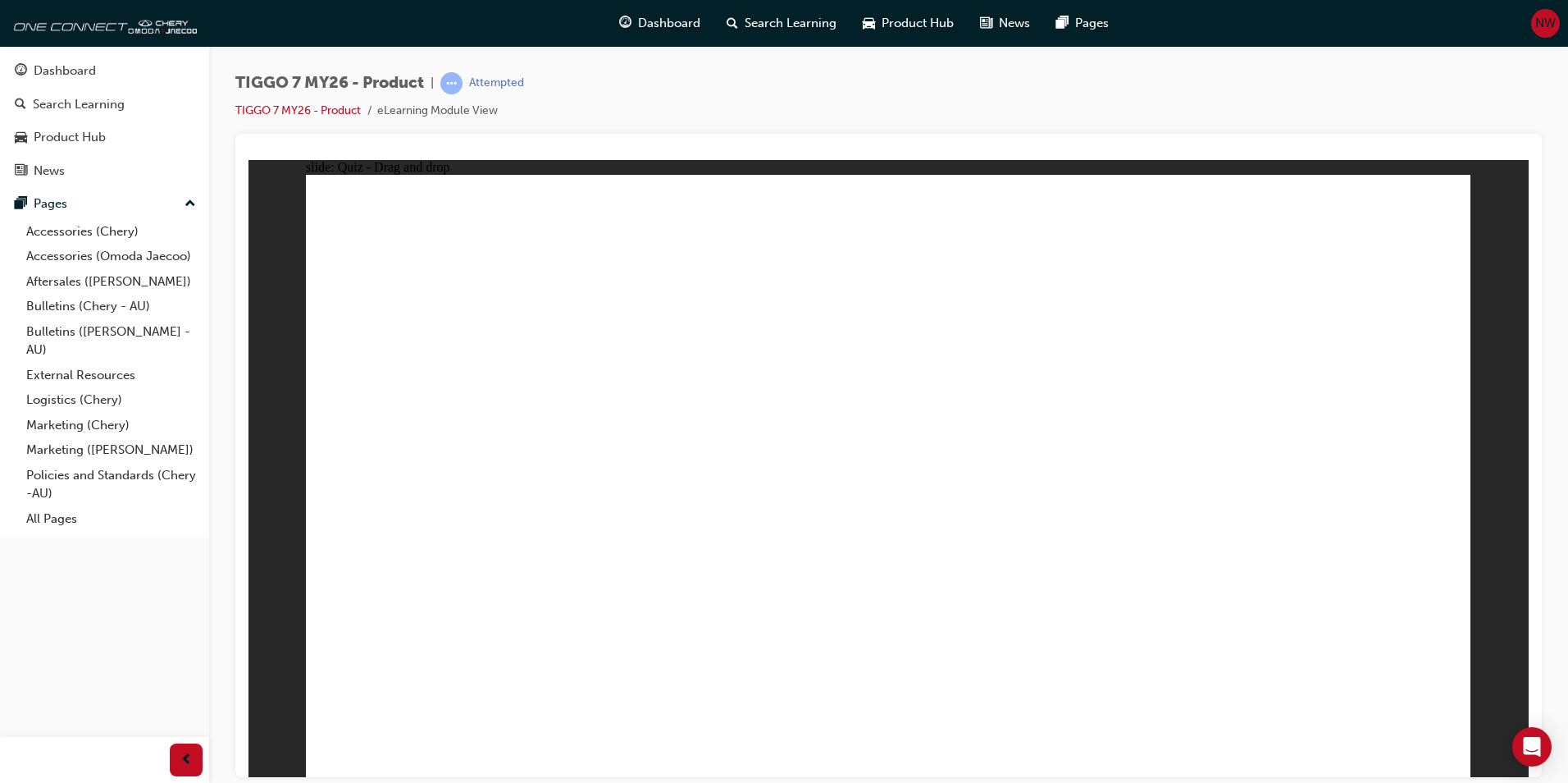
drag, startPoint x: 1390, startPoint y: 292, endPoint x: 1065, endPoint y: 433, distance: 354.3
drag, startPoint x: 866, startPoint y: 232, endPoint x: 1148, endPoint y: 544, distance: 420.6
drag, startPoint x: 1382, startPoint y: 245, endPoint x: 559, endPoint y: 551, distance: 878.0
drag, startPoint x: 894, startPoint y: 300, endPoint x: 655, endPoint y: 568, distance: 359.1
drag, startPoint x: 982, startPoint y: 250, endPoint x: 962, endPoint y: 568, distance: 318.6
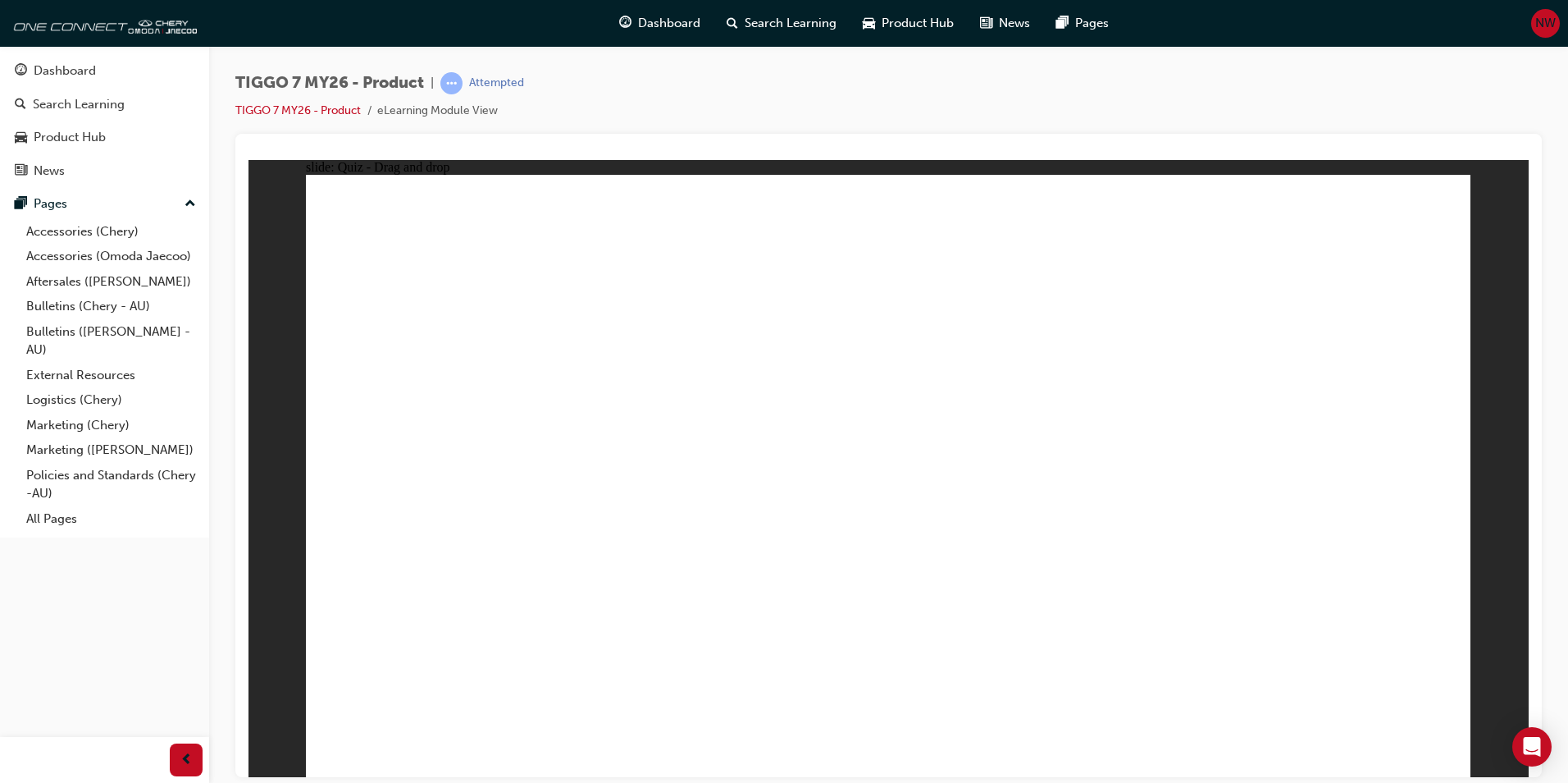
drag, startPoint x: 1101, startPoint y: 243, endPoint x: 1012, endPoint y: 368, distance: 153.4
drag, startPoint x: 1009, startPoint y: 353, endPoint x: 743, endPoint y: 558, distance: 335.8
drag, startPoint x: 1085, startPoint y: 329, endPoint x: 901, endPoint y: 413, distance: 202.3
drag, startPoint x: 1255, startPoint y: 294, endPoint x: 712, endPoint y: 527, distance: 590.9
drag, startPoint x: 1271, startPoint y: 229, endPoint x: 792, endPoint y: 544, distance: 573.3
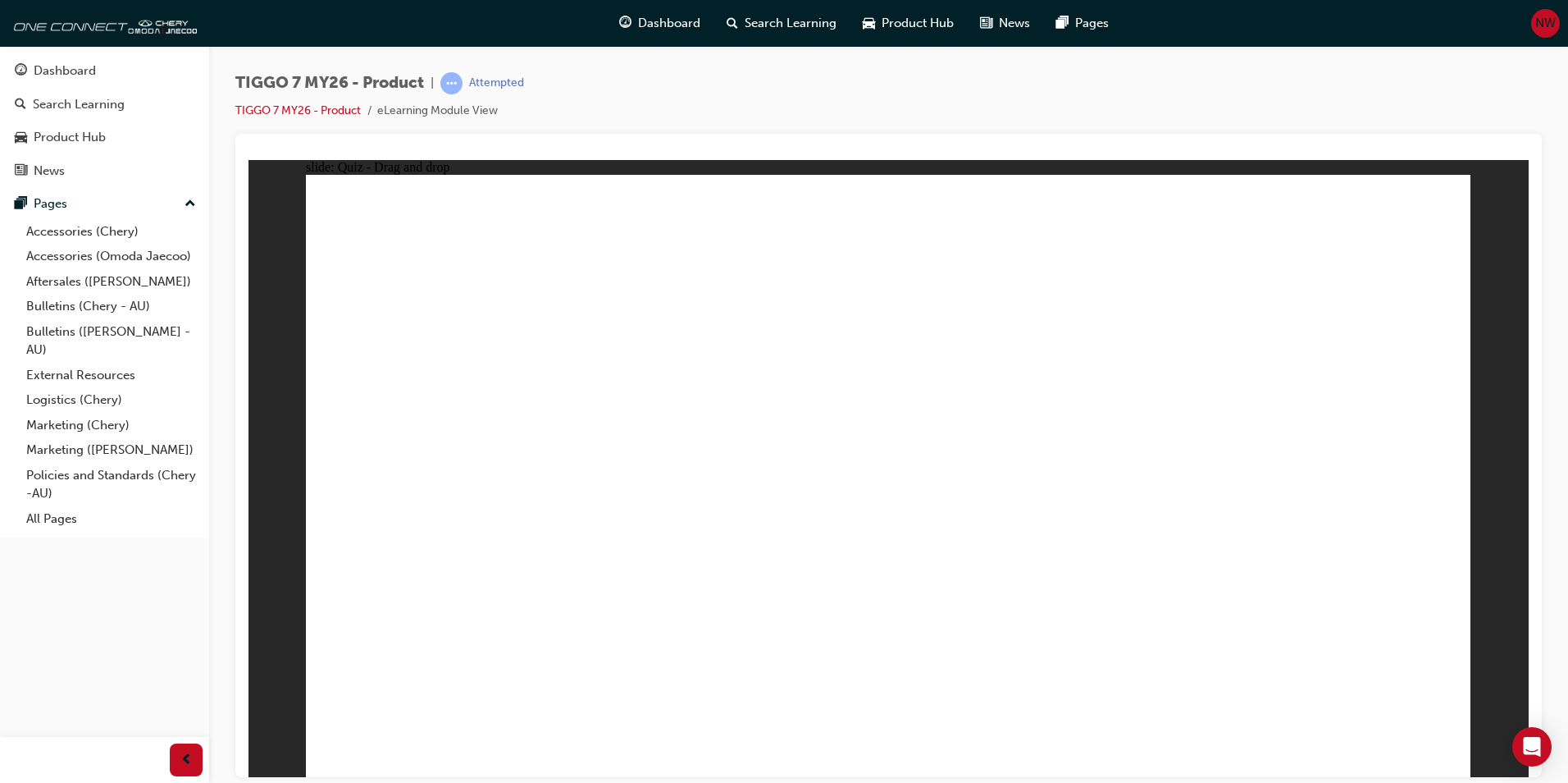
drag, startPoint x: 1188, startPoint y: 399, endPoint x: 766, endPoint y: 565, distance: 453.5
drag, startPoint x: 459, startPoint y: 549, endPoint x: 471, endPoint y: 588, distance: 40.8
drag, startPoint x: 929, startPoint y: 295, endPoint x: 663, endPoint y: 480, distance: 324.0
drag, startPoint x: 910, startPoint y: 412, endPoint x: 619, endPoint y: 489, distance: 301.0
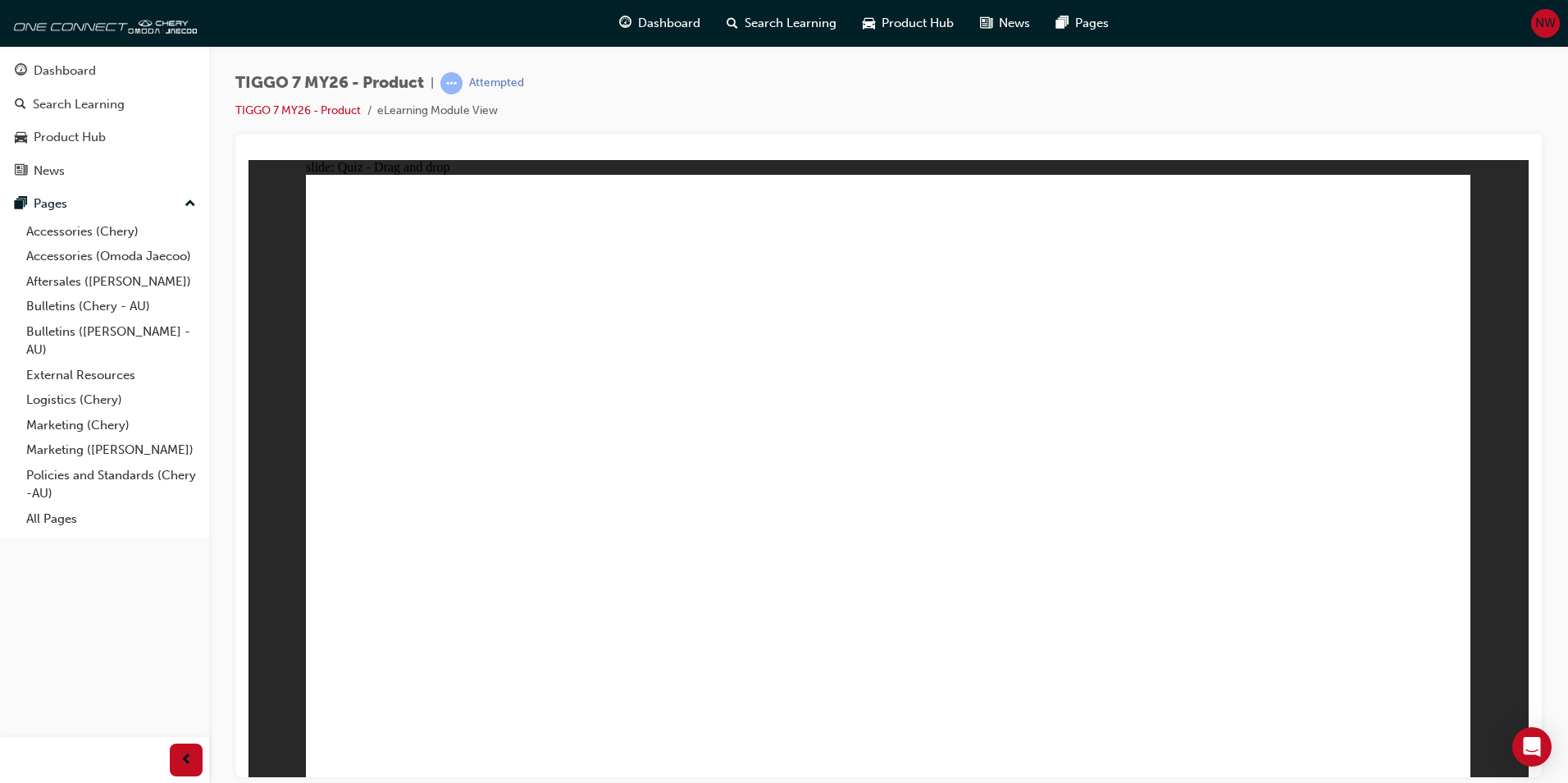
drag, startPoint x: 1353, startPoint y: 288, endPoint x: 1105, endPoint y: 549, distance: 360.0
drag, startPoint x: 891, startPoint y: 598, endPoint x: 863, endPoint y: 599, distance: 28.0
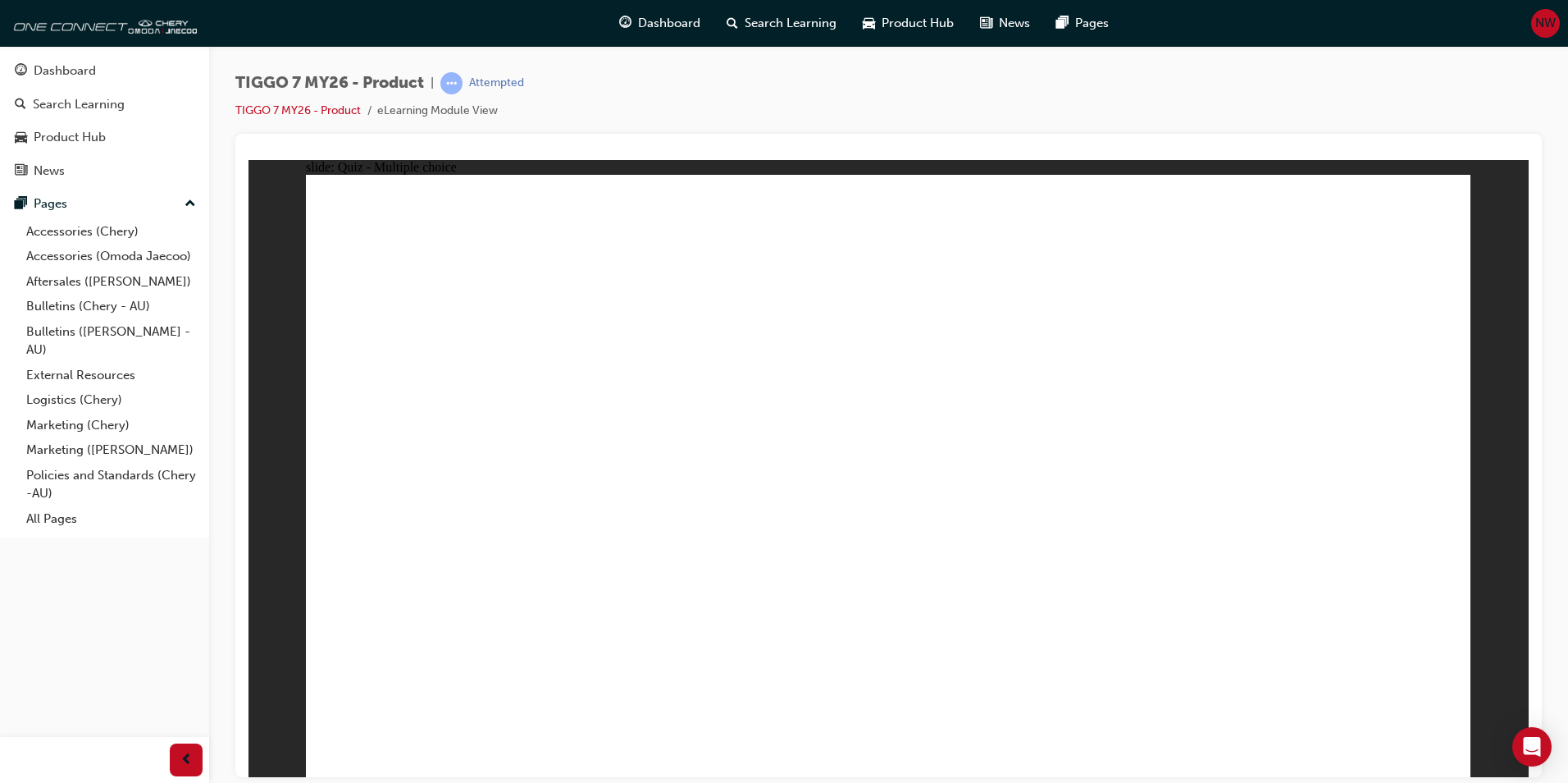
radio input "false"
radio input "true"
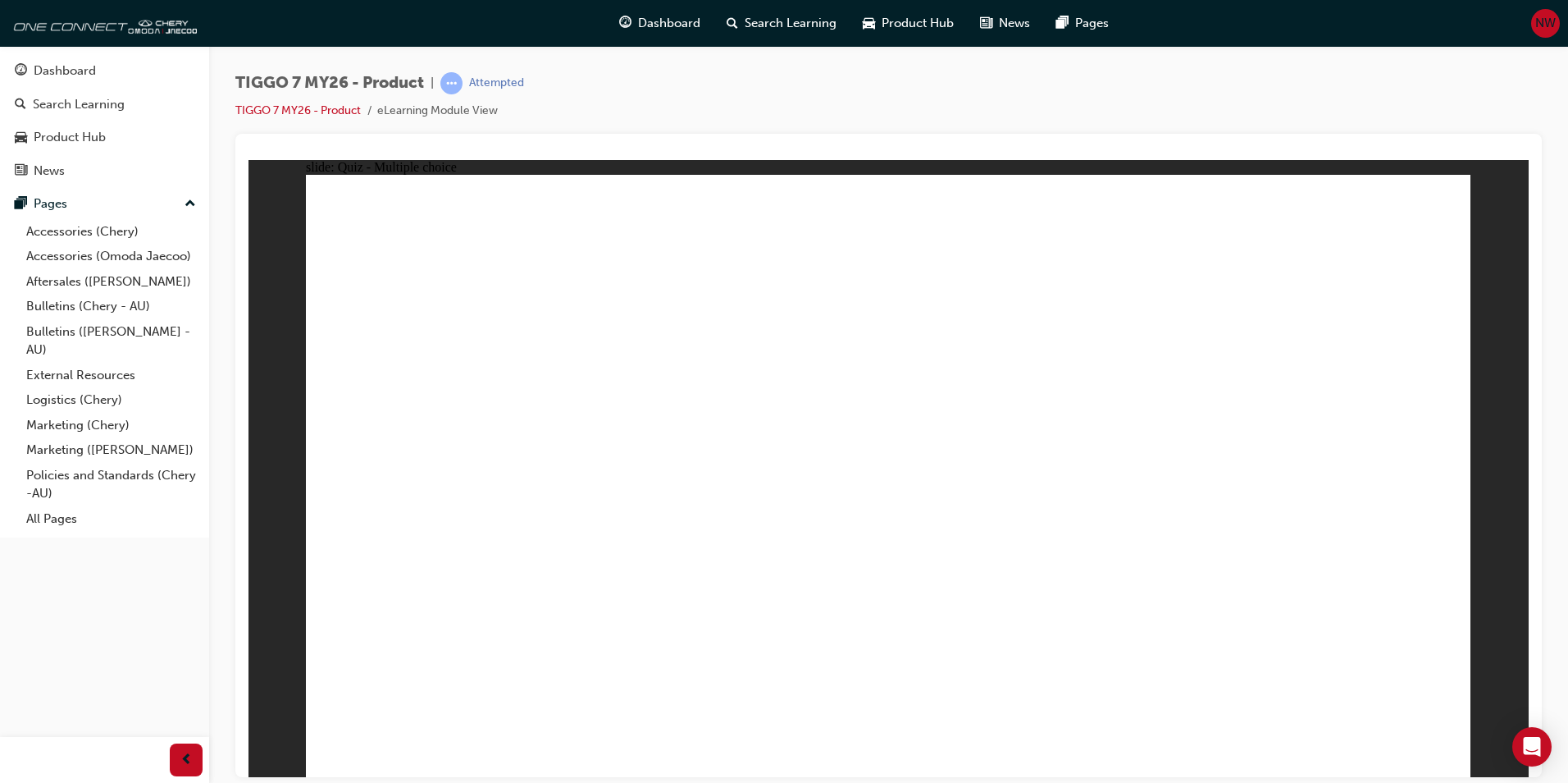
radio input "false"
radio input "true"
radio input "false"
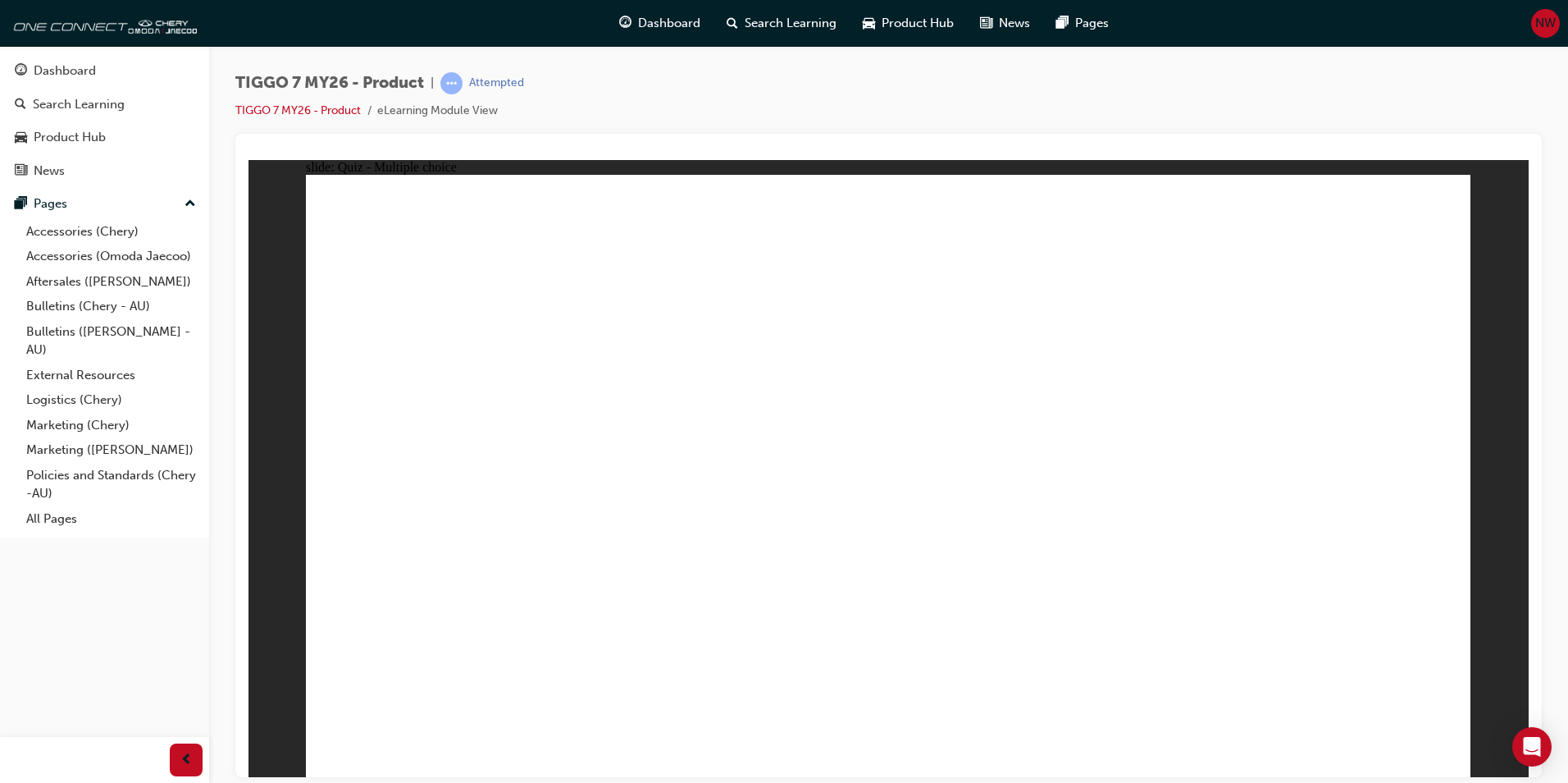
radio input "true"
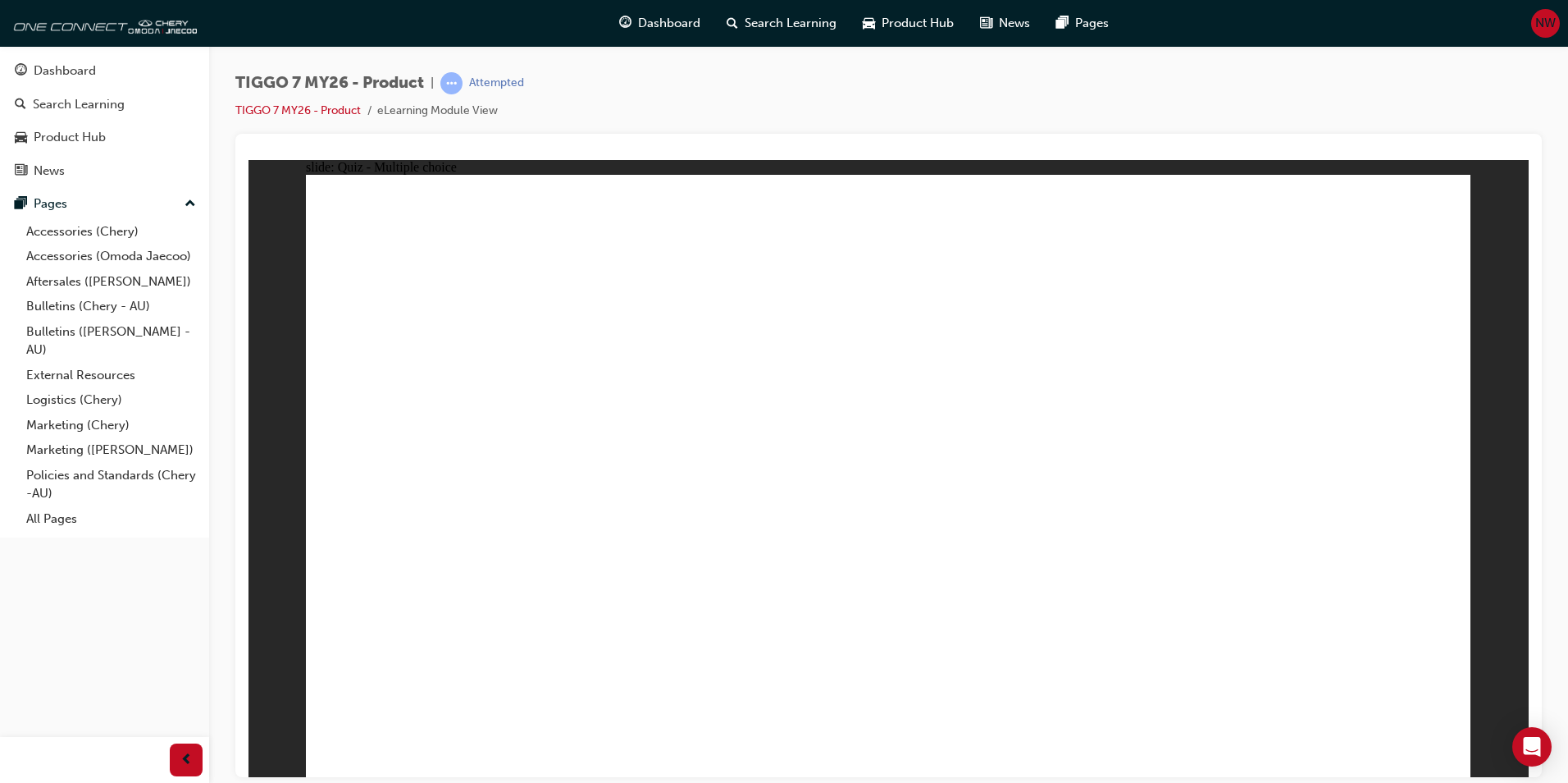
radio input "false"
radio input "true"
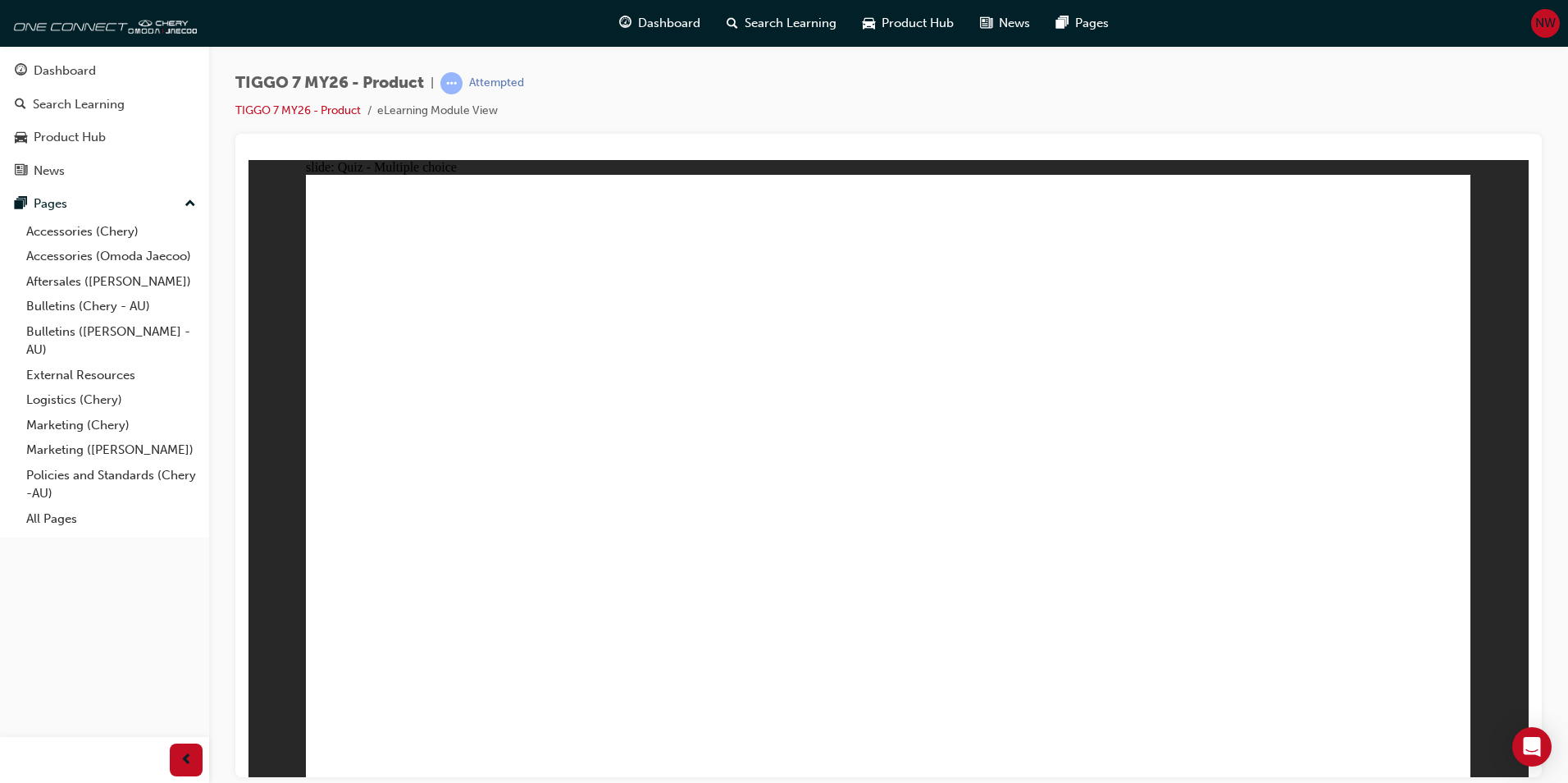
radio input "true"
radio input "false"
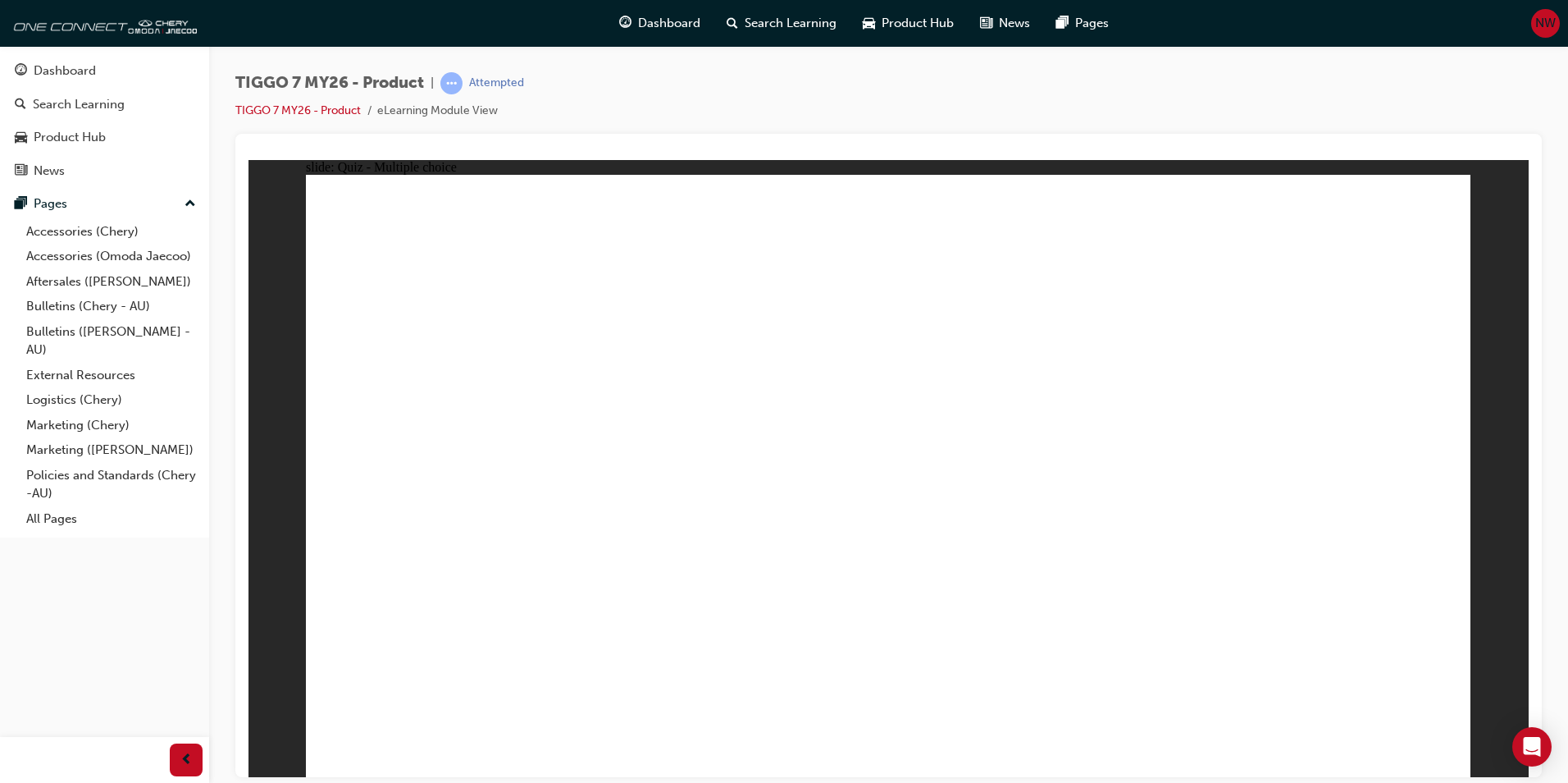
radio input "false"
radio input "true"
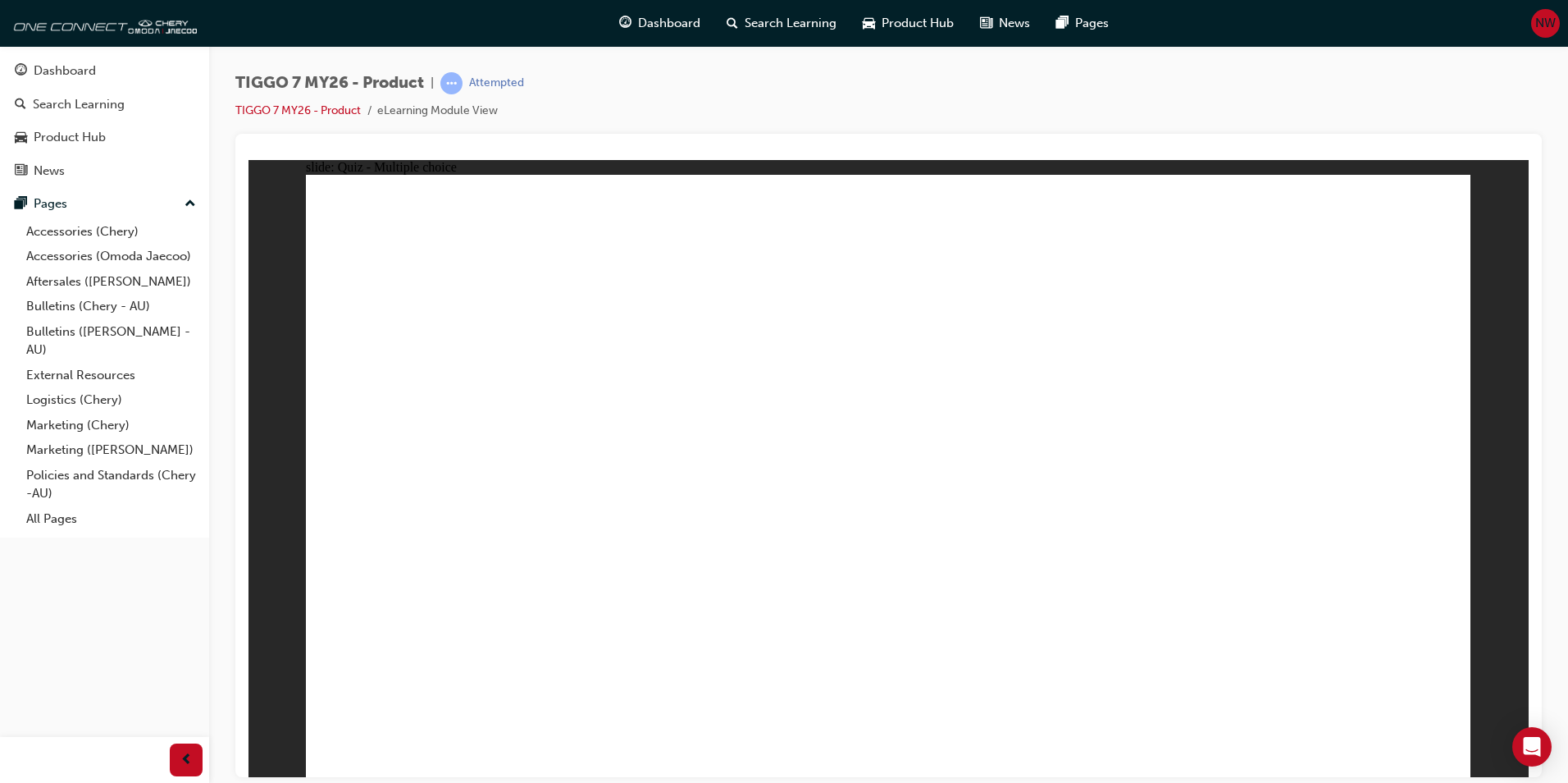
radio input "true"
drag, startPoint x: 1059, startPoint y: 333, endPoint x: 1021, endPoint y: 500, distance: 171.3
drag, startPoint x: 1403, startPoint y: 662, endPoint x: 1403, endPoint y: 677, distance: 15.0
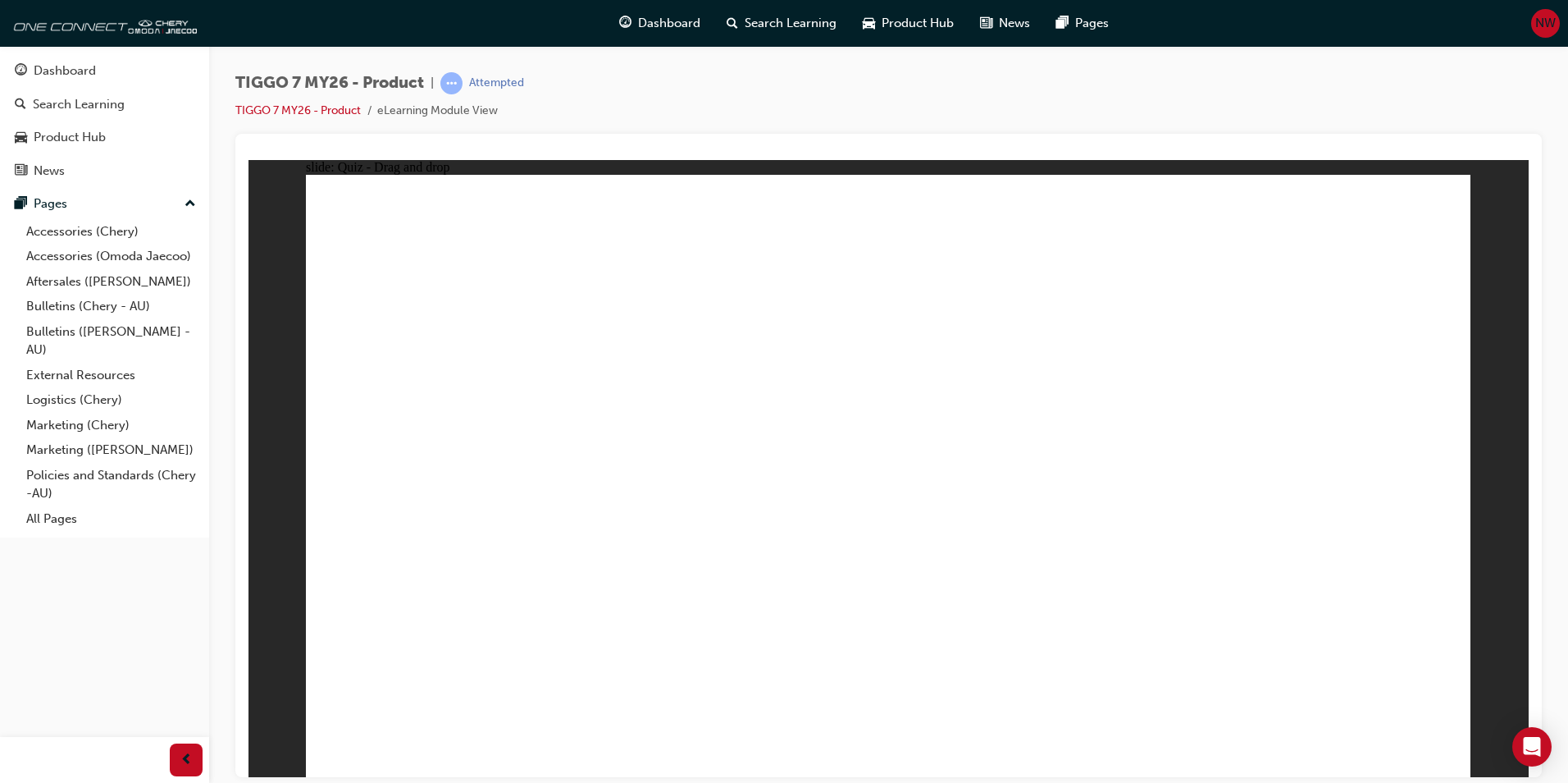
radio input "true"
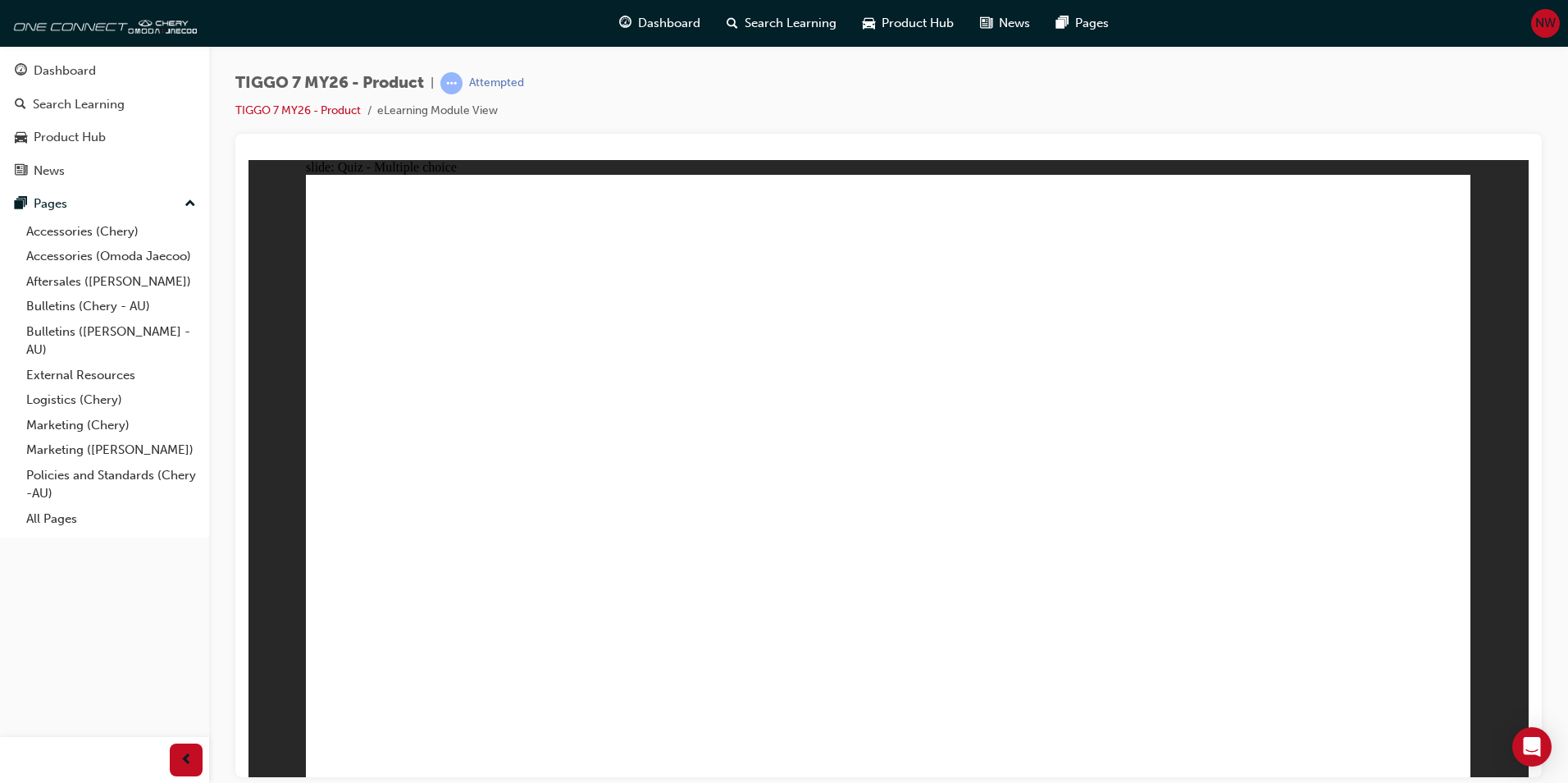
drag, startPoint x: 1139, startPoint y: 173, endPoint x: 1107, endPoint y: 233, distance: 68.0
drag, startPoint x: 1107, startPoint y: 233, endPoint x: 1098, endPoint y: 315, distance: 82.5
drag, startPoint x: 1197, startPoint y: 351, endPoint x: 1201, endPoint y: 360, distance: 9.8
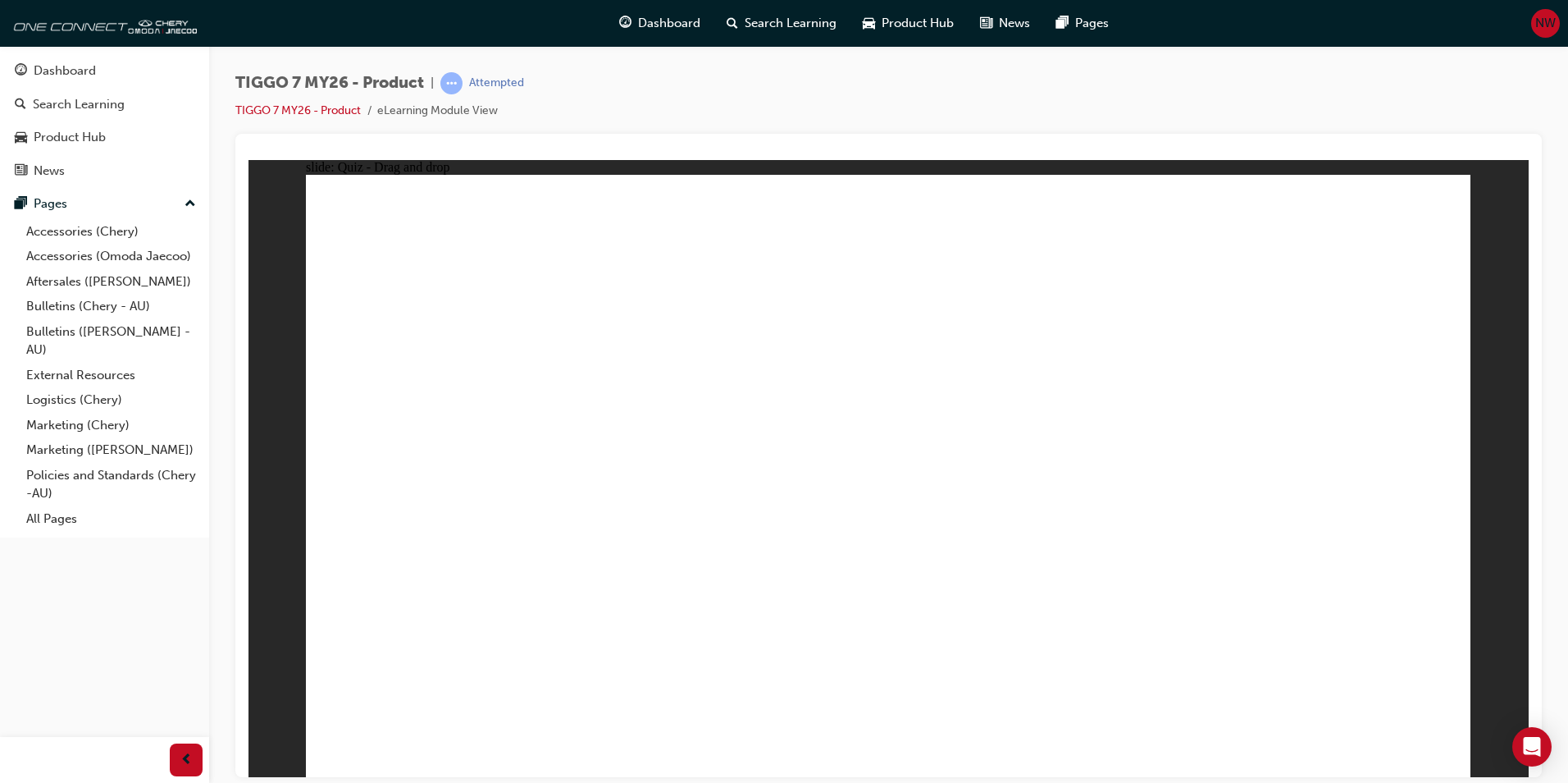
radio input "true"
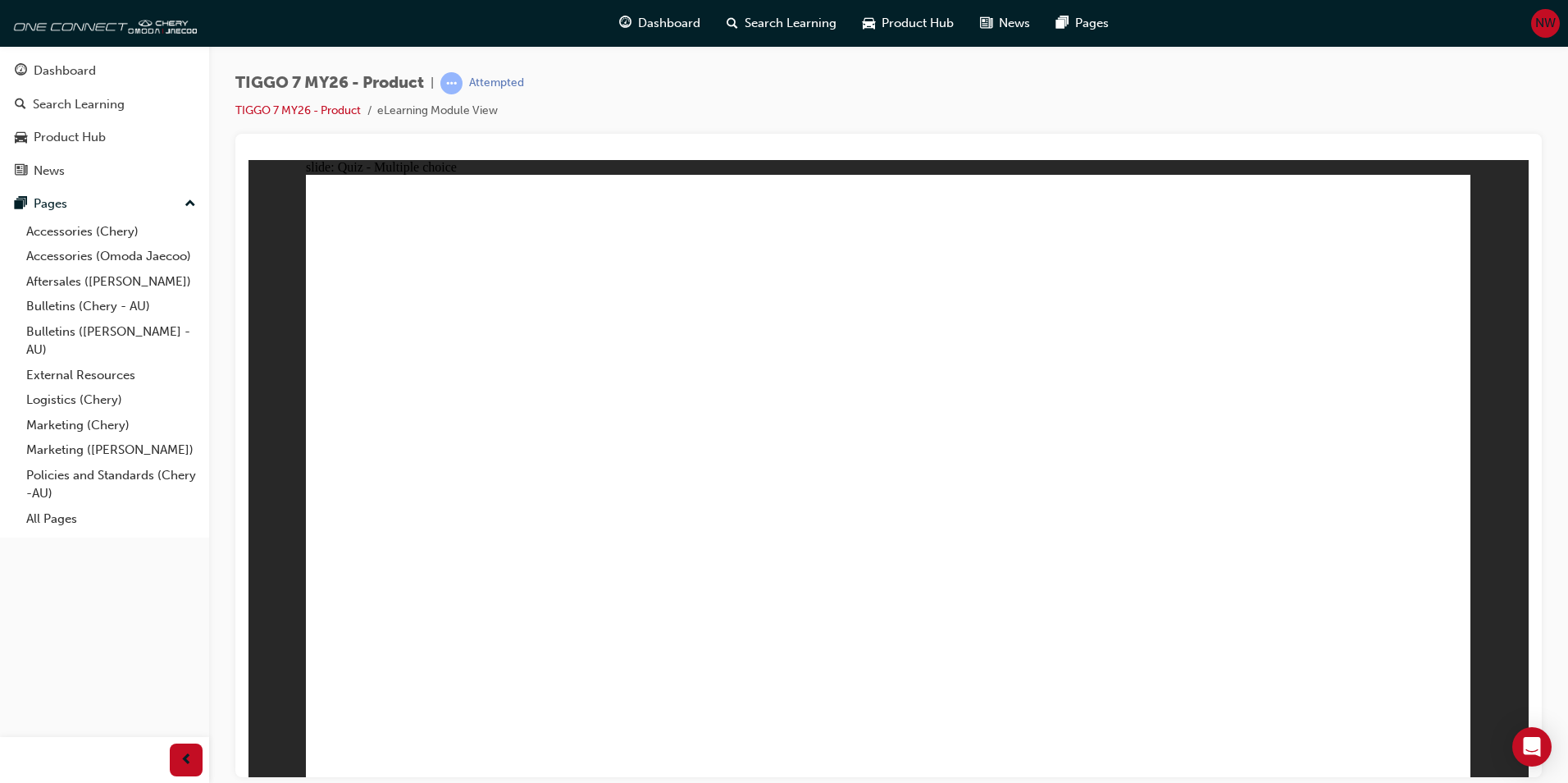
drag, startPoint x: 694, startPoint y: 548, endPoint x: 709, endPoint y: 561, distance: 19.8
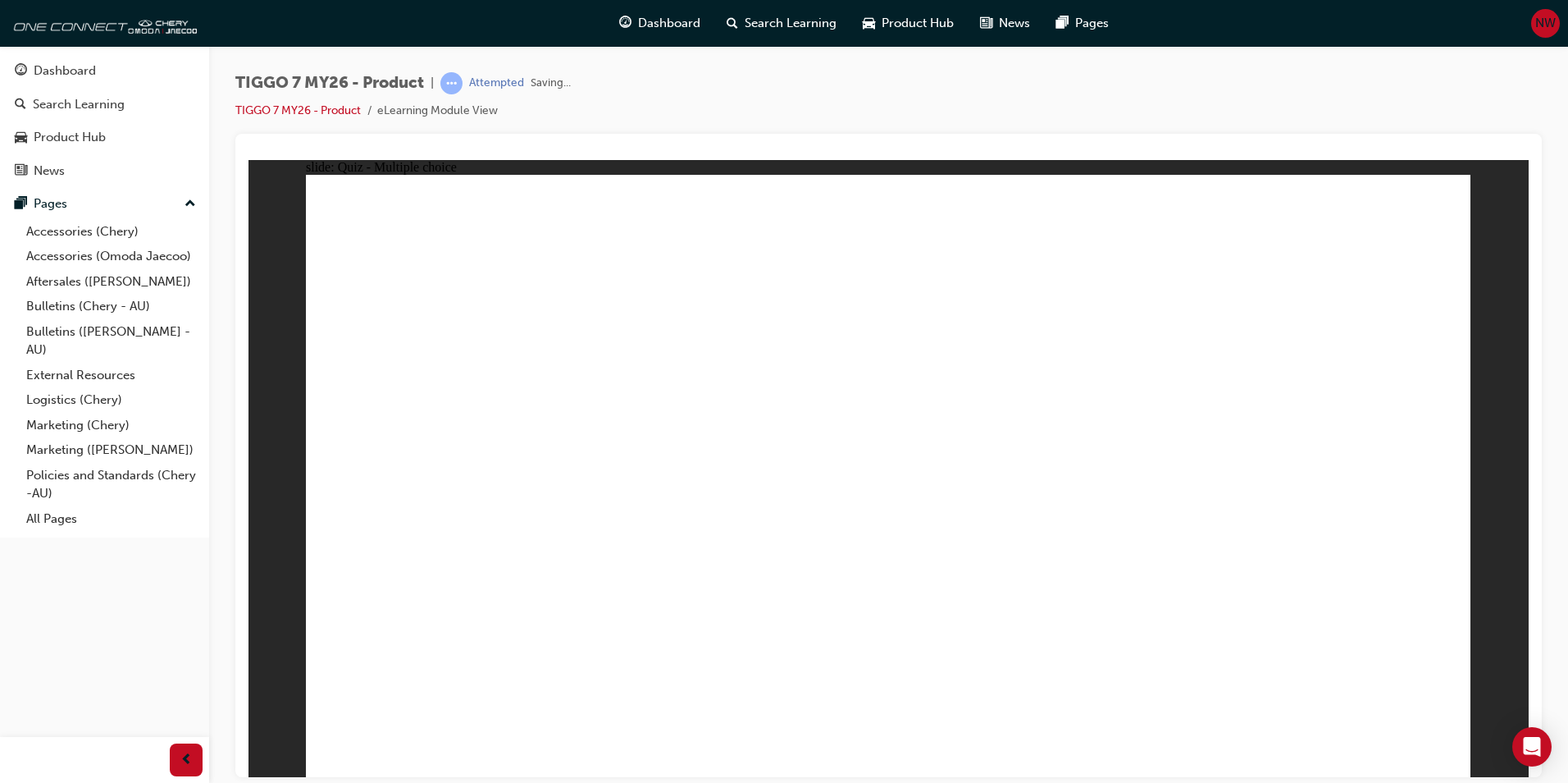
radio input "false"
radio input "true"
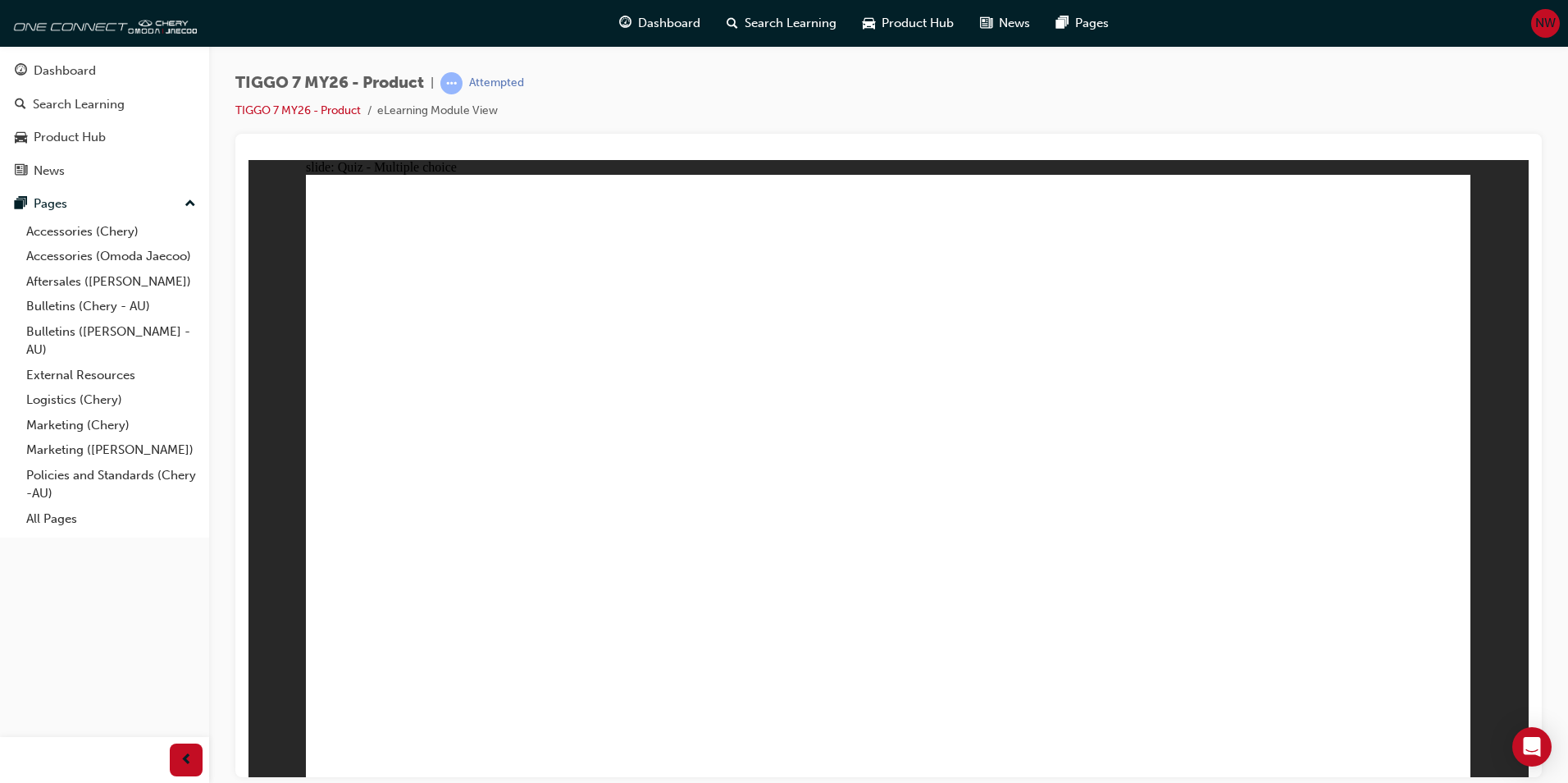
drag, startPoint x: 650, startPoint y: 534, endPoint x: 674, endPoint y: 563, distance: 37.6
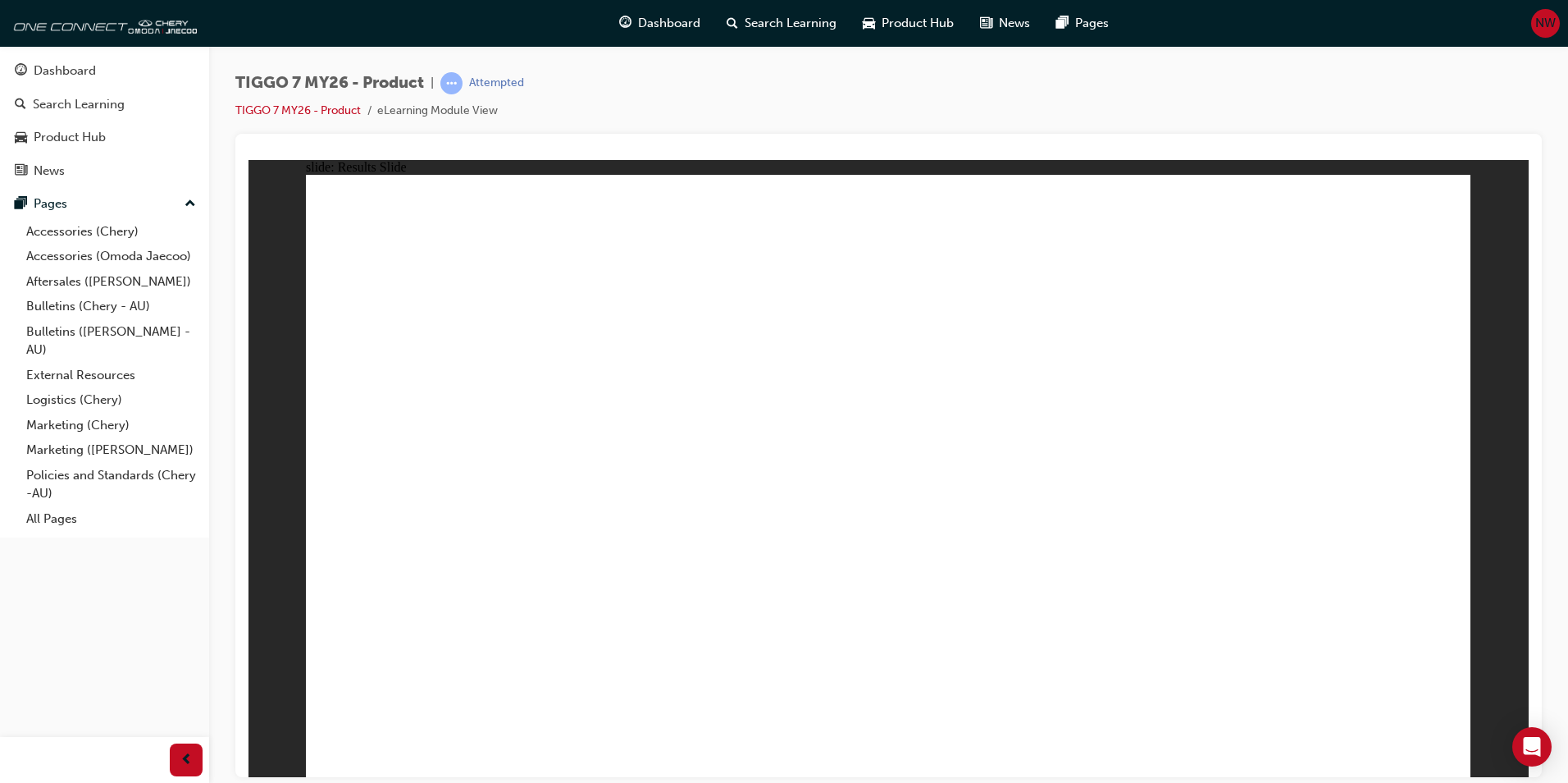
drag, startPoint x: 887, startPoint y: 286, endPoint x: 1343, endPoint y: 514, distance: 509.8
drag, startPoint x: 1154, startPoint y: 350, endPoint x: 1033, endPoint y: 492, distance: 186.6
drag, startPoint x: 1081, startPoint y: 491, endPoint x: 936, endPoint y: 481, distance: 145.3
drag, startPoint x: 976, startPoint y: 381, endPoint x: 1127, endPoint y: 540, distance: 219.3
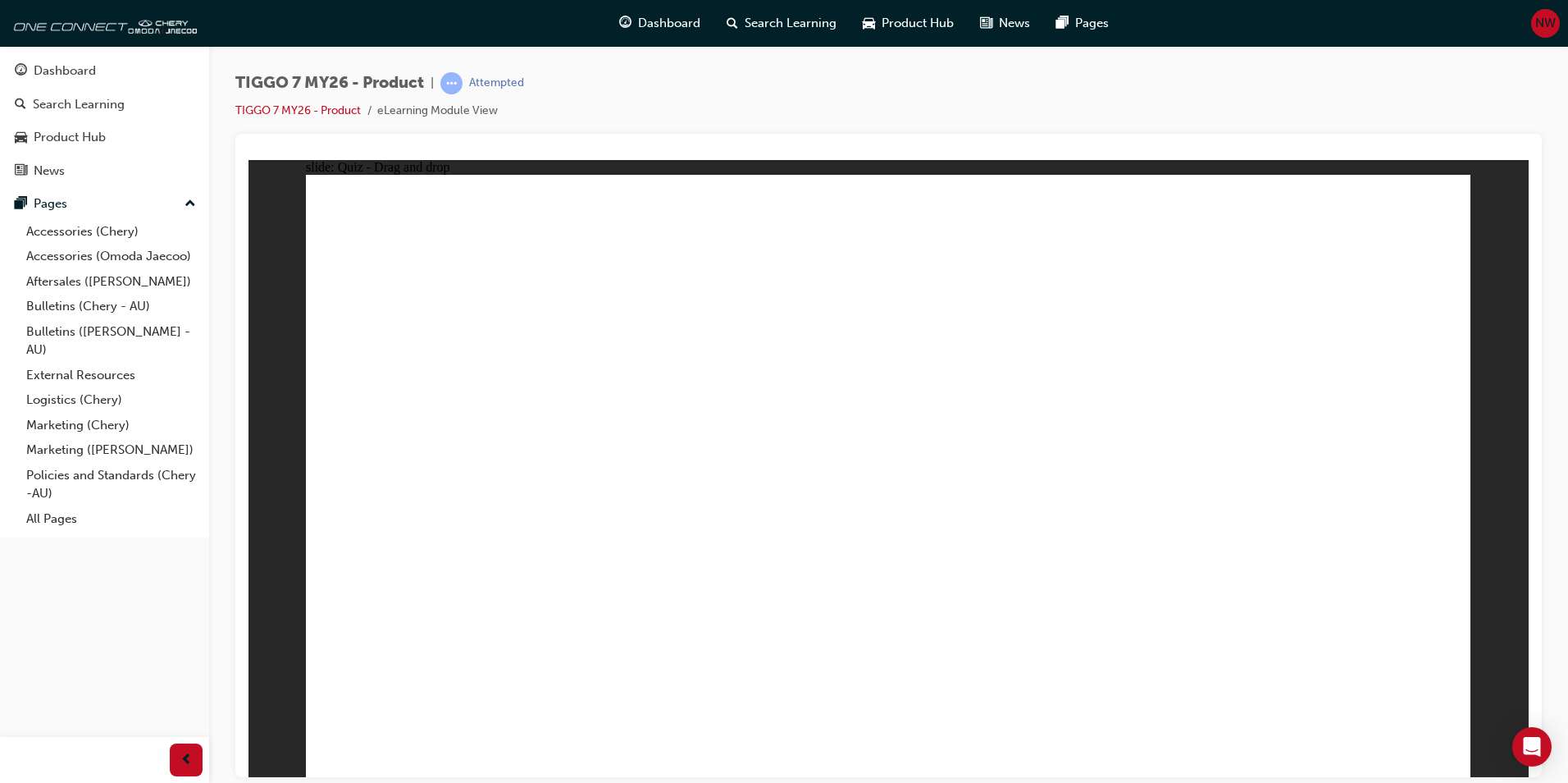
drag, startPoint x: 1403, startPoint y: 263, endPoint x: 997, endPoint y: 277, distance: 406.2
drag, startPoint x: 1120, startPoint y: 211, endPoint x: 504, endPoint y: 485, distance: 674.2
drag, startPoint x: 941, startPoint y: 283, endPoint x: 511, endPoint y: 498, distance: 480.8
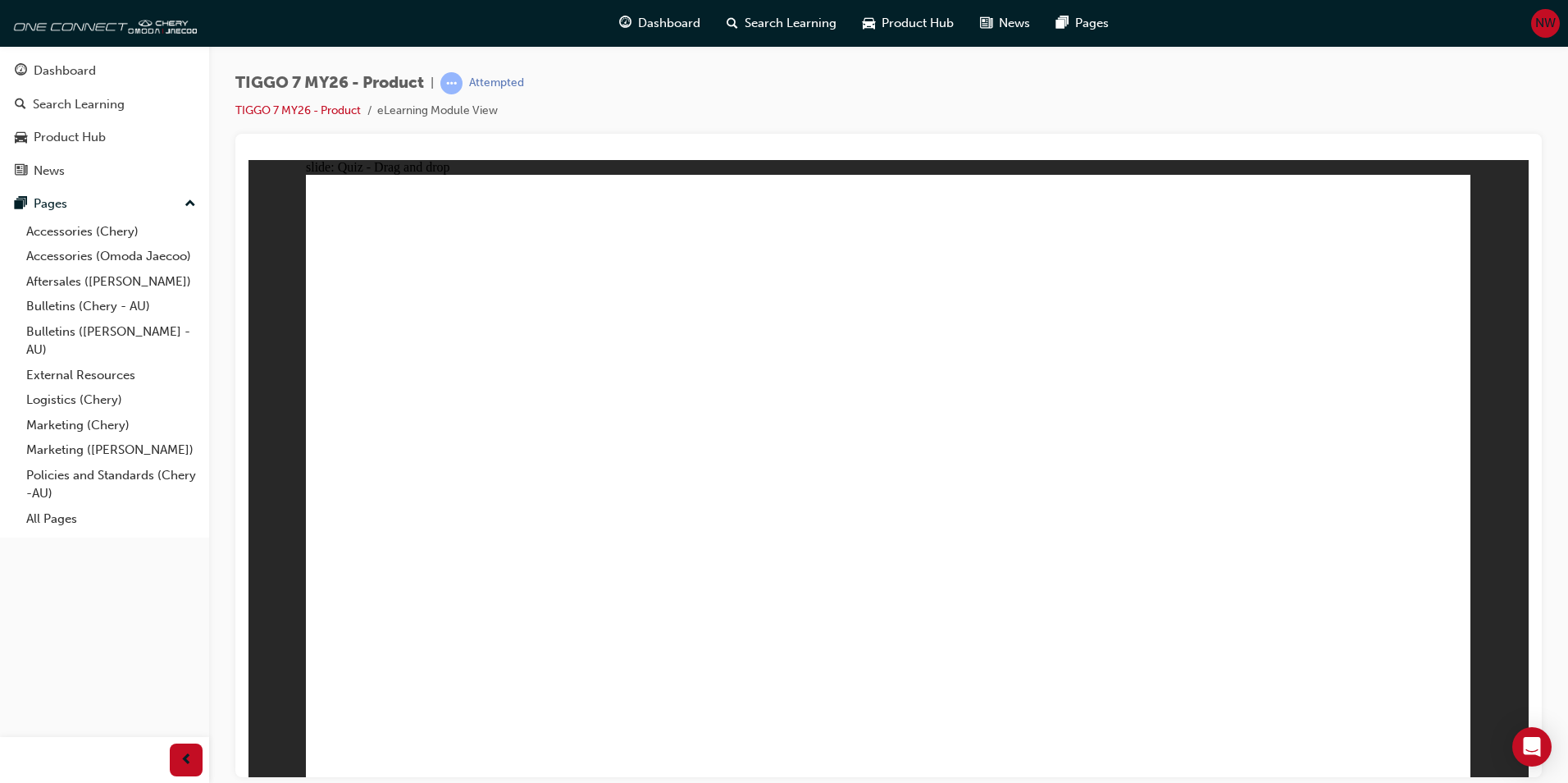
drag, startPoint x: 1219, startPoint y: 305, endPoint x: 565, endPoint y: 562, distance: 702.7
drag, startPoint x: 1351, startPoint y: 364, endPoint x: 1229, endPoint y: 608, distance: 272.8
drag, startPoint x: 1039, startPoint y: 285, endPoint x: 1121, endPoint y: 486, distance: 217.1
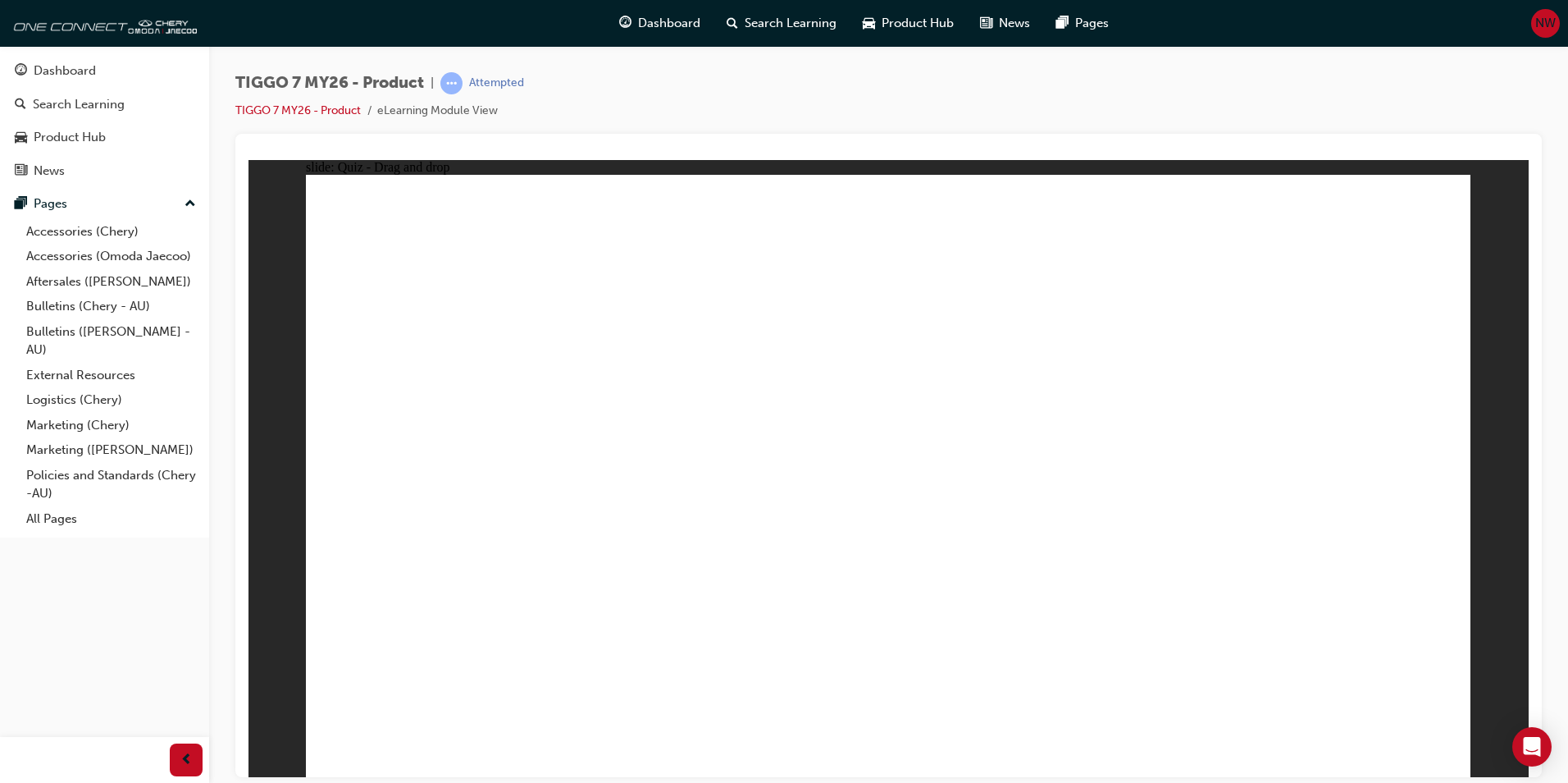
drag, startPoint x: 1150, startPoint y: 338, endPoint x: 1064, endPoint y: 606, distance: 281.5
drag, startPoint x: 860, startPoint y: 248, endPoint x: 1140, endPoint y: 578, distance: 432.8
drag, startPoint x: 1364, startPoint y: 291, endPoint x: 1058, endPoint y: 544, distance: 397.0
drag, startPoint x: 1367, startPoint y: 238, endPoint x: 729, endPoint y: 572, distance: 720.1
drag, startPoint x: 875, startPoint y: 285, endPoint x: 712, endPoint y: 552, distance: 312.8
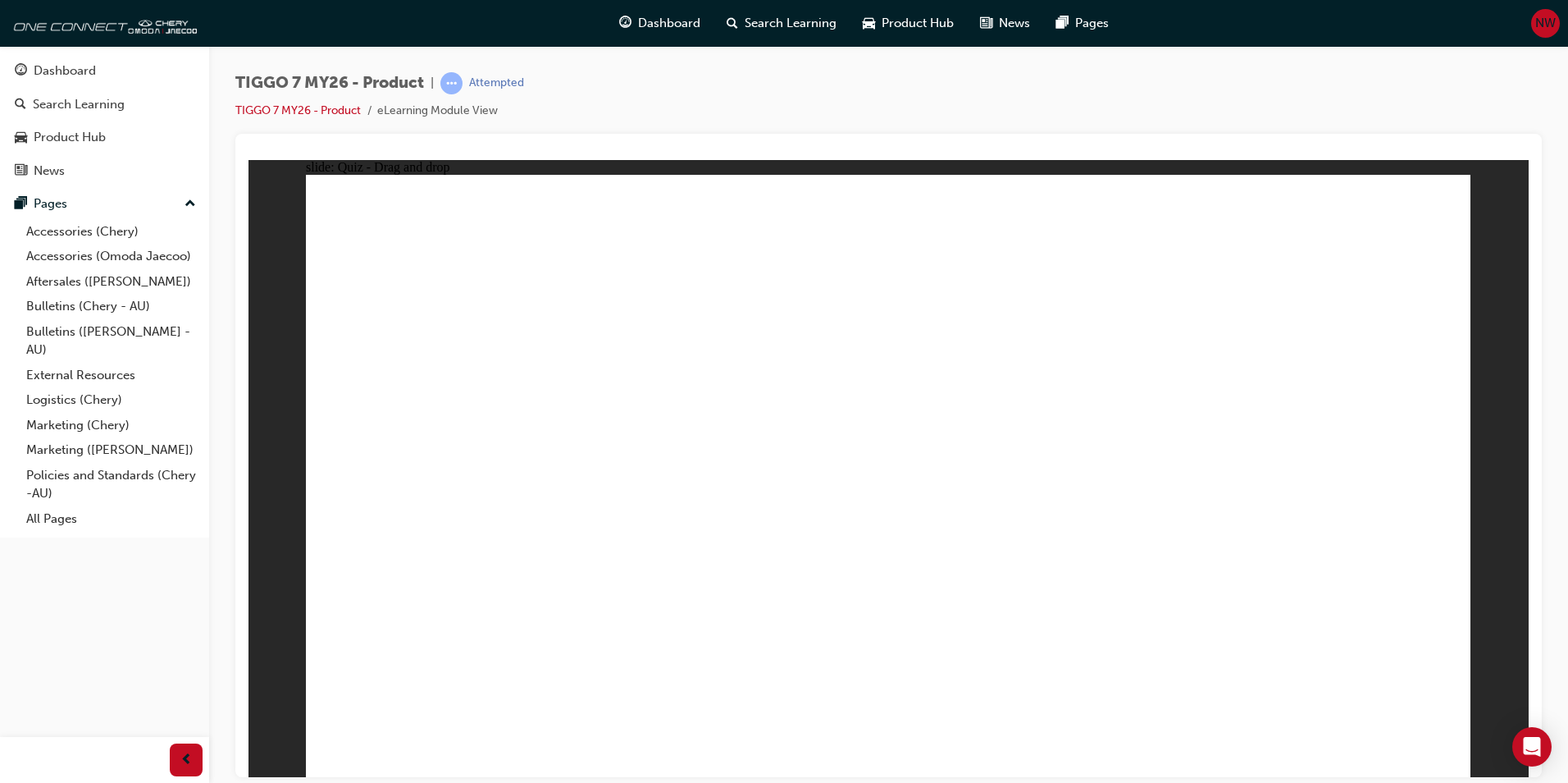
drag, startPoint x: 1010, startPoint y: 236, endPoint x: 998, endPoint y: 578, distance: 342.2
drag, startPoint x: 1152, startPoint y: 296, endPoint x: 682, endPoint y: 553, distance: 535.7
drag, startPoint x: 1275, startPoint y: 233, endPoint x: 763, endPoint y: 546, distance: 600.1
drag, startPoint x: 1219, startPoint y: 285, endPoint x: 706, endPoint y: 578, distance: 590.8
drag, startPoint x: 1249, startPoint y: 347, endPoint x: 681, endPoint y: 568, distance: 609.5
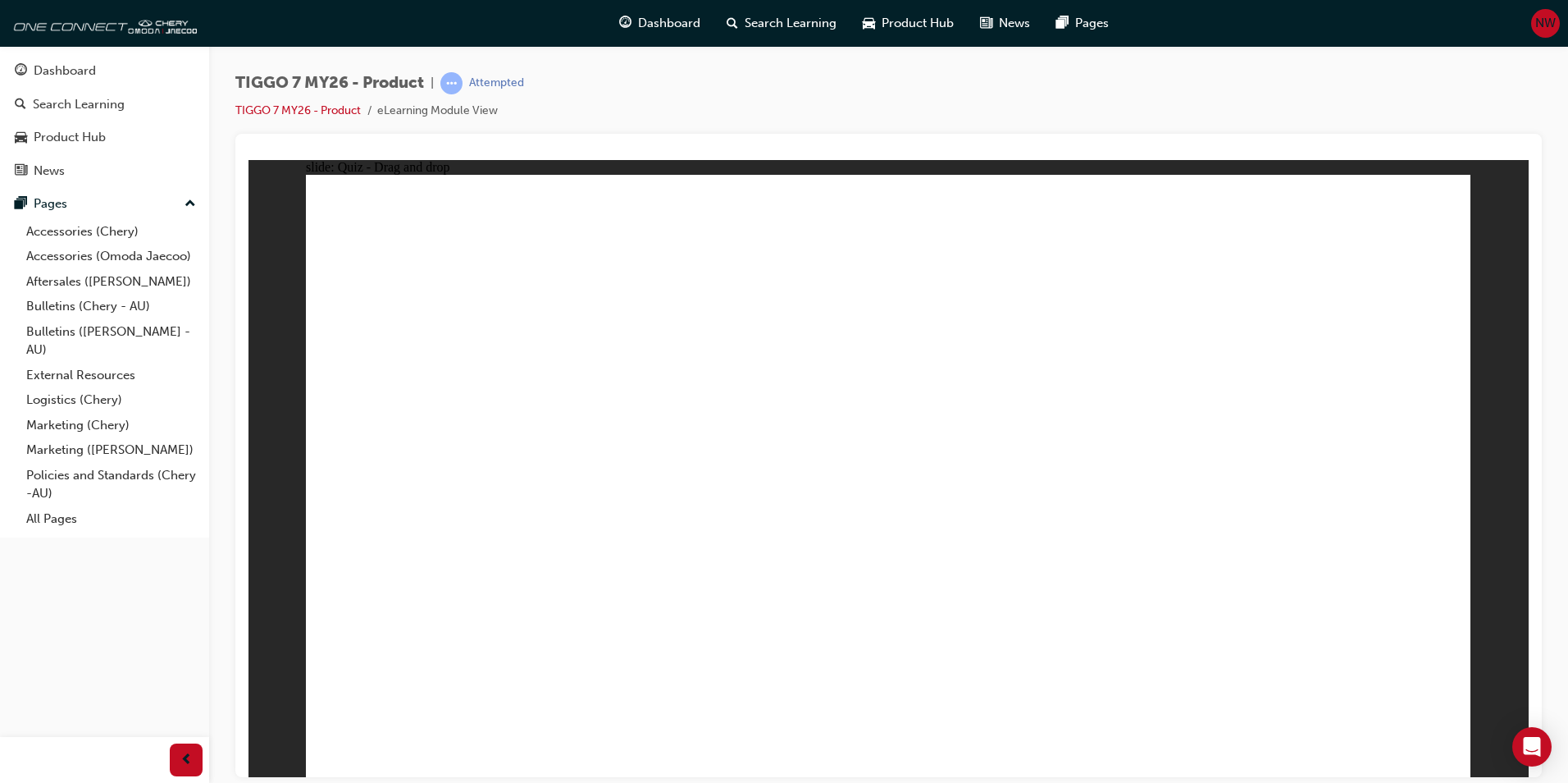
drag, startPoint x: 987, startPoint y: 344, endPoint x: 715, endPoint y: 542, distance: 336.4
drag, startPoint x: 1112, startPoint y: 237, endPoint x: 725, endPoint y: 555, distance: 500.9
drag, startPoint x: 447, startPoint y: 548, endPoint x: 459, endPoint y: 545, distance: 12.4
drag, startPoint x: 459, startPoint y: 544, endPoint x: 1073, endPoint y: 620, distance: 618.7
drag, startPoint x: 742, startPoint y: 545, endPoint x: 1150, endPoint y: 600, distance: 411.7
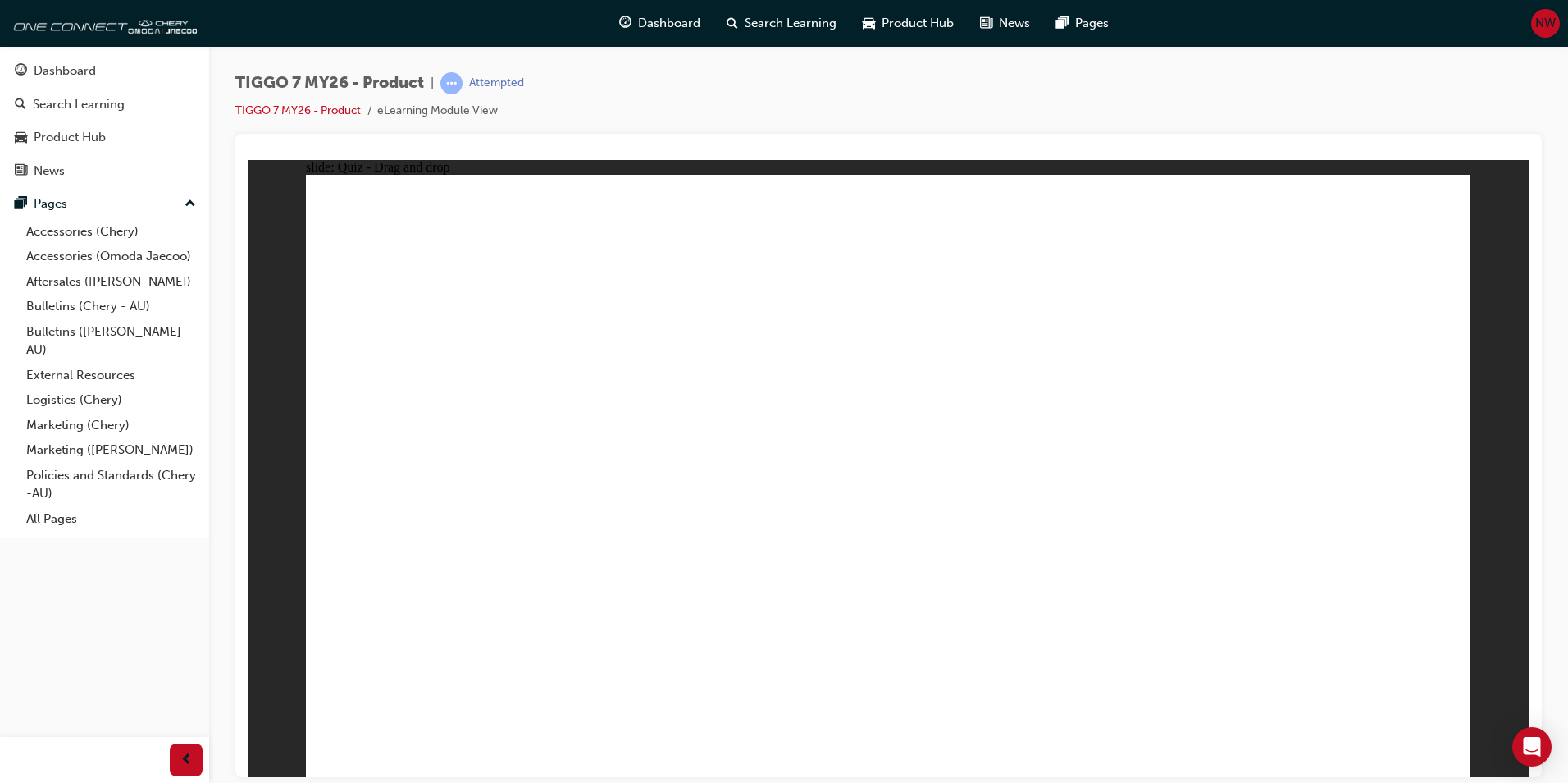
drag, startPoint x: 1108, startPoint y: 581, endPoint x: 701, endPoint y: 585, distance: 407.0
drag, startPoint x: 628, startPoint y: 572, endPoint x: 1128, endPoint y: 574, distance: 500.0
drag, startPoint x: 1033, startPoint y: 569, endPoint x: 664, endPoint y: 575, distance: 369.0
drag, startPoint x: 948, startPoint y: 286, endPoint x: 734, endPoint y: 476, distance: 286.2
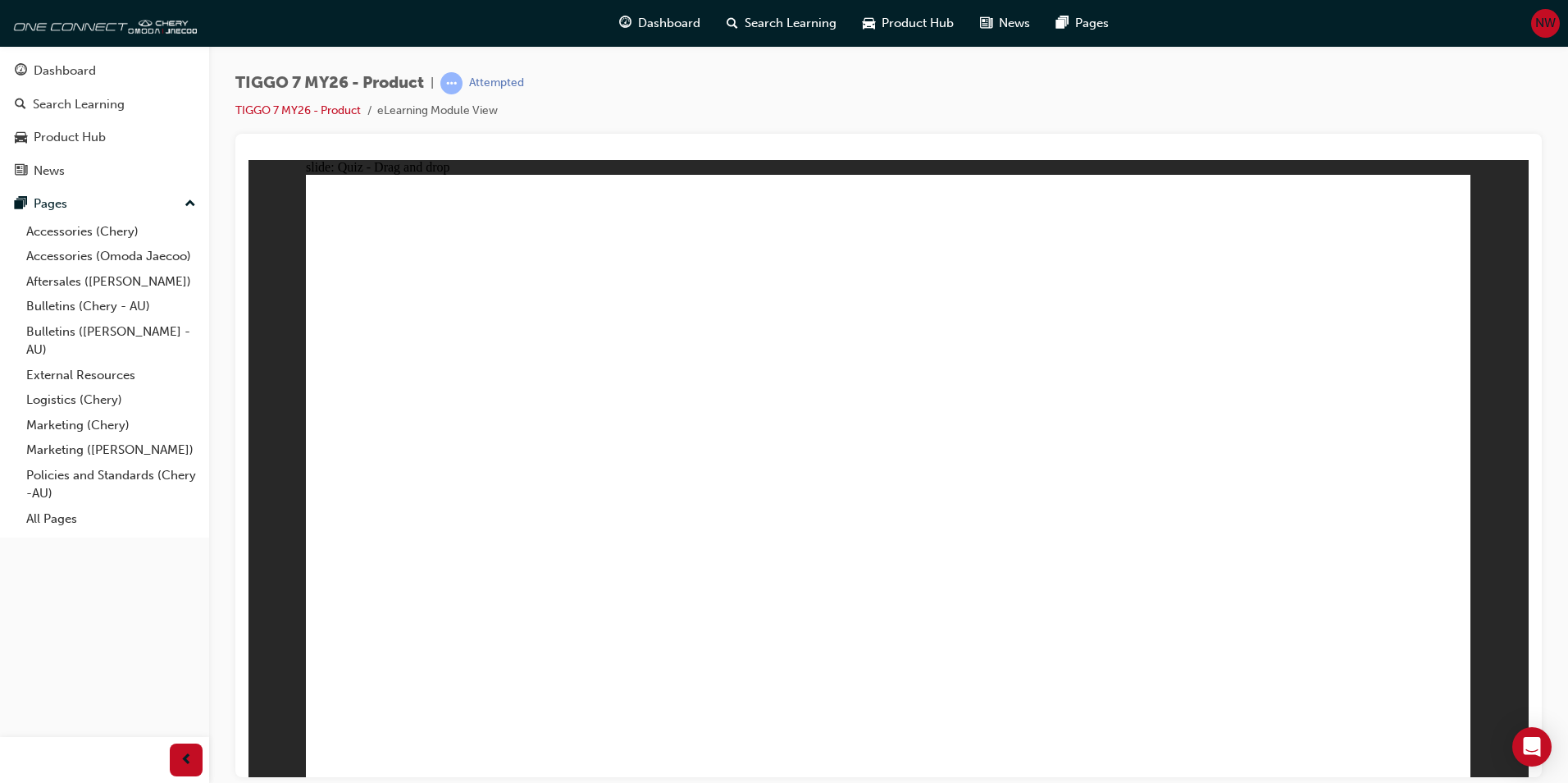
drag, startPoint x: 1174, startPoint y: 273, endPoint x: 1046, endPoint y: 371, distance: 161.2
drag, startPoint x: 1403, startPoint y: 280, endPoint x: 1076, endPoint y: 528, distance: 410.4
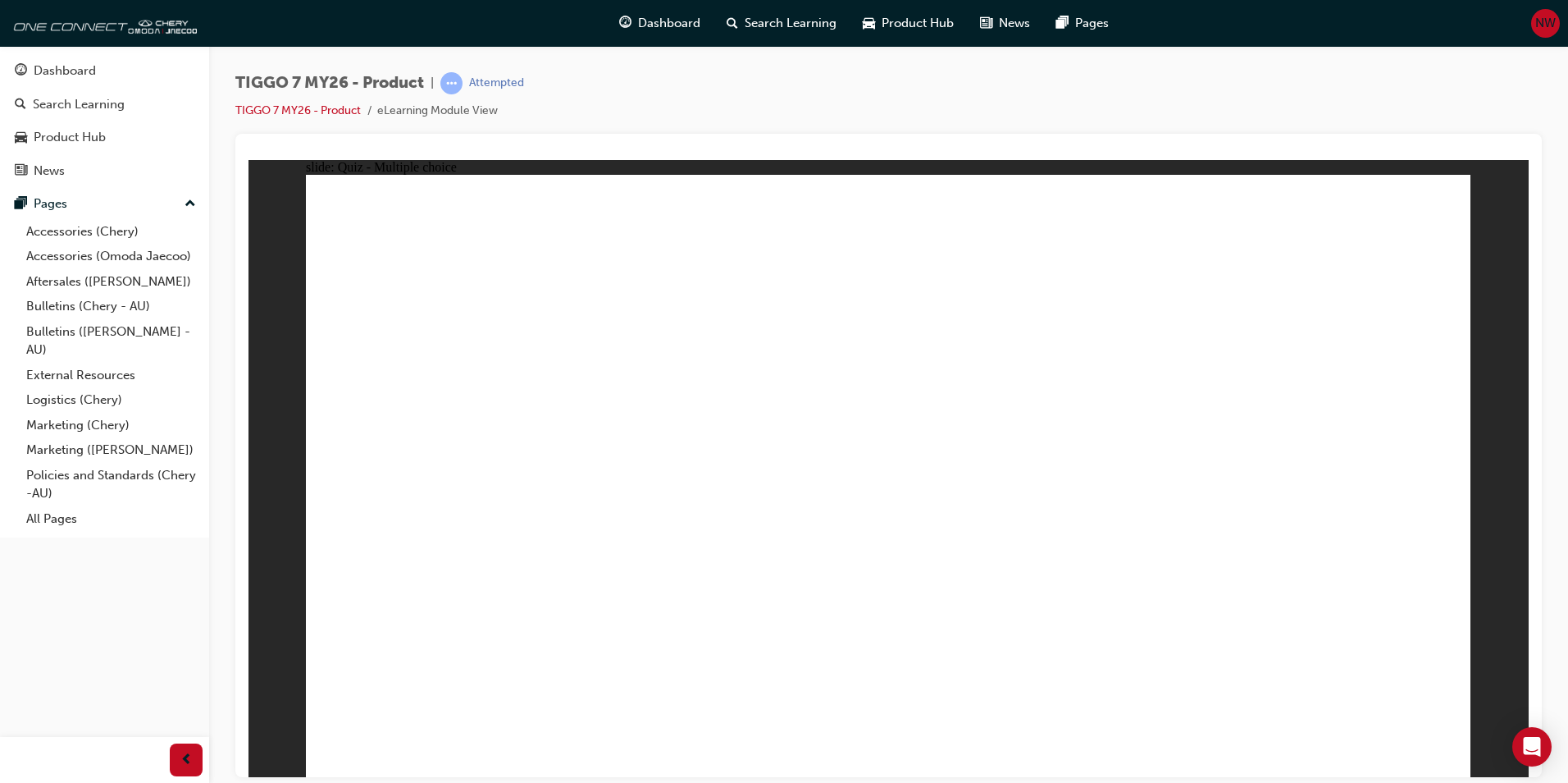
radio input "false"
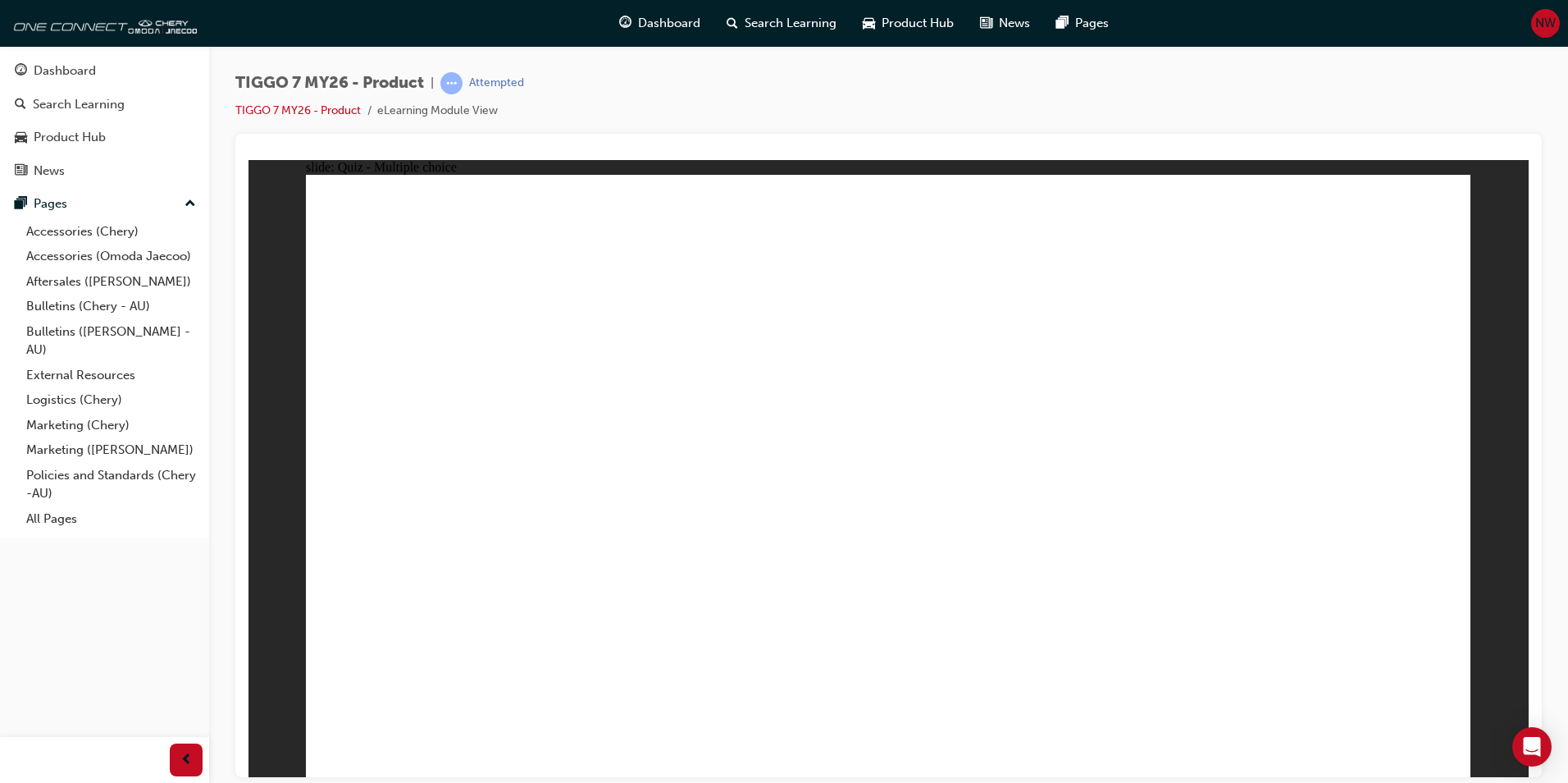
radio input "false"
radio input "true"
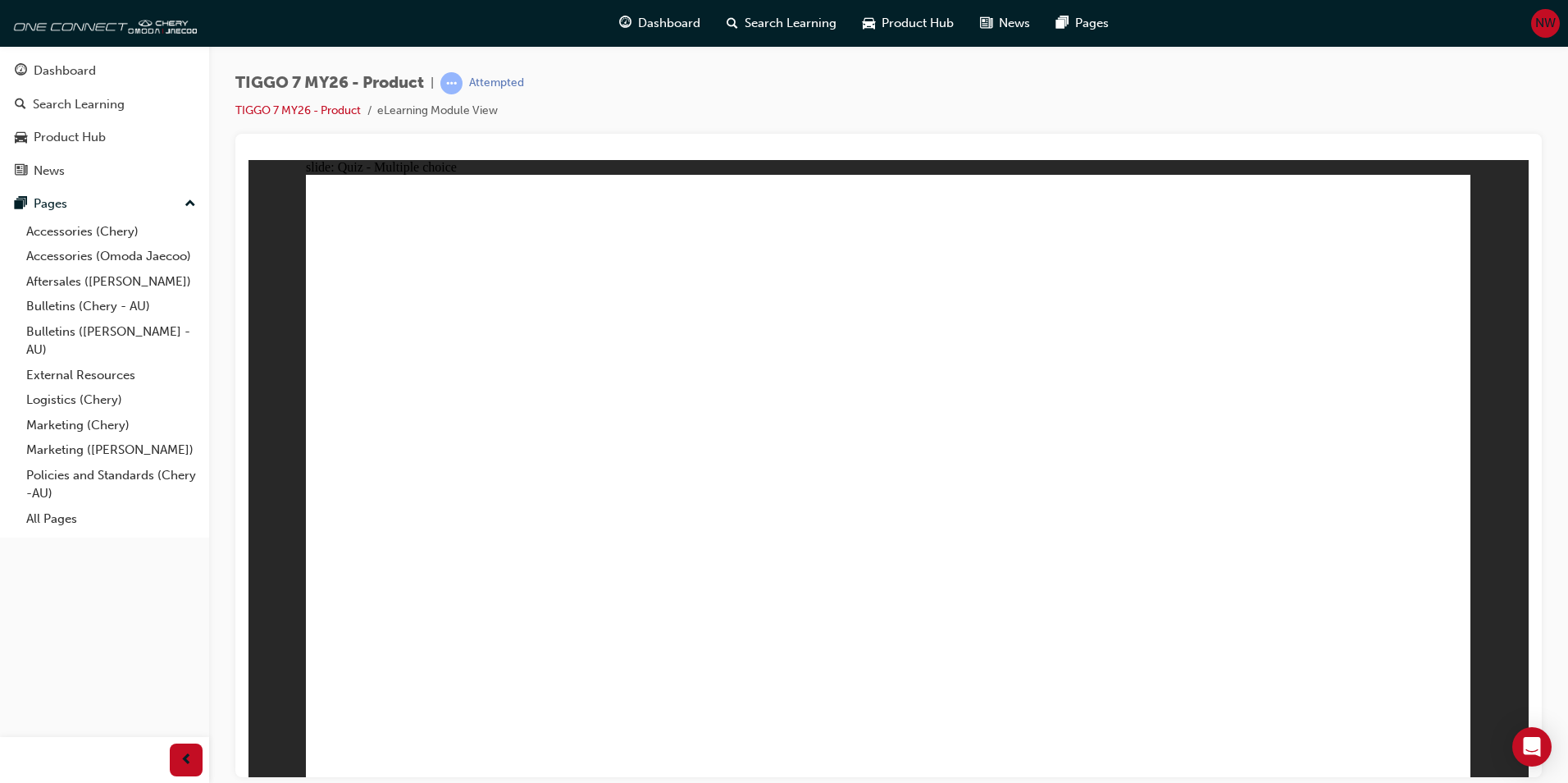
radio input "false"
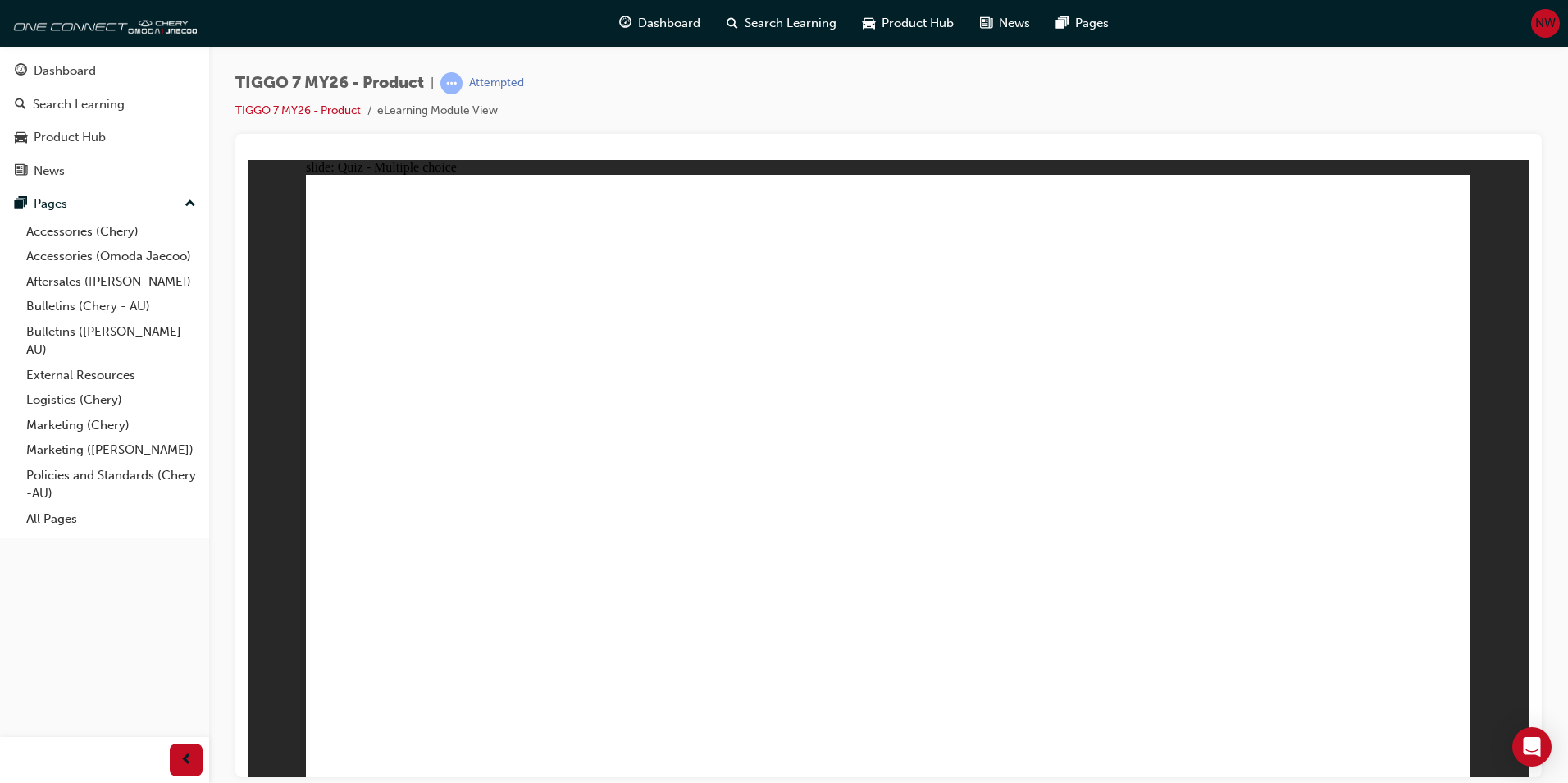
radio input "false"
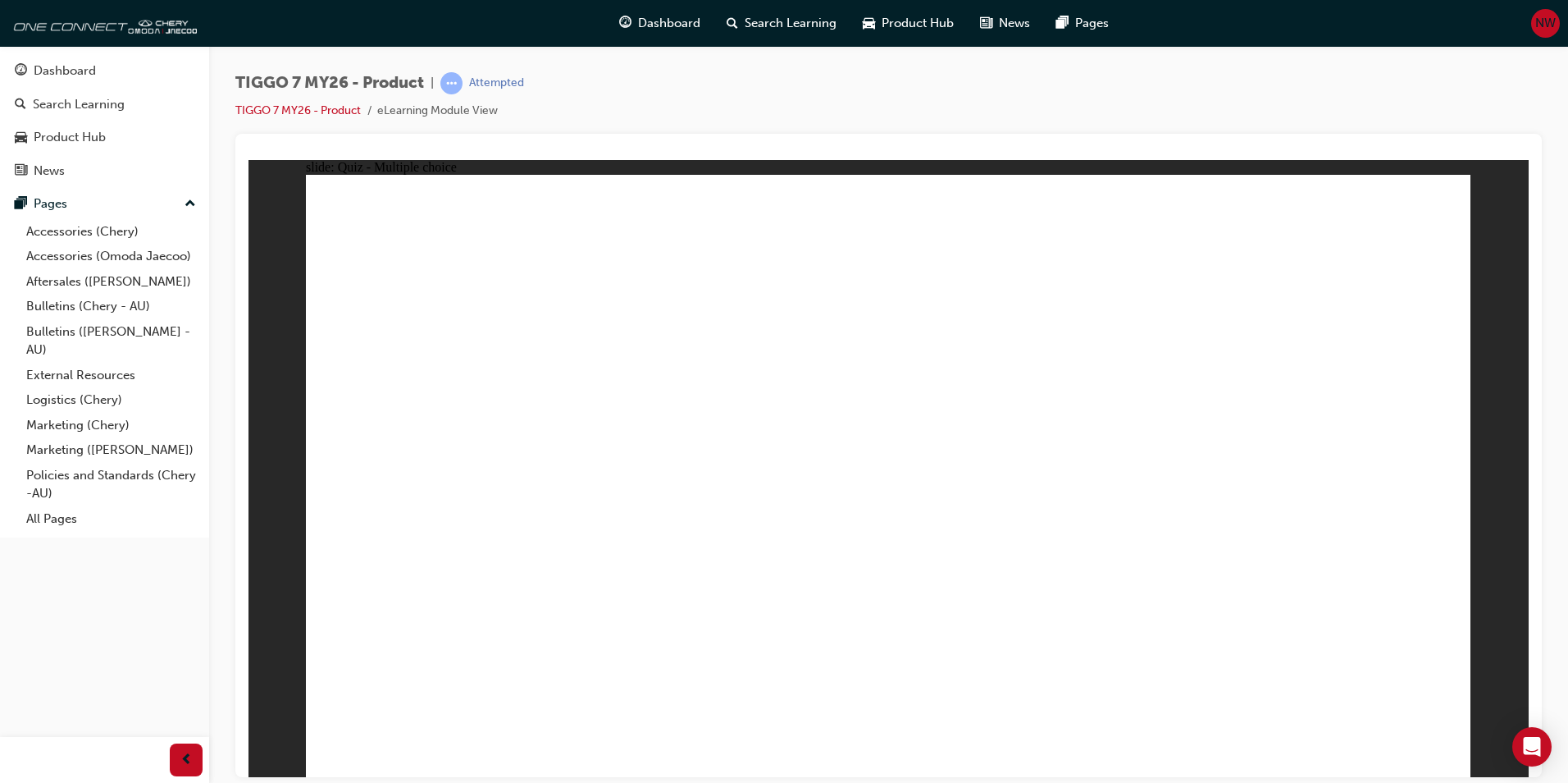
radio input "false"
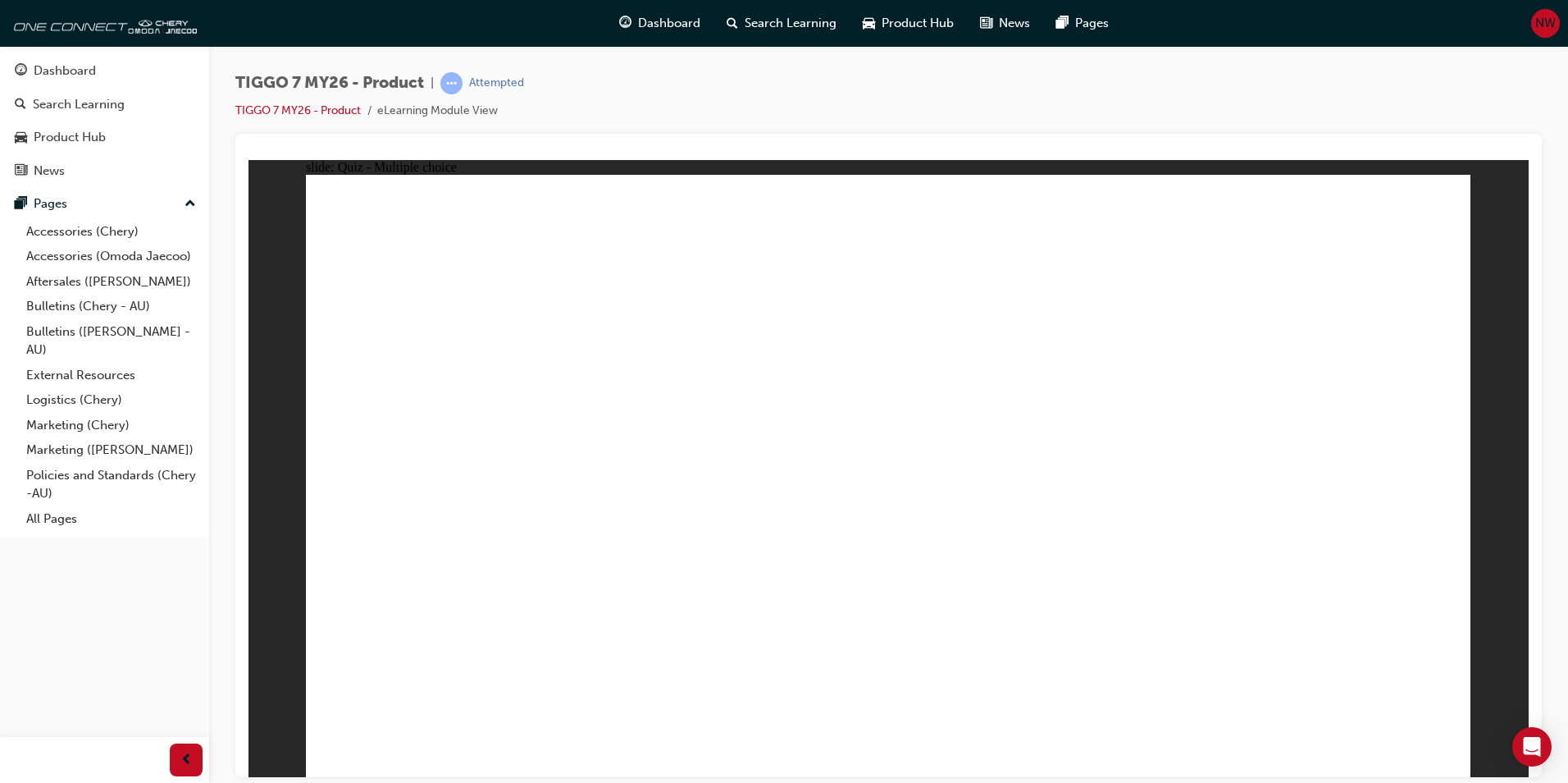
radio input "false"
radio input "true"
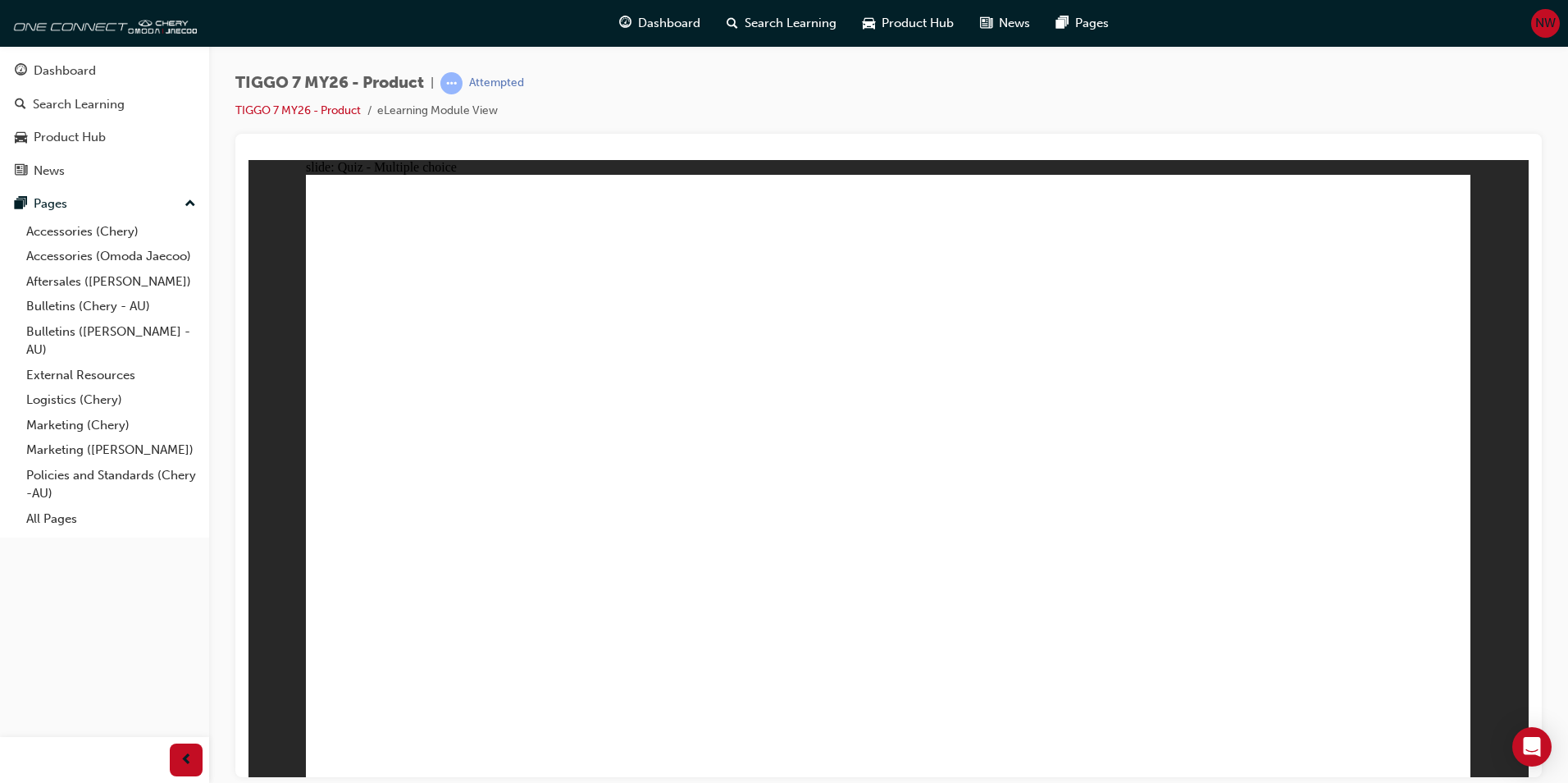
radio input "false"
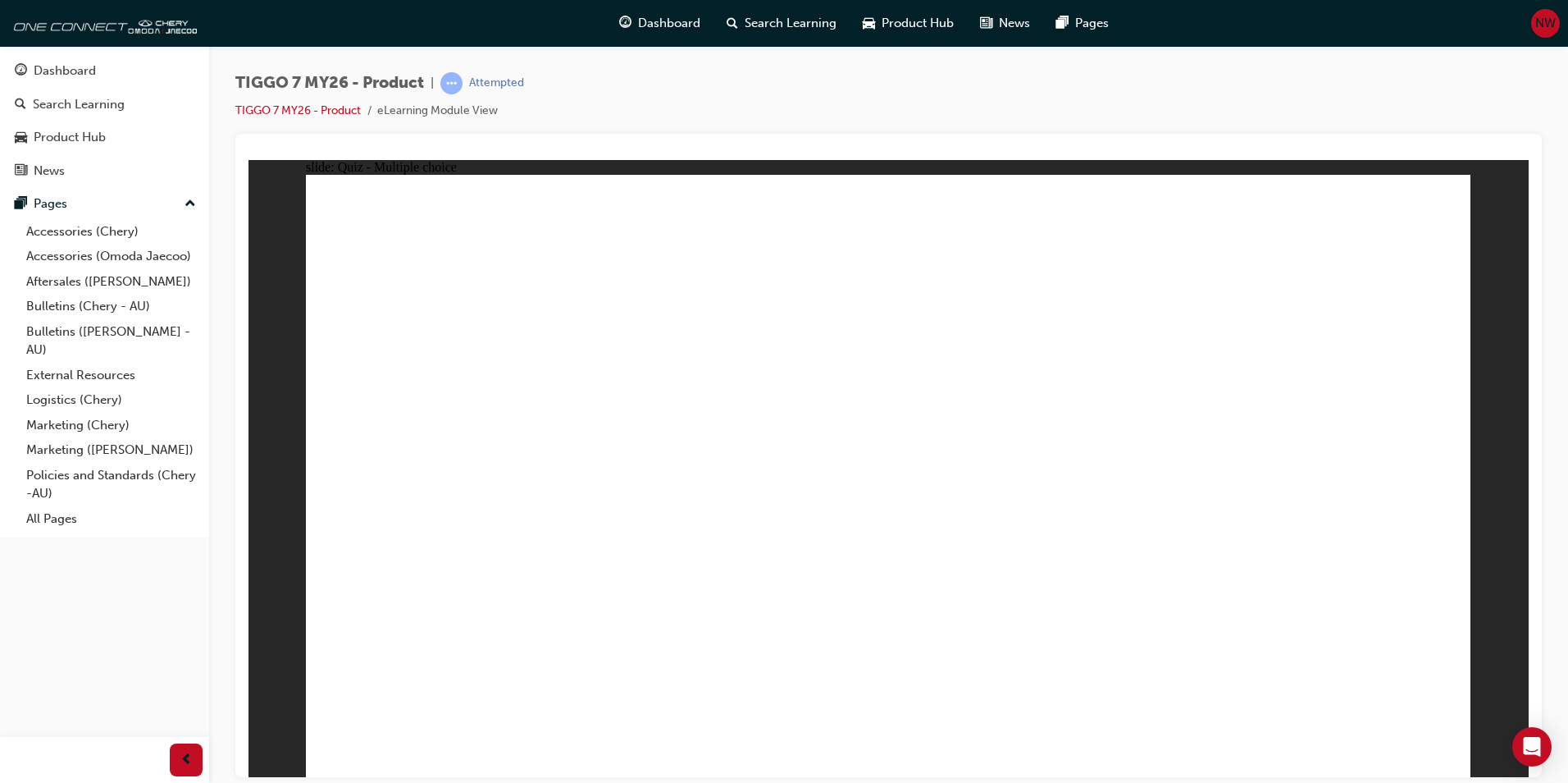
radio input "false"
radio input "true"
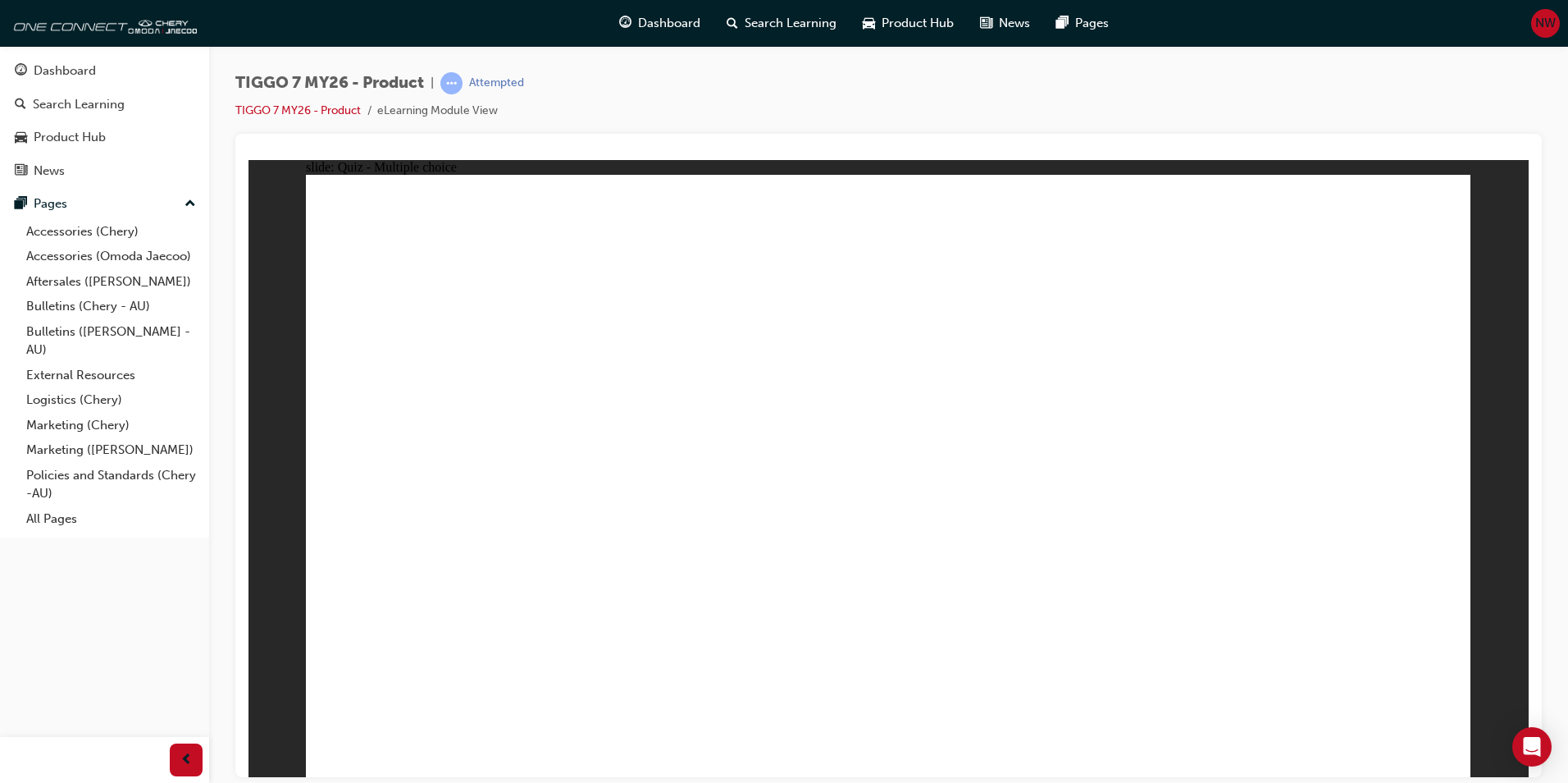
radio input "false"
radio input "true"
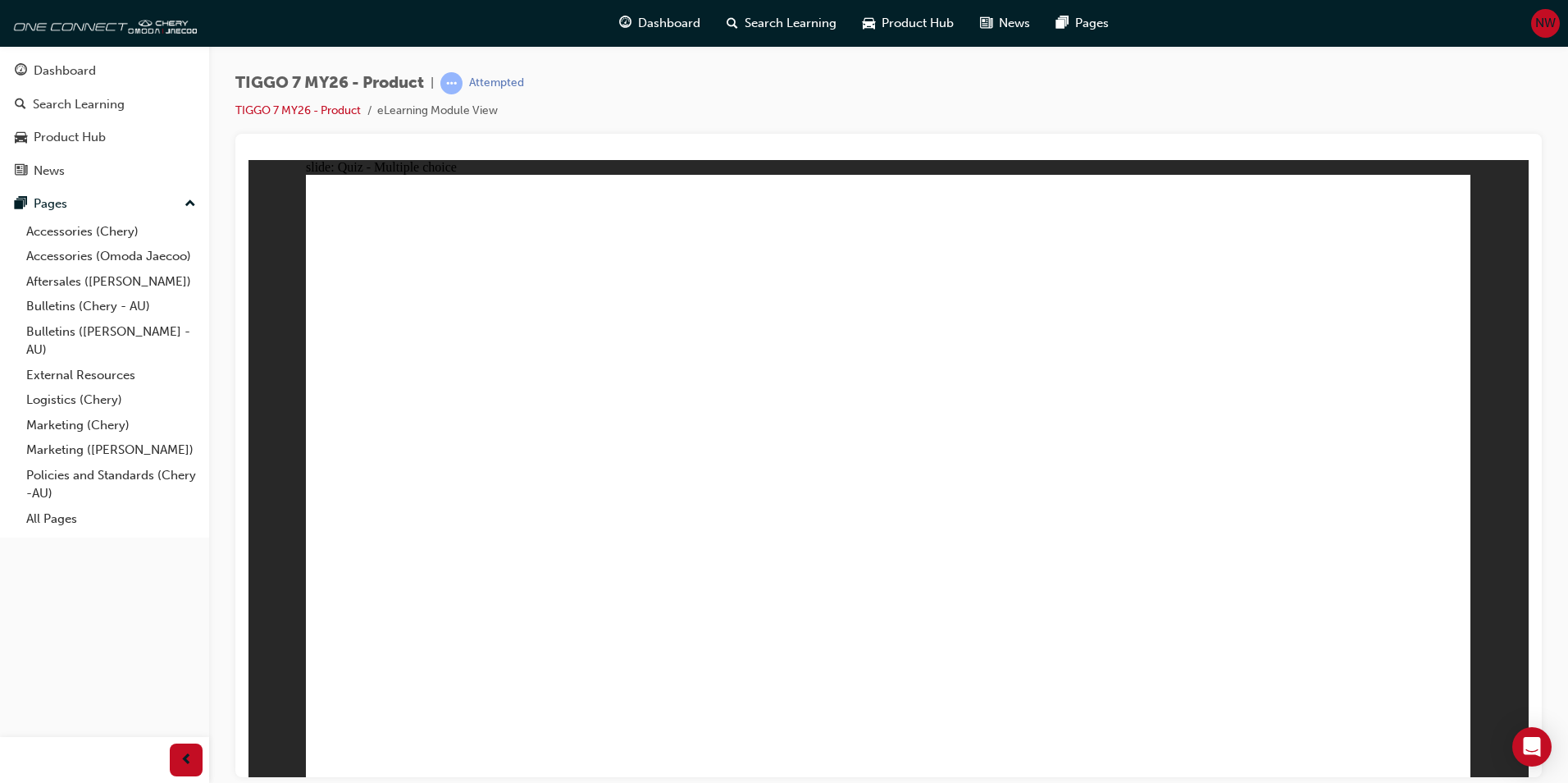
radio input "true"
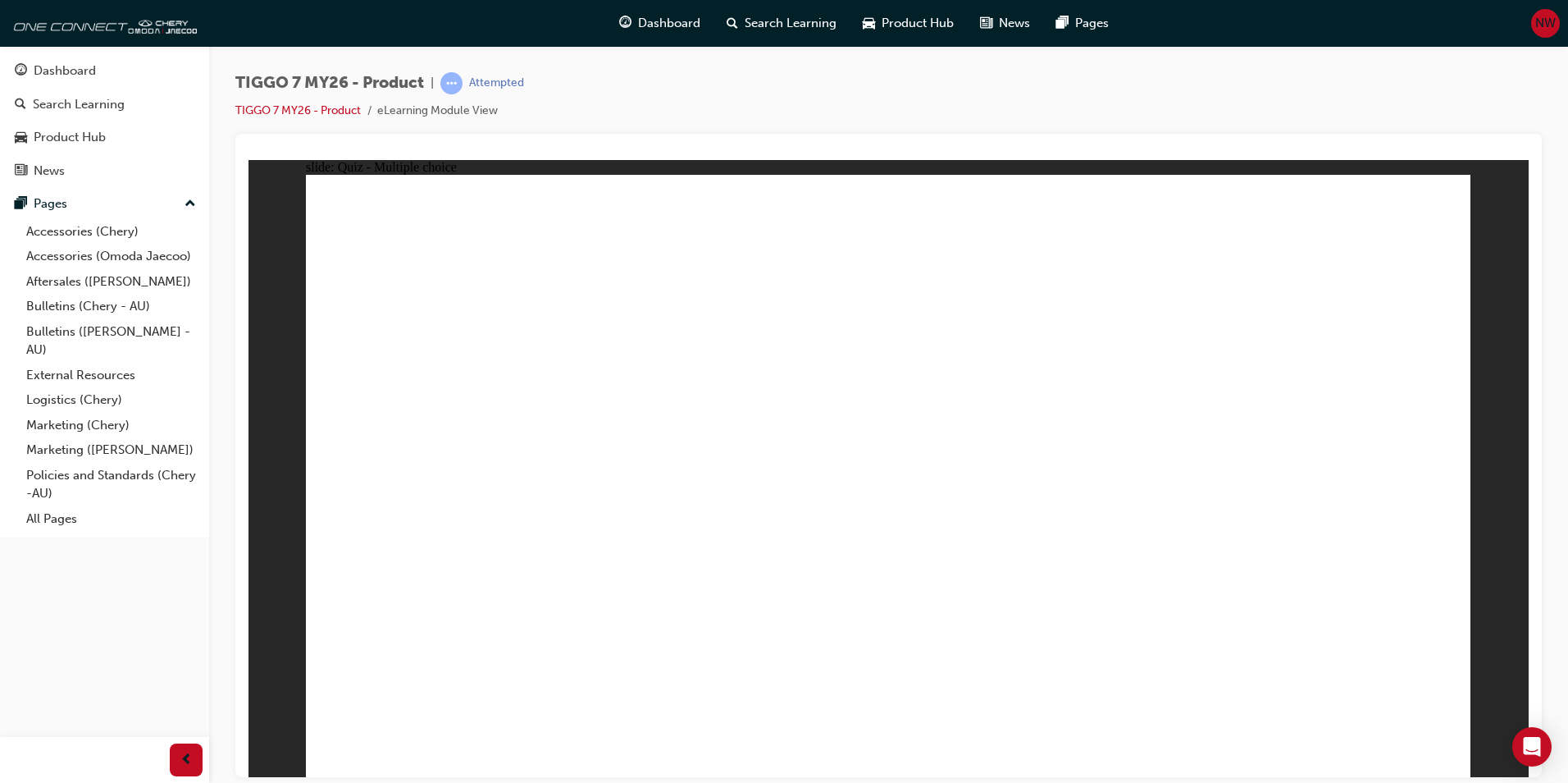
drag, startPoint x: 1123, startPoint y: 332, endPoint x: 1089, endPoint y: 278, distance: 63.8
drag, startPoint x: 1104, startPoint y: 239, endPoint x: 1071, endPoint y: 503, distance: 266.1
drag, startPoint x: 953, startPoint y: 340, endPoint x: 978, endPoint y: 501, distance: 162.9
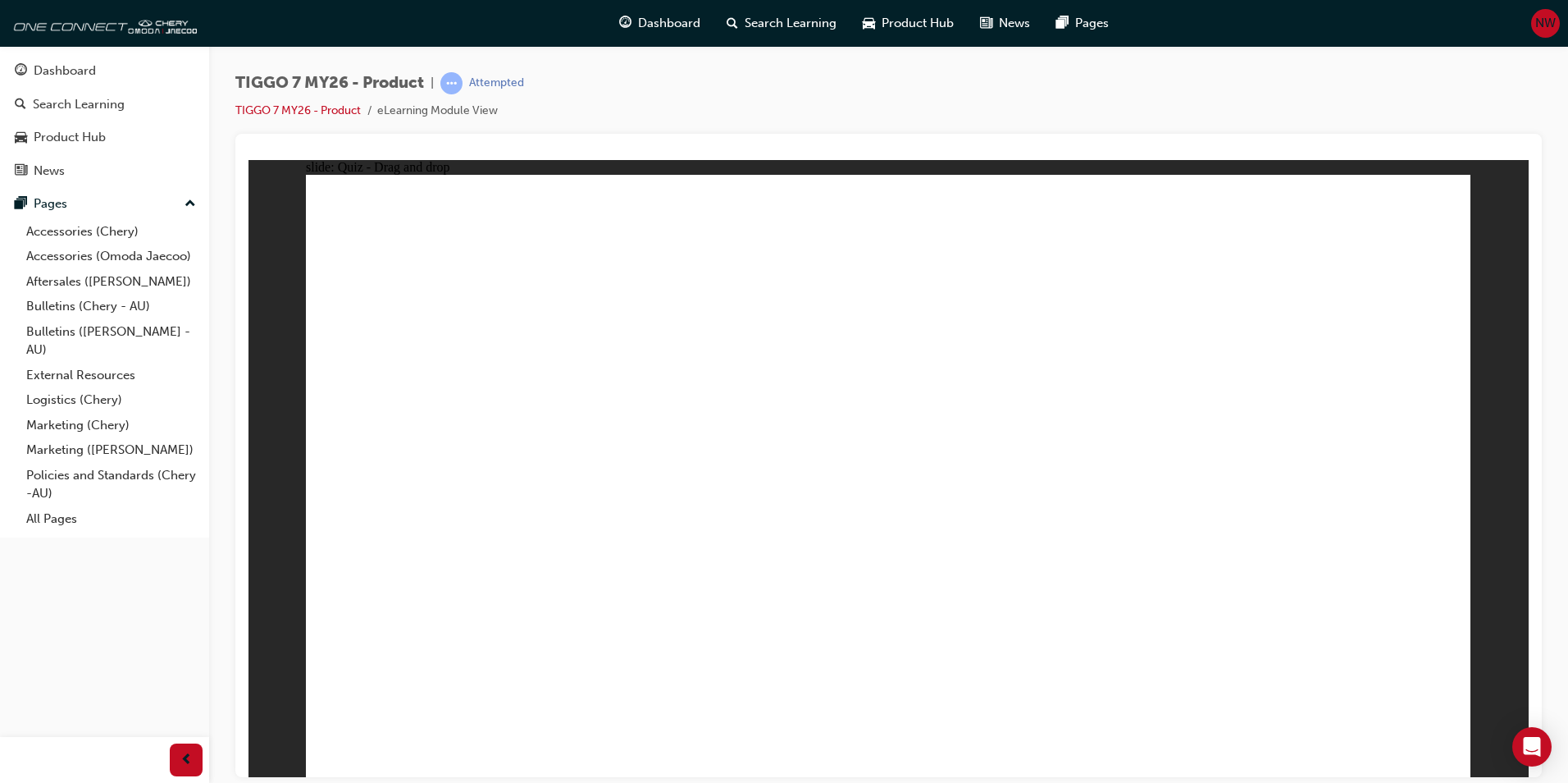
drag, startPoint x: 966, startPoint y: 292, endPoint x: 1091, endPoint y: 376, distance: 150.6
drag, startPoint x: 1089, startPoint y: 287, endPoint x: 1074, endPoint y: 536, distance: 249.5
drag, startPoint x: 1249, startPoint y: 282, endPoint x: 1181, endPoint y: 261, distance: 71.2
drag, startPoint x: 1251, startPoint y: 254, endPoint x: 1131, endPoint y: 588, distance: 354.9
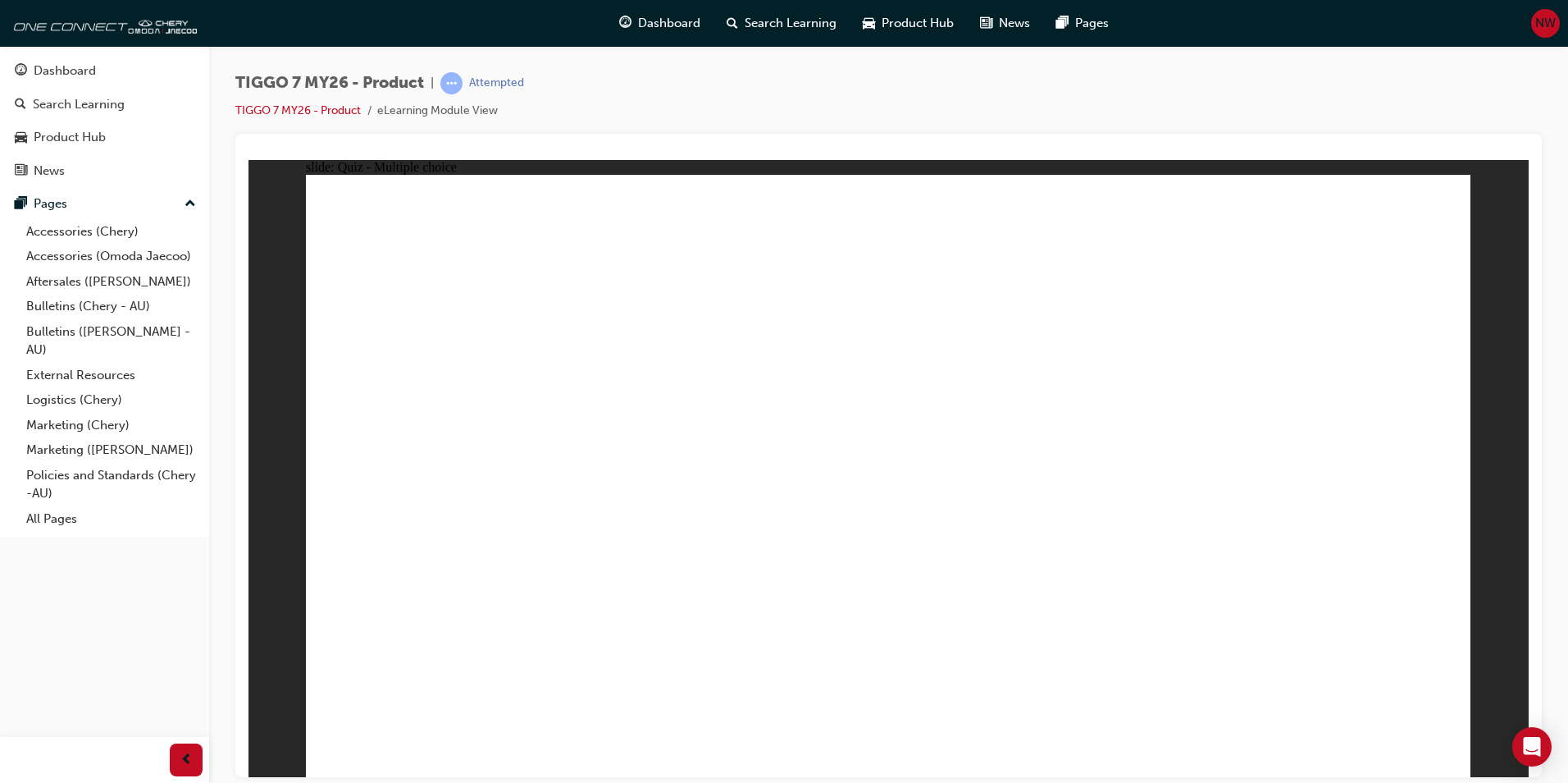
radio input "true"
drag, startPoint x: 1355, startPoint y: 271, endPoint x: 911, endPoint y: 522, distance: 510.0
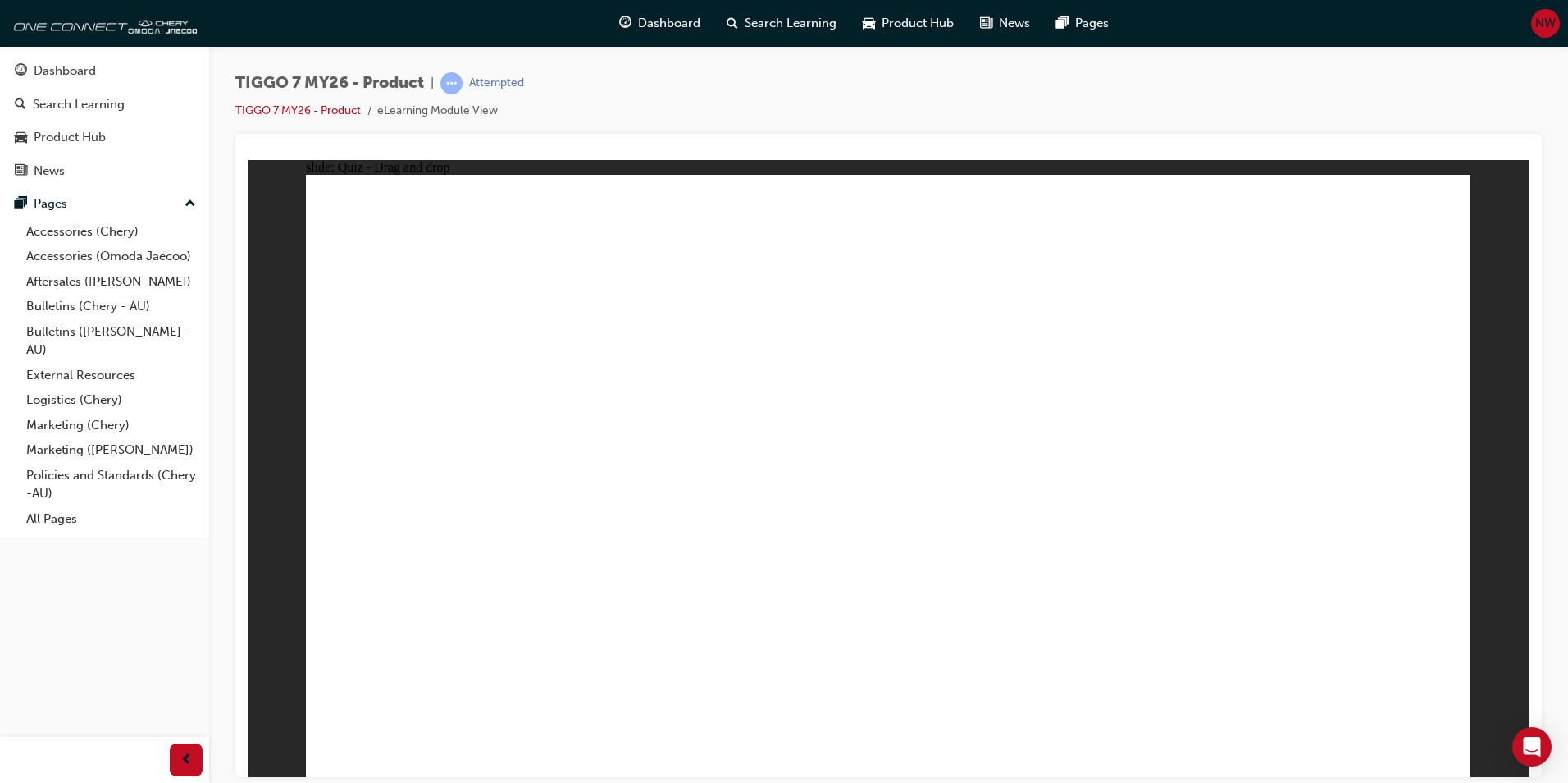
drag, startPoint x: 1276, startPoint y: 472, endPoint x: 1311, endPoint y: 513, distance: 53.9
drag, startPoint x: 1098, startPoint y: 284, endPoint x: 686, endPoint y: 529, distance: 479.3
drag, startPoint x: 945, startPoint y: 330, endPoint x: 945, endPoint y: 307, distance: 23.0
drag, startPoint x: 910, startPoint y: 248, endPoint x: 906, endPoint y: 265, distance: 17.5
drag, startPoint x: 892, startPoint y: 263, endPoint x: 1057, endPoint y: 498, distance: 287.1
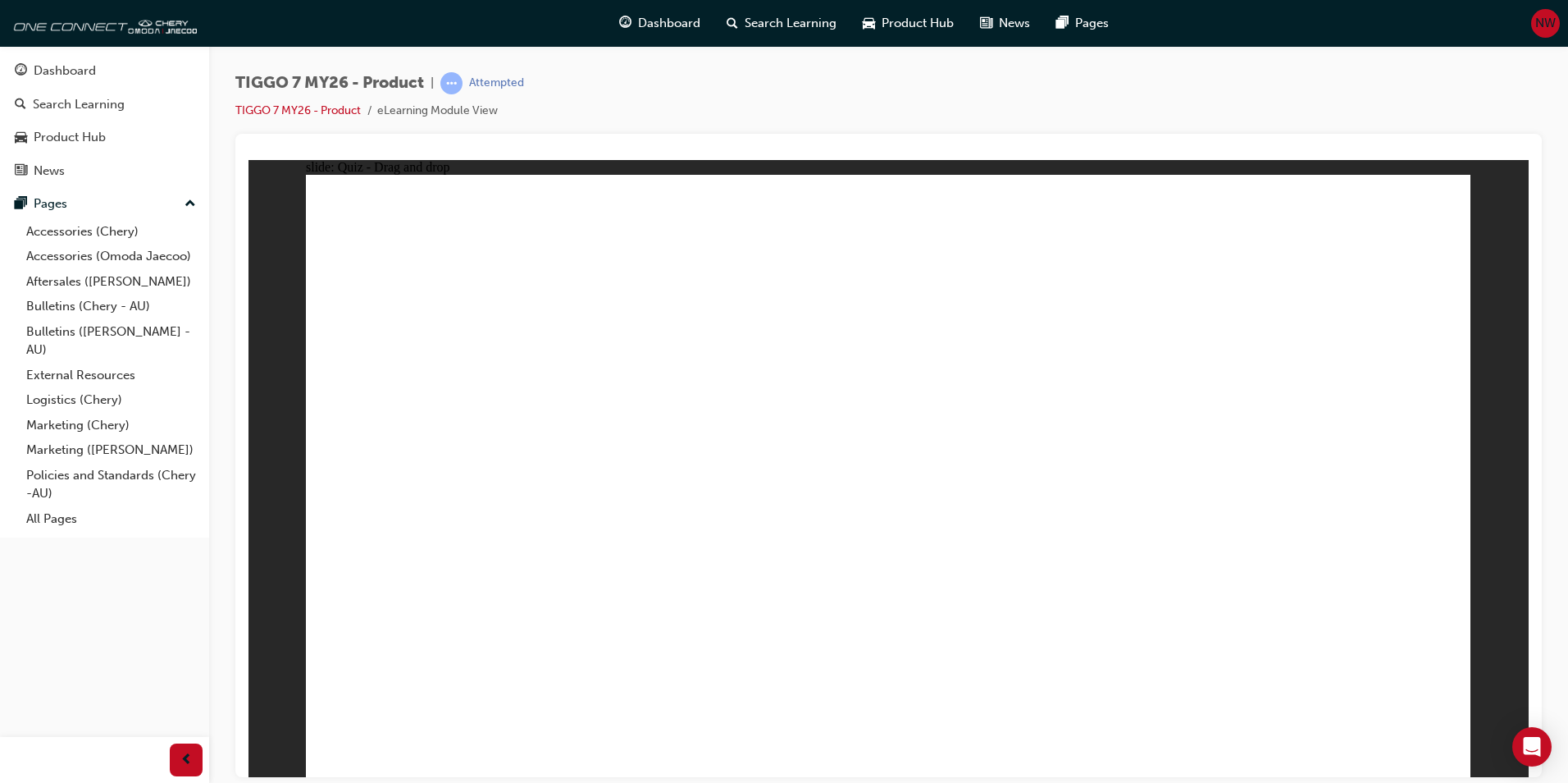
drag, startPoint x: 960, startPoint y: 372, endPoint x: 475, endPoint y: 532, distance: 510.7
drag, startPoint x: 867, startPoint y: 489, endPoint x: 420, endPoint y: 491, distance: 447.0
drag, startPoint x: 979, startPoint y: 359, endPoint x: 887, endPoint y: 482, distance: 153.6
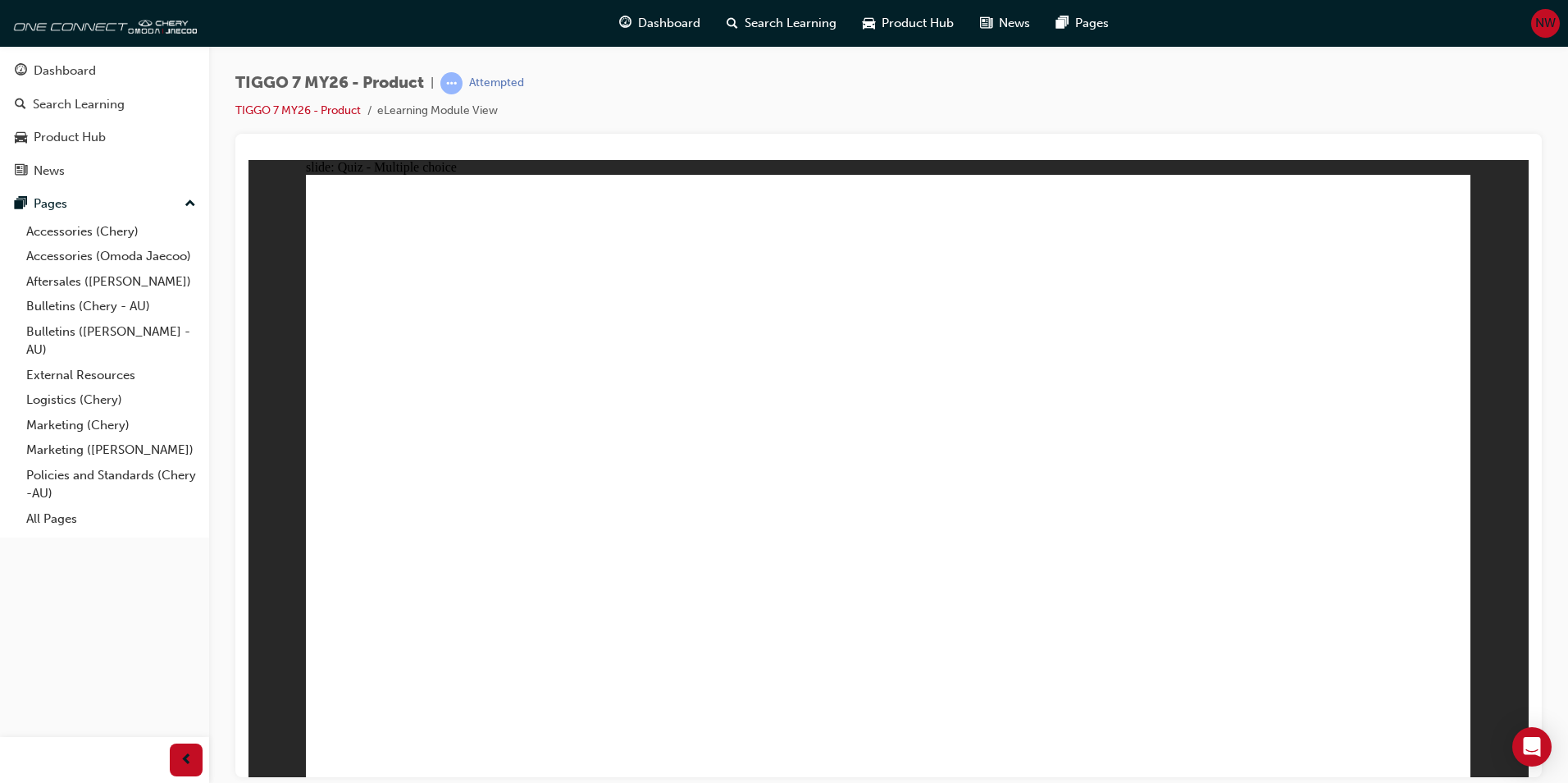
radio input "true"
drag, startPoint x: 871, startPoint y: 588, endPoint x: 917, endPoint y: 588, distance: 46.0
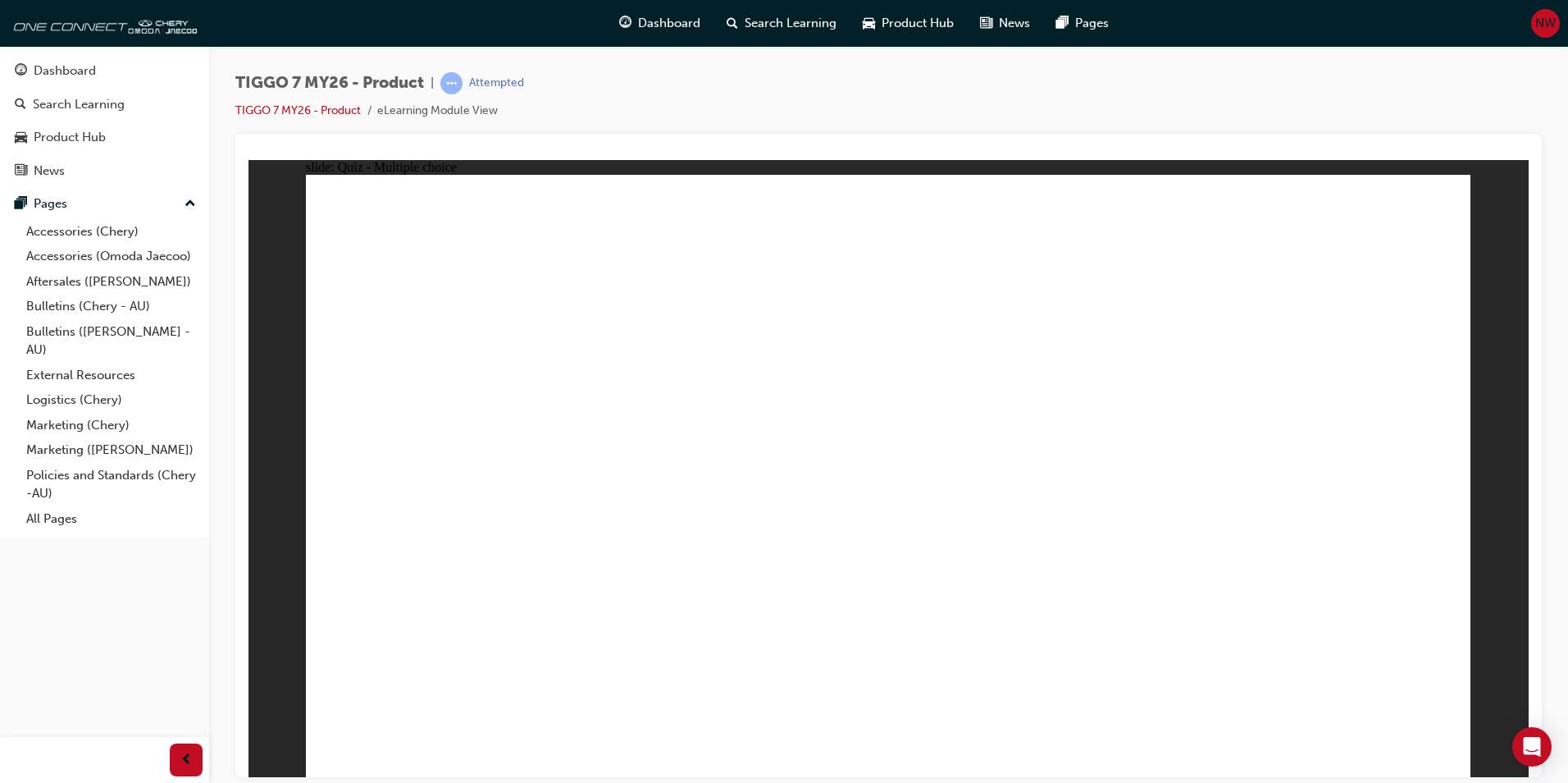
radio input "true"
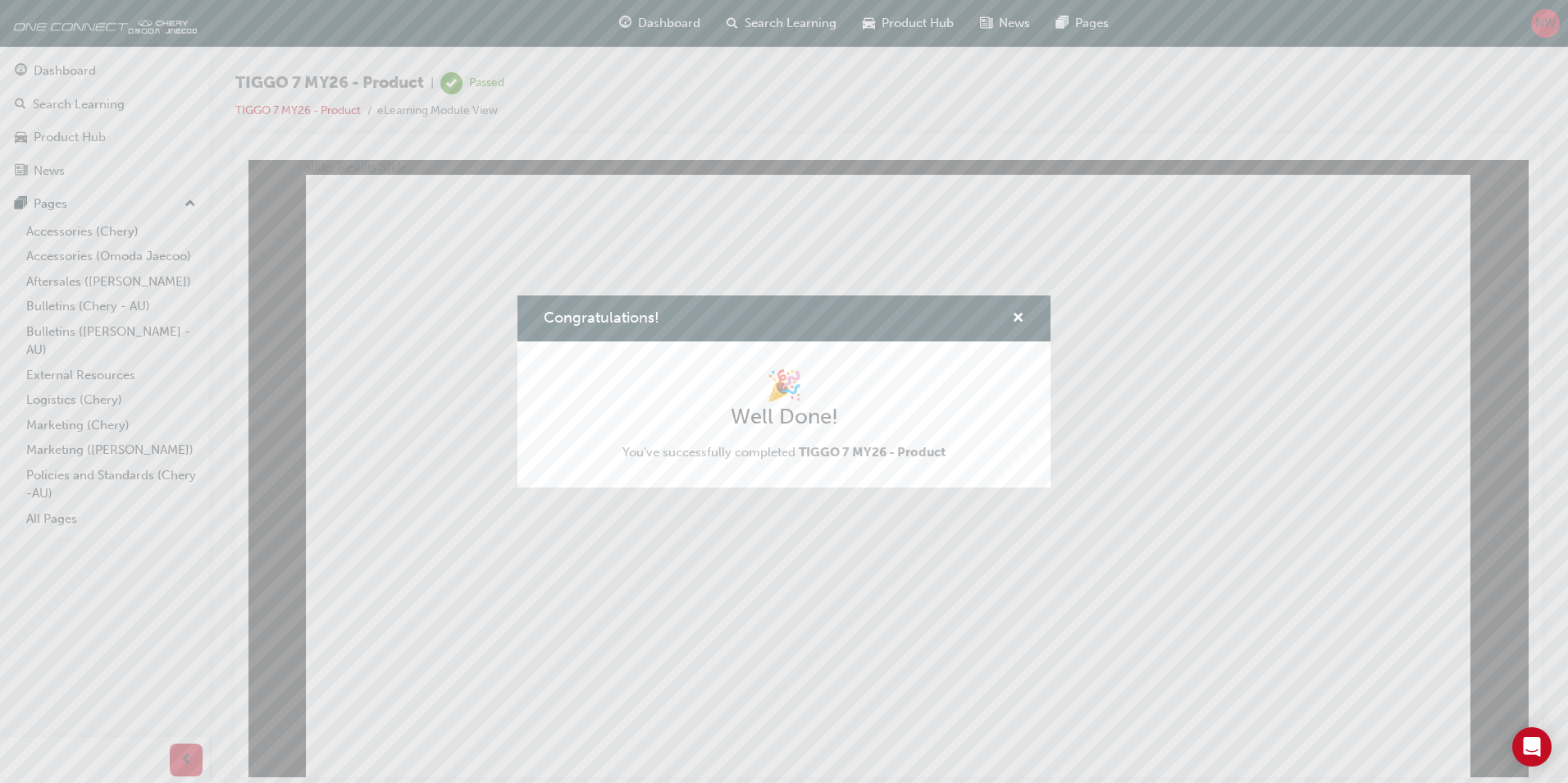
click at [1030, 321] on div "Congratulations!" at bounding box center [784, 319] width 533 height 47
click at [1021, 315] on span "cross-icon" at bounding box center [1018, 319] width 13 height 15
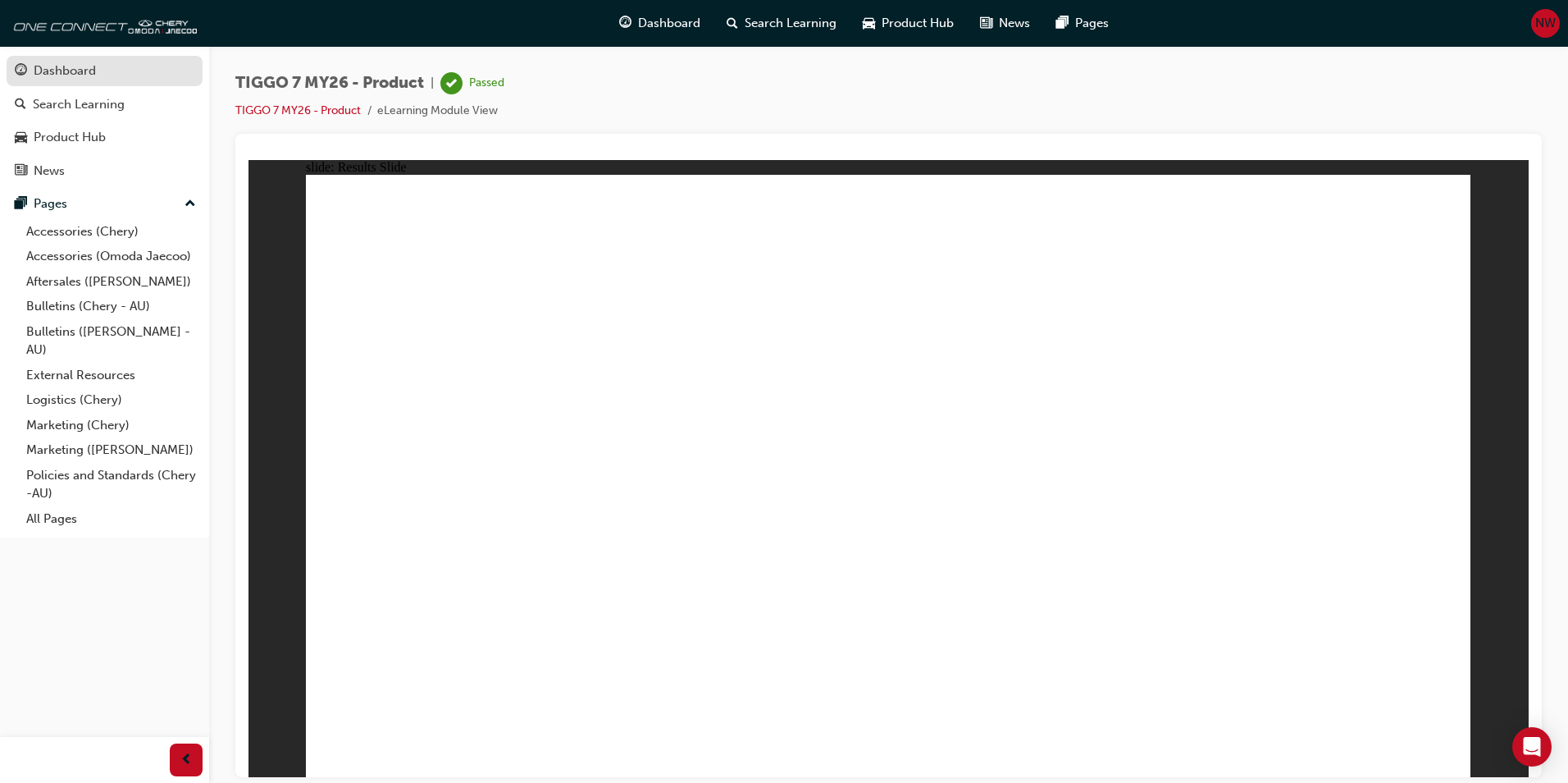
click at [138, 61] on div "Dashboard" at bounding box center [105, 71] width 180 height 21
